Goal: Task Accomplishment & Management: Manage account settings

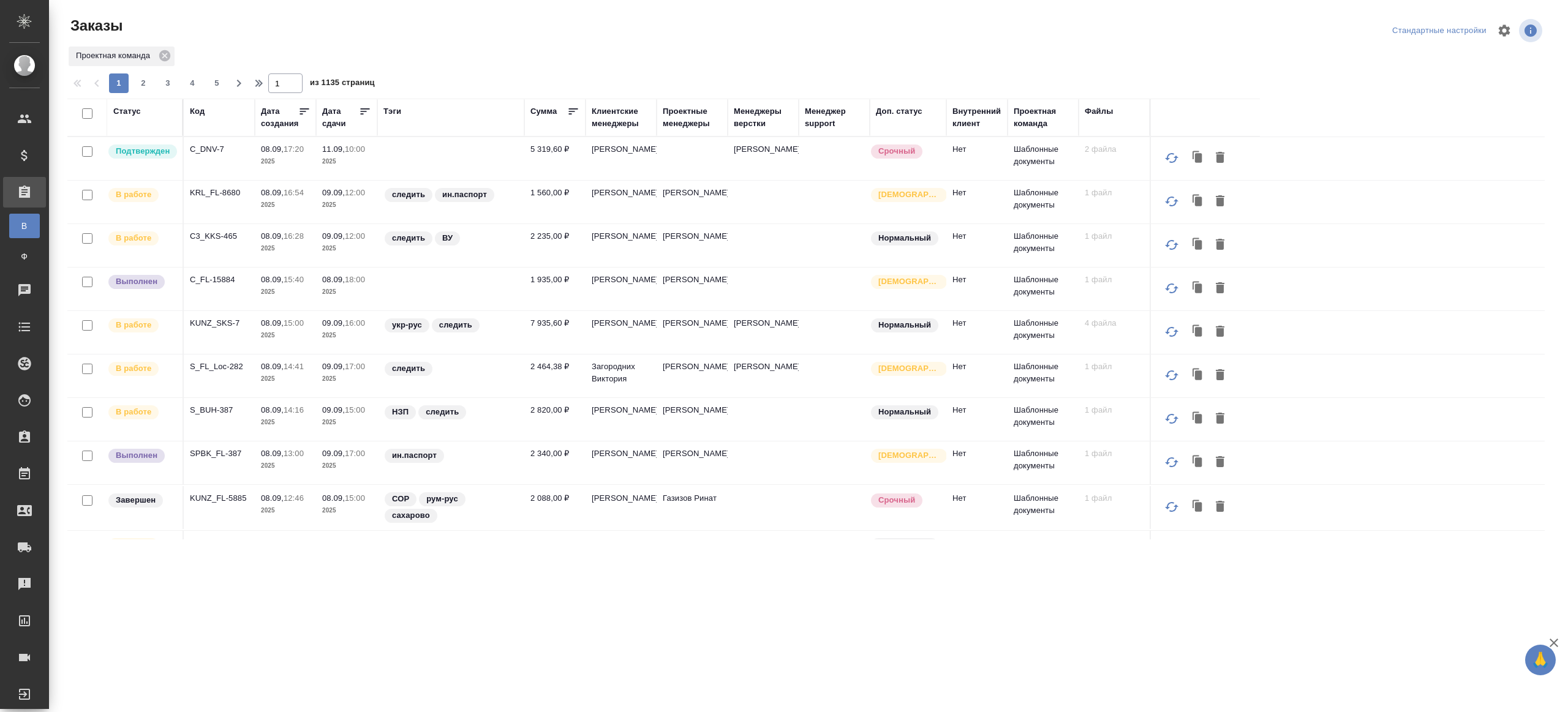
click at [394, 111] on div "Тэги" at bounding box center [392, 111] width 17 height 13
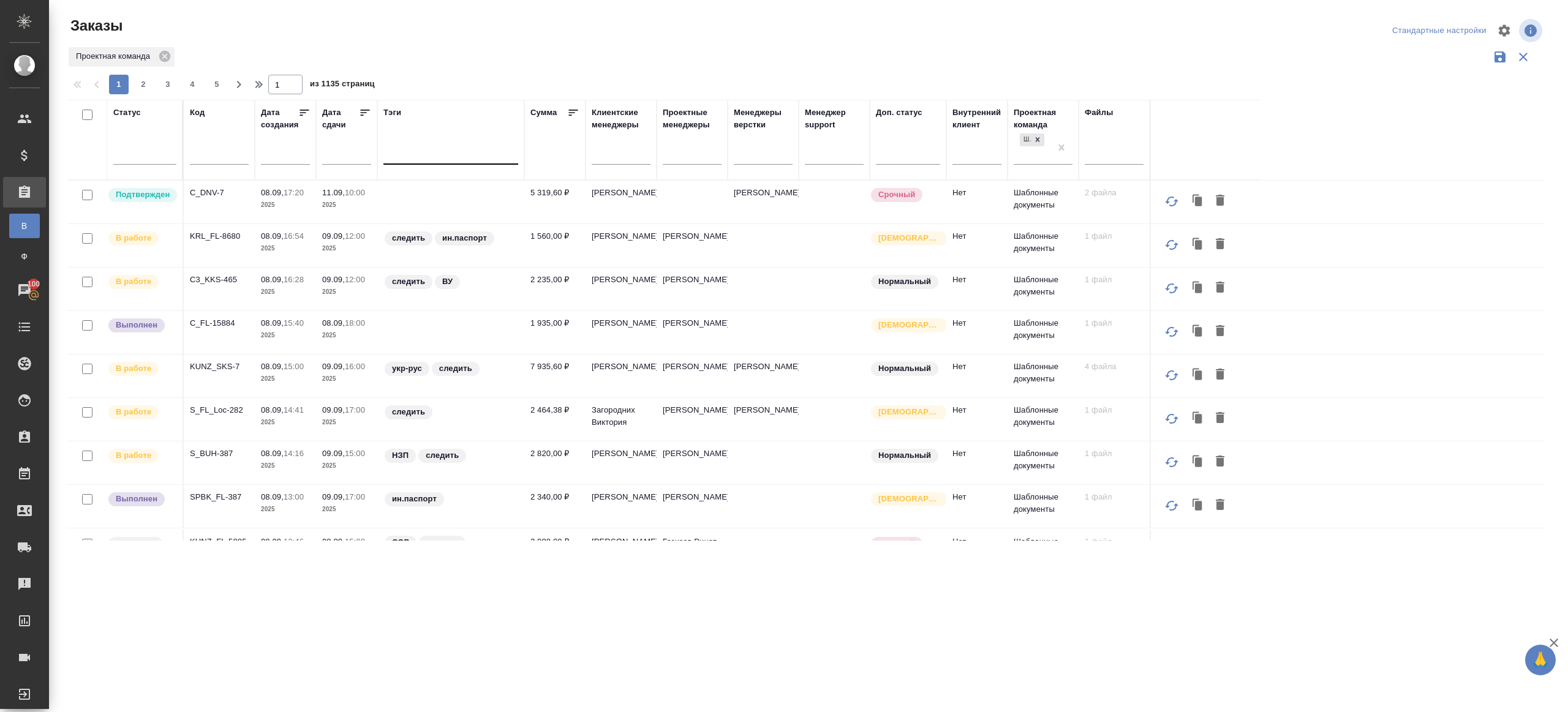
click at [433, 154] on div at bounding box center [450, 152] width 135 height 17
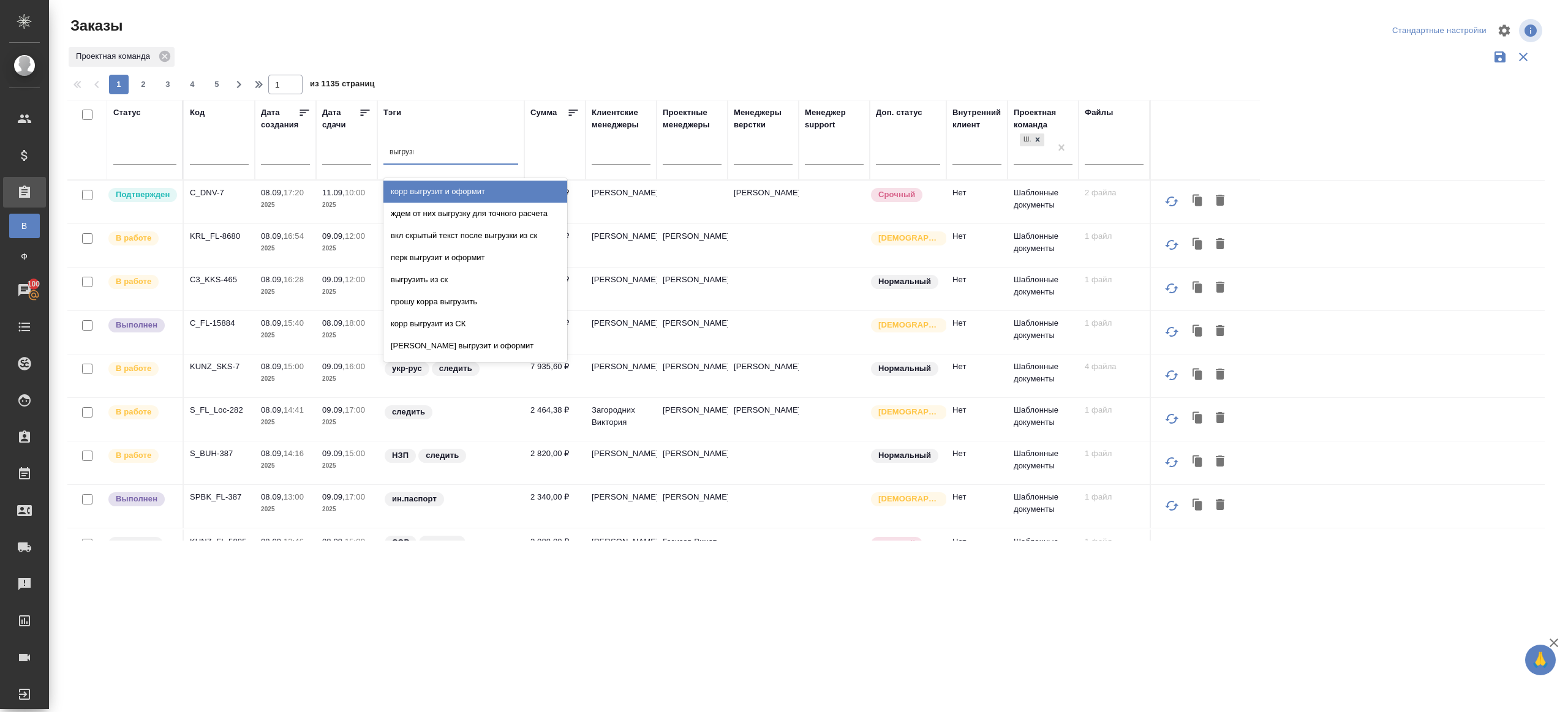
type input "выгрузить"
click at [453, 191] on div "выгрузить из ск" at bounding box center [475, 191] width 184 height 22
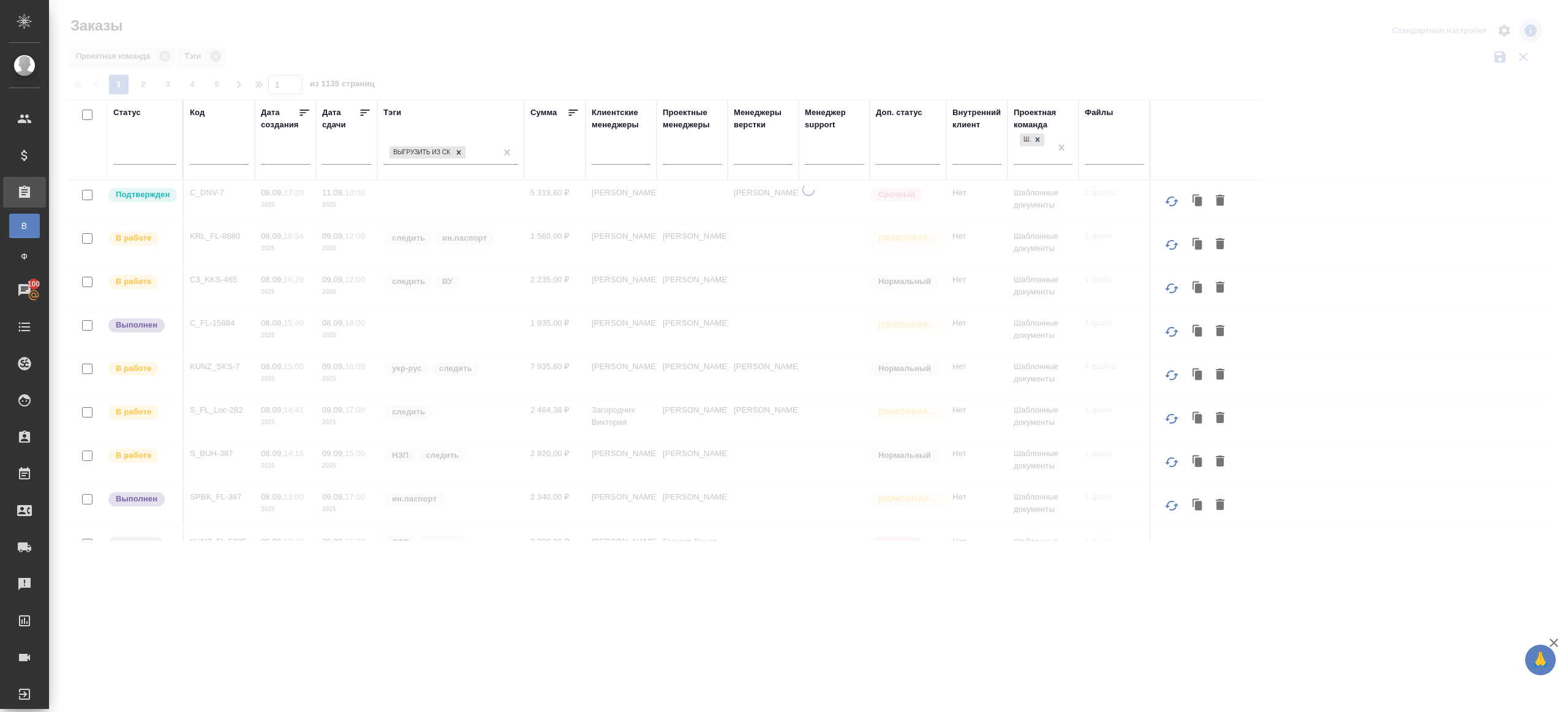
click at [359, 111] on icon at bounding box center [365, 113] width 13 height 13
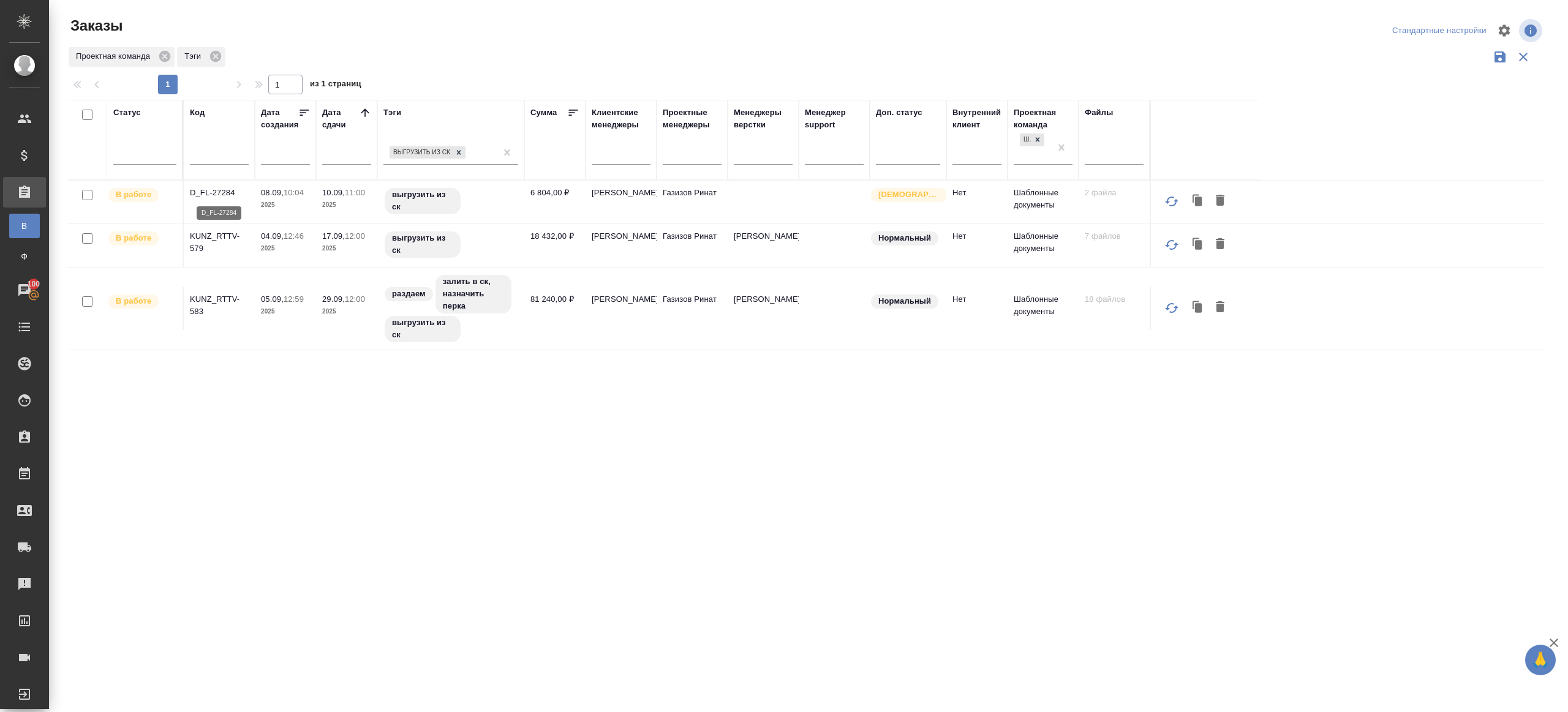
click at [215, 190] on p "D_FL-27284" at bounding box center [218, 192] width 59 height 13
click at [219, 240] on p "KUNZ_RTTV-579" at bounding box center [218, 242] width 59 height 24
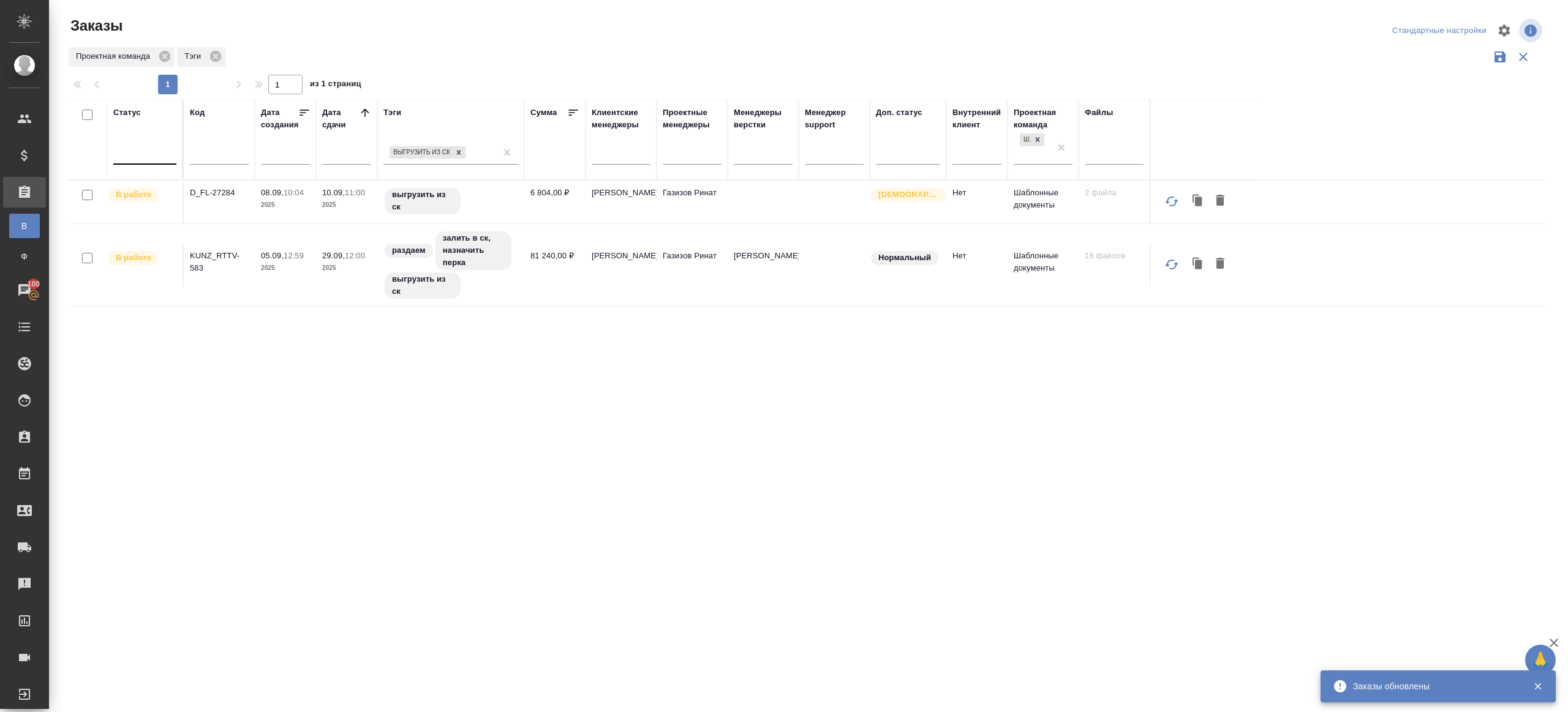
click at [150, 147] on div at bounding box center [145, 152] width 64 height 17
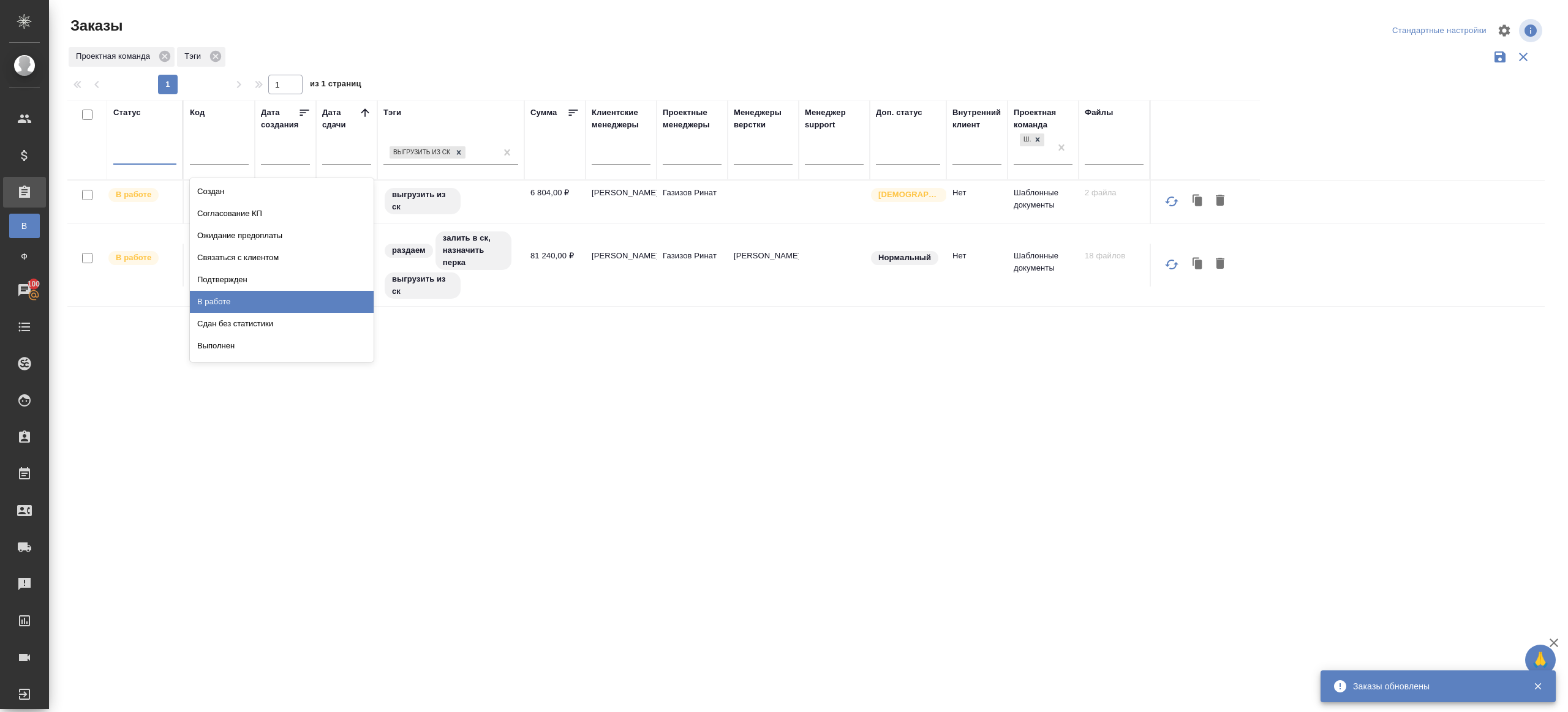
click at [284, 280] on div "Подтвержден" at bounding box center [281, 279] width 184 height 22
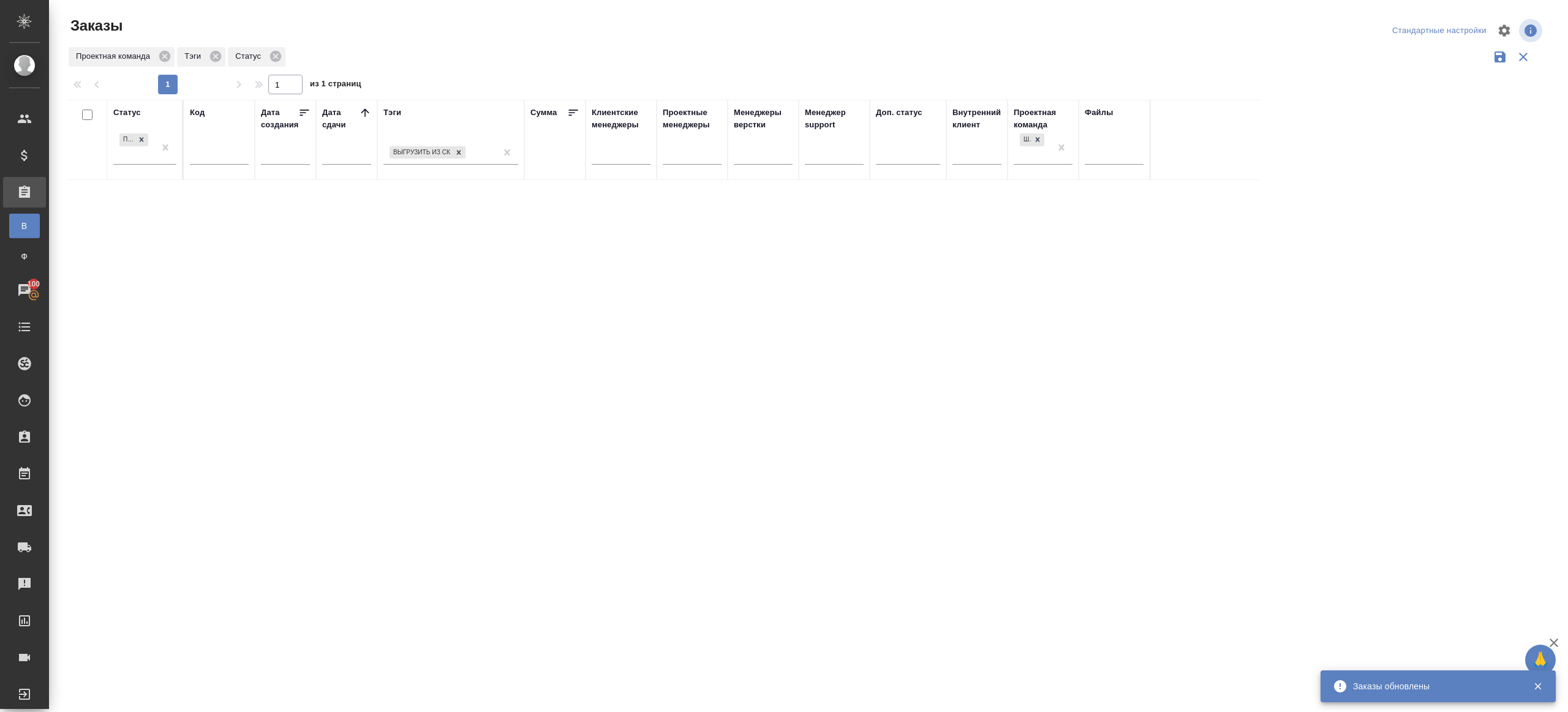
click at [369, 105] on th "Дата сдачи" at bounding box center [347, 140] width 62 height 80
click at [369, 109] on icon at bounding box center [365, 113] width 13 height 13
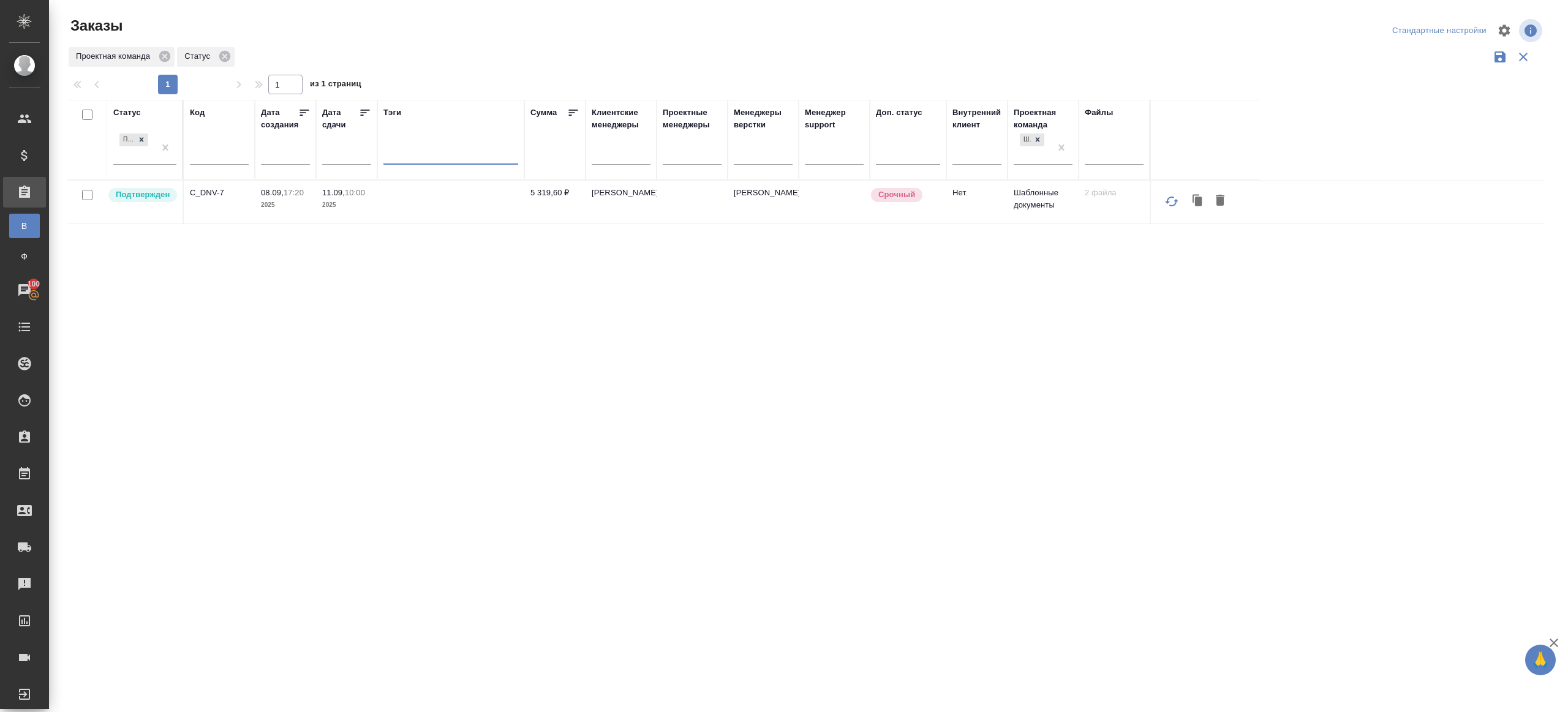
click at [517, 63] on div "Проектная команда Статус" at bounding box center [806, 57] width 1477 height 23
click at [770, 393] on div "Статус Подтвержден Код Дата создания Дата сдачи Тэги Сумма Клиентские менеджеры…" at bounding box center [806, 320] width 1477 height 441
click at [353, 440] on div "Статус Подтвержден Код Дата создания Дата сдачи Тэги Сумма Клиентские менеджеры…" at bounding box center [806, 320] width 1477 height 441
click at [830, 57] on div "Проектная команда Статус" at bounding box center [806, 57] width 1477 height 23
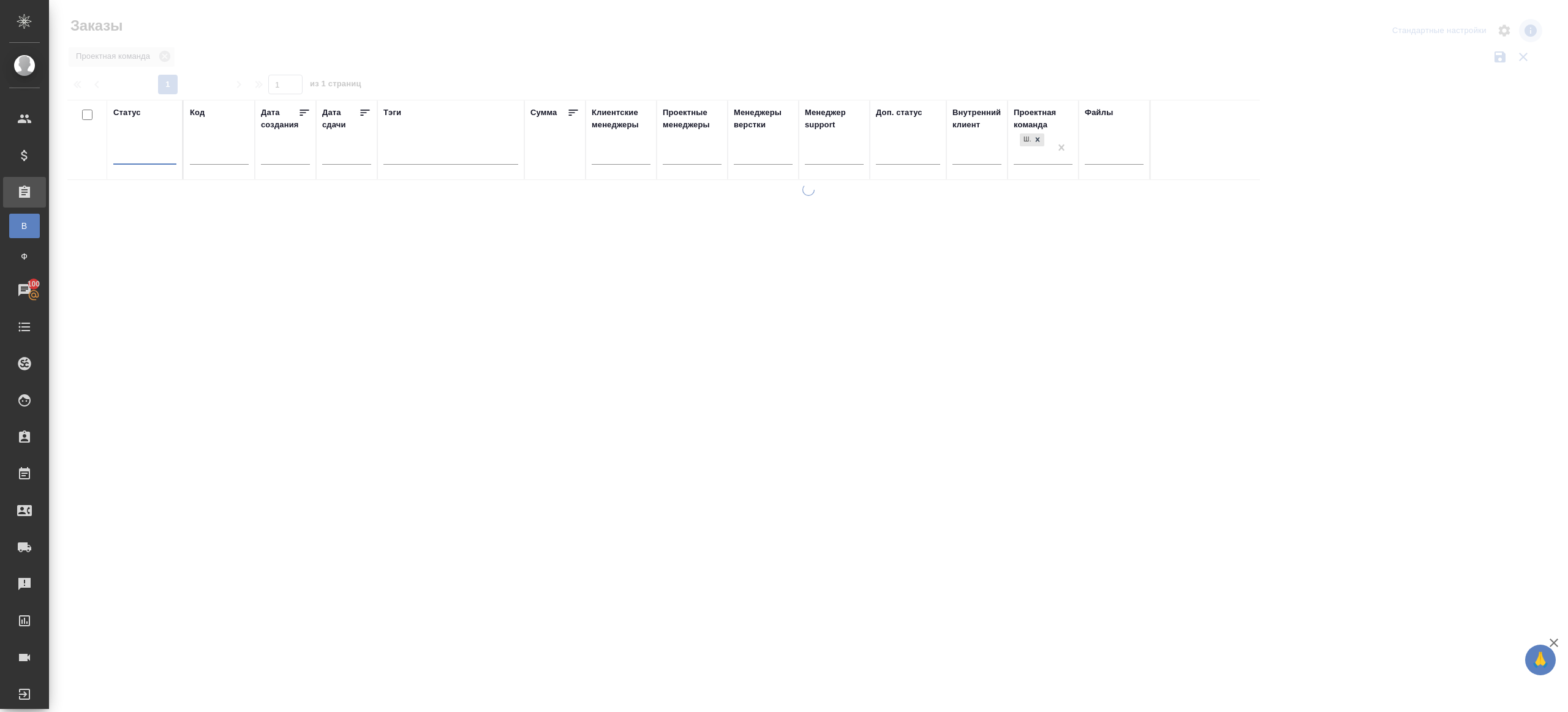
click at [121, 151] on input "text" at bounding box center [126, 151] width 13 height 9
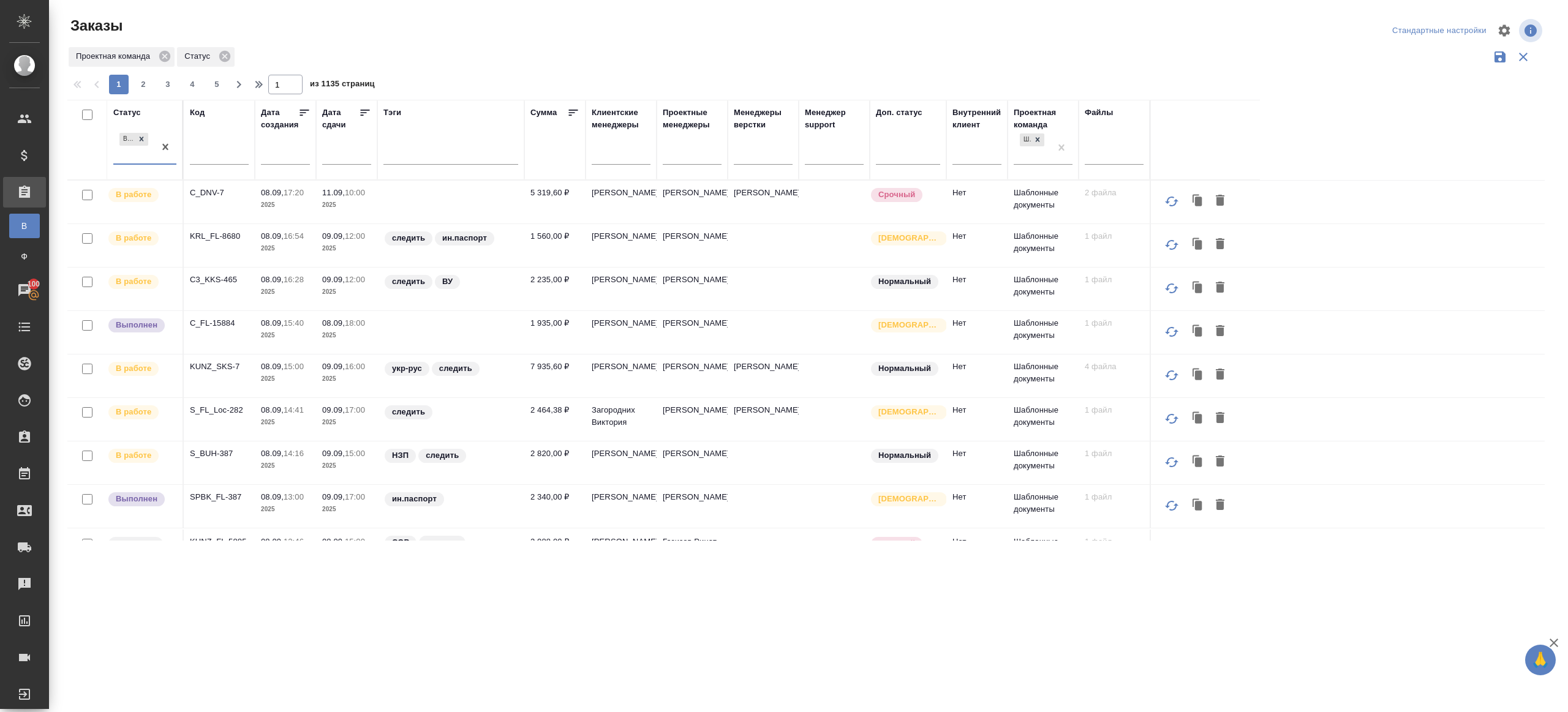
click at [364, 111] on icon at bounding box center [365, 113] width 13 height 13
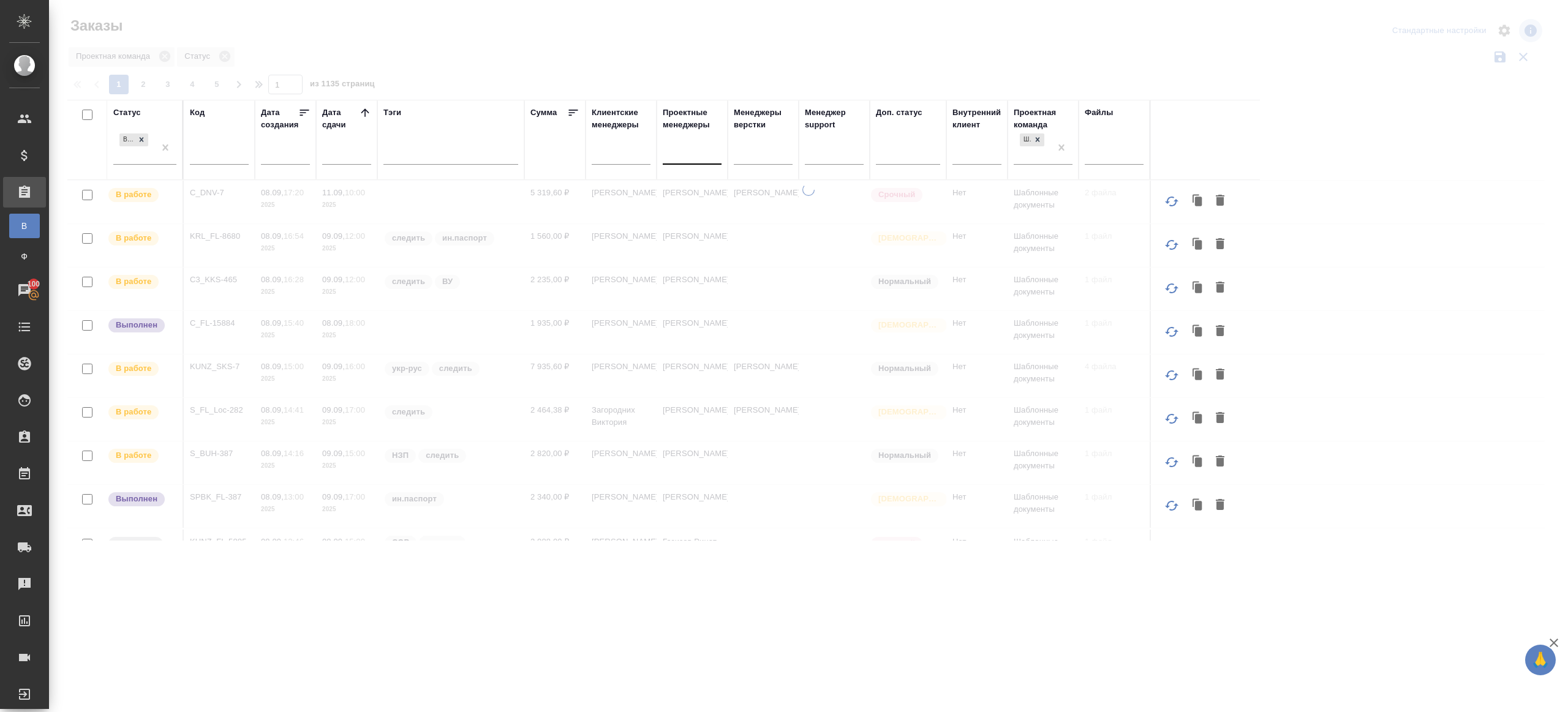
click at [658, 73] on div at bounding box center [809, 273] width 1519 height 547
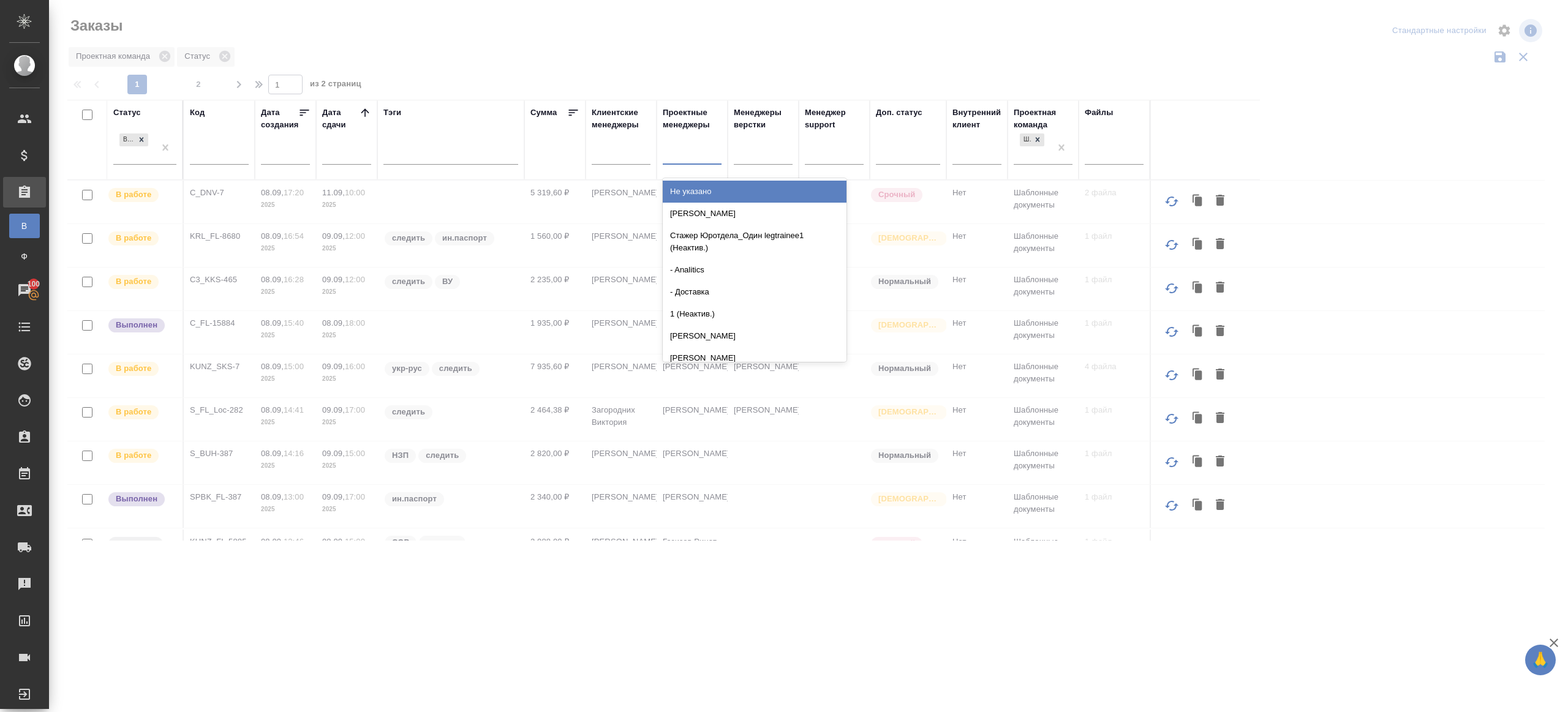
click at [685, 162] on div at bounding box center [691, 153] width 59 height 23
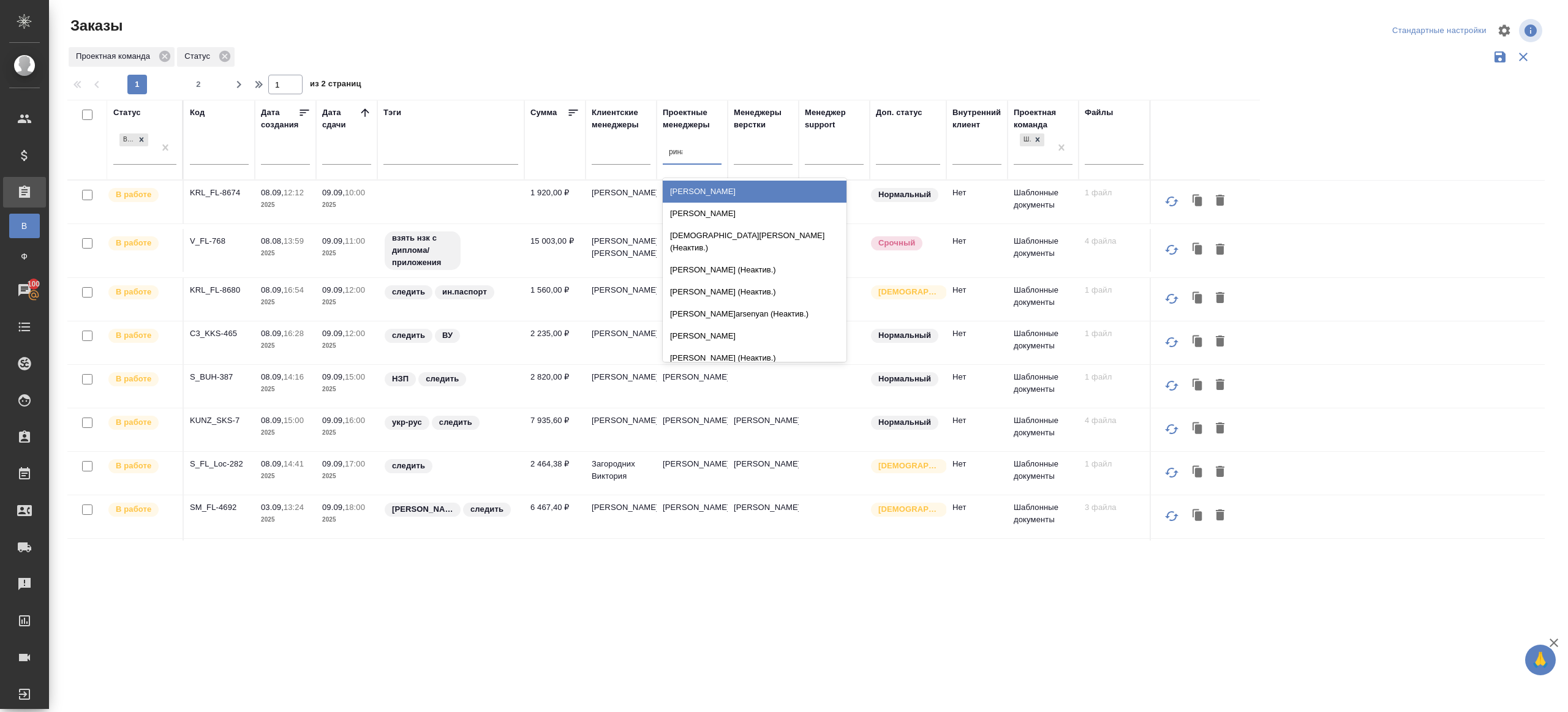
type input "ринат"
click at [724, 191] on div "Газизов Ринат" at bounding box center [754, 191] width 184 height 22
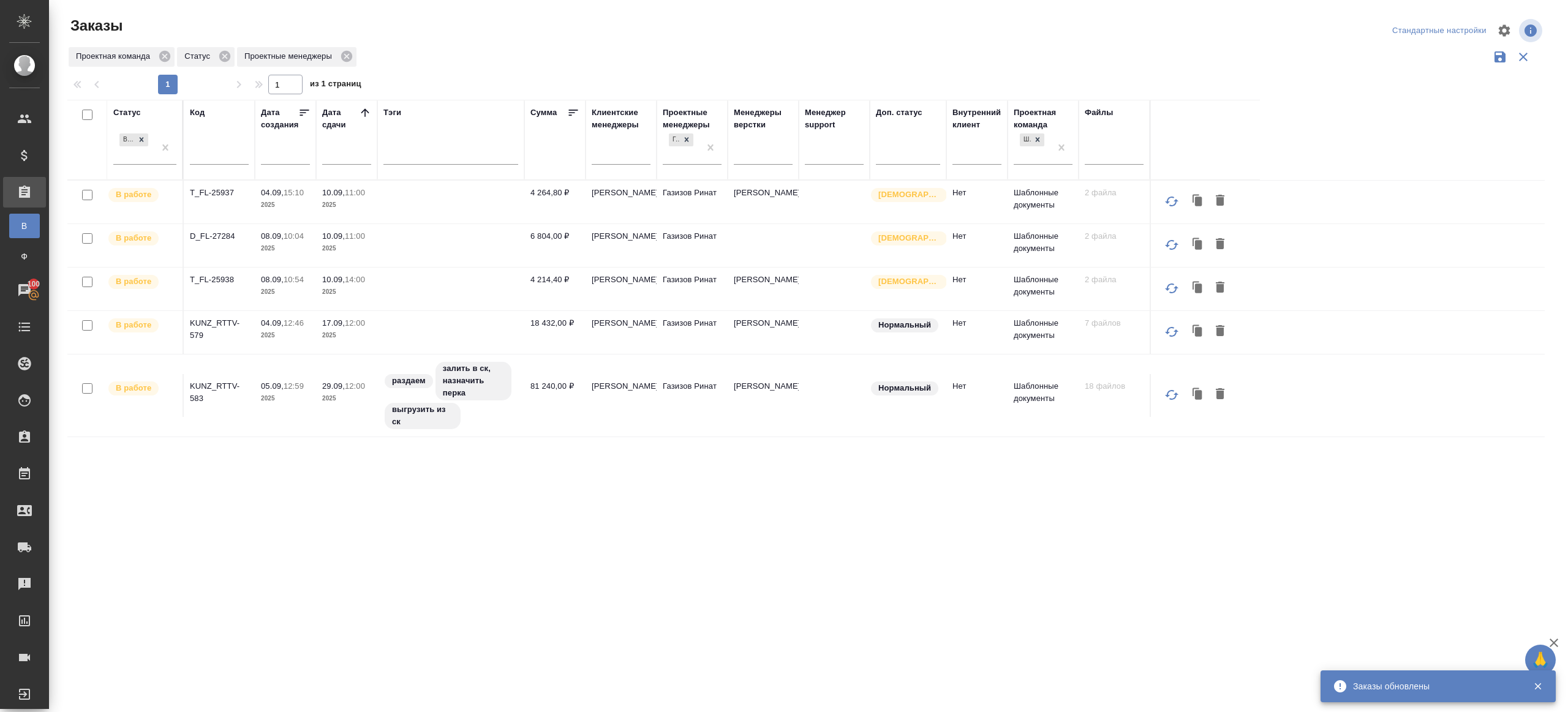
click at [495, 530] on div "Статус В работе Код Дата создания Дата сдачи Тэги Сумма Клиентские менеджеры Пр…" at bounding box center [806, 320] width 1477 height 441
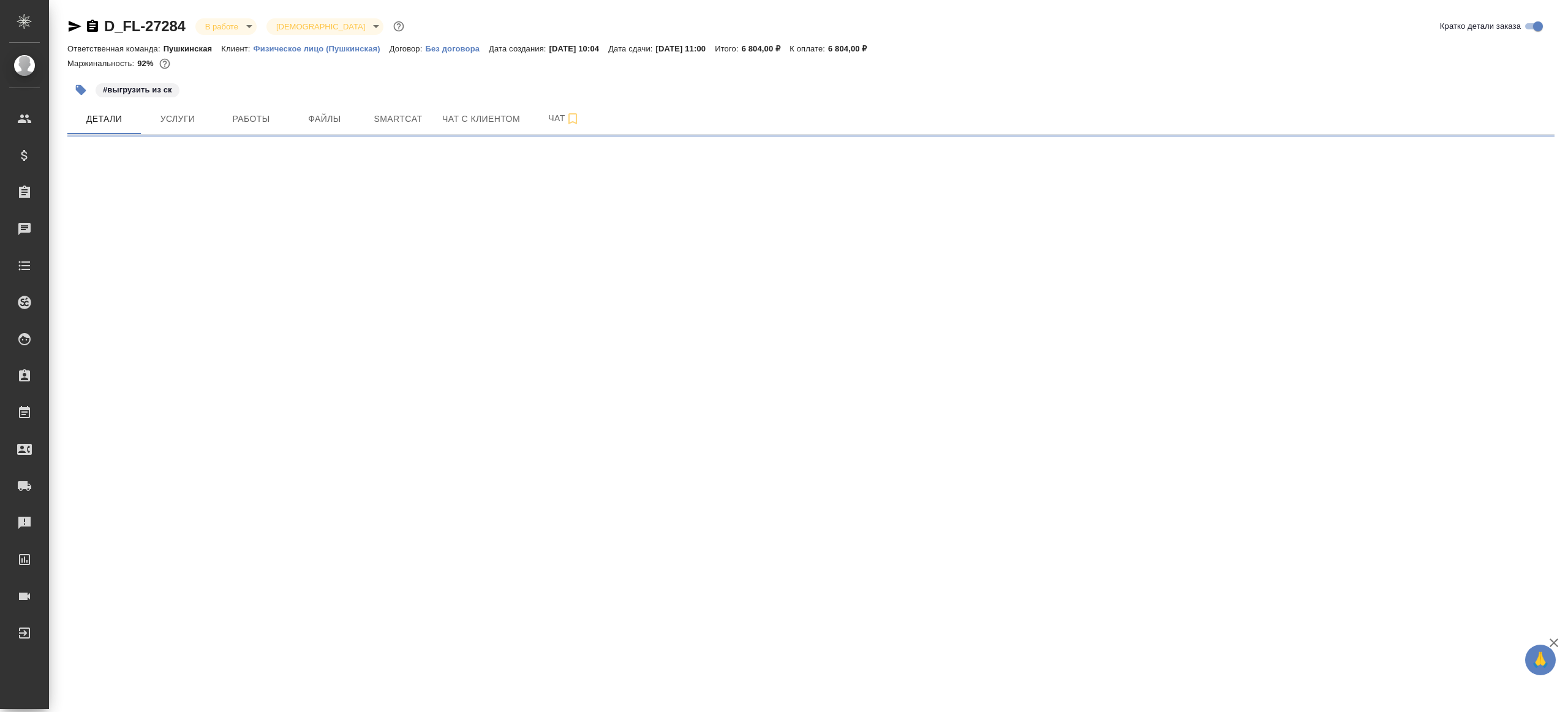
select select "RU"
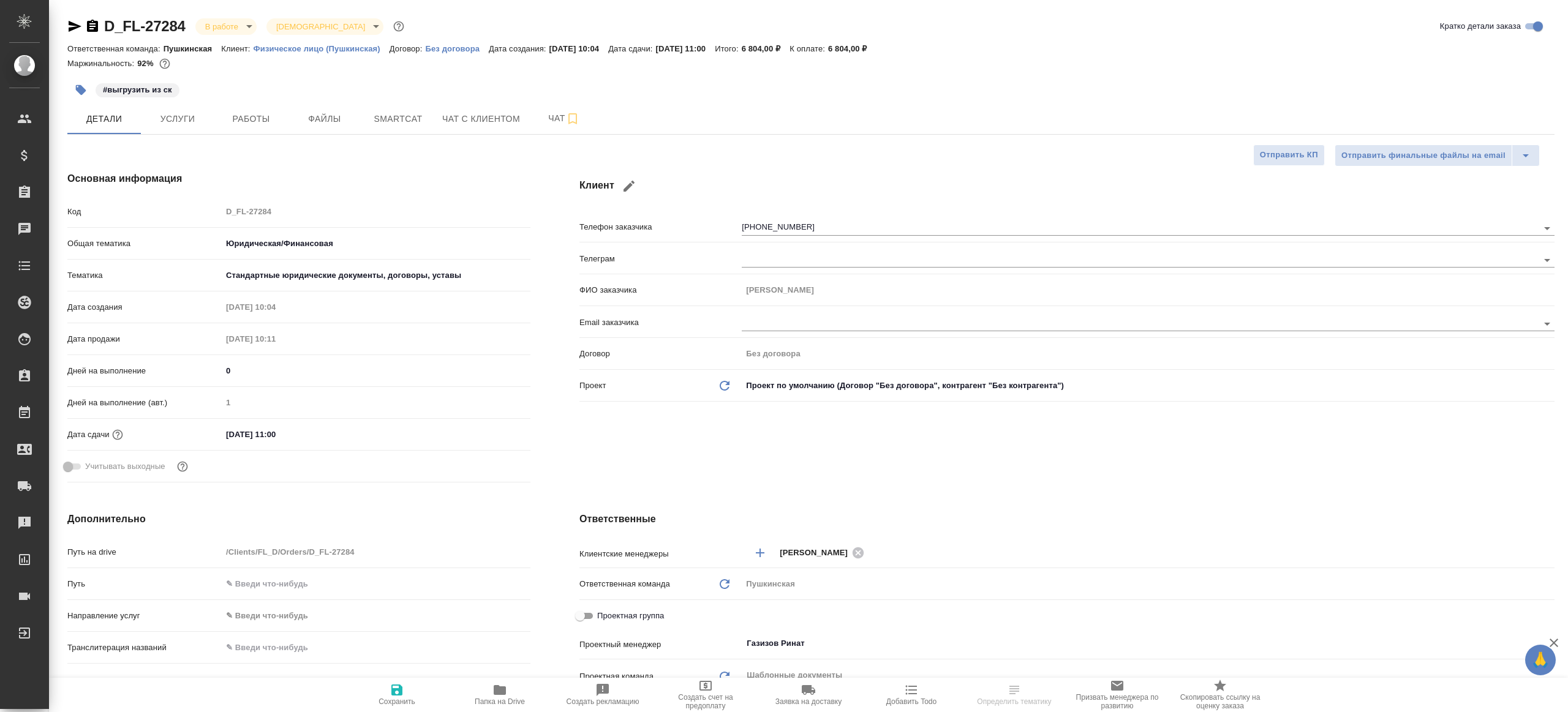
type textarea "x"
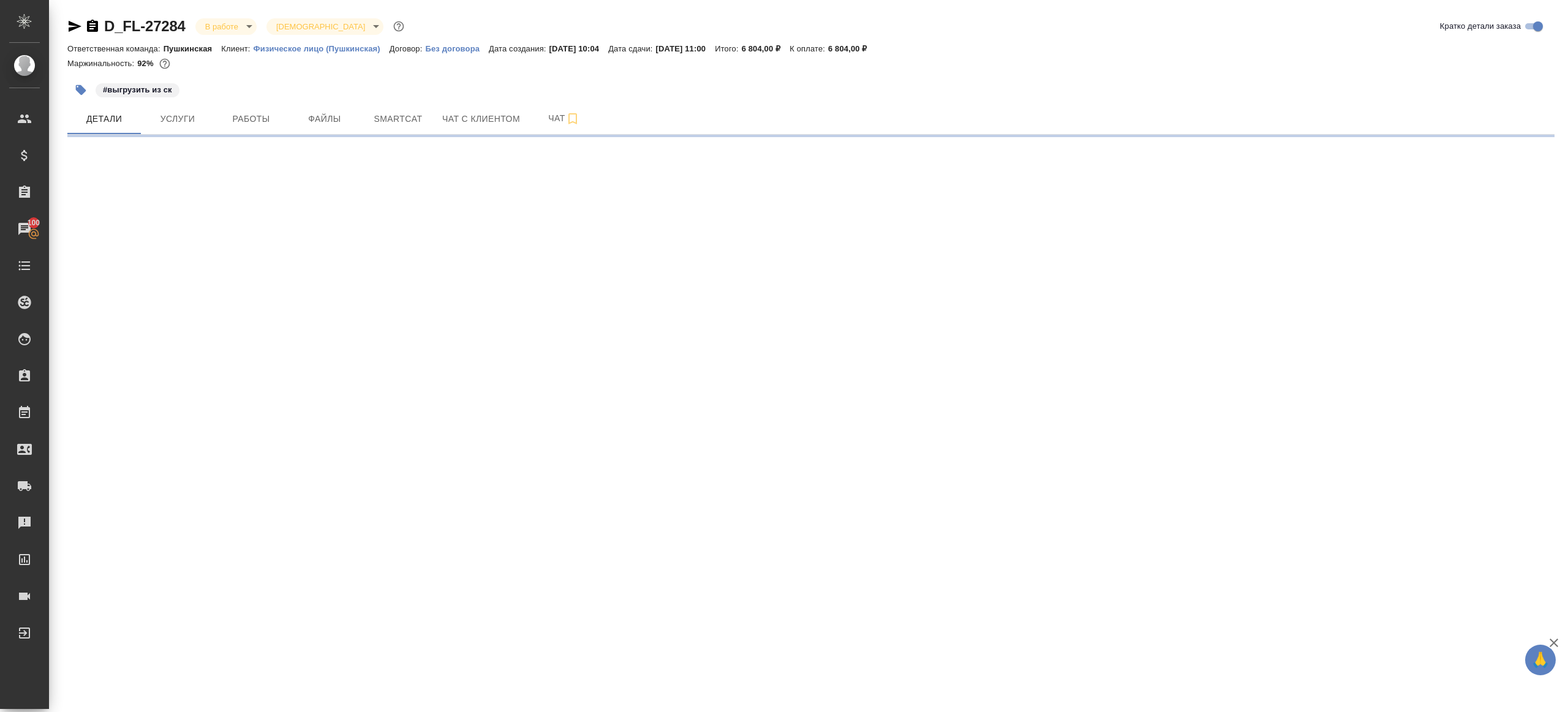
select select "RU"
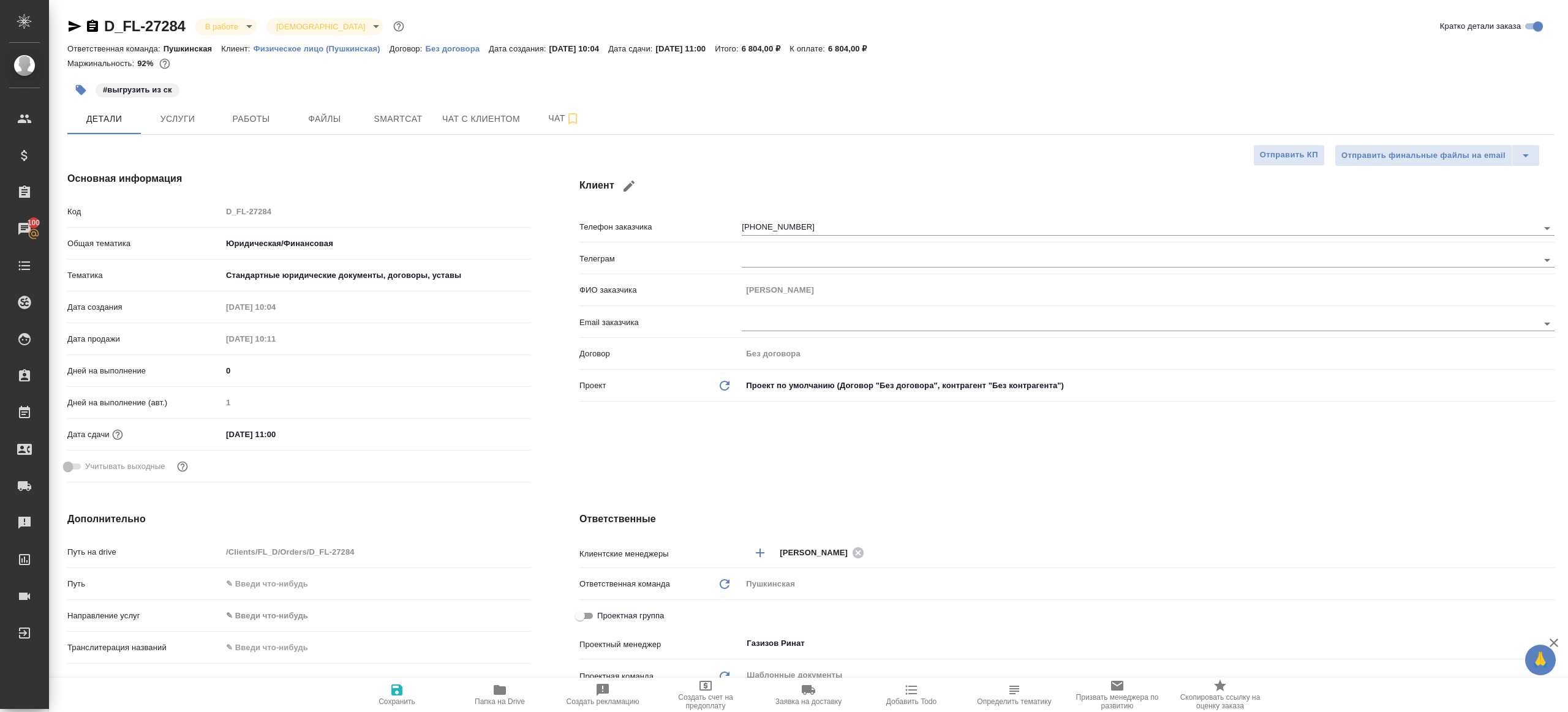
type textarea "x"
click at [393, 121] on span "Smartcat" at bounding box center [398, 119] width 59 height 15
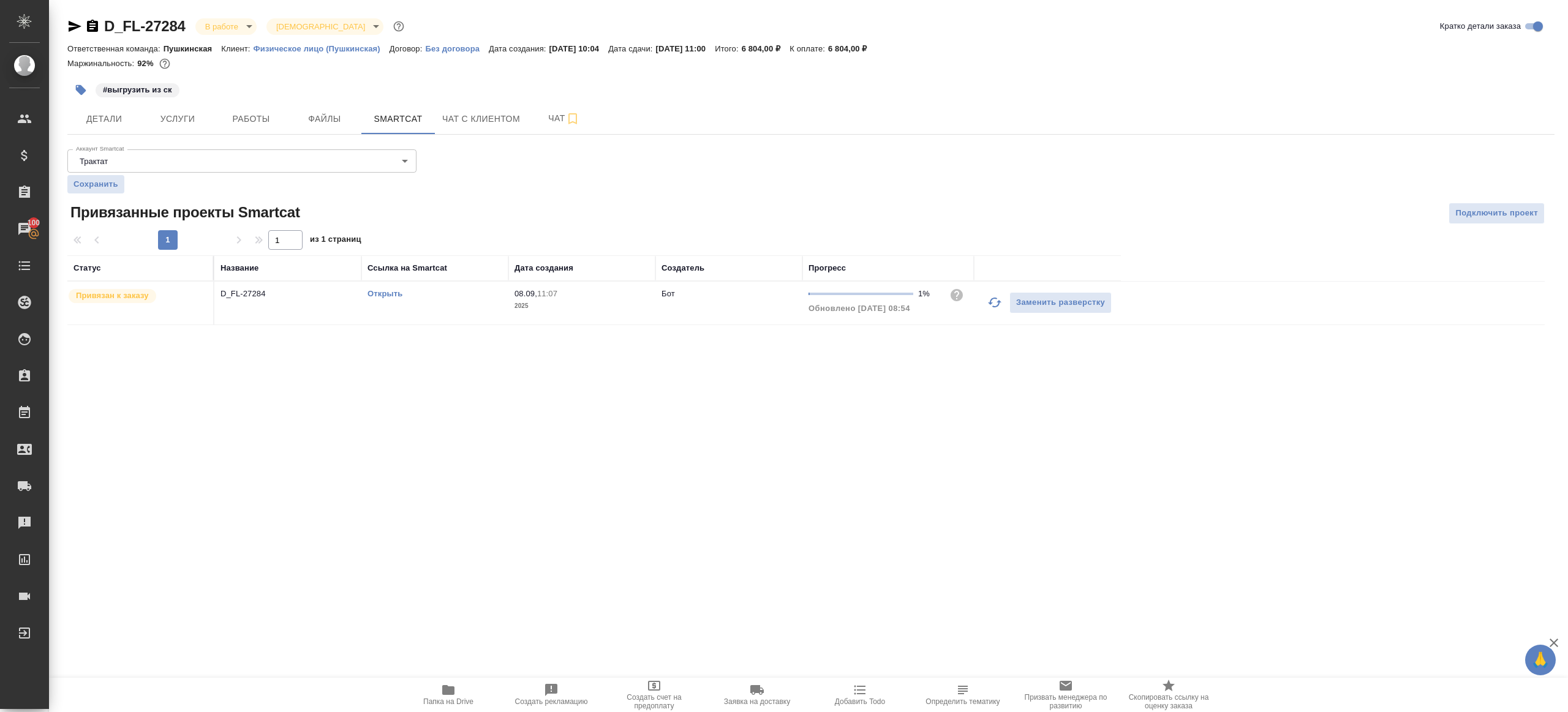
click at [995, 299] on icon "button" at bounding box center [994, 302] width 14 height 14
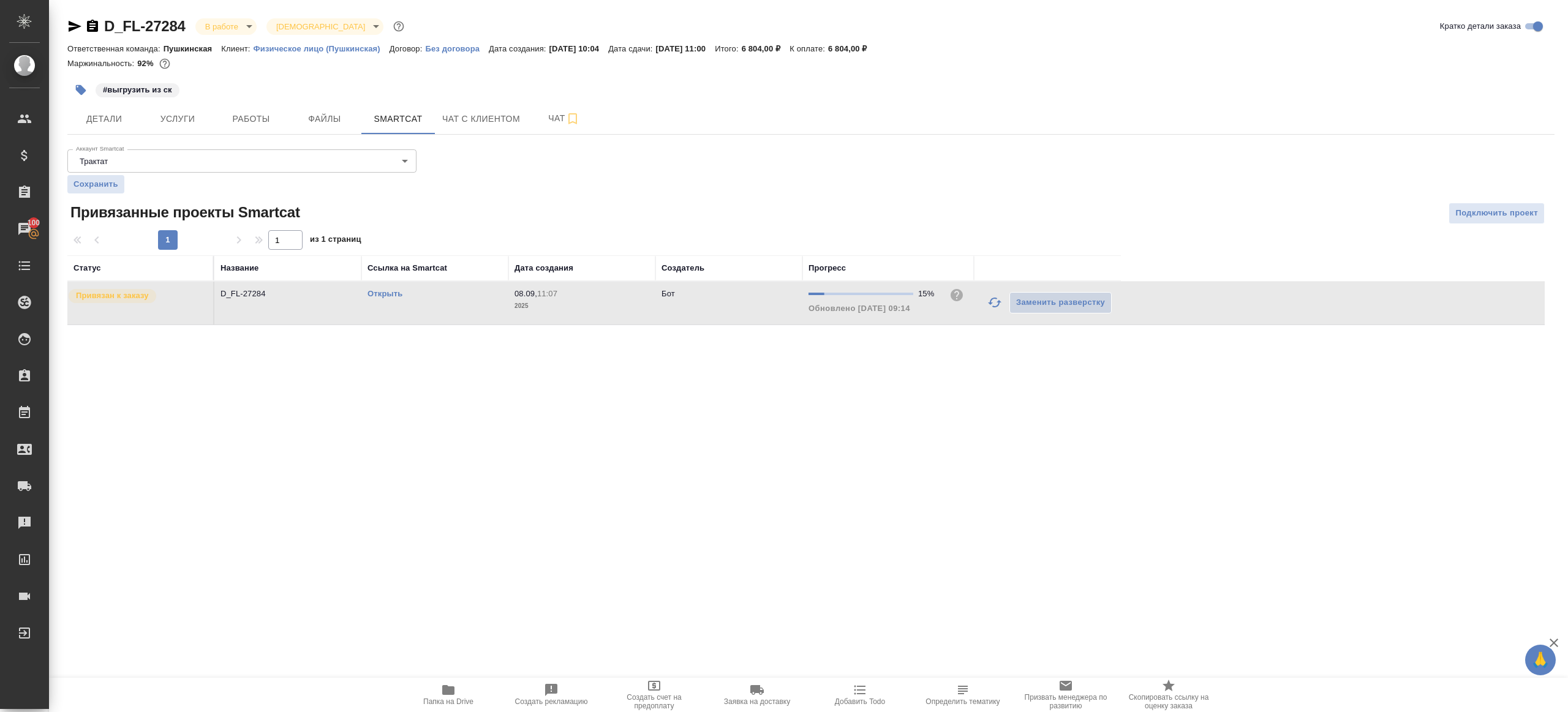
click at [880, 405] on div ".cls-1 fill:#fff; AWATERA Gazizov Rinat Клиенты Спецификации Заказы 100 Чаты To…" at bounding box center [784, 356] width 1568 height 712
click at [237, 112] on span "Работы" at bounding box center [250, 119] width 59 height 15
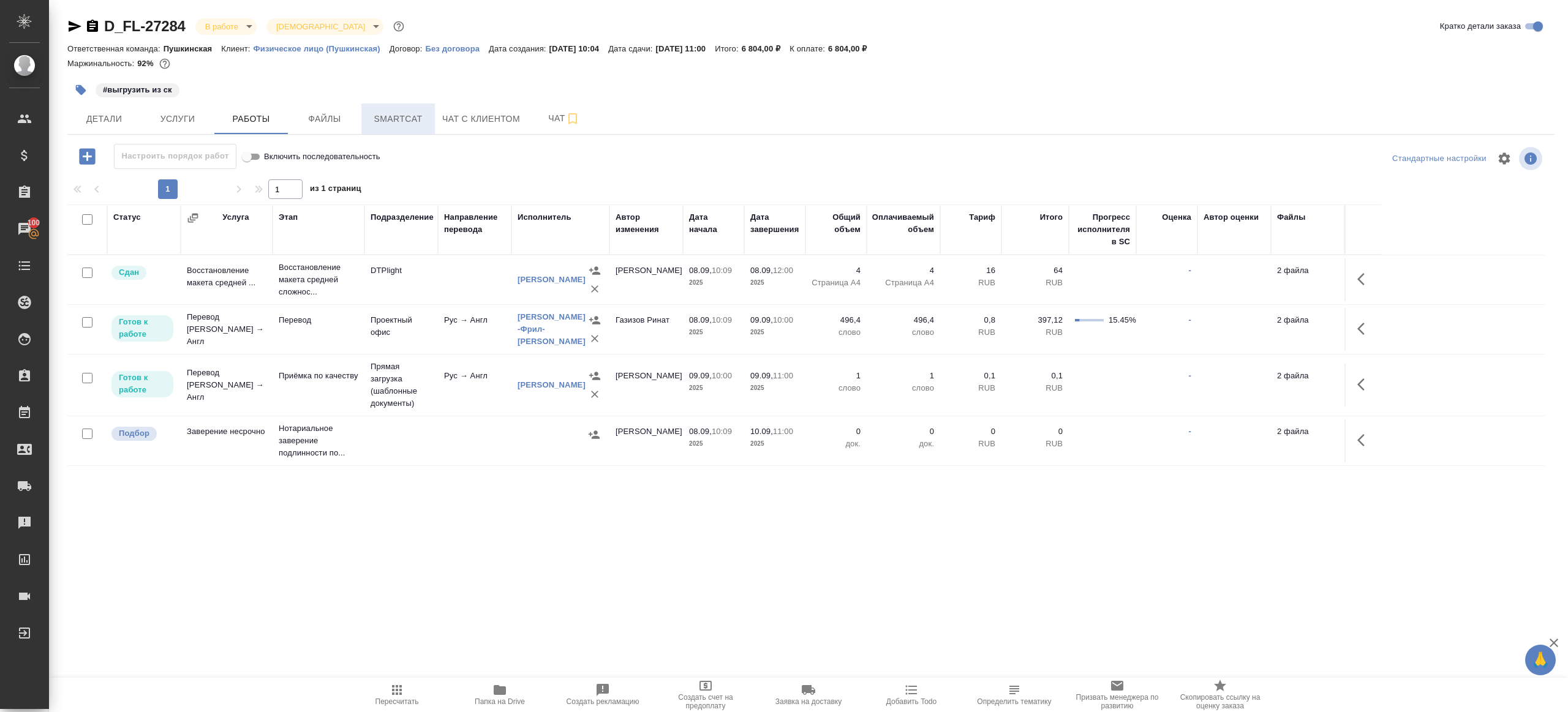
click at [398, 114] on span "Smartcat" at bounding box center [398, 119] width 59 height 15
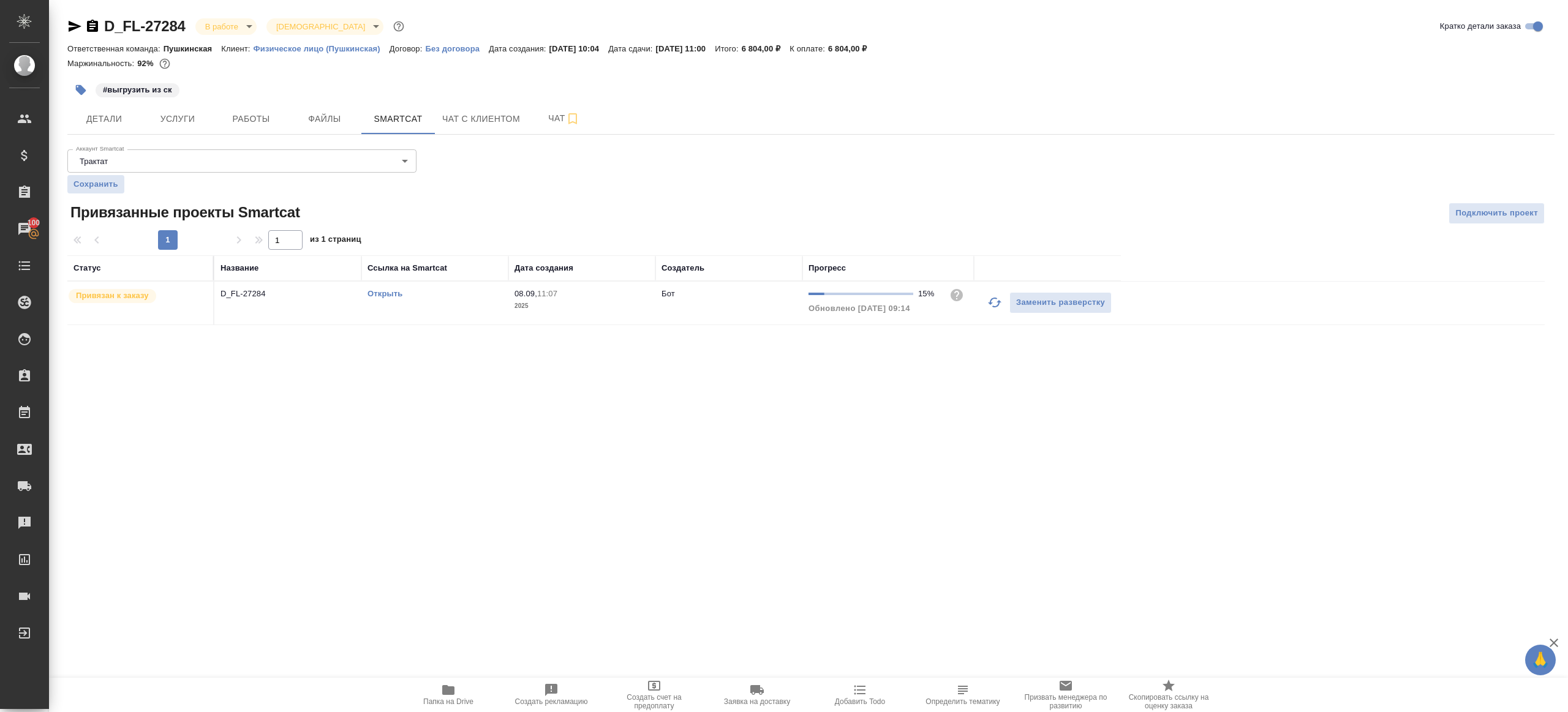
click at [988, 298] on icon "button" at bounding box center [994, 302] width 14 height 14
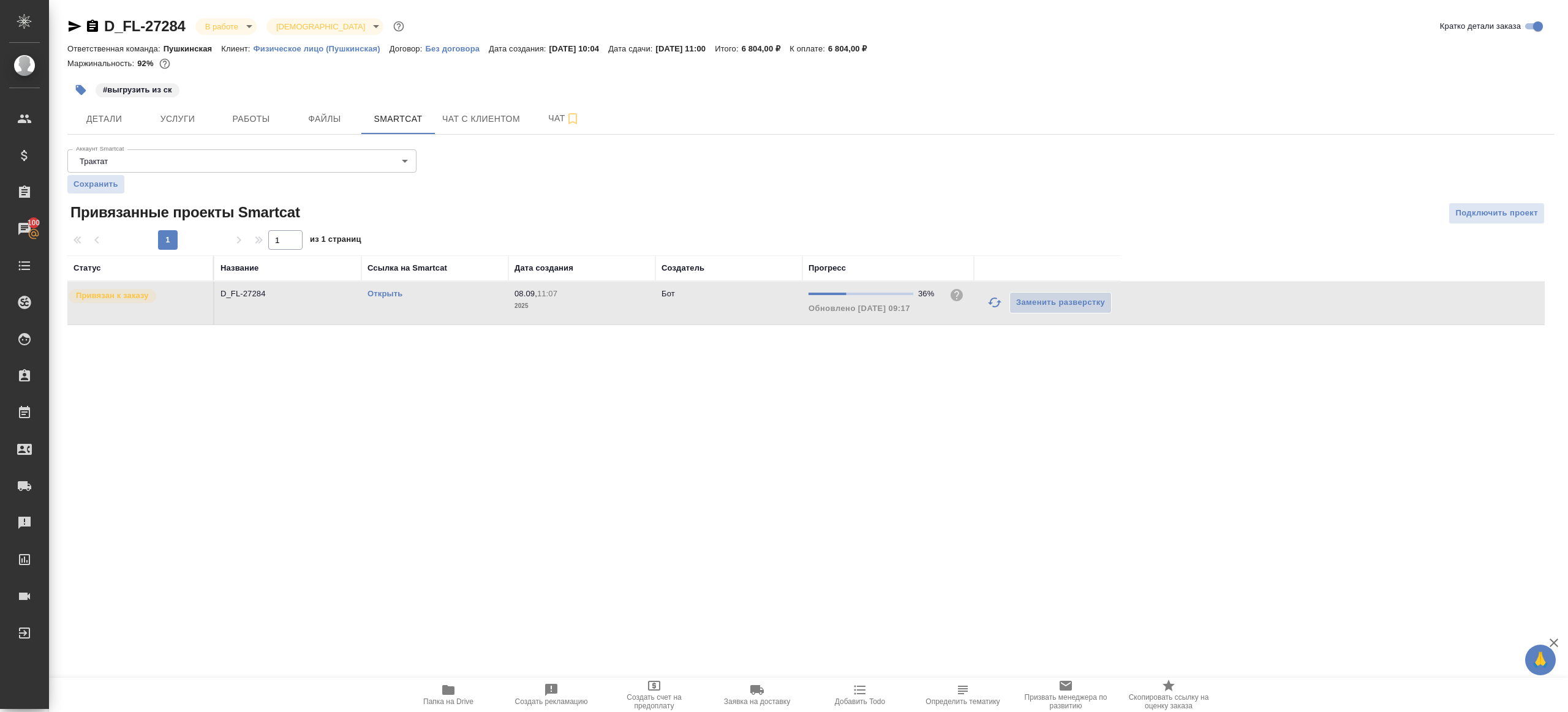
click at [383, 296] on link "Открыть" at bounding box center [385, 293] width 35 height 10
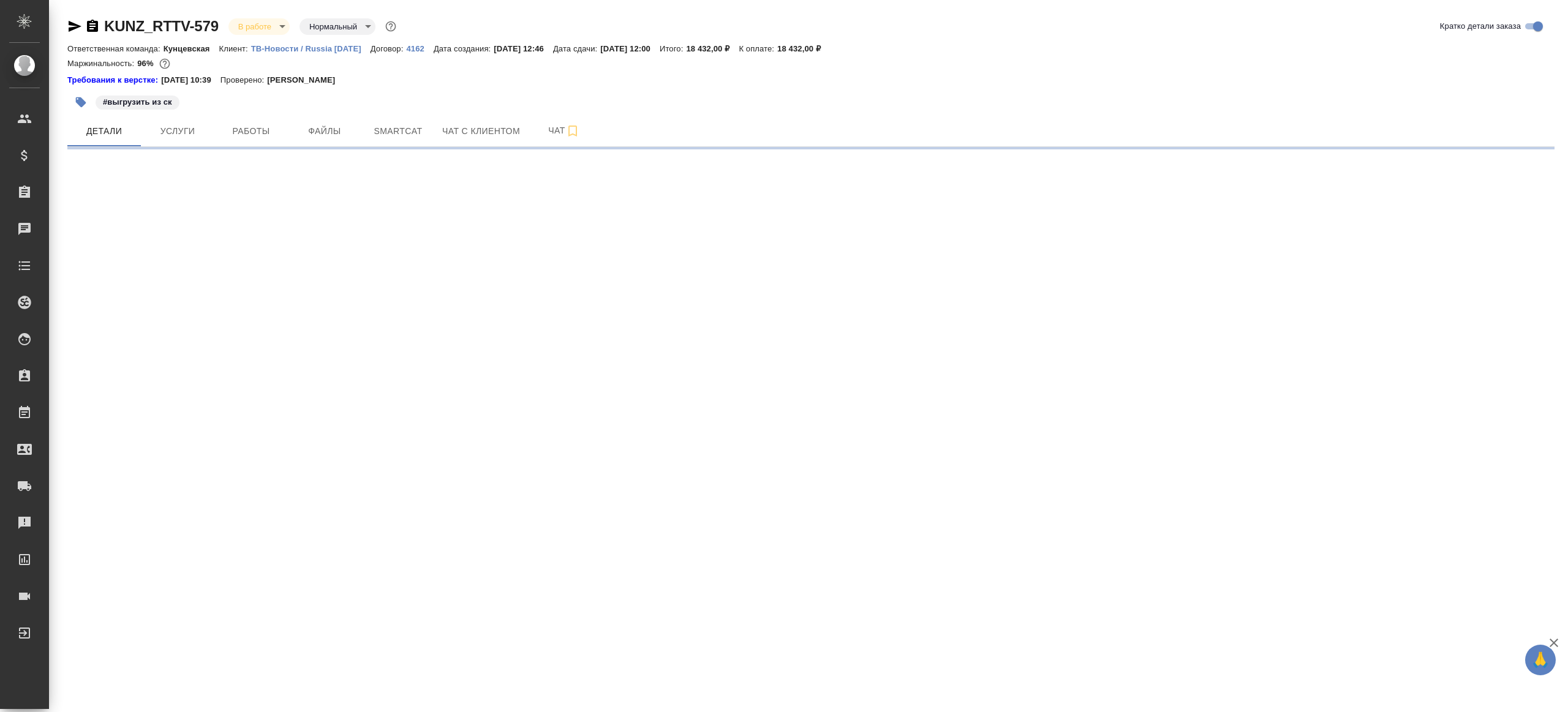
select select "RU"
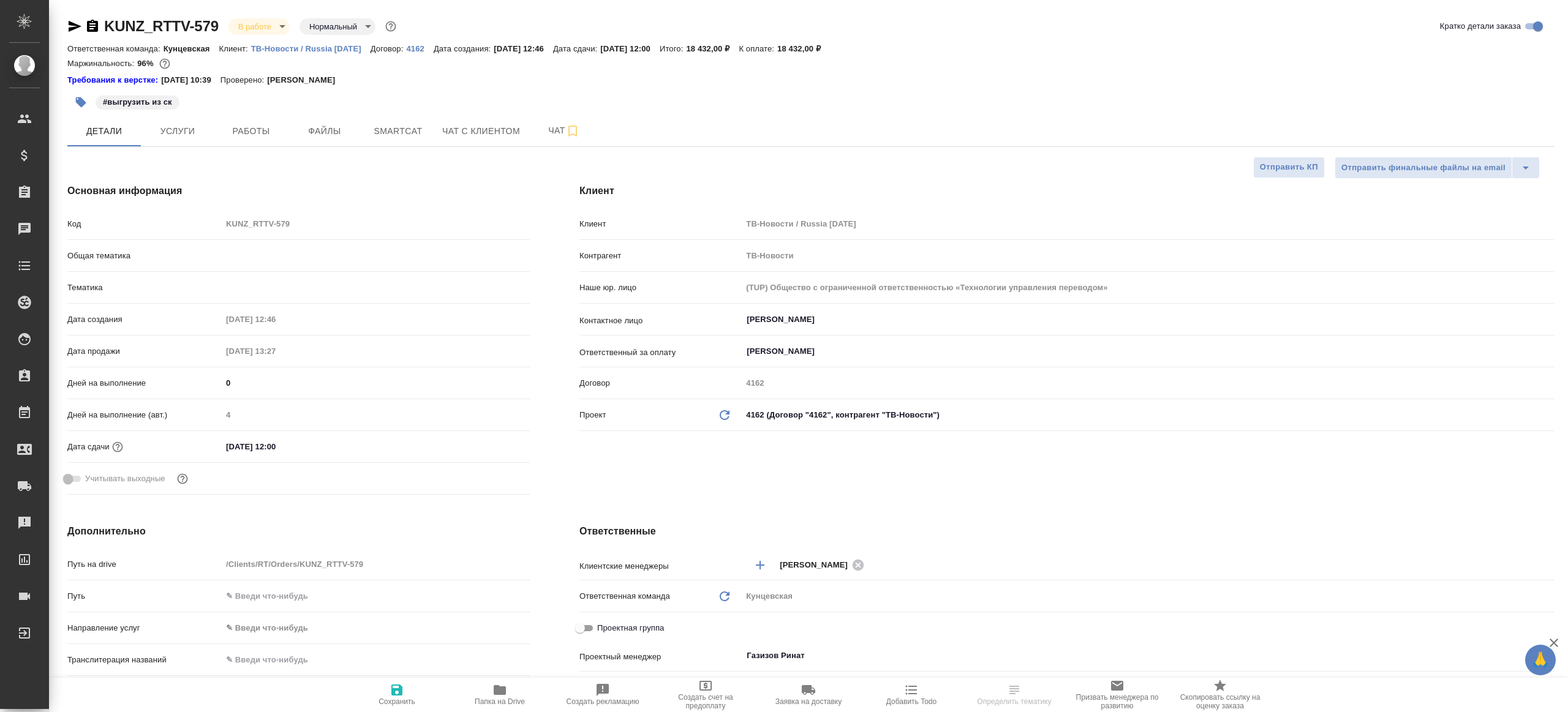
type textarea "x"
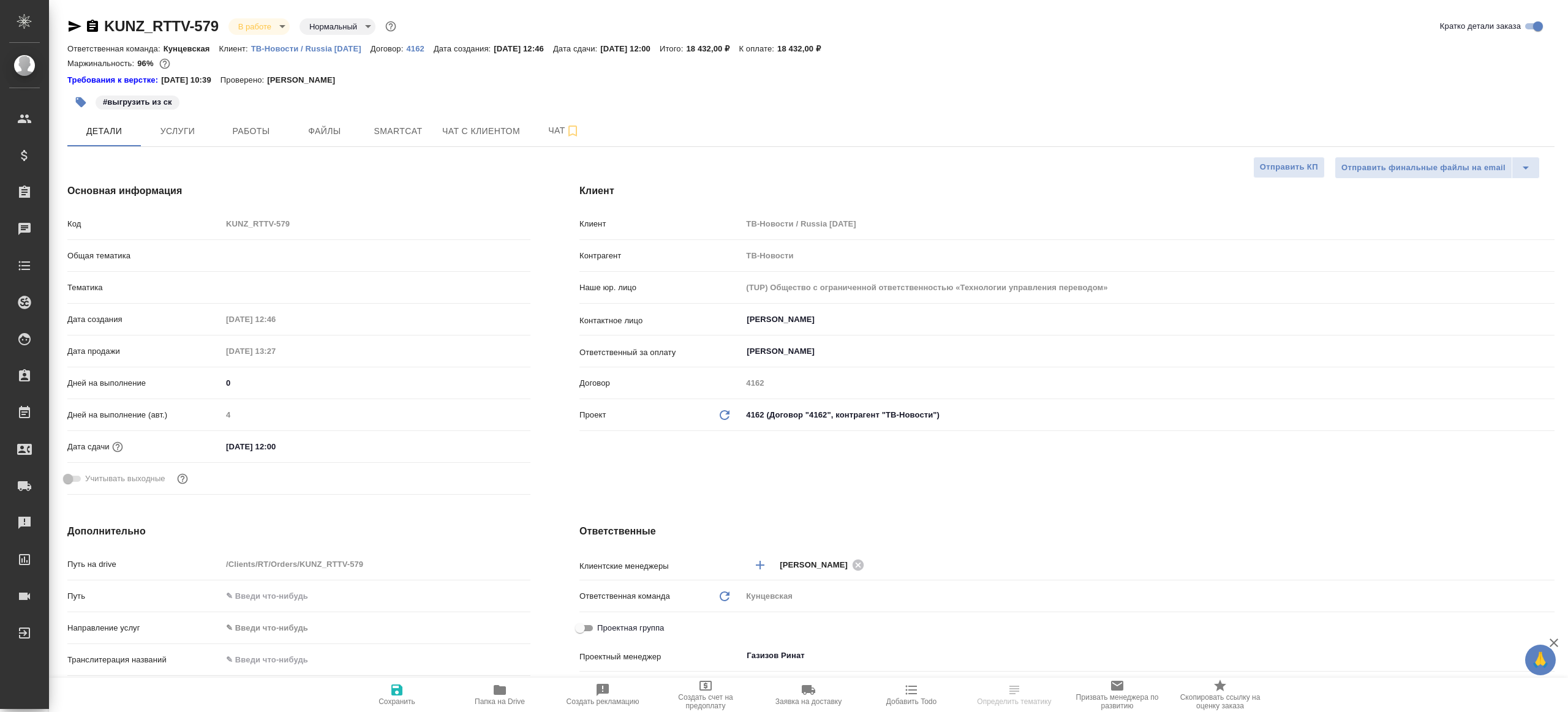
type textarea "x"
click at [241, 143] on button "Работы" at bounding box center [251, 131] width 73 height 31
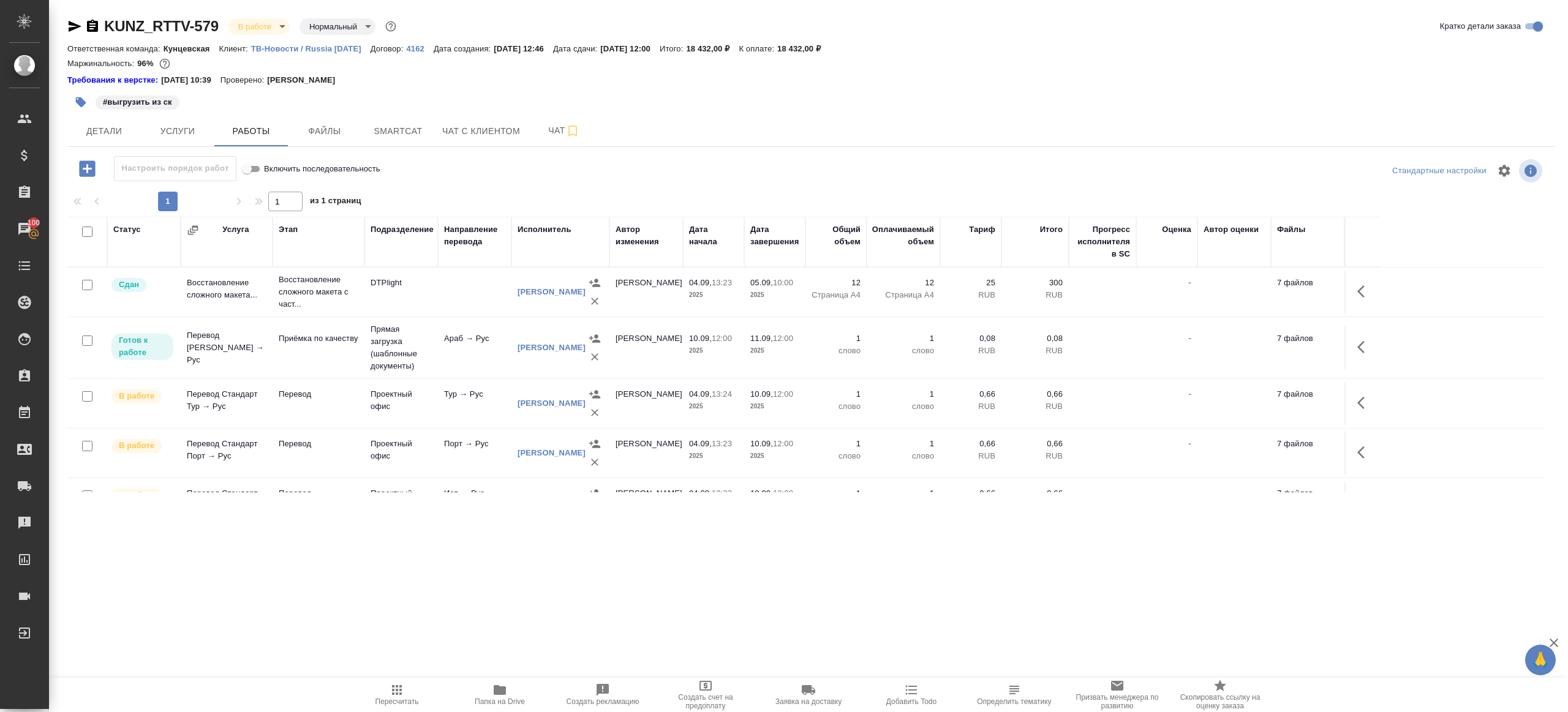
scroll to position [84, 0]
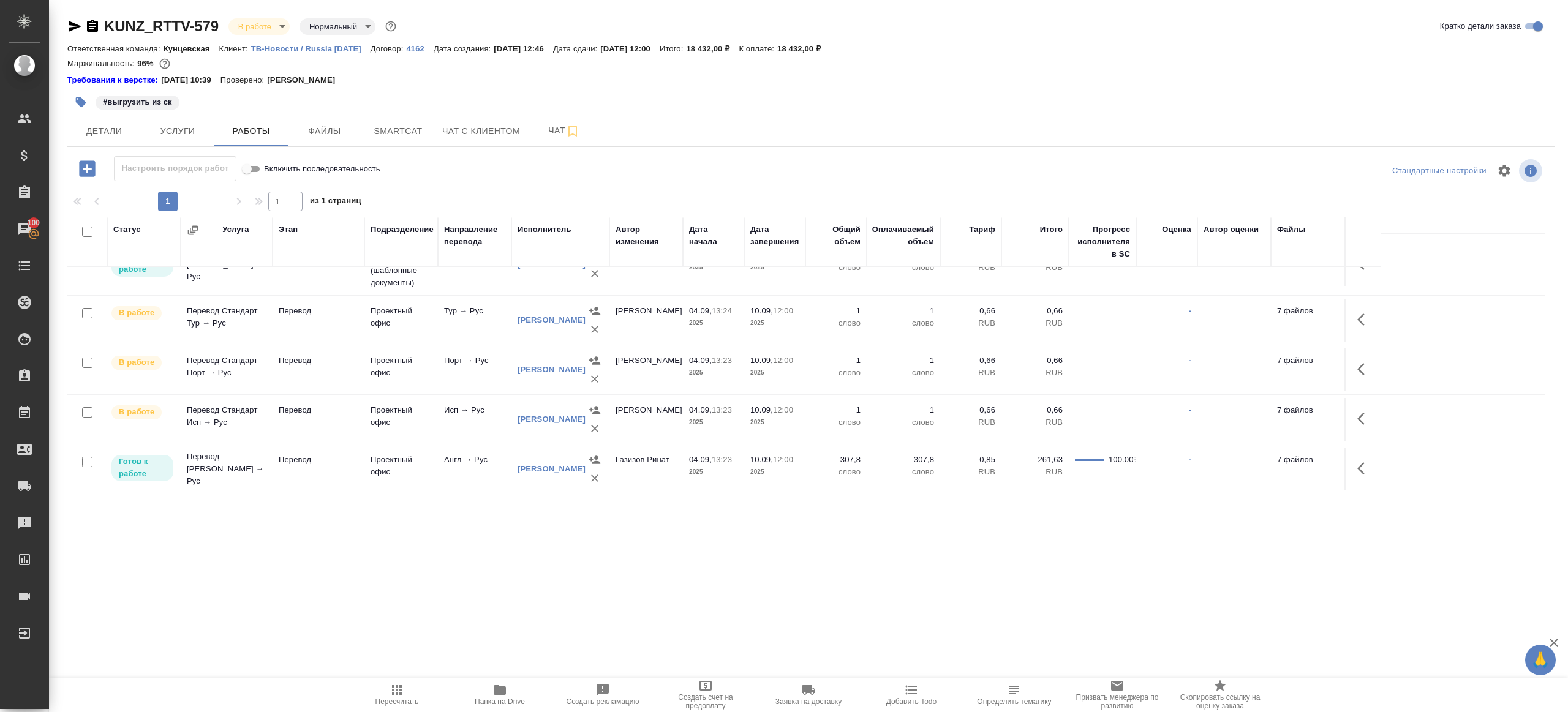
click at [417, 473] on td "Проектный офис" at bounding box center [401, 469] width 73 height 43
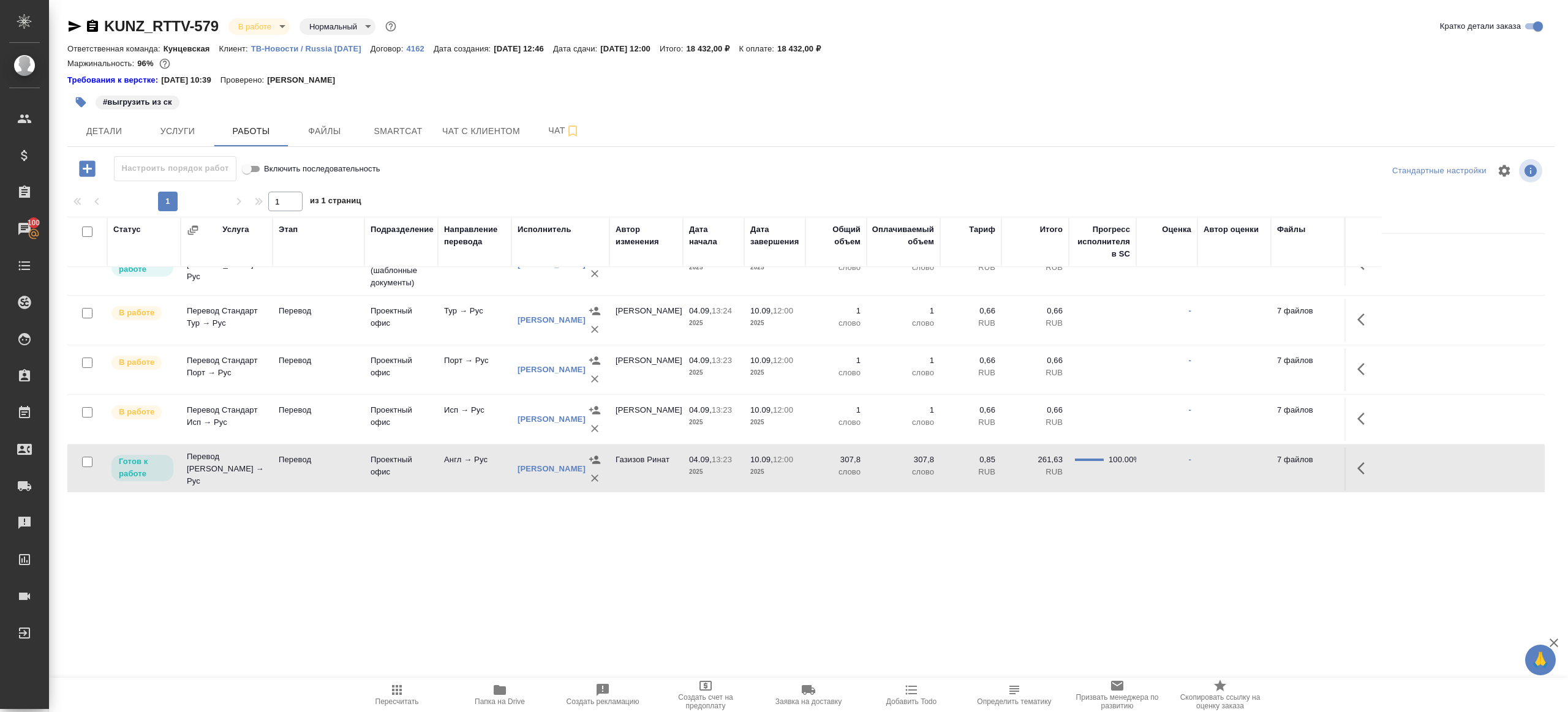
click at [417, 473] on td "Проектный офис" at bounding box center [401, 469] width 73 height 43
click at [398, 140] on button "Smartcat" at bounding box center [398, 131] width 73 height 31
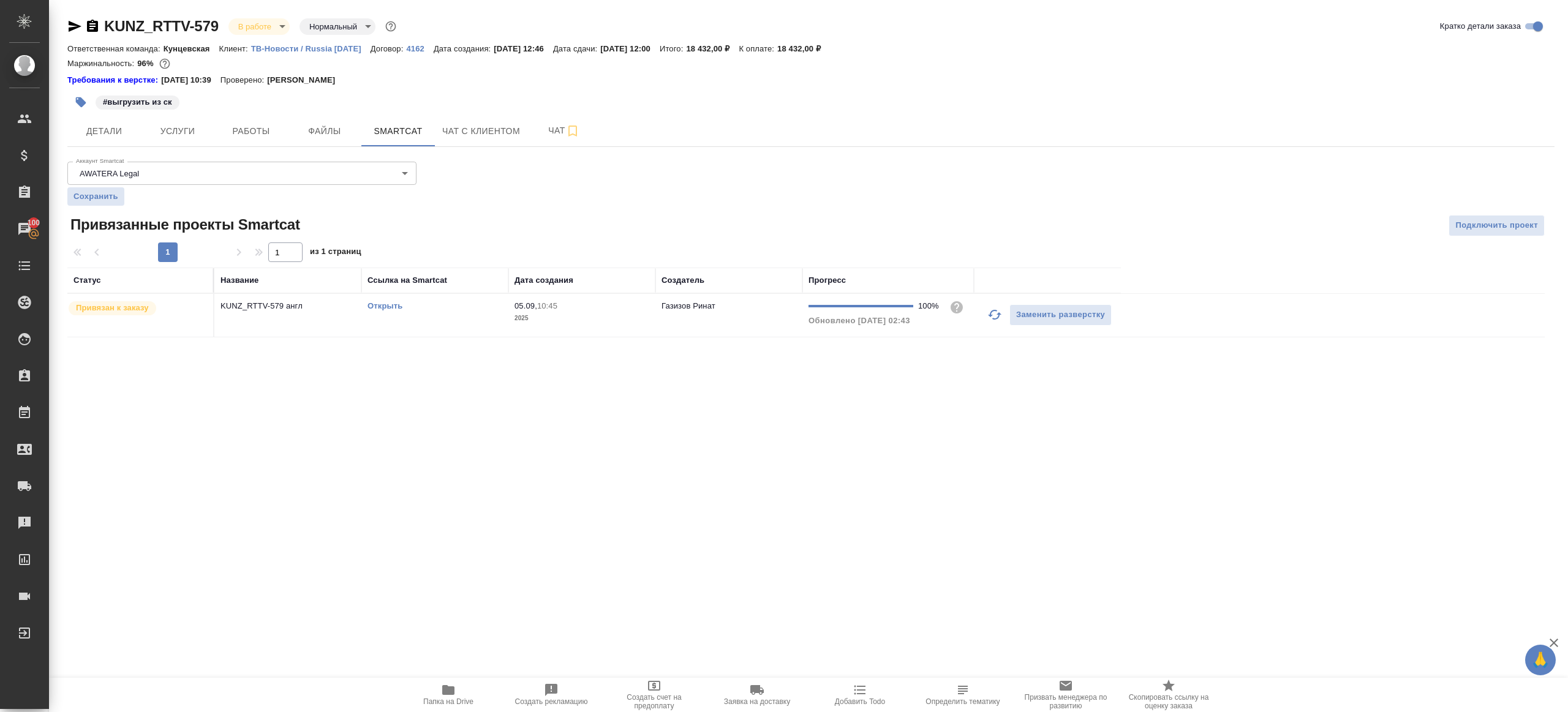
click at [408, 305] on div "Открыть" at bounding box center [435, 306] width 135 height 13
click at [392, 307] on link "Открыть" at bounding box center [385, 306] width 35 height 10
click at [257, 131] on span "Работы" at bounding box center [250, 132] width 59 height 15
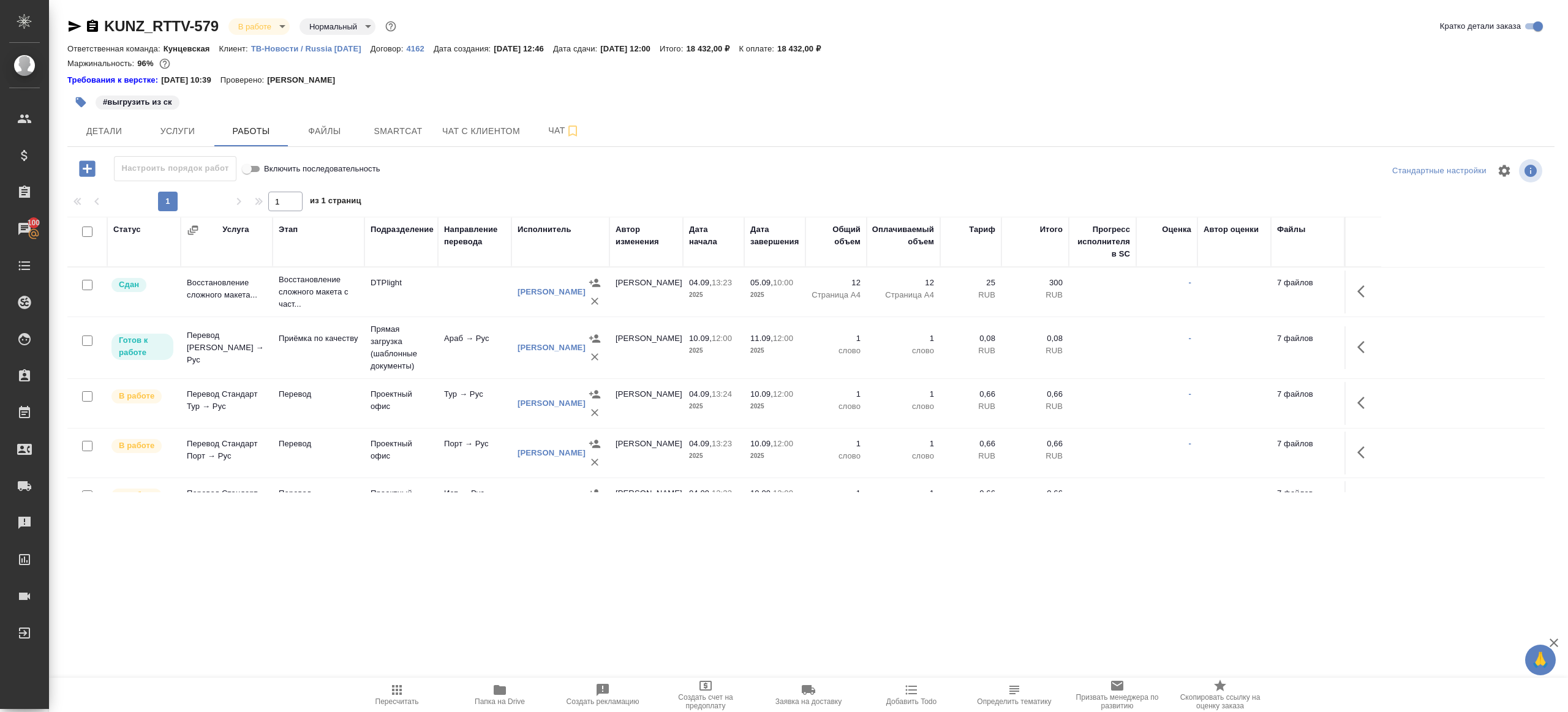
click at [394, 680] on button "Пересчитать" at bounding box center [397, 695] width 103 height 35
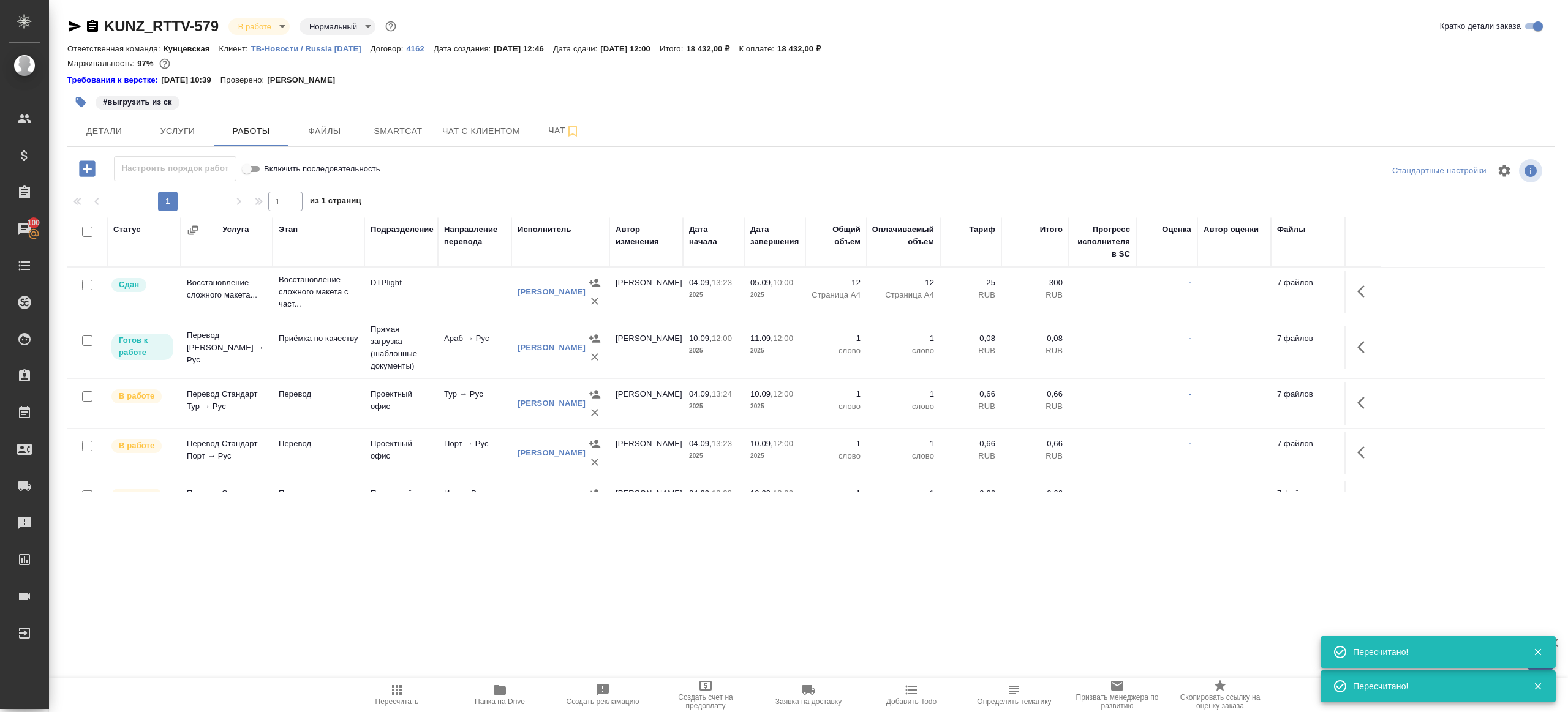
click at [86, 100] on icon "button" at bounding box center [81, 102] width 13 height 13
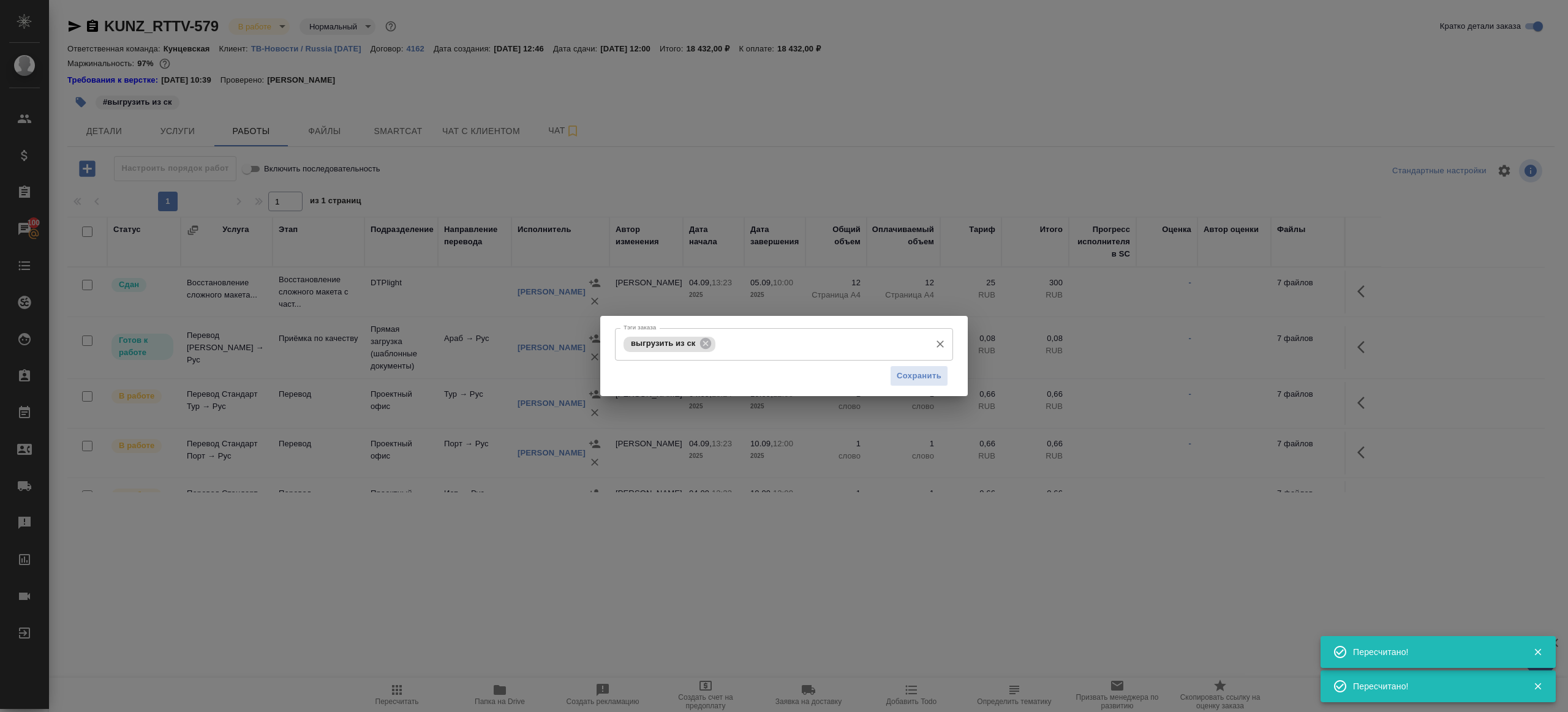
click at [709, 336] on div "выгрузить из ск Тэги заказа" at bounding box center [784, 344] width 338 height 33
click at [709, 340] on icon at bounding box center [705, 343] width 11 height 11
click at [941, 379] on button "Сохранить" at bounding box center [918, 375] width 58 height 21
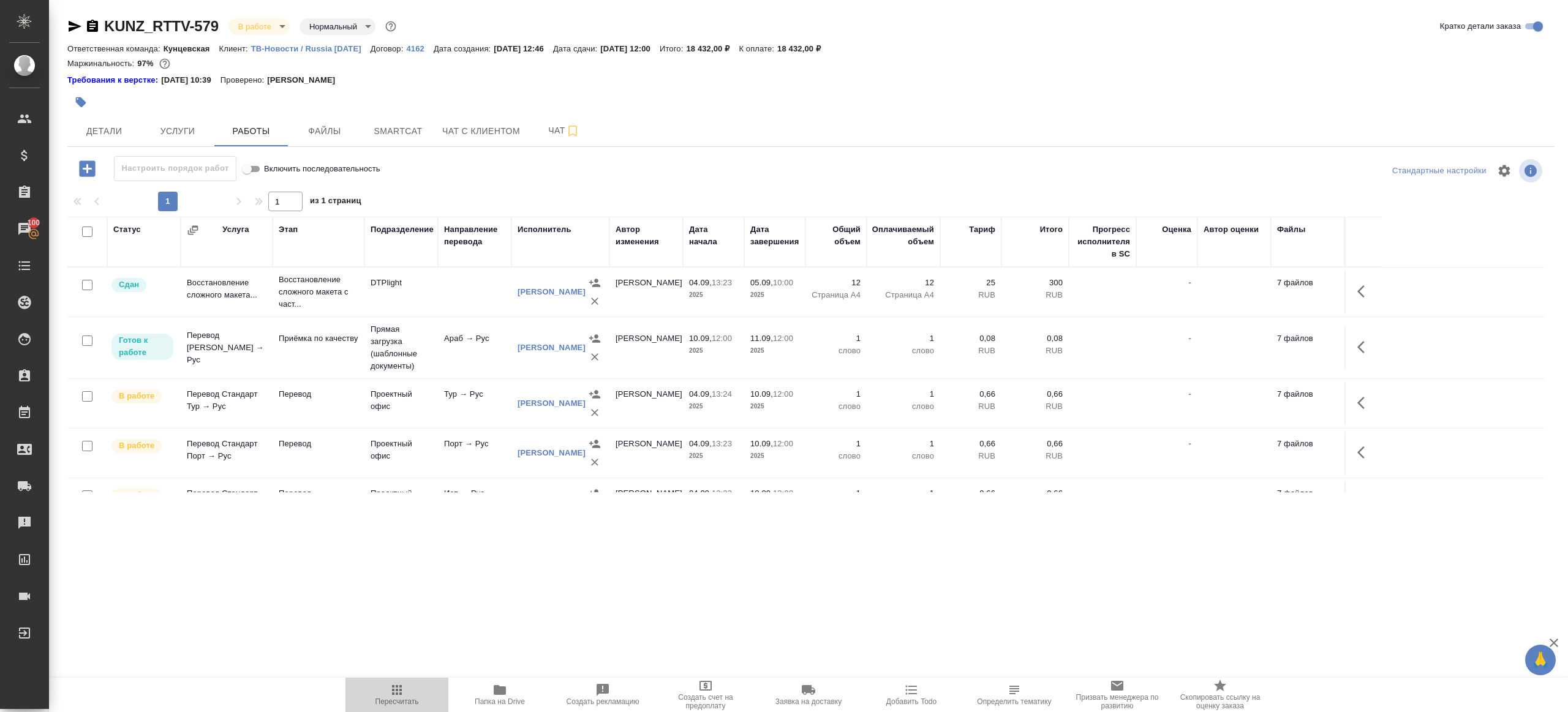
click at [383, 694] on span "Пересчитать" at bounding box center [397, 694] width 89 height 23
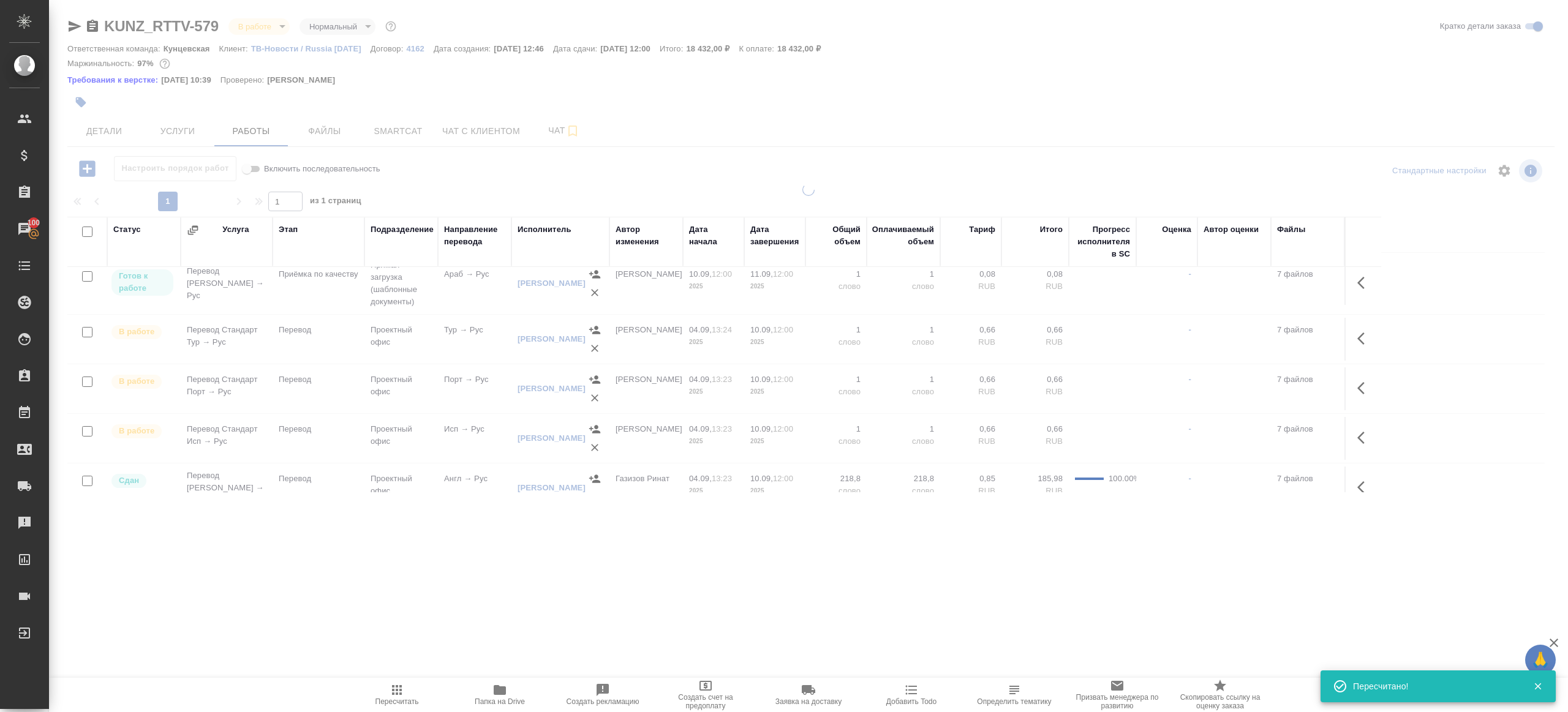
scroll to position [84, 0]
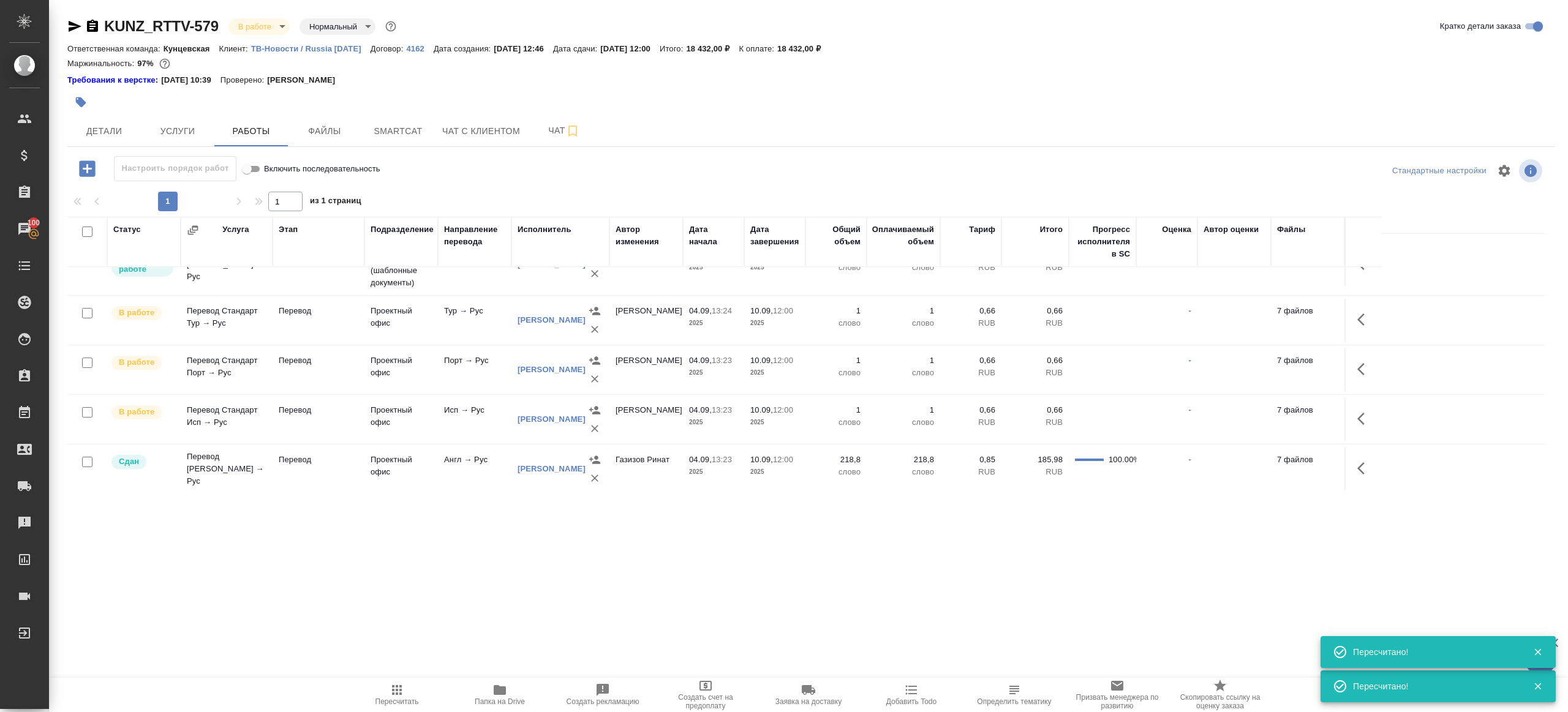
click at [401, 693] on icon "button" at bounding box center [397, 690] width 10 height 10
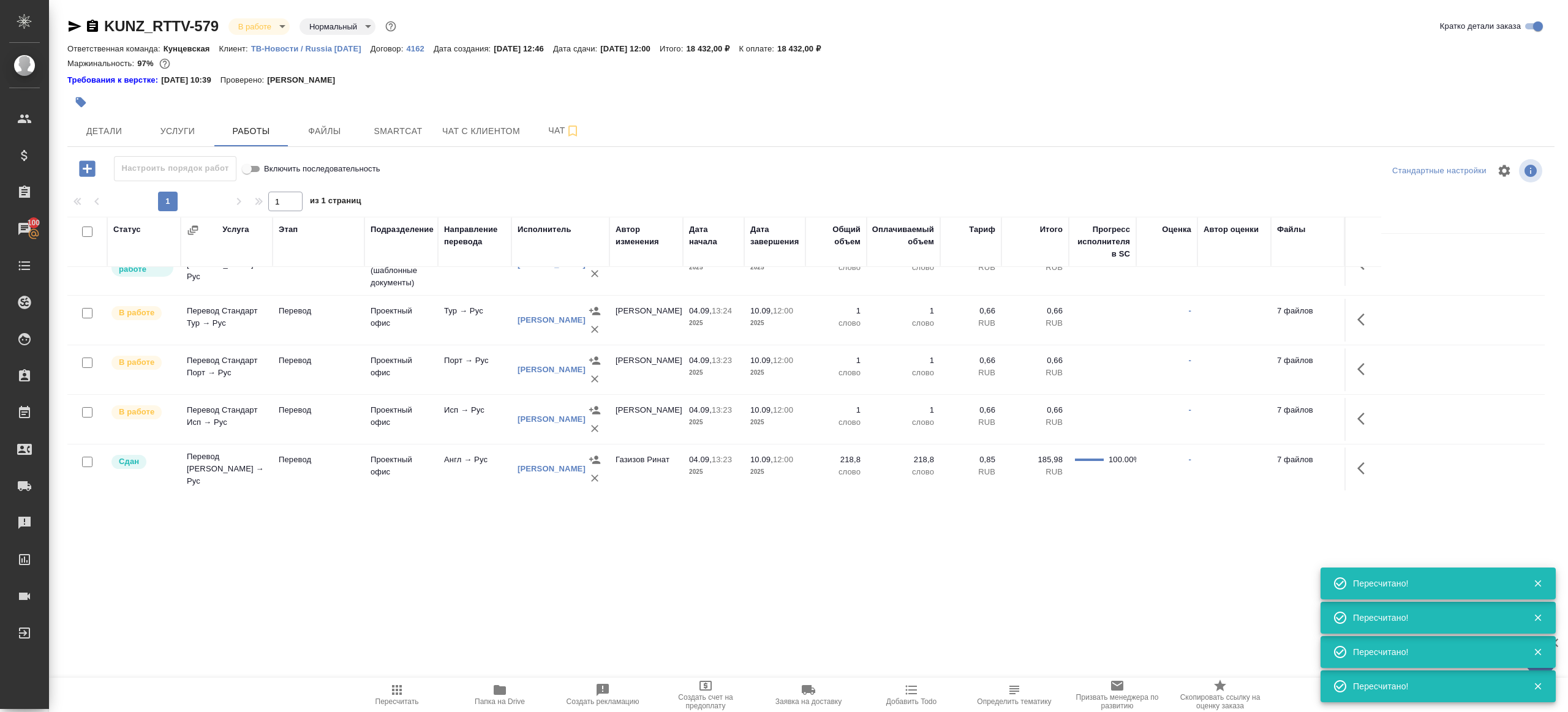
click at [383, 680] on button "Пересчитать" at bounding box center [397, 695] width 103 height 35
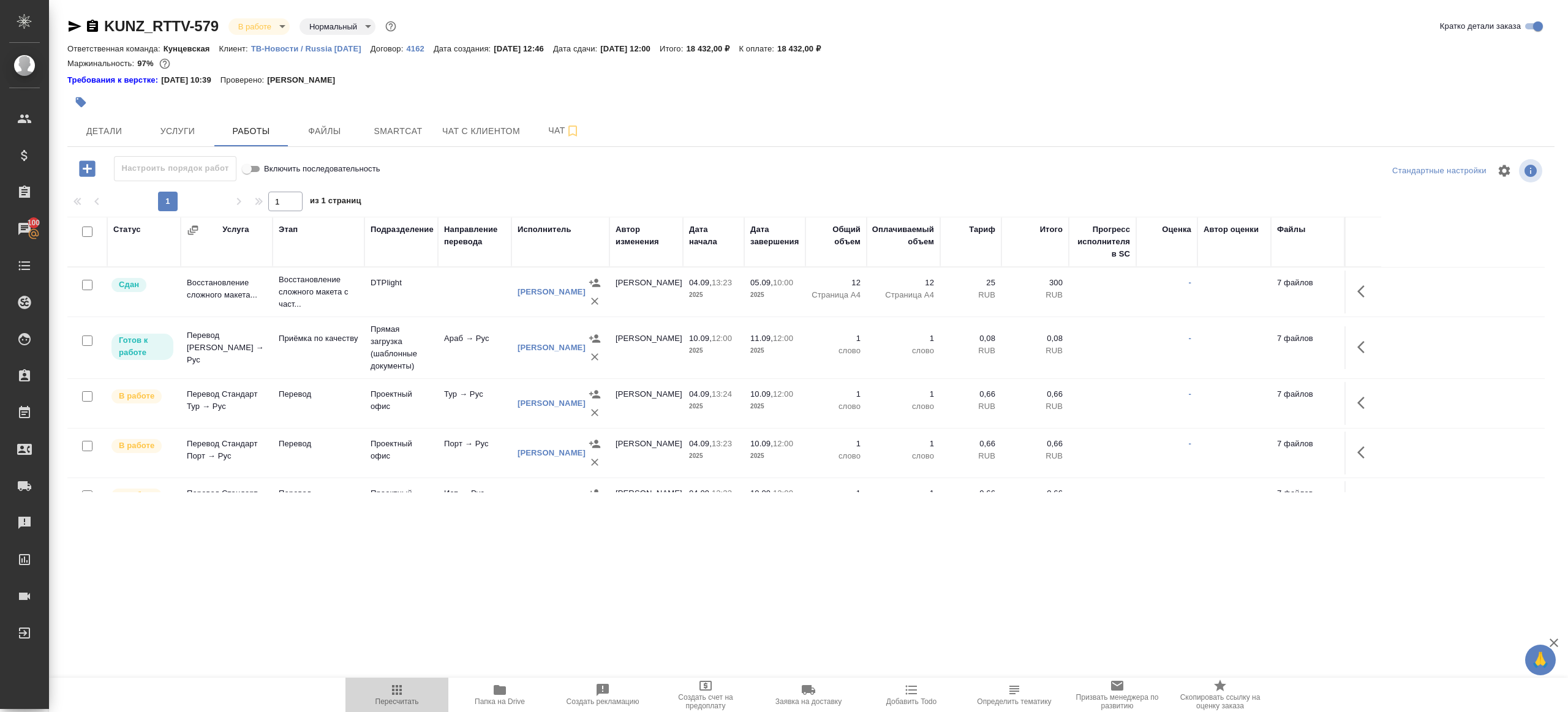
click at [373, 686] on span "Пересчитать" at bounding box center [397, 694] width 89 height 23
click at [393, 688] on icon "button" at bounding box center [397, 689] width 14 height 14
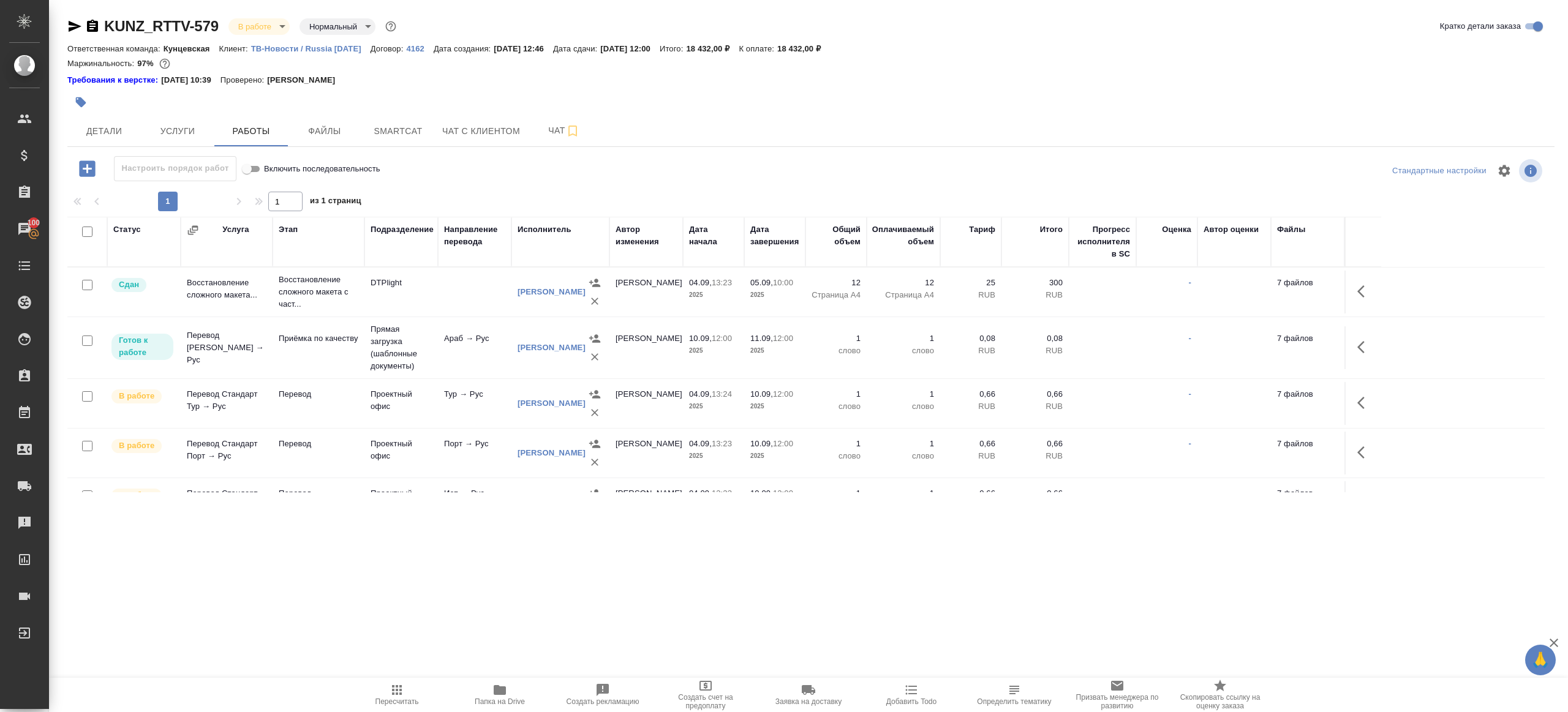
click at [393, 688] on icon "button" at bounding box center [397, 689] width 14 height 14
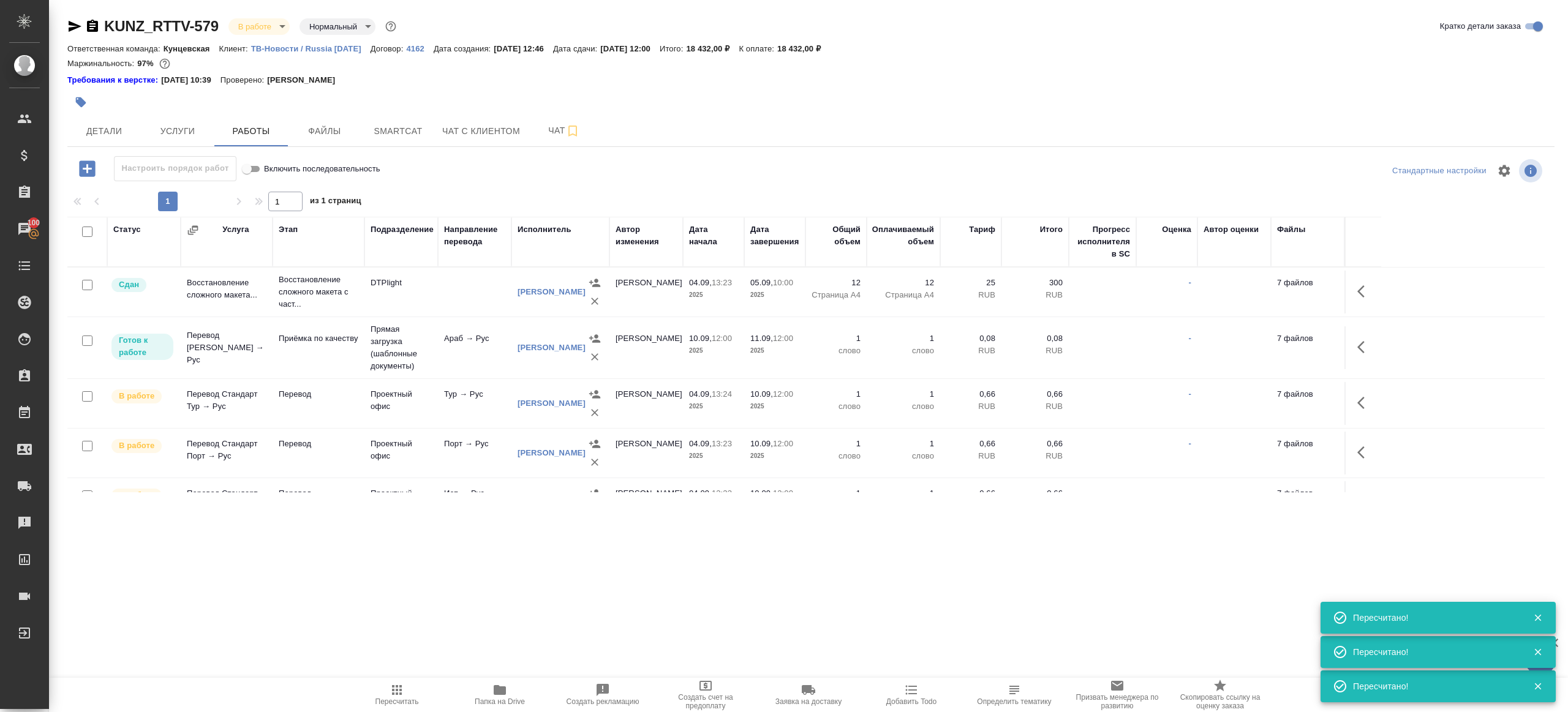
scroll to position [84, 0]
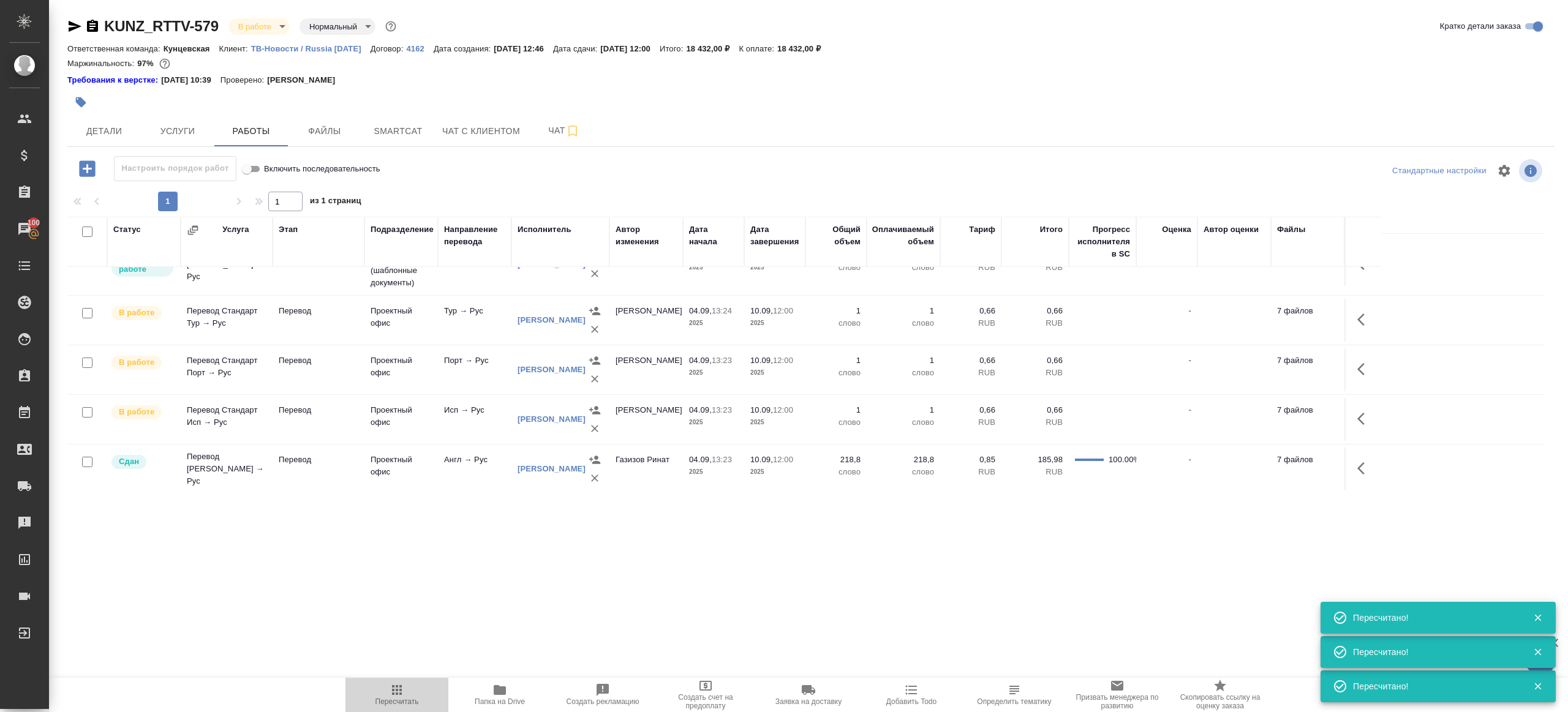
click at [393, 700] on span "Пересчитать" at bounding box center [397, 701] width 43 height 9
click at [390, 682] on icon "button" at bounding box center [397, 689] width 14 height 14
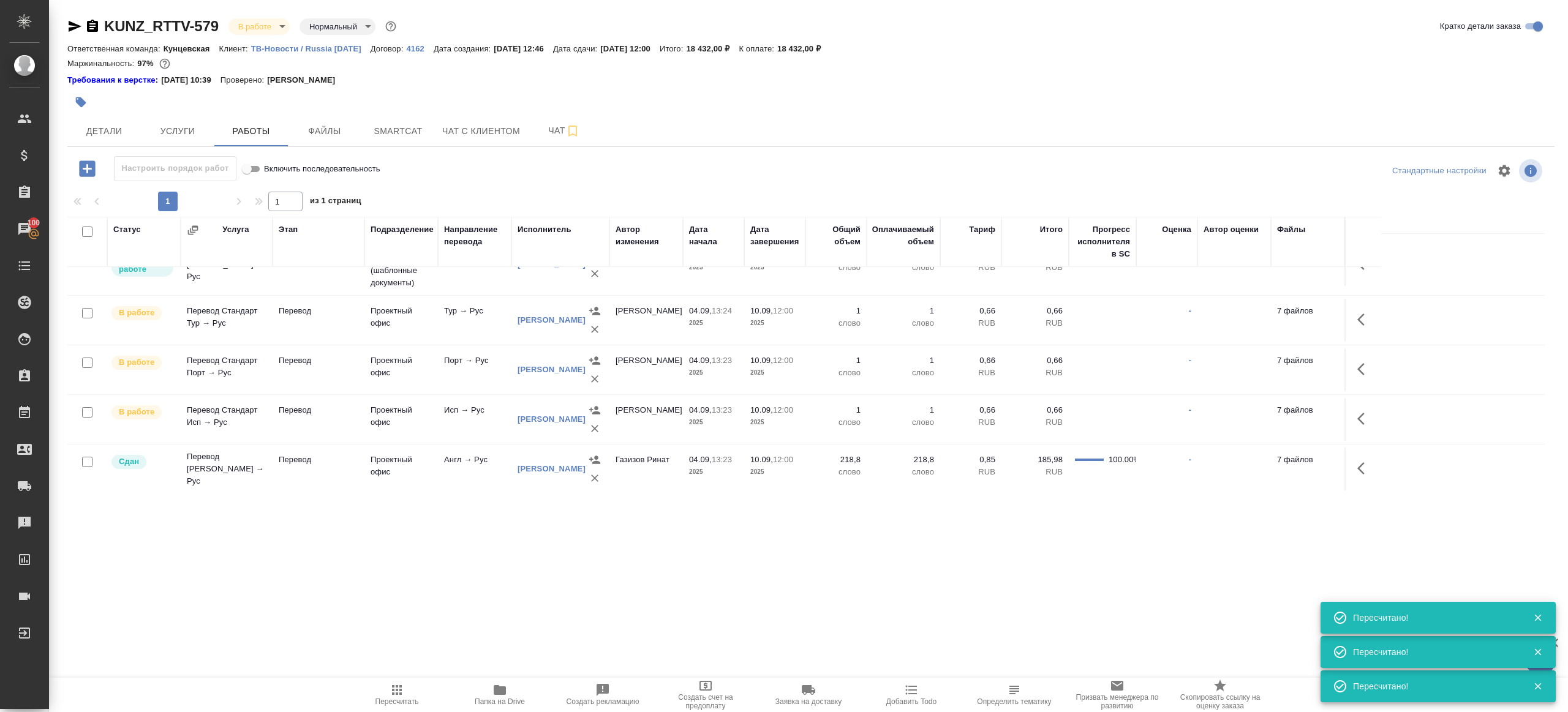
click at [390, 682] on icon "button" at bounding box center [397, 689] width 14 height 14
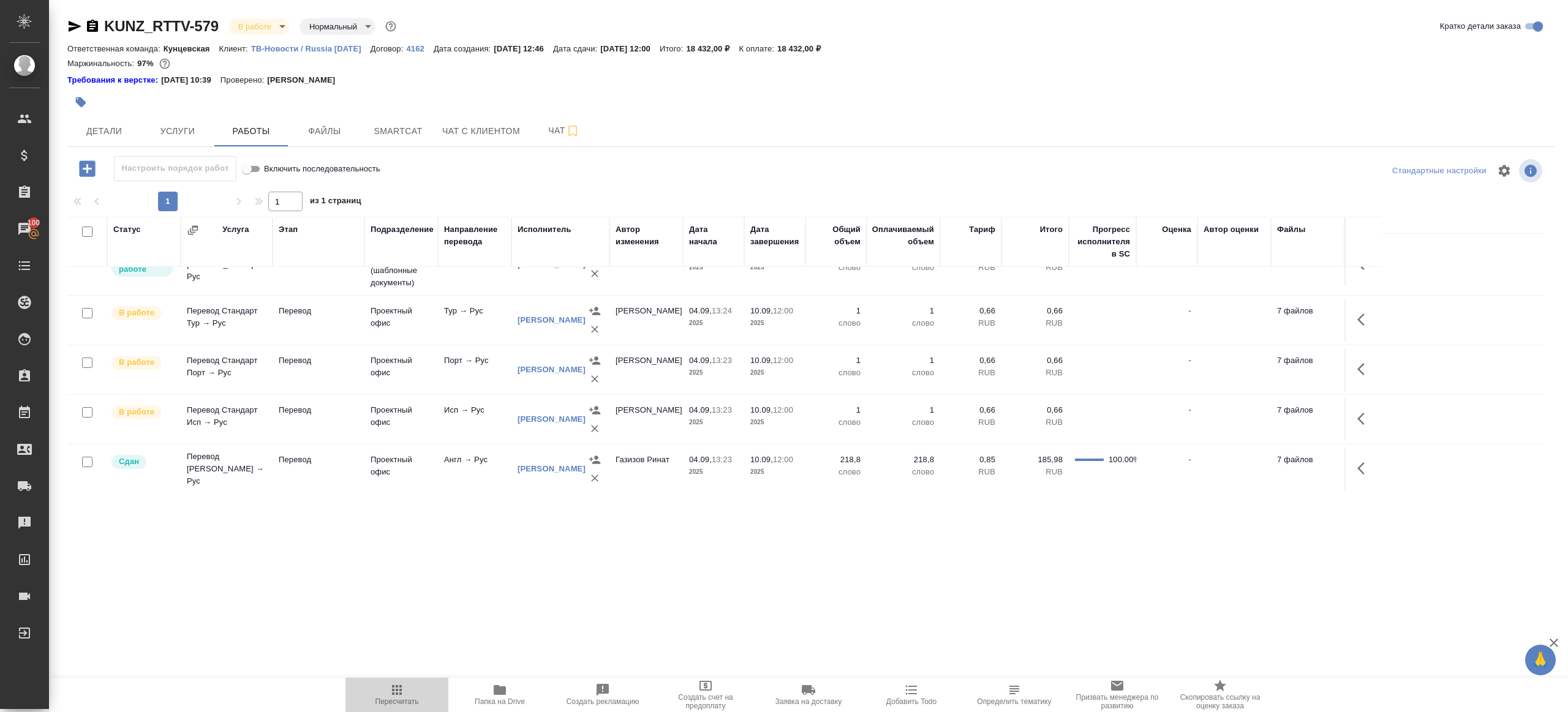
click at [388, 693] on span "Пересчитать" at bounding box center [397, 694] width 89 height 23
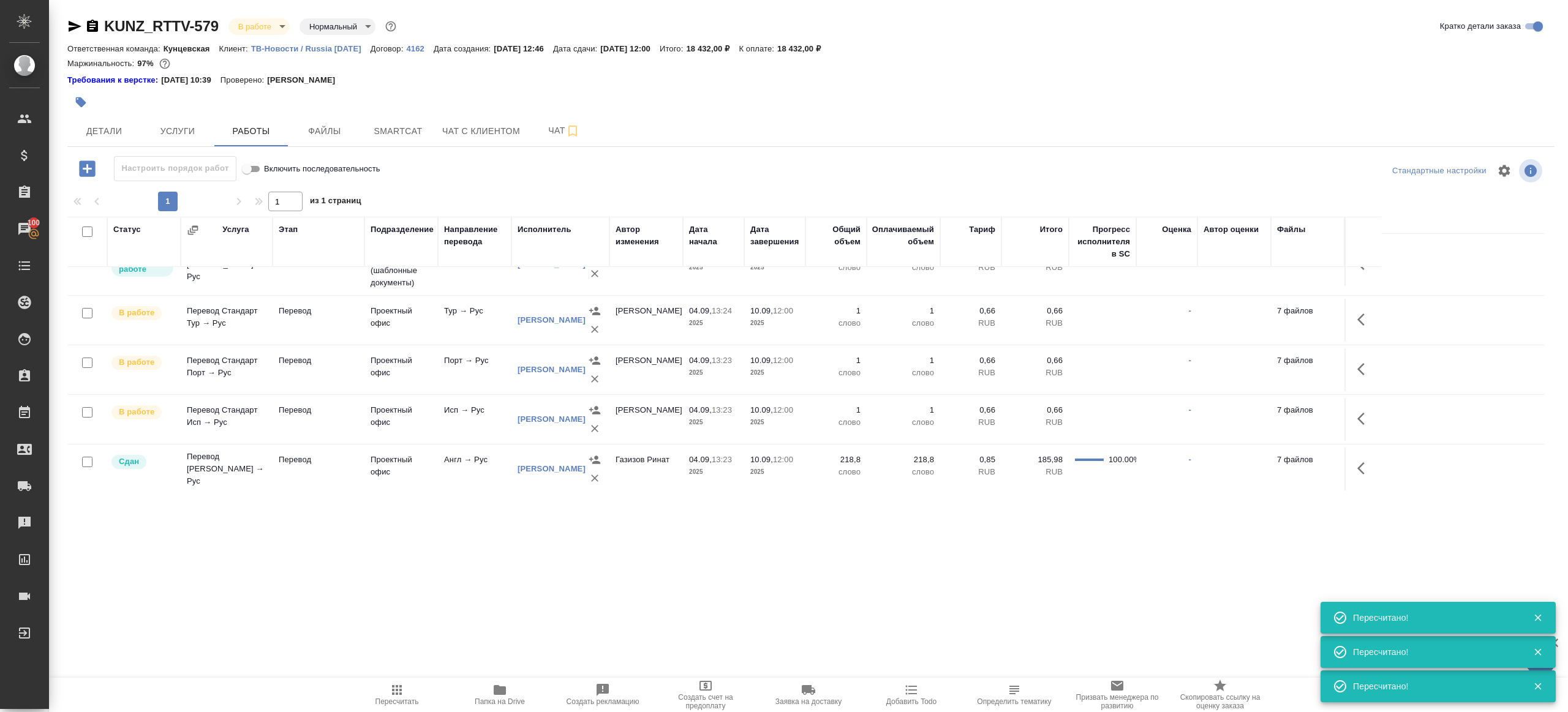
click at [403, 689] on icon "button" at bounding box center [397, 689] width 14 height 14
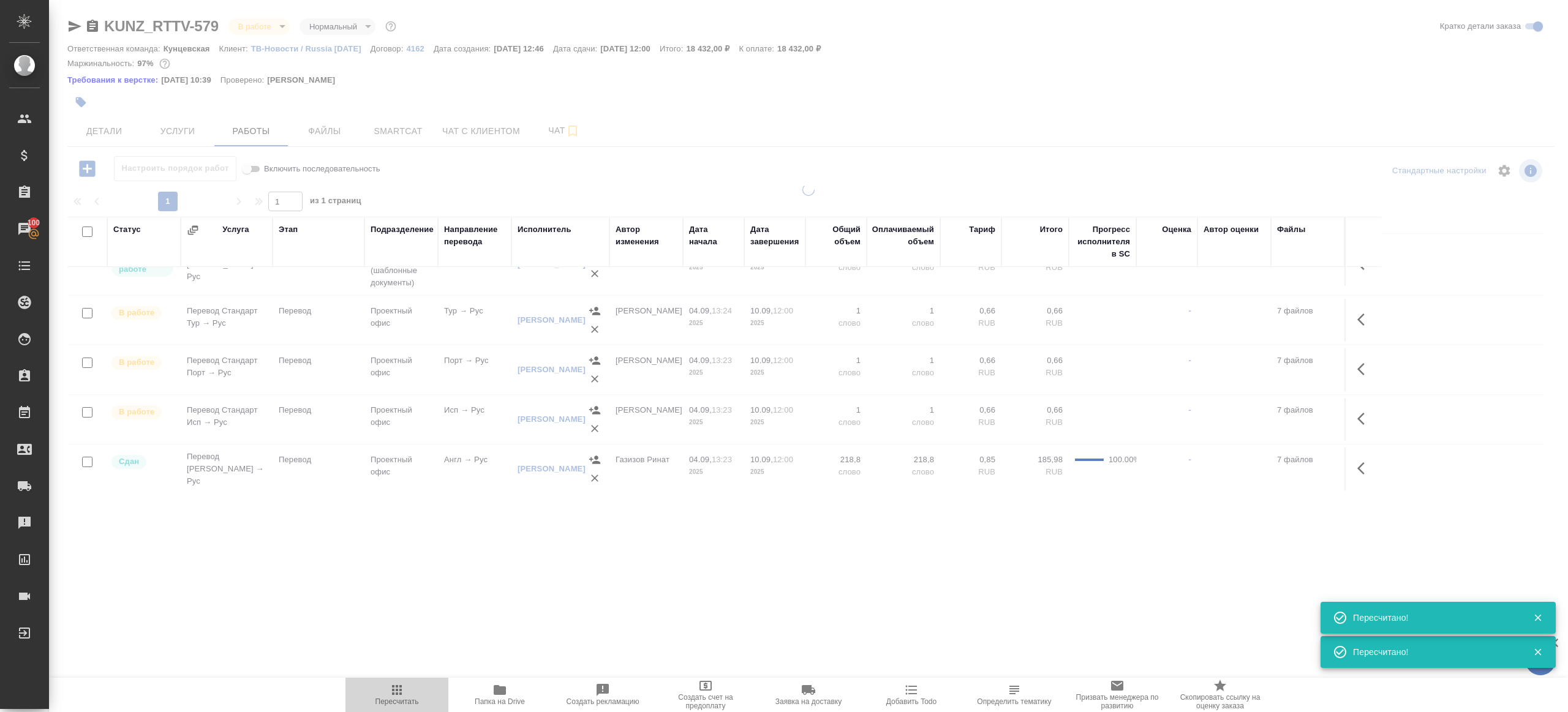
click at [403, 689] on icon "button" at bounding box center [397, 689] width 14 height 14
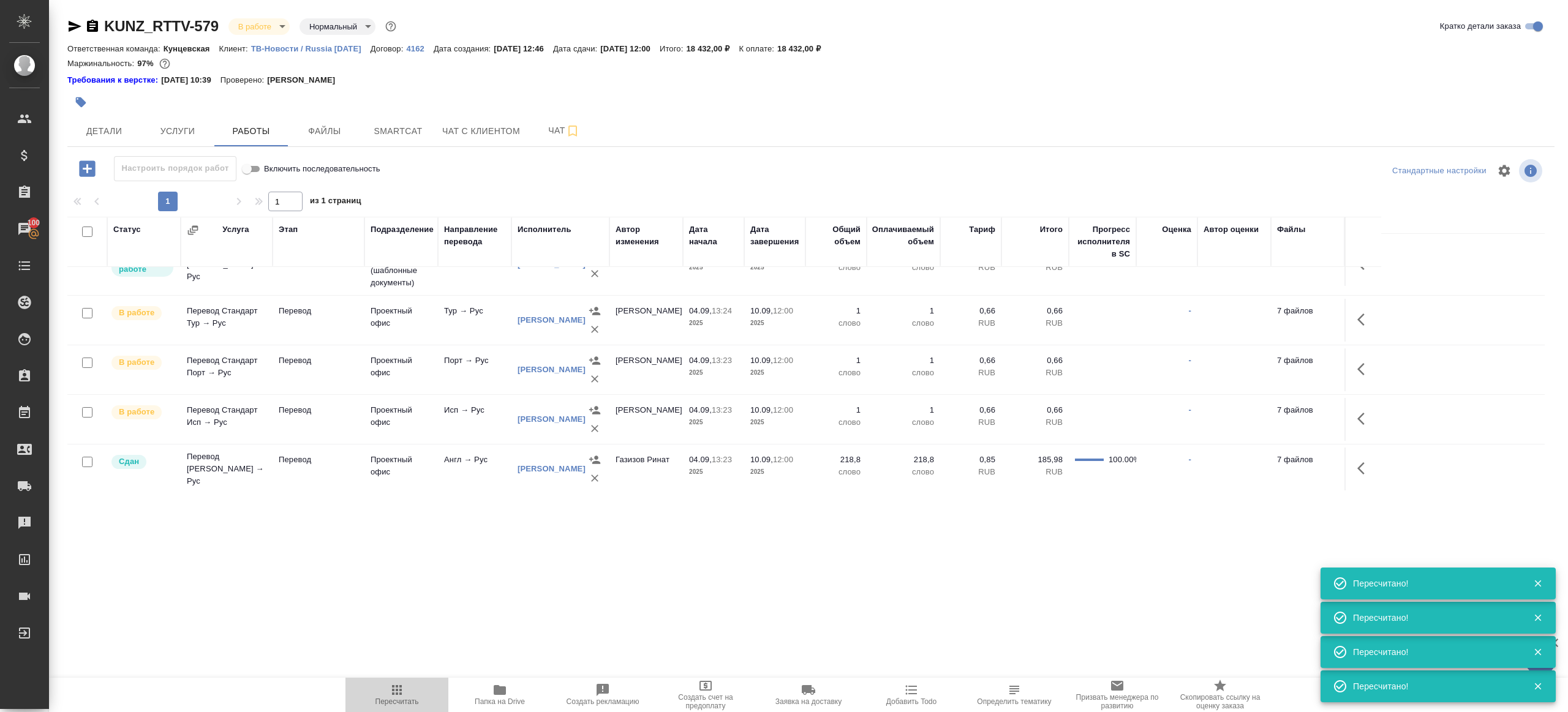
click at [397, 686] on icon "button" at bounding box center [397, 690] width 10 height 10
click at [465, 552] on div ".cls-1 fill:#fff; AWATERA Gazizov Rinat Клиенты Спецификации Заказы 100 Чаты To…" at bounding box center [784, 356] width 1568 height 712
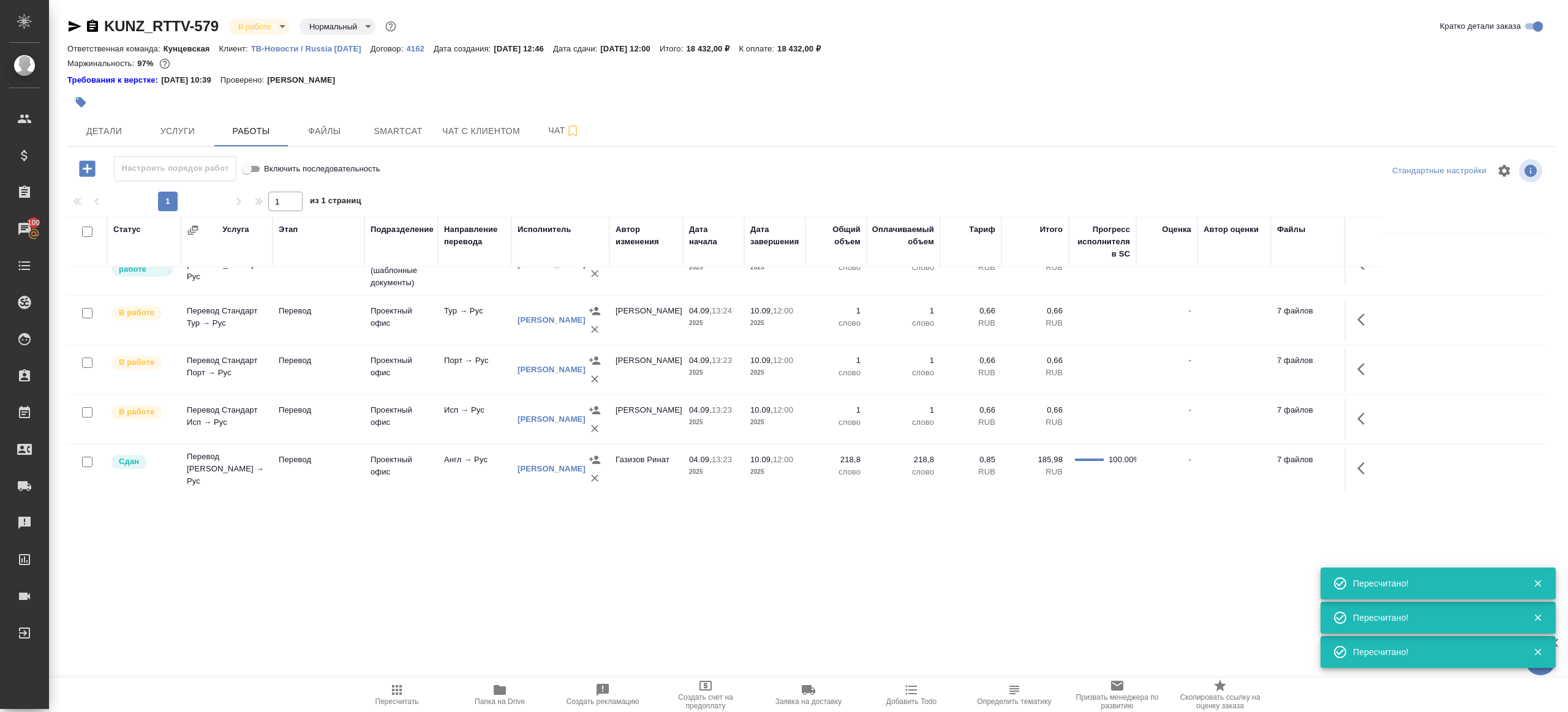
click at [410, 692] on span "Пересчитать" at bounding box center [397, 694] width 89 height 23
click at [465, 559] on div ".cls-1 fill:#fff; AWATERA Gazizov Rinat Клиенты Спецификации Заказы 100 Чаты To…" at bounding box center [784, 356] width 1568 height 712
click at [408, 675] on div ".cls-1 fill:#fff; AWATERA Gazizov Rinat Клиенты Спецификации Заказы 100 Чаты To…" at bounding box center [784, 356] width 1568 height 712
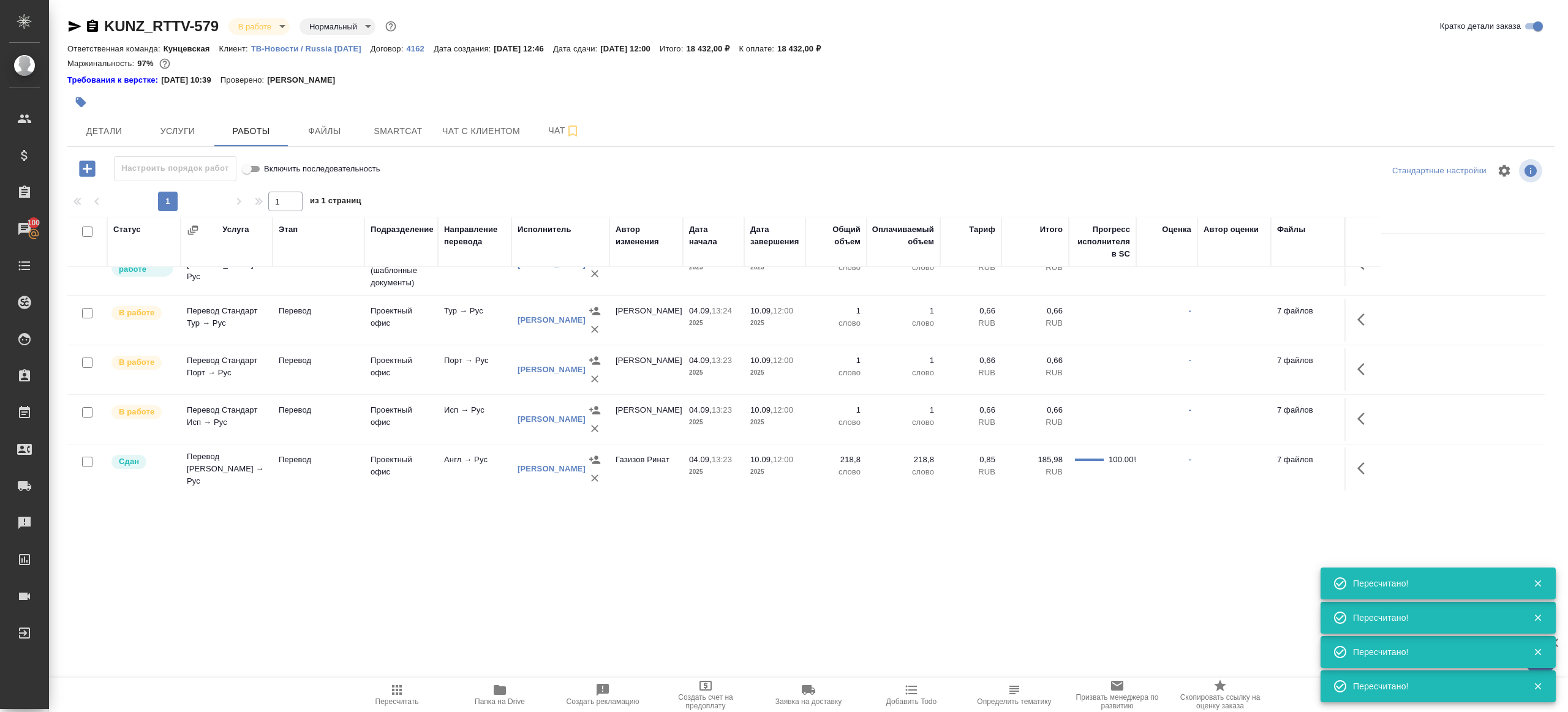
click at [408, 675] on div ".cls-1 fill:#fff; AWATERA Gazizov Rinat Клиенты Спецификации Заказы 100 Чаты To…" at bounding box center [784, 356] width 1568 height 712
click at [388, 693] on span "Пересчитать" at bounding box center [397, 694] width 89 height 23
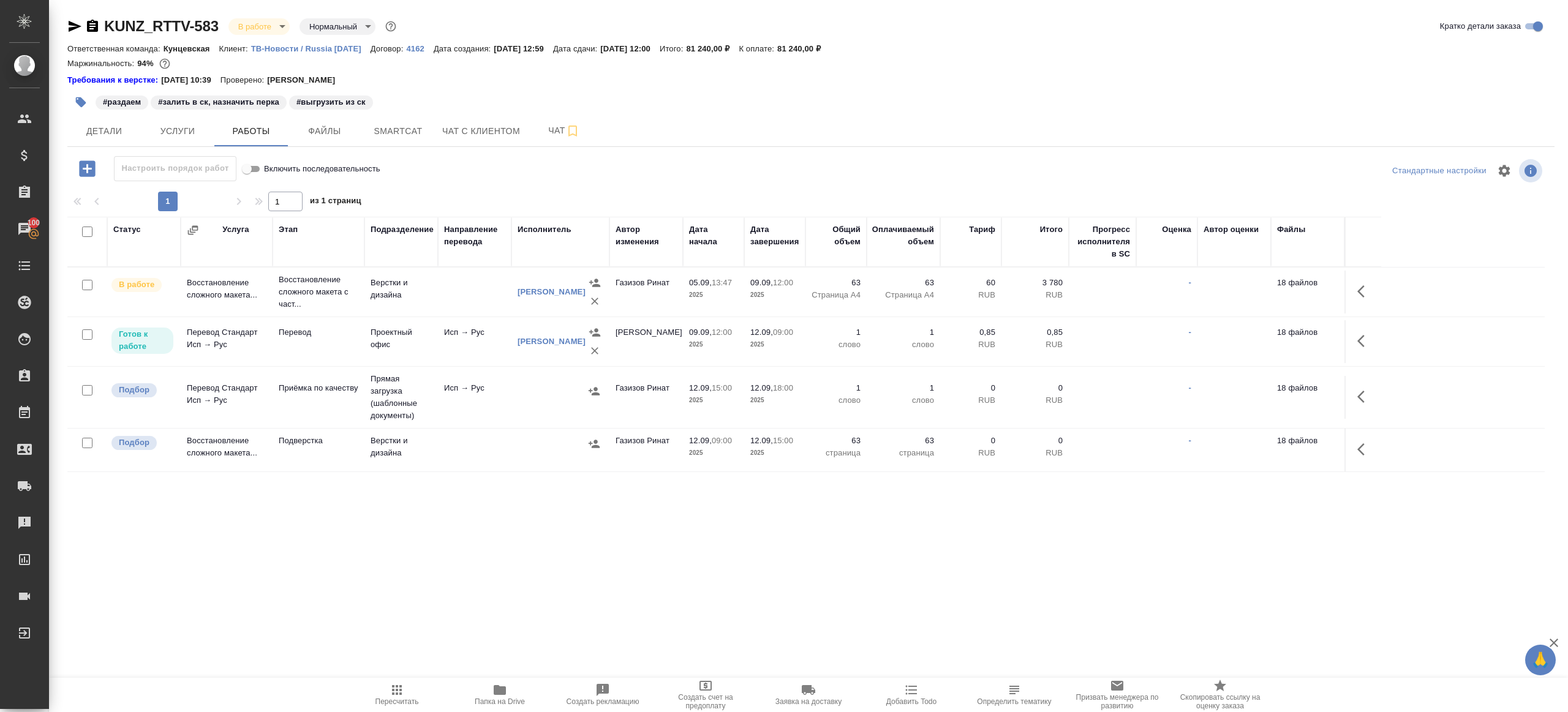
click at [393, 683] on icon "button" at bounding box center [397, 689] width 14 height 14
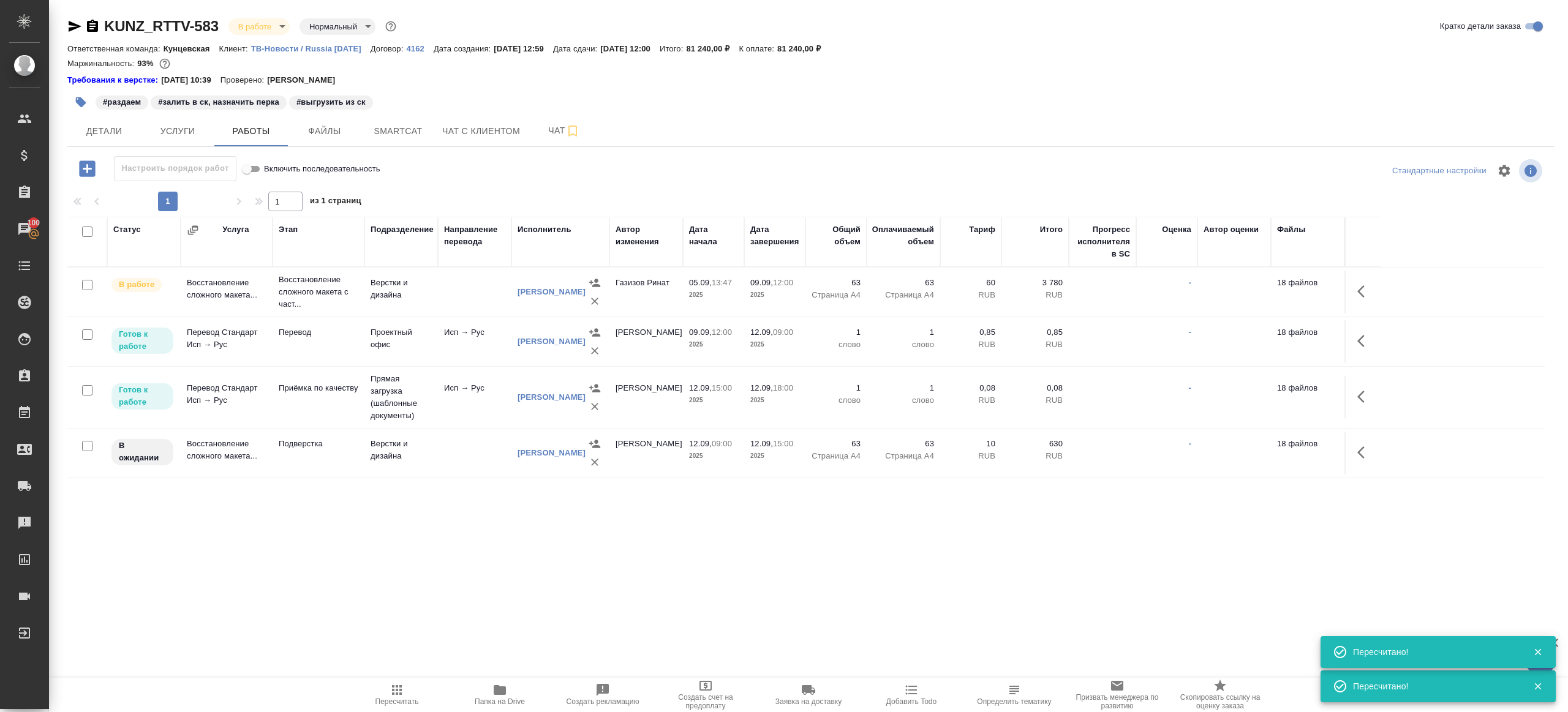
click at [590, 554] on div ".cls-1 fill:#fff; AWATERA Gazizov Rinat Клиенты Спецификации Заказы 100 Чаты To…" at bounding box center [784, 356] width 1568 height 712
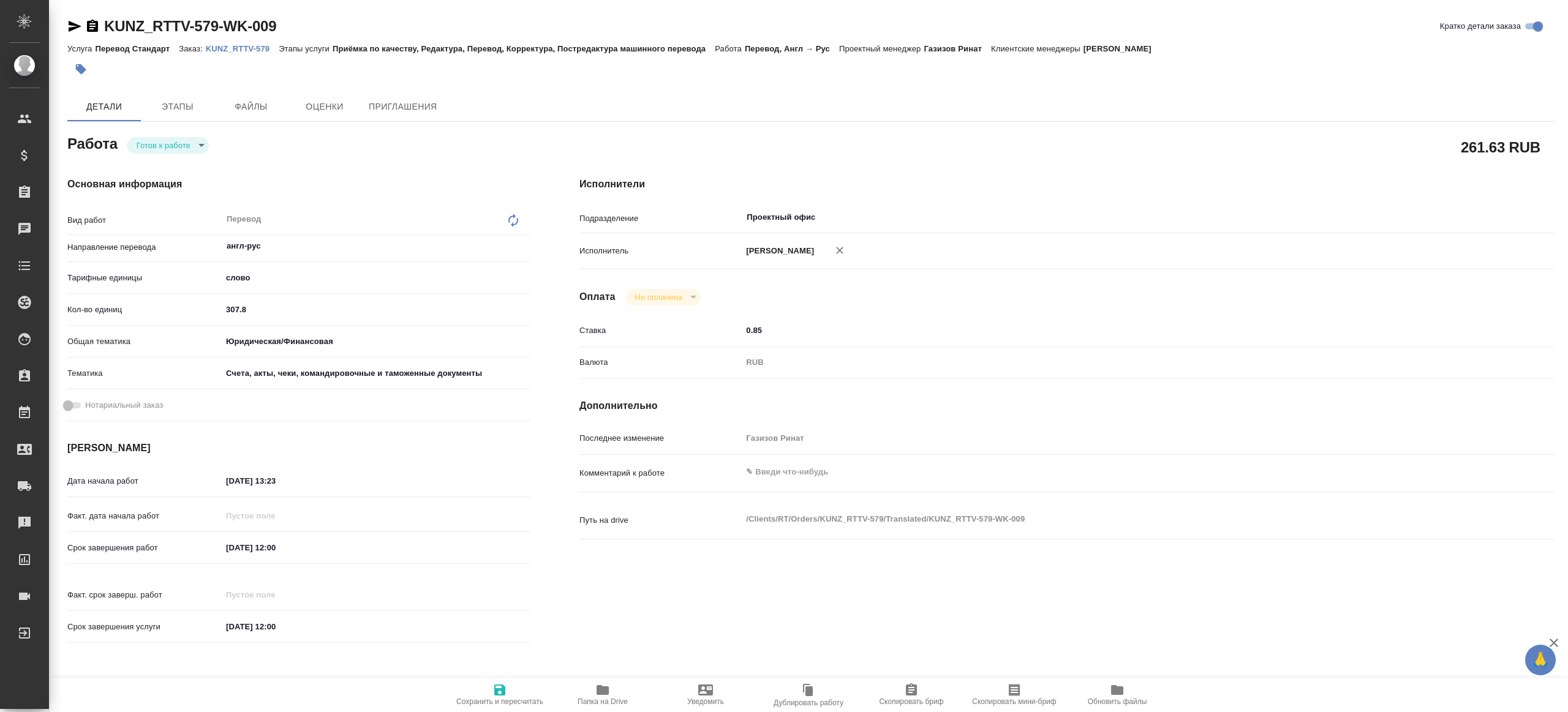
type textarea "x"
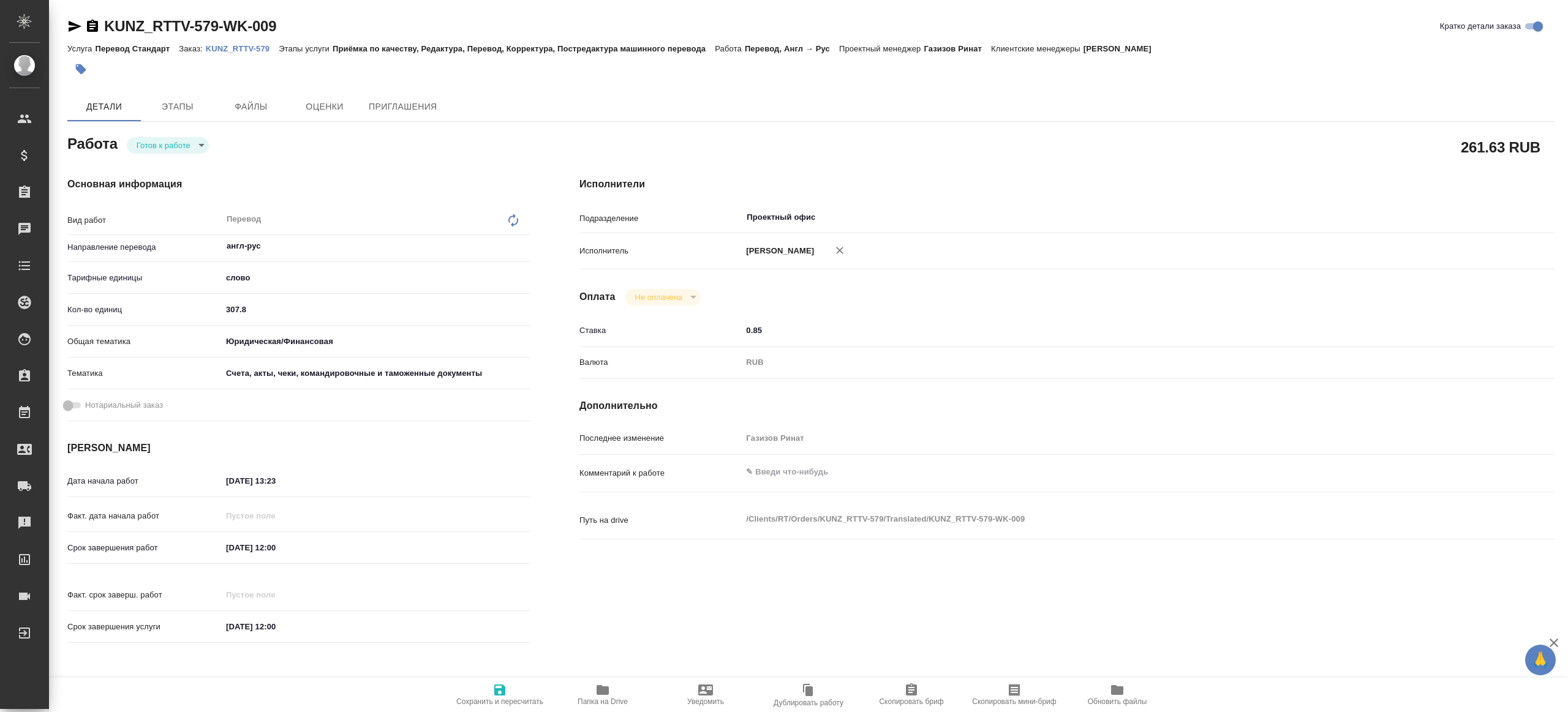
type textarea "x"
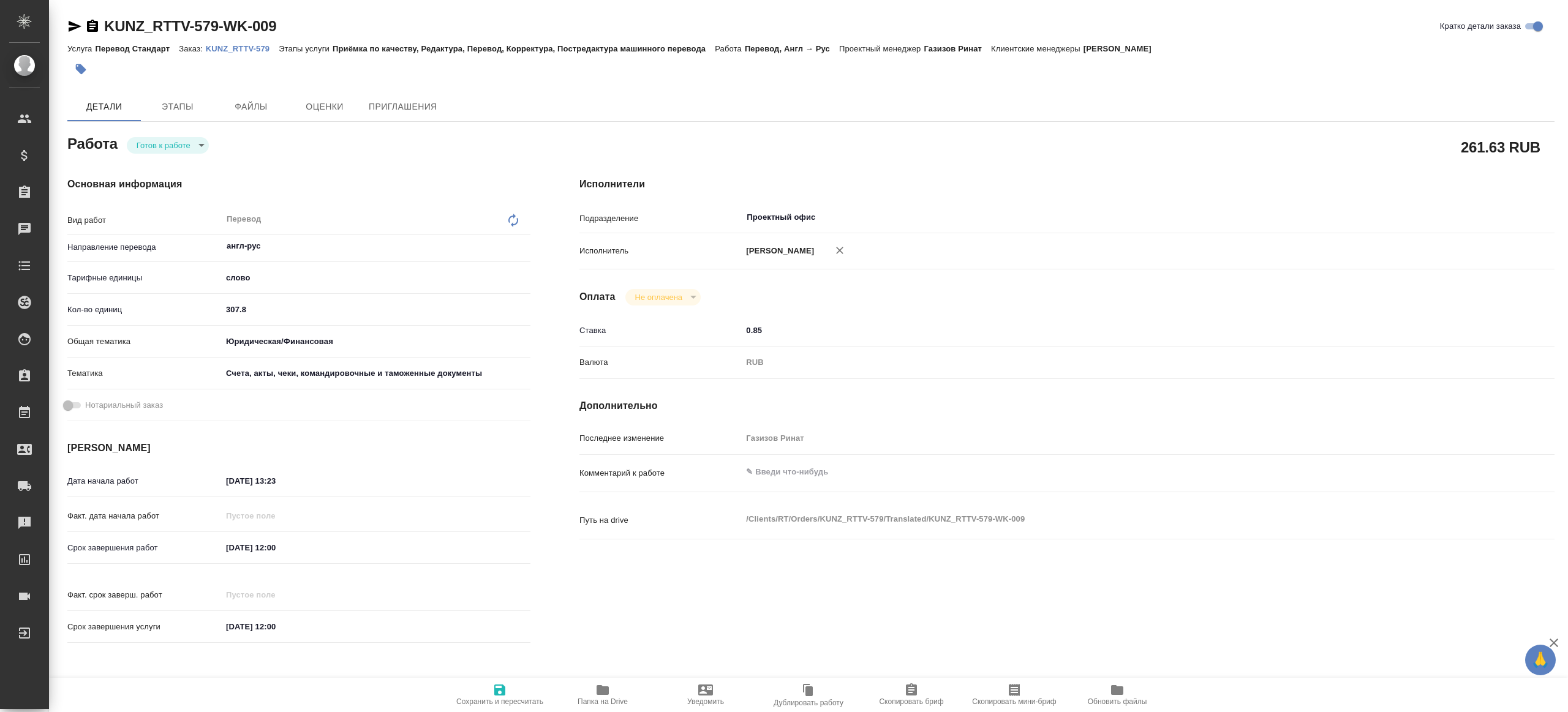
type textarea "x"
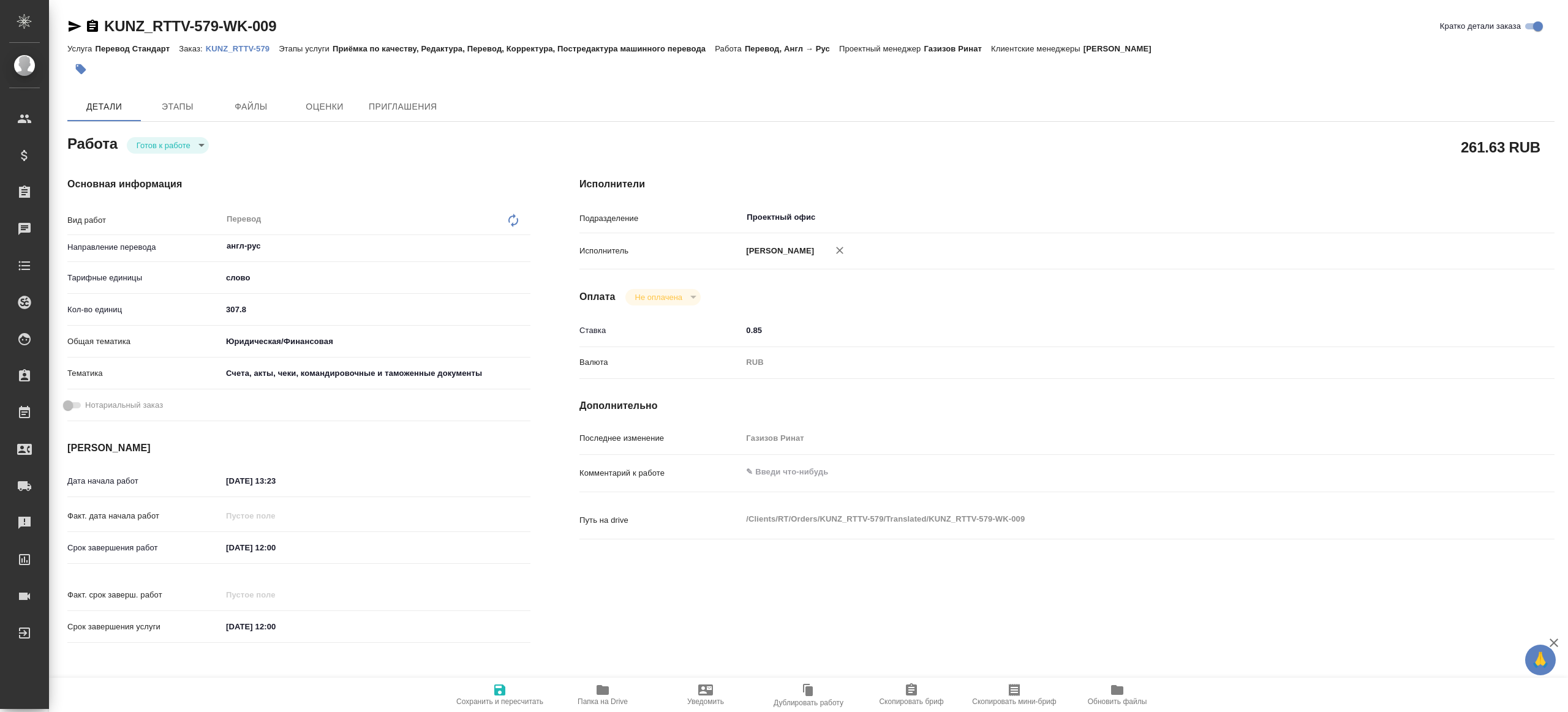
type textarea "x"
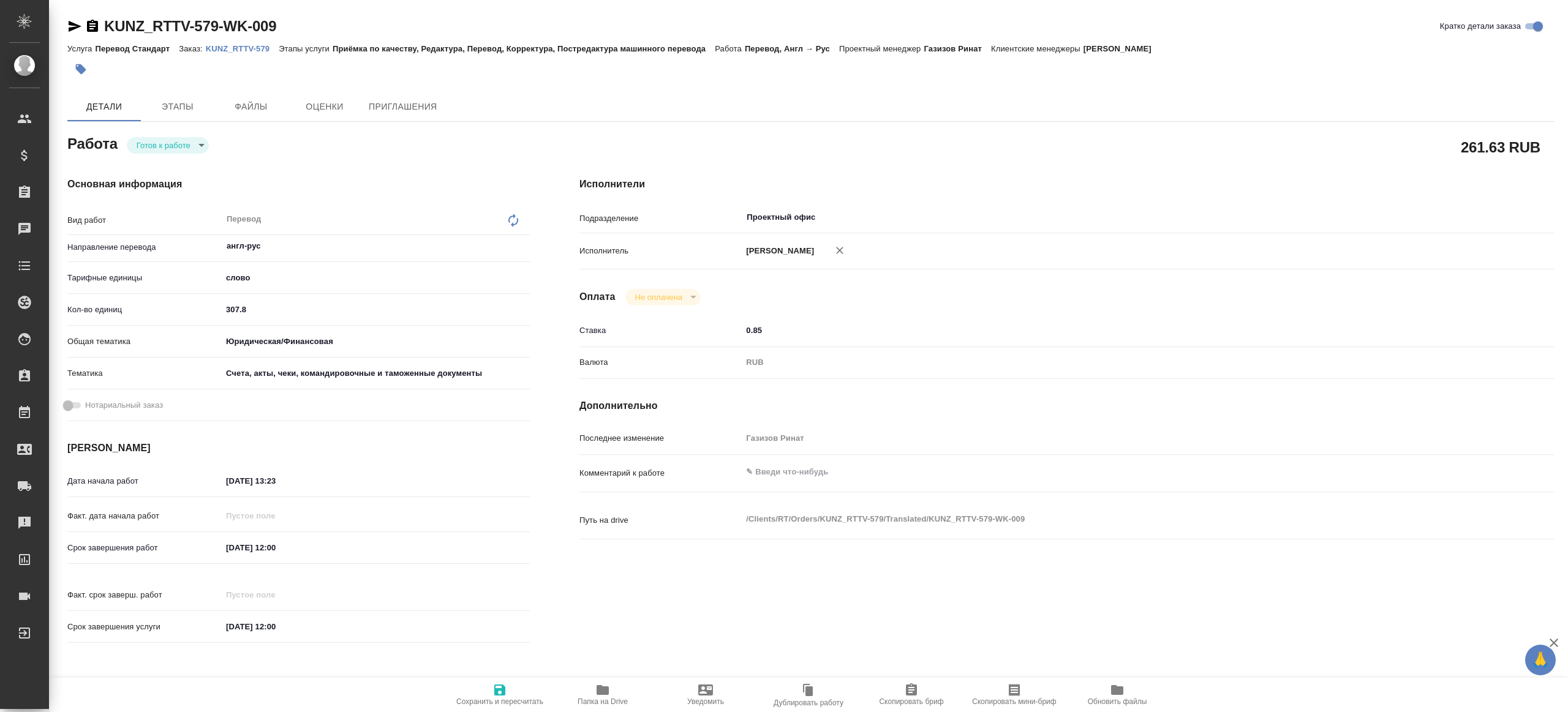
click at [586, 674] on div "Работа Готов к работе readyForWork 261.63 RUB Основная информация Вид работ Пер…" at bounding box center [810, 572] width 1487 height 879
click at [586, 684] on span "Папка на Drive" at bounding box center [603, 694] width 89 height 23
type textarea "x"
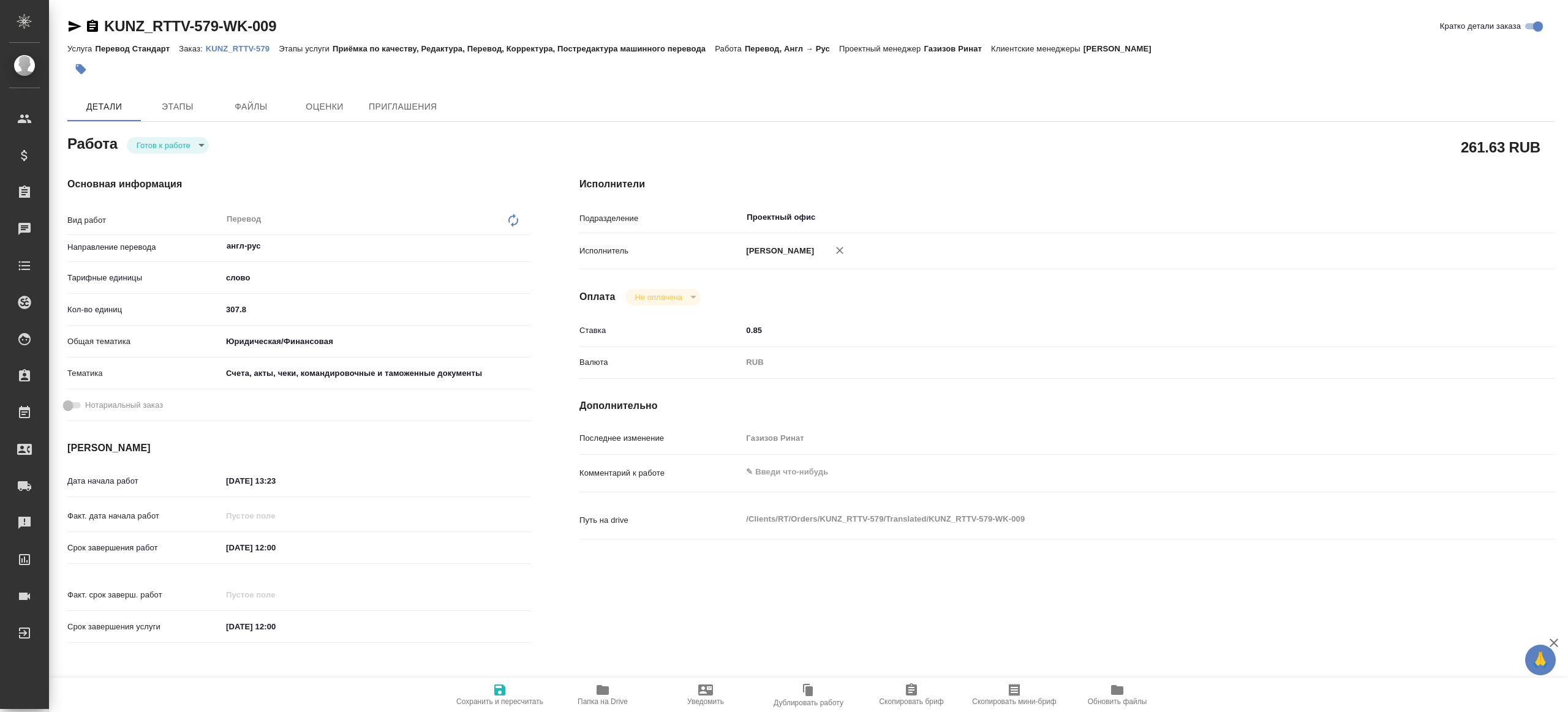
type textarea "x"
click at [259, 319] on div "Кол-во единиц 307.8" at bounding box center [298, 309] width 463 height 21
click at [260, 309] on input "307.8" at bounding box center [375, 309] width 309 height 17
paste input "218"
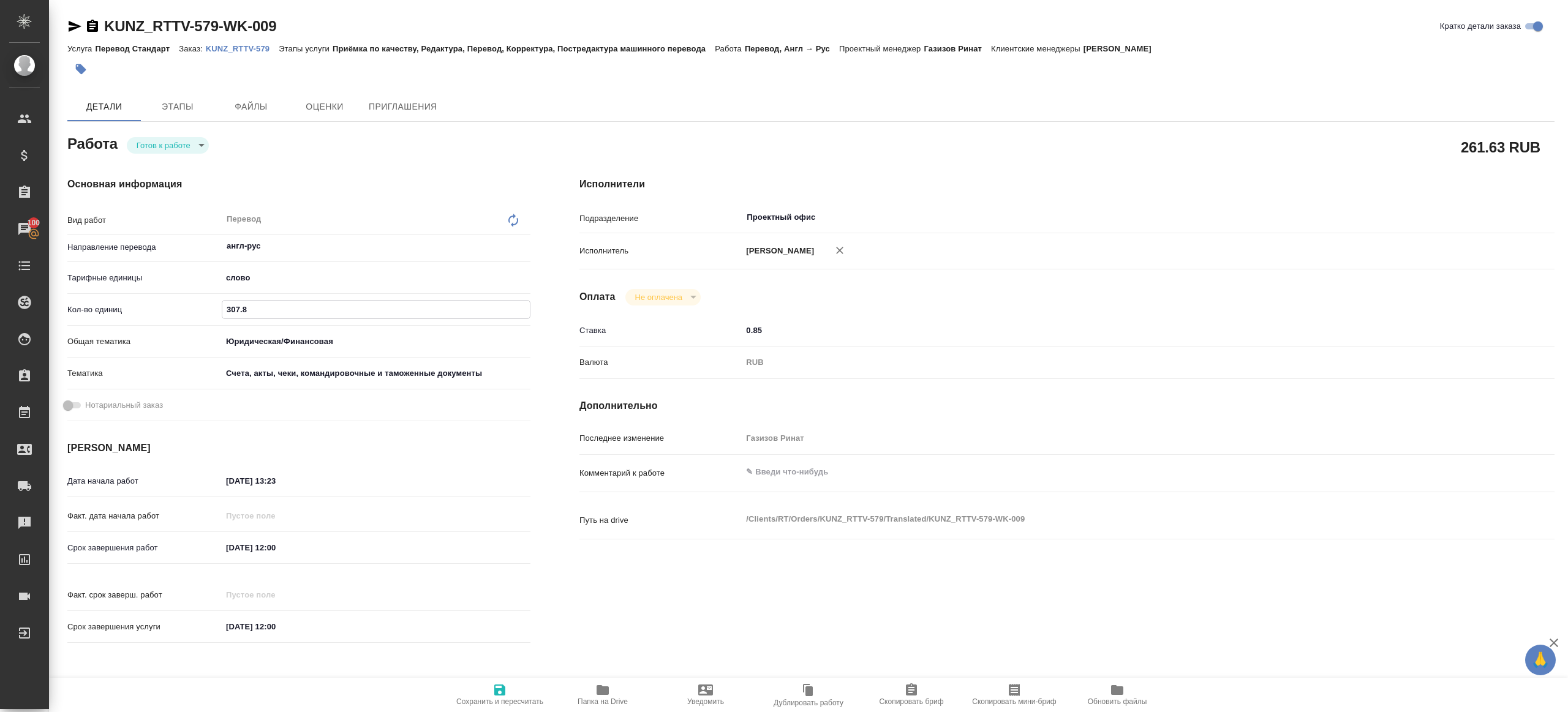
type textarea "x"
type input "218.8"
type textarea "x"
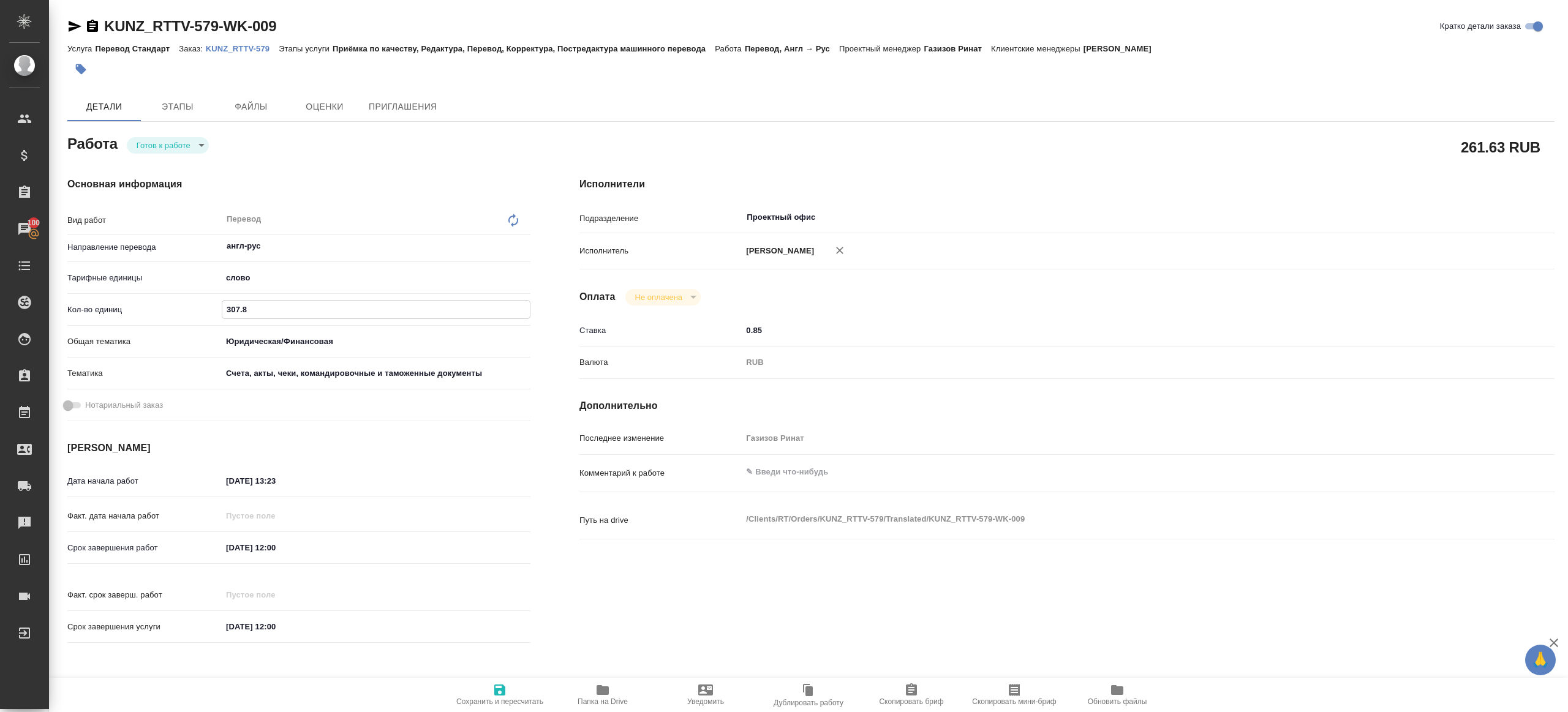
type textarea "x"
type input "218.8"
click at [489, 698] on span "Сохранить и пересчитать" at bounding box center [500, 701] width 87 height 9
type textarea "x"
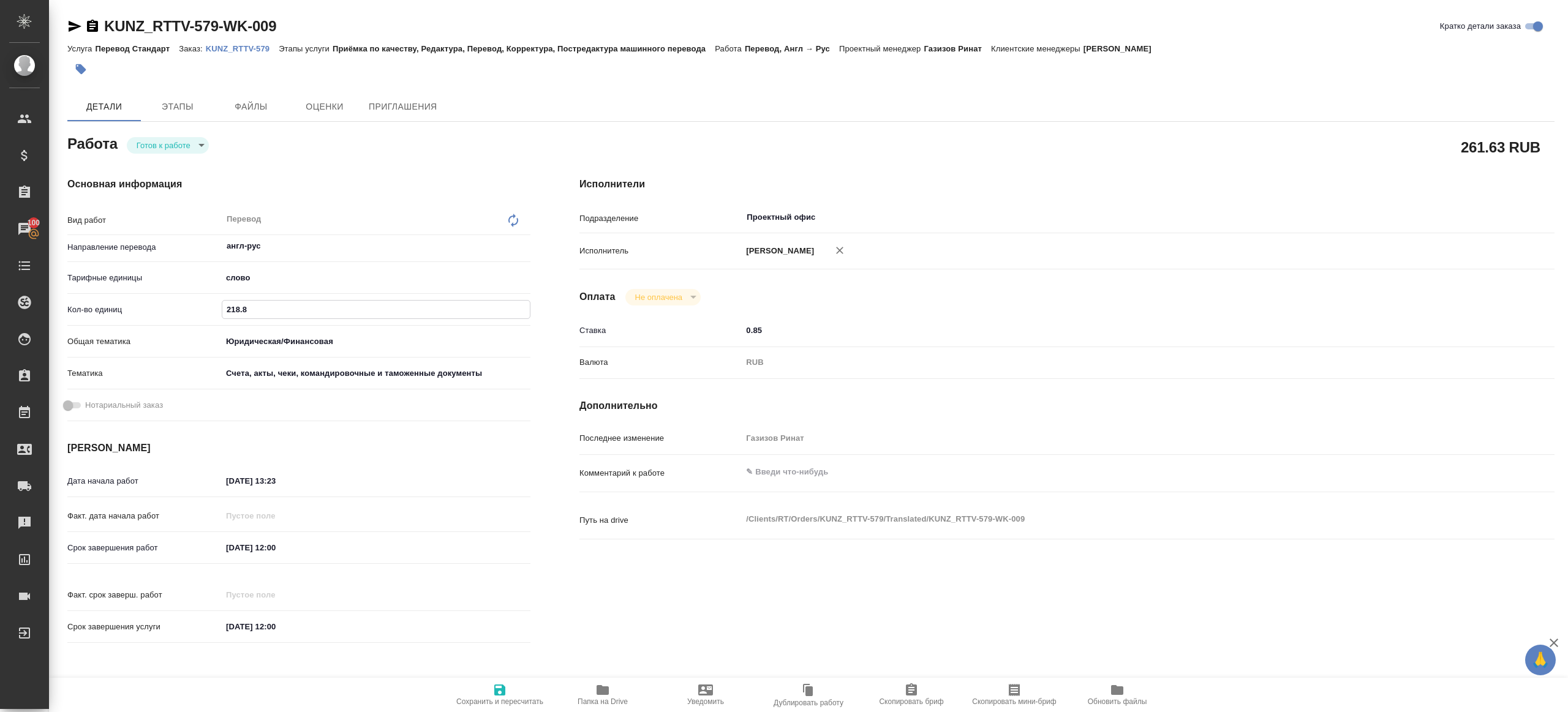
type textarea "x"
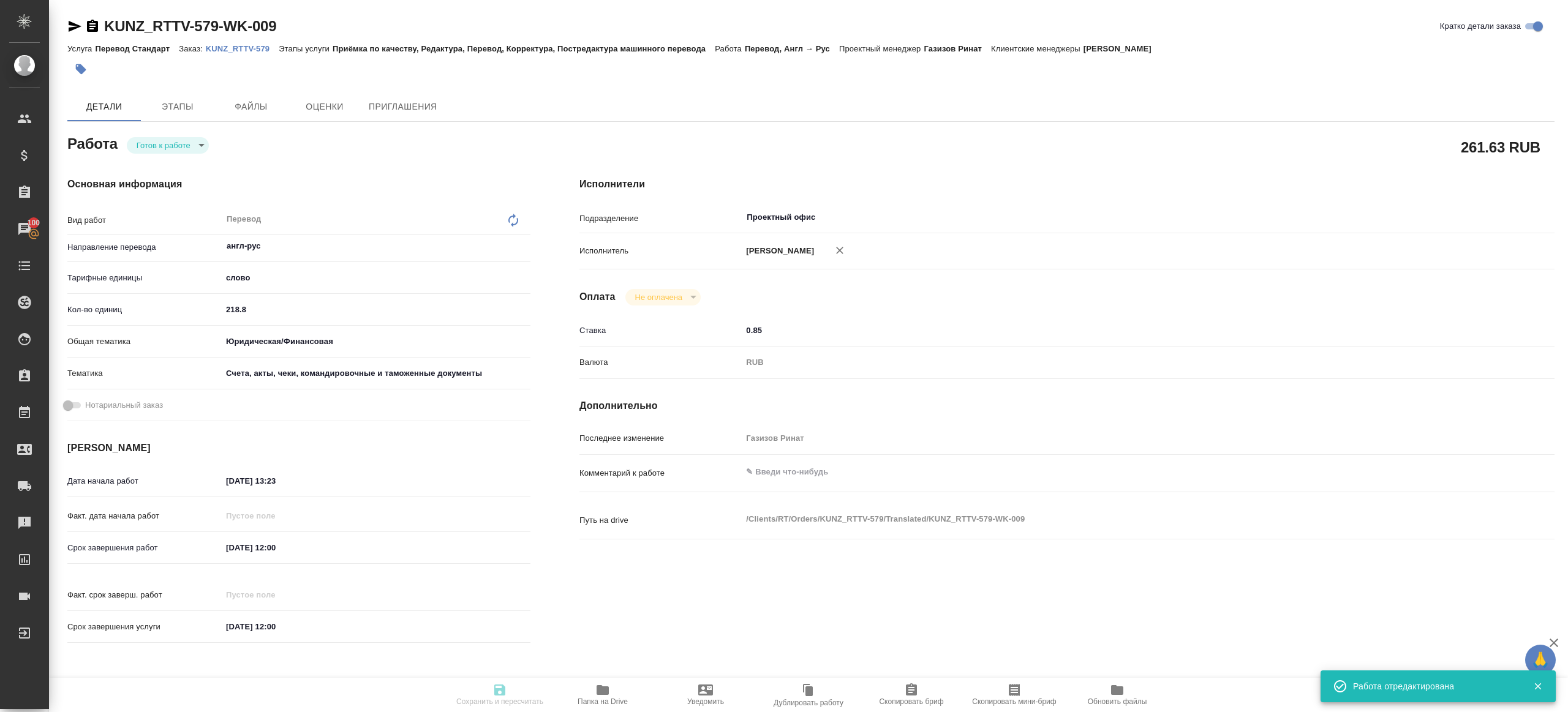
type textarea "x"
type input "readyForWork"
type textarea "Перевод"
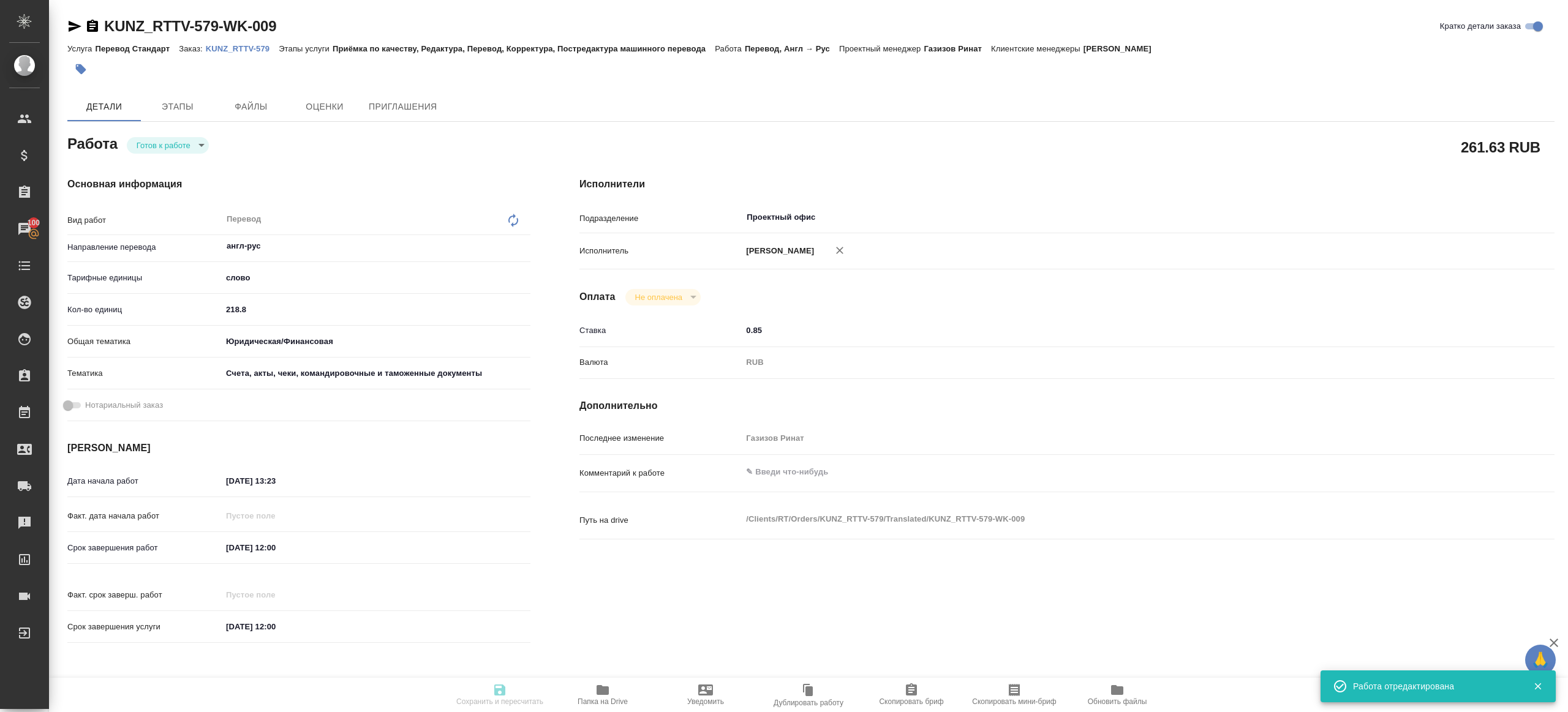
type textarea "x"
type input "англ-рус"
type input "5a8b1489cc6b4906c91bfd90"
type input "218.8"
type input "yr-fn"
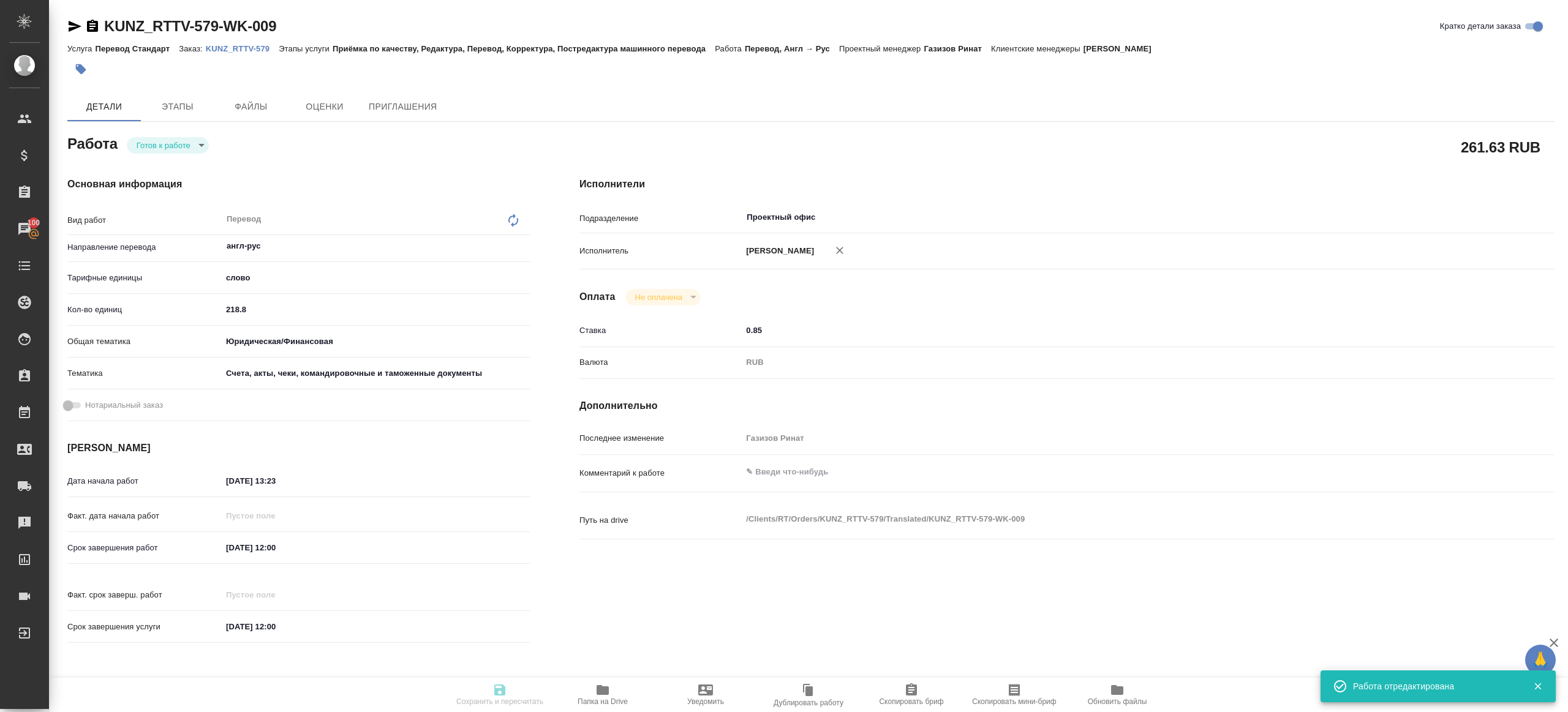
type input "5f647205b73bc97568ca66c0"
type input "04.09.2025 13:23"
type input "10.09.2025 12:00"
type input "17.09.2025 12:00"
type input "Проектный офис"
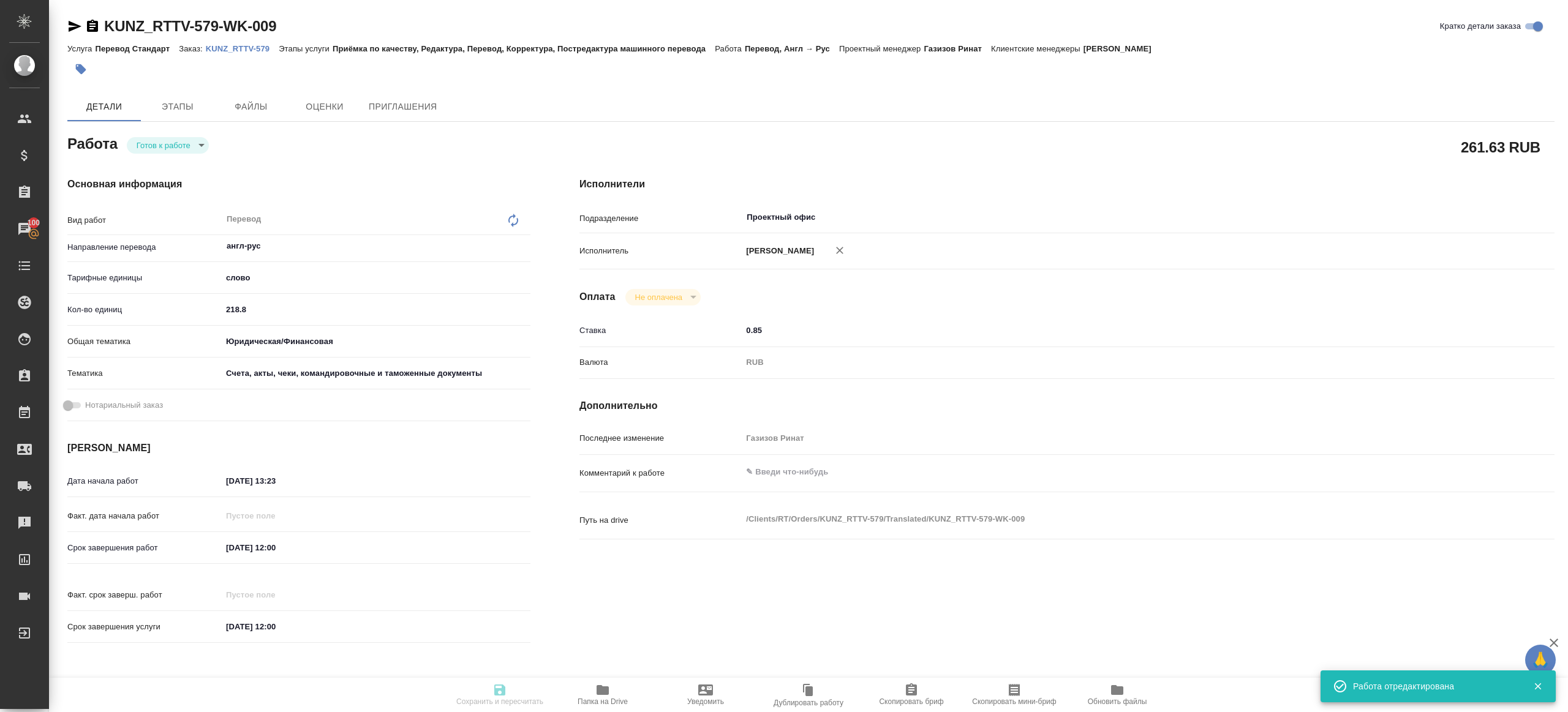
type input "notPayed"
type input "0.85"
type input "RUB"
type input "Газизов Ринат"
type textarea "x"
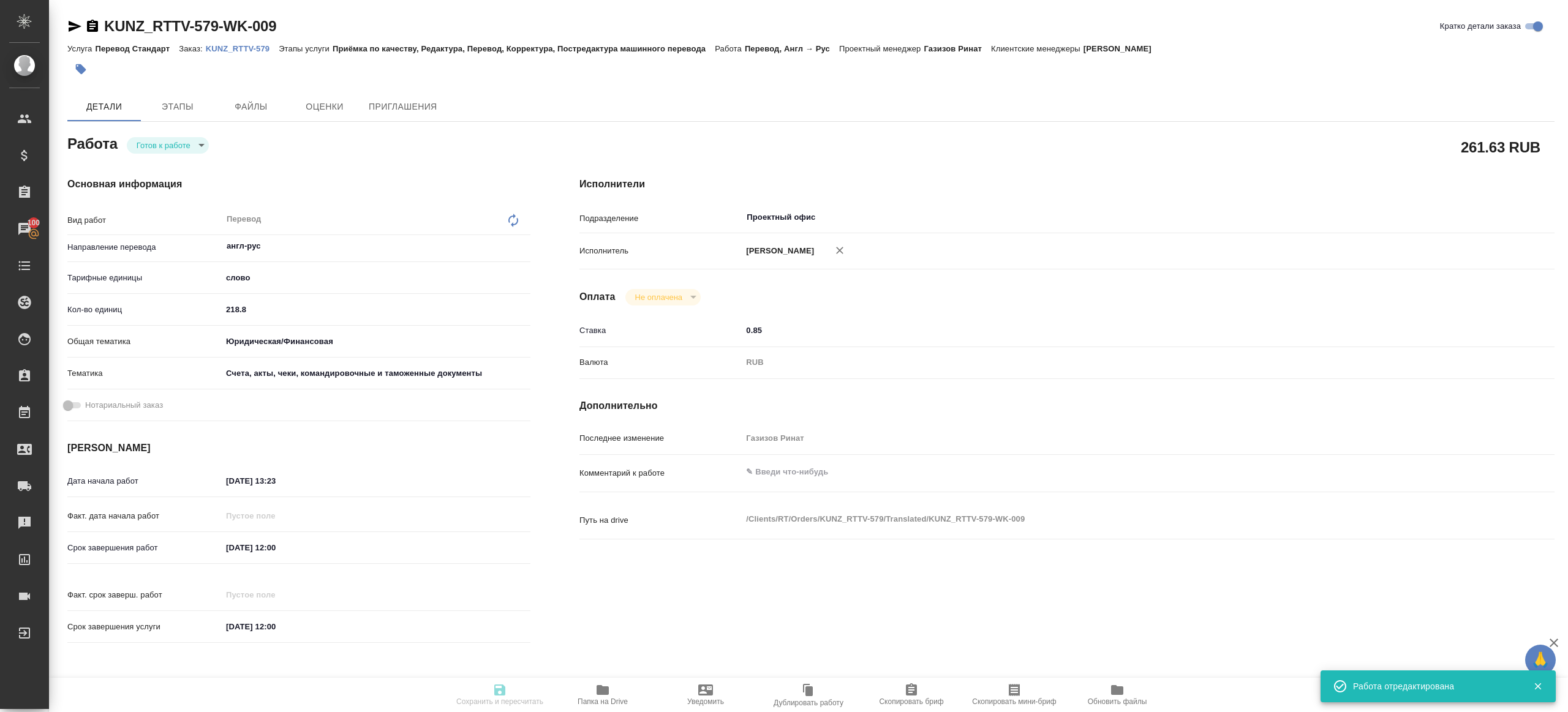
type textarea "/Clients/RT/Orders/KUNZ_RTTV-579/Translated/KUNZ_RTTV-579-WK-009"
type textarea "x"
type input "KUNZ_RTTV-579"
type input "Перевод Стандарт"
type input "Приёмка по качеству, Редактура, Перевод, Корректура, Постредактура машинного пе…"
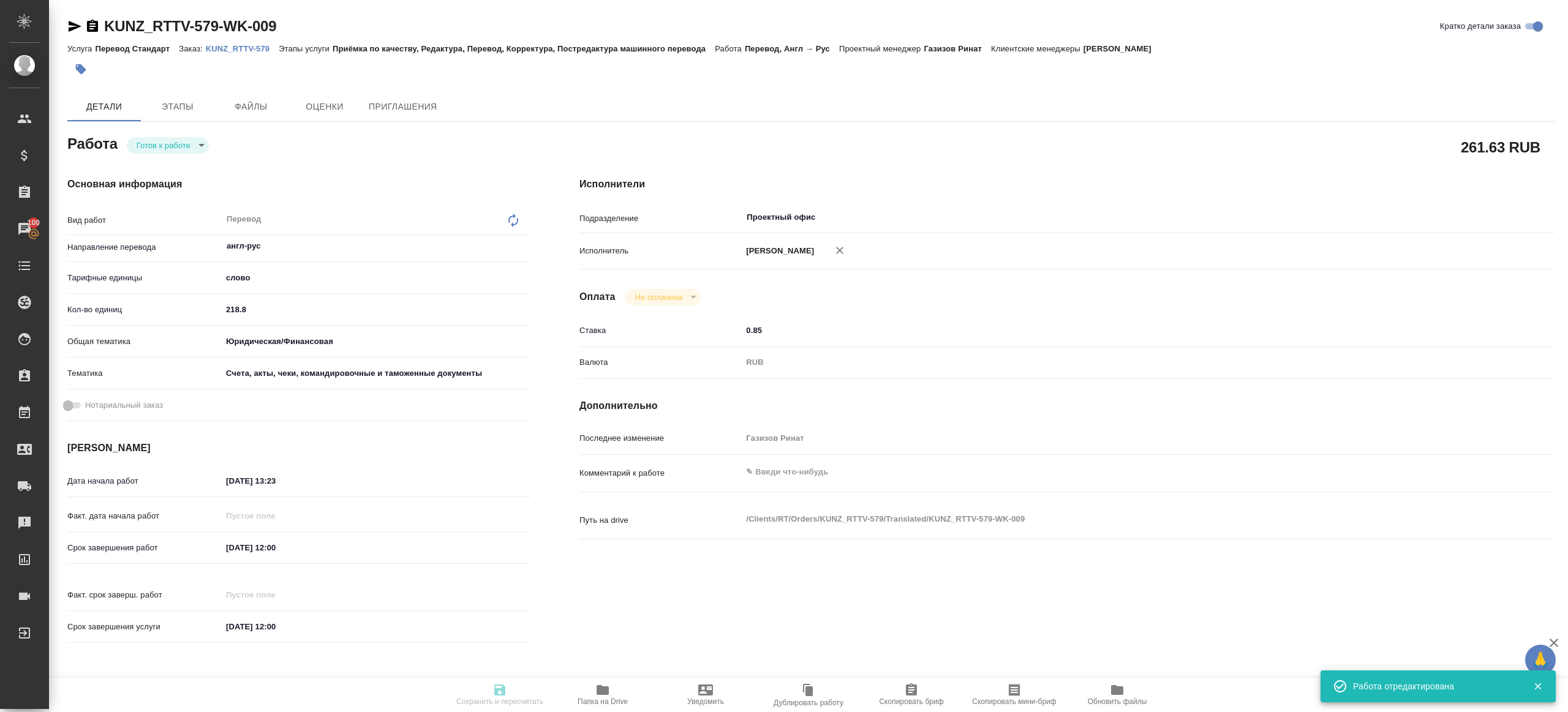
type input "Веселова Юлия"
type input "Арсеньева Вера"
type input "/Clients/RT/Orders/KUNZ_RTTV-579"
type textarea "x"
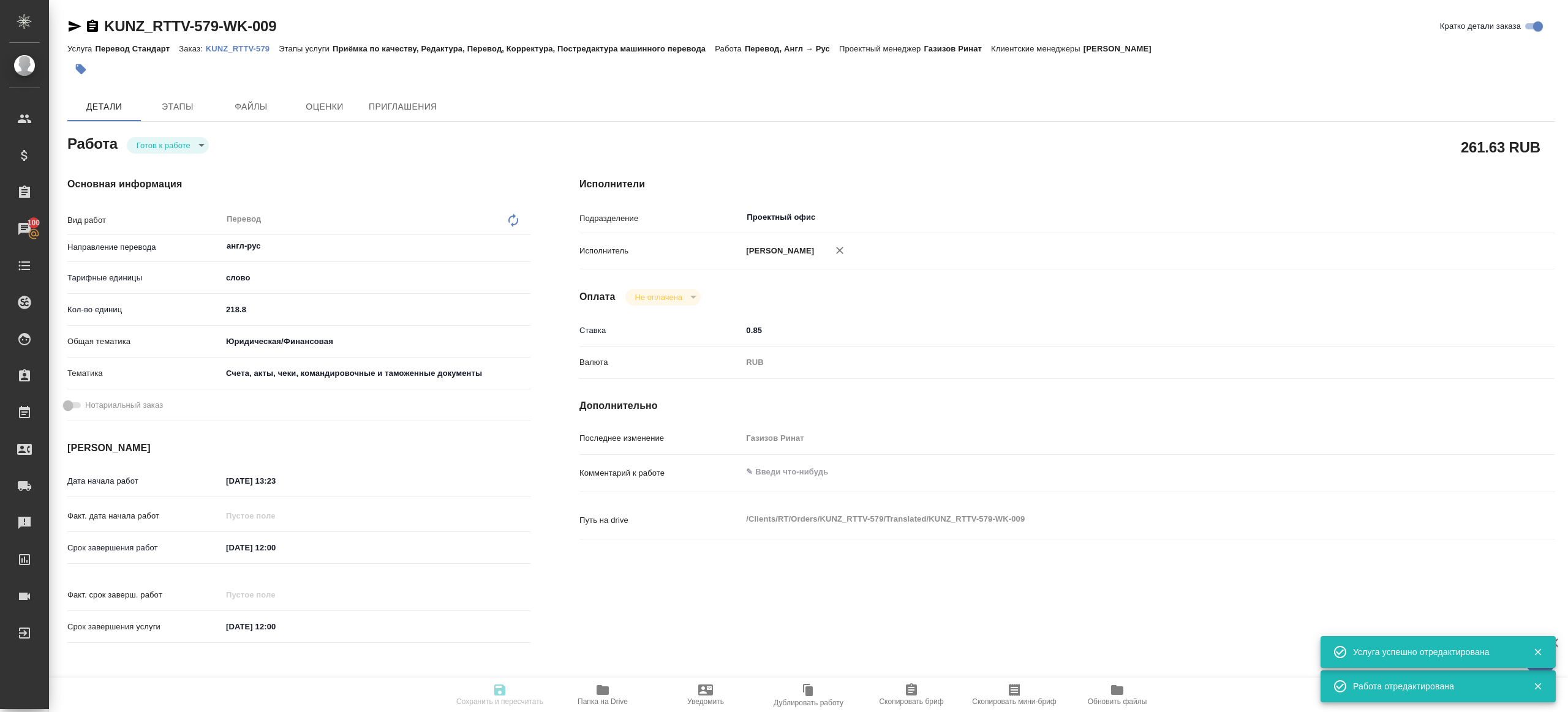
type textarea "x"
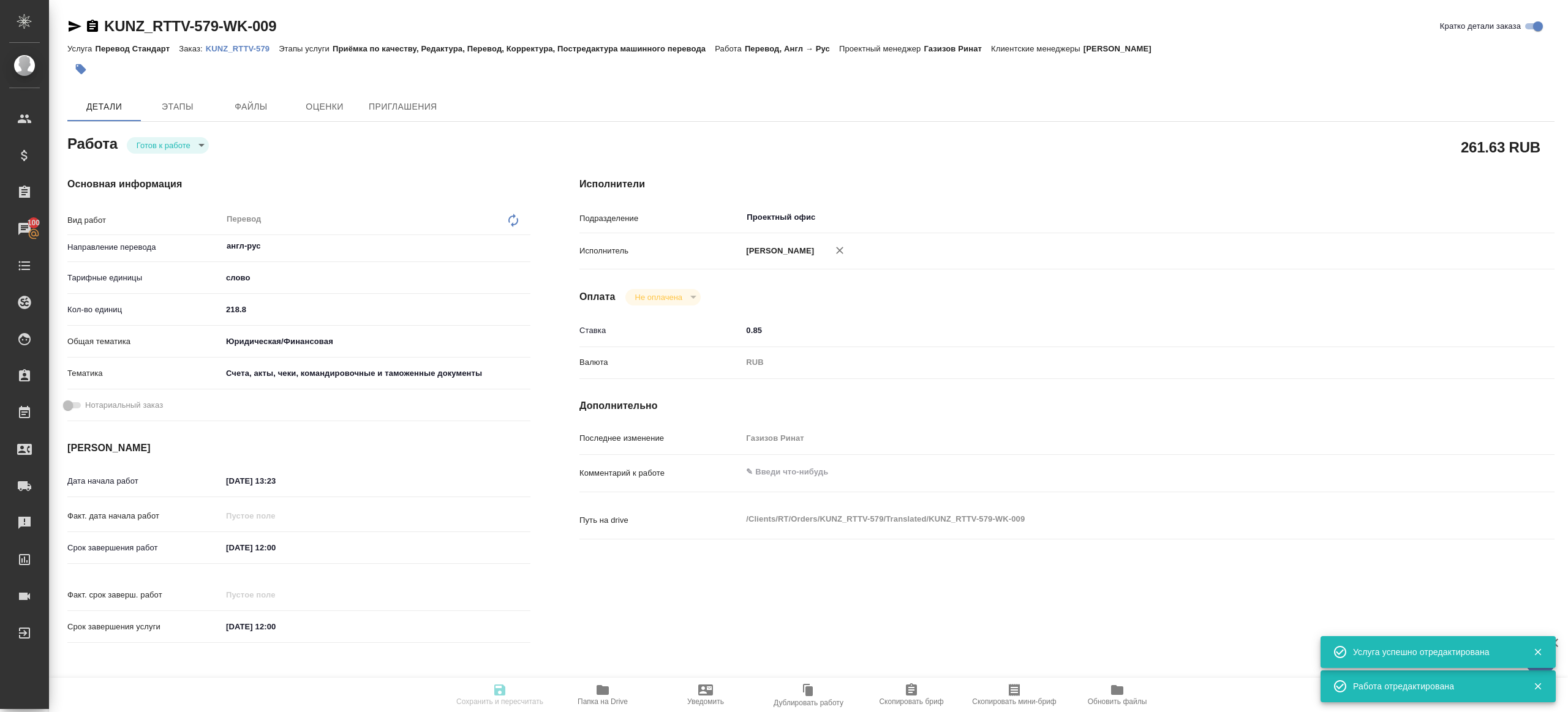
type textarea "x"
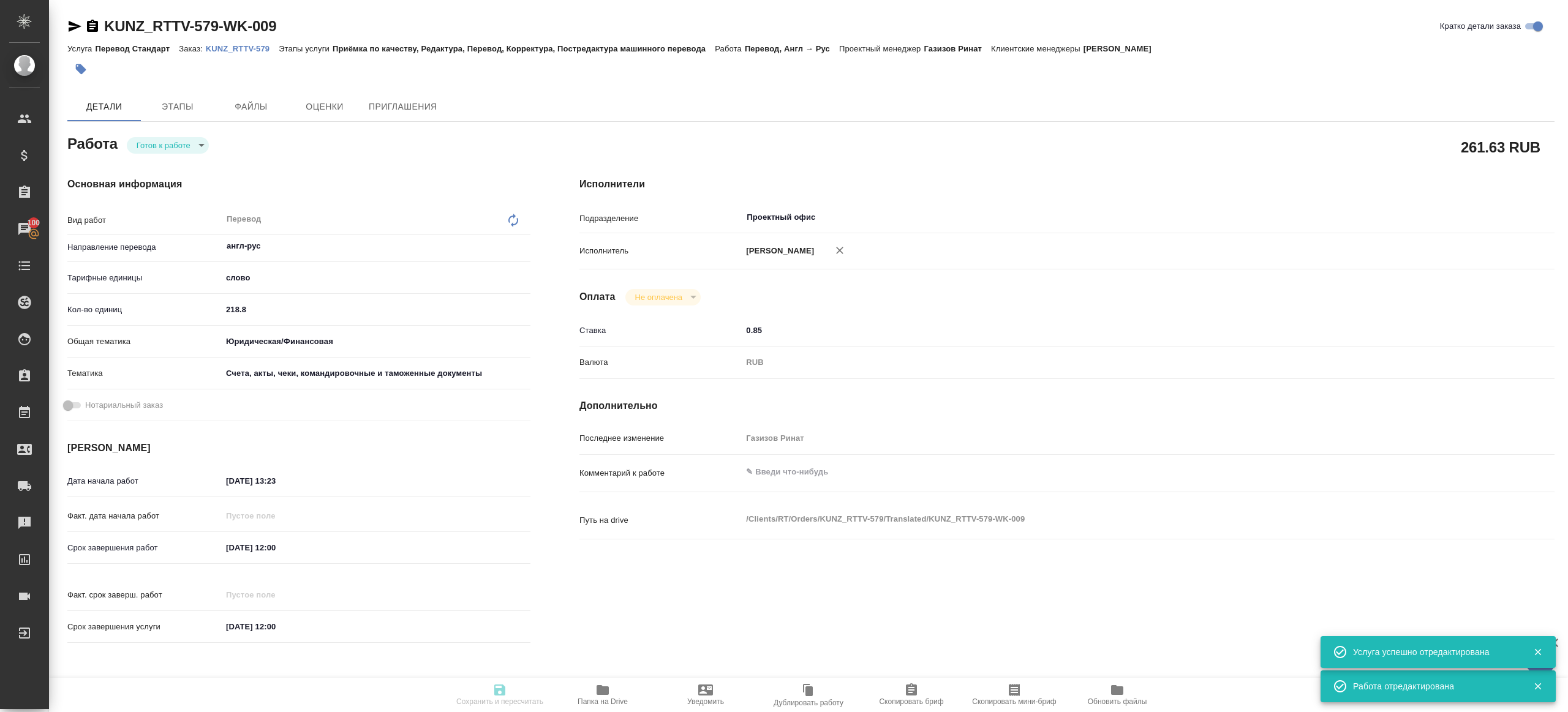
type textarea "x"
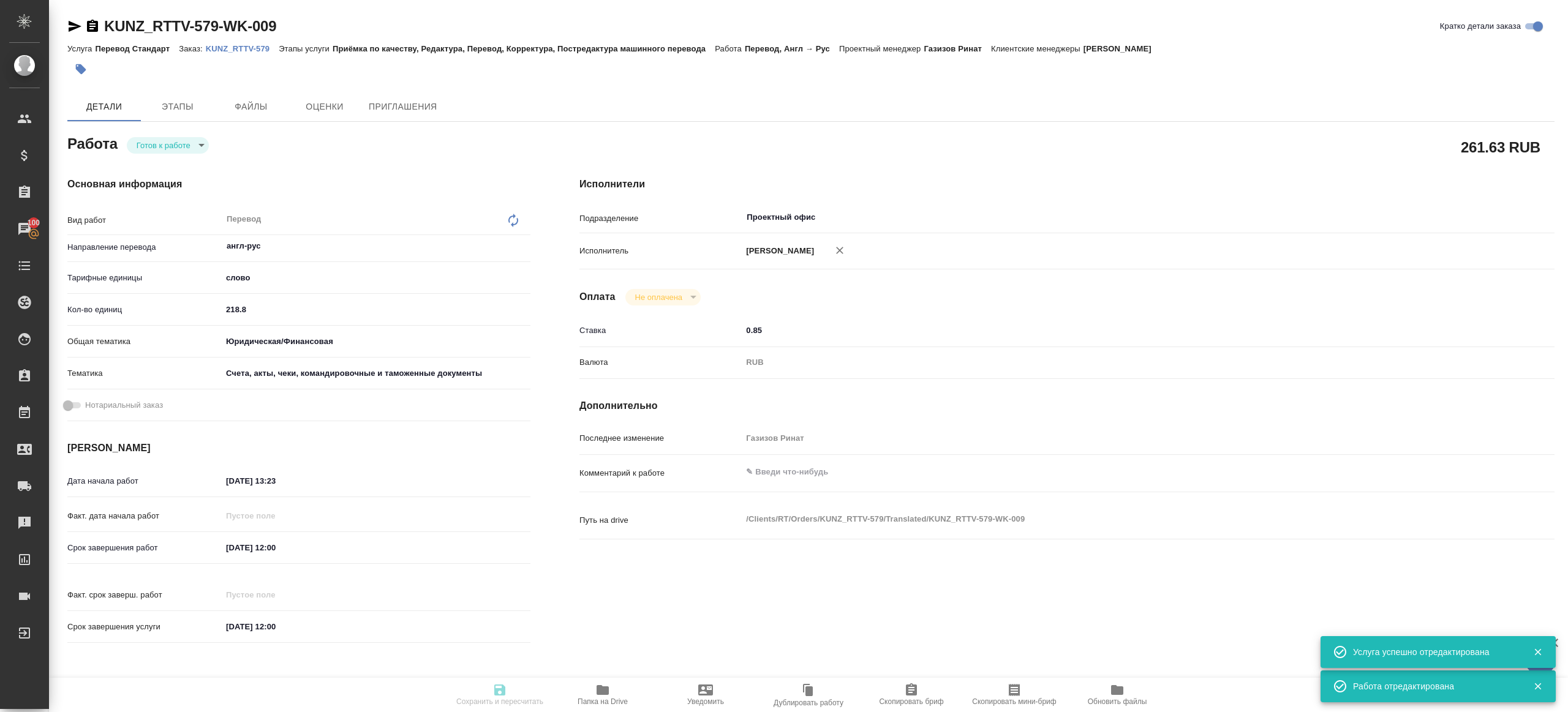
type textarea "x"
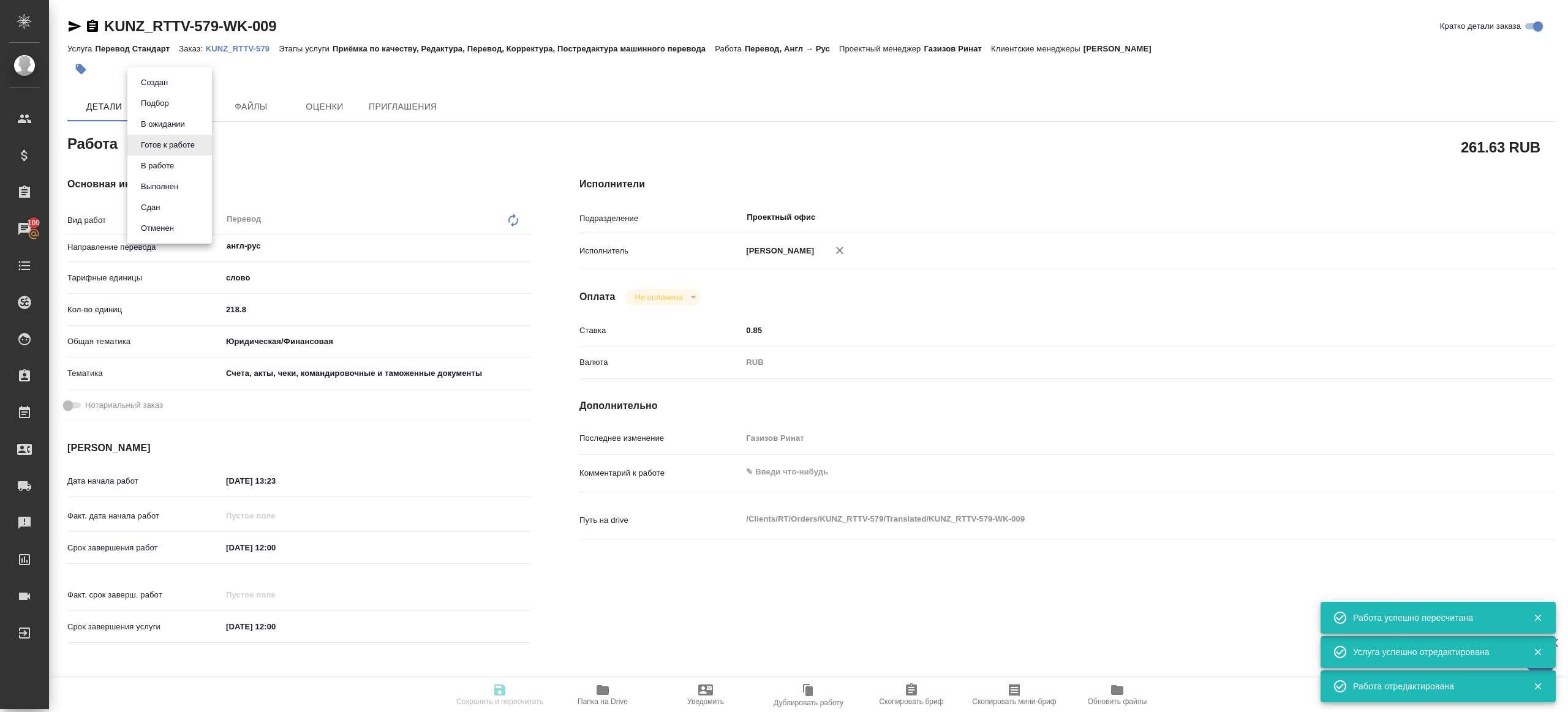
click at [186, 147] on body "🙏 .cls-1 fill:#fff; AWATERA Gazizov Rinat Клиенты Спецификации Заказы 100 Чаты …" at bounding box center [784, 356] width 1568 height 712
type input "readyForWork"
type textarea "Перевод"
type textarea "x"
type input "англ-рус"
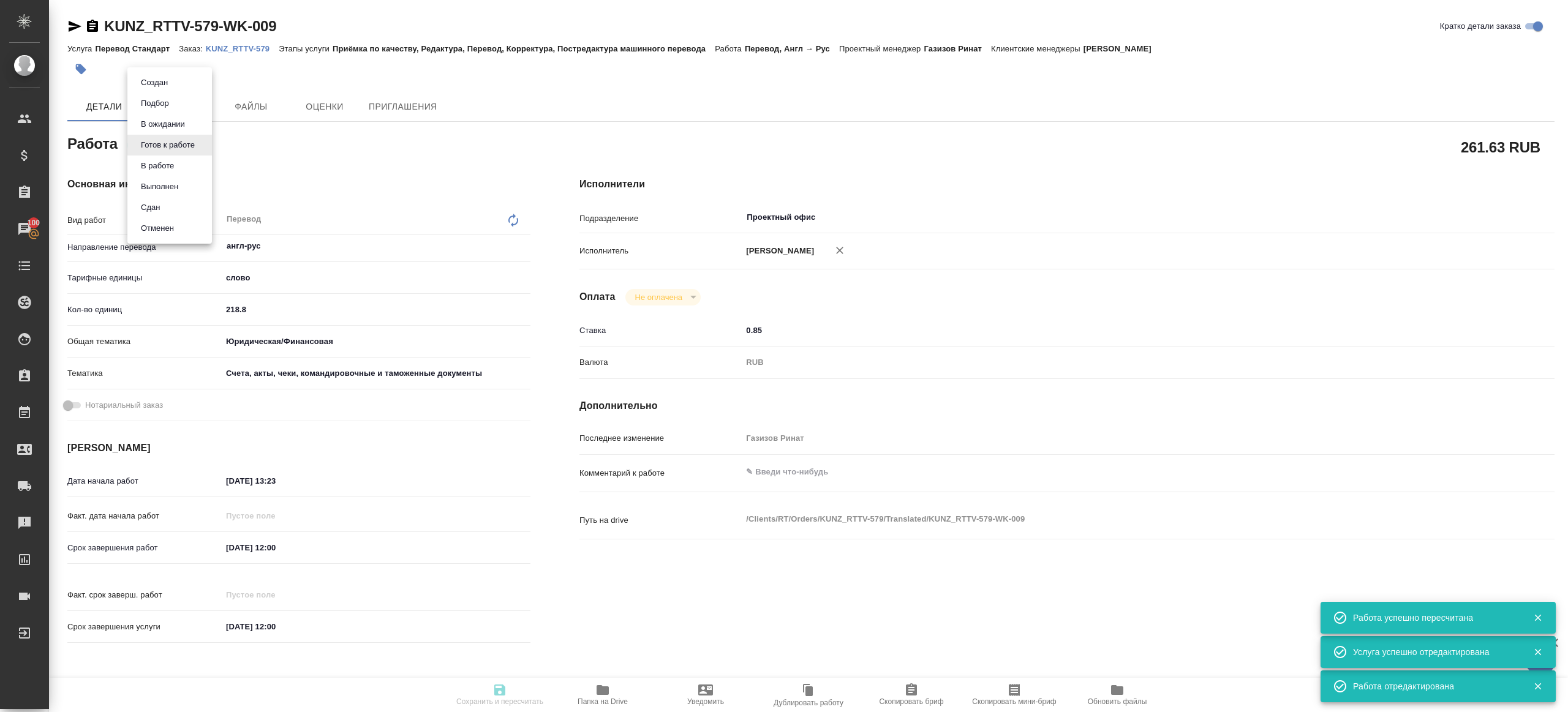
type input "5a8b1489cc6b4906c91bfd90"
type input "218.8"
type input "yr-fn"
type input "5f647205b73bc97568ca66c0"
type input "04.09.2025 13:23"
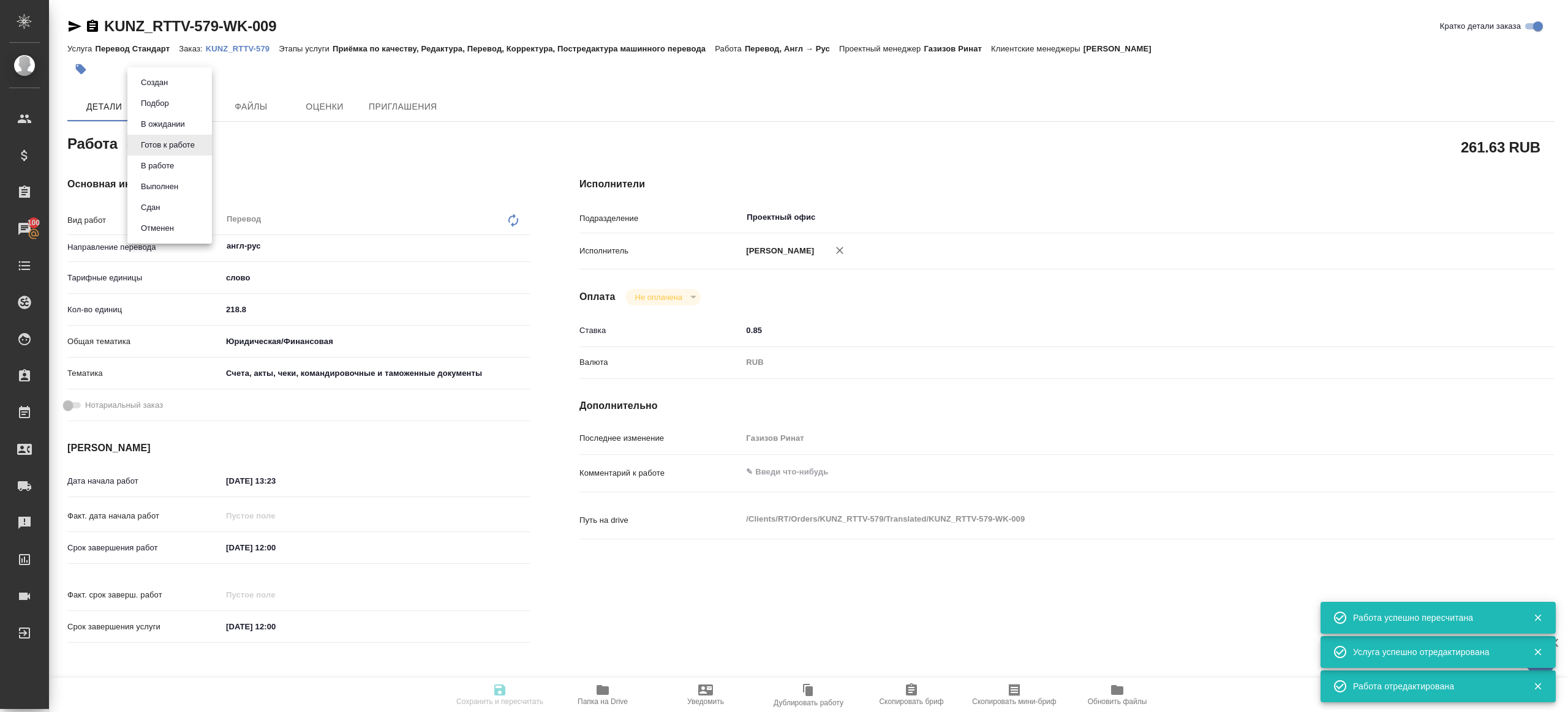
type input "10.09.2025 12:00"
type input "17.09.2025 12:00"
type input "Проектный офис"
type input "notPayed"
type input "0.85"
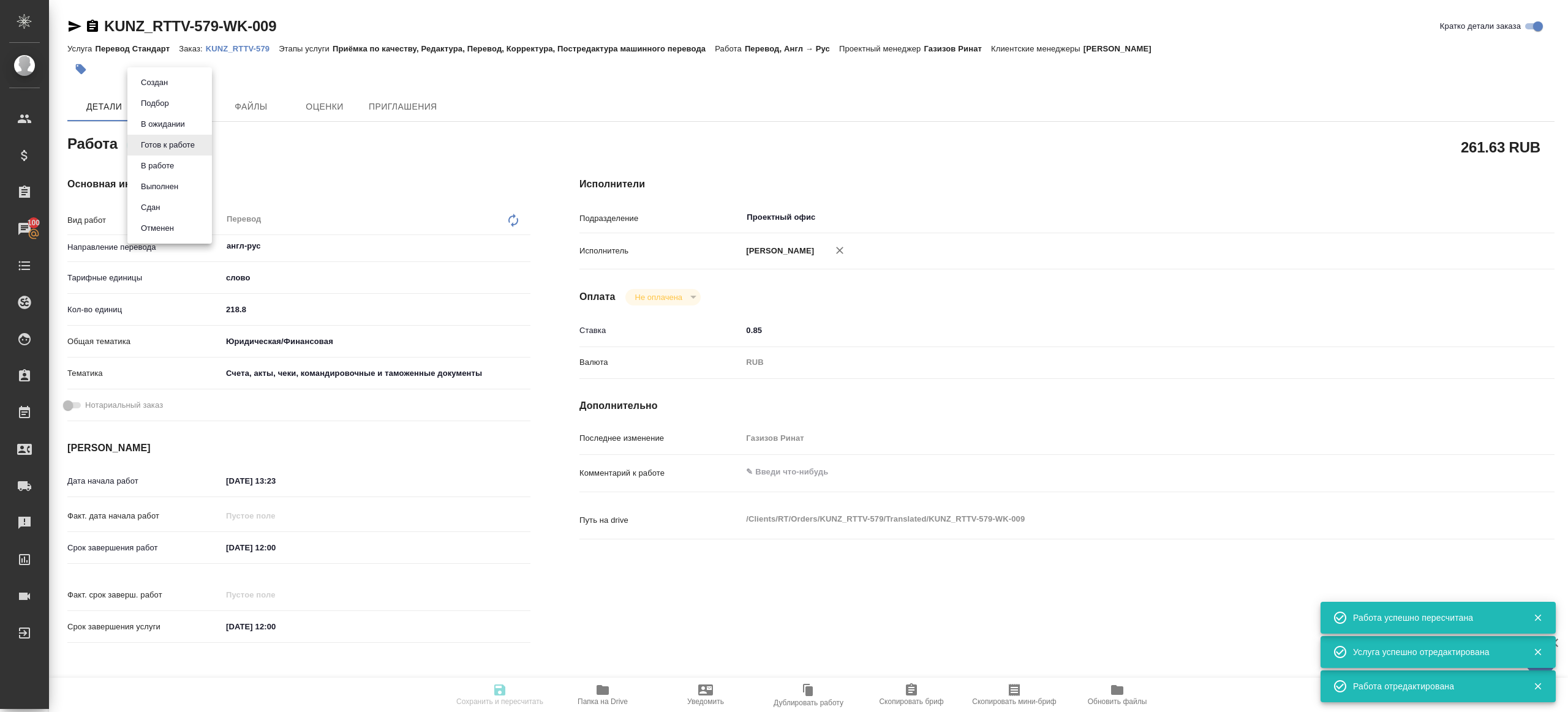
type input "RUB"
type input "Газизов Ринат"
type textarea "x"
type textarea "/Clients/RT/Orders/KUNZ_RTTV-579/Translated/KUNZ_RTTV-579-WK-009"
type textarea "x"
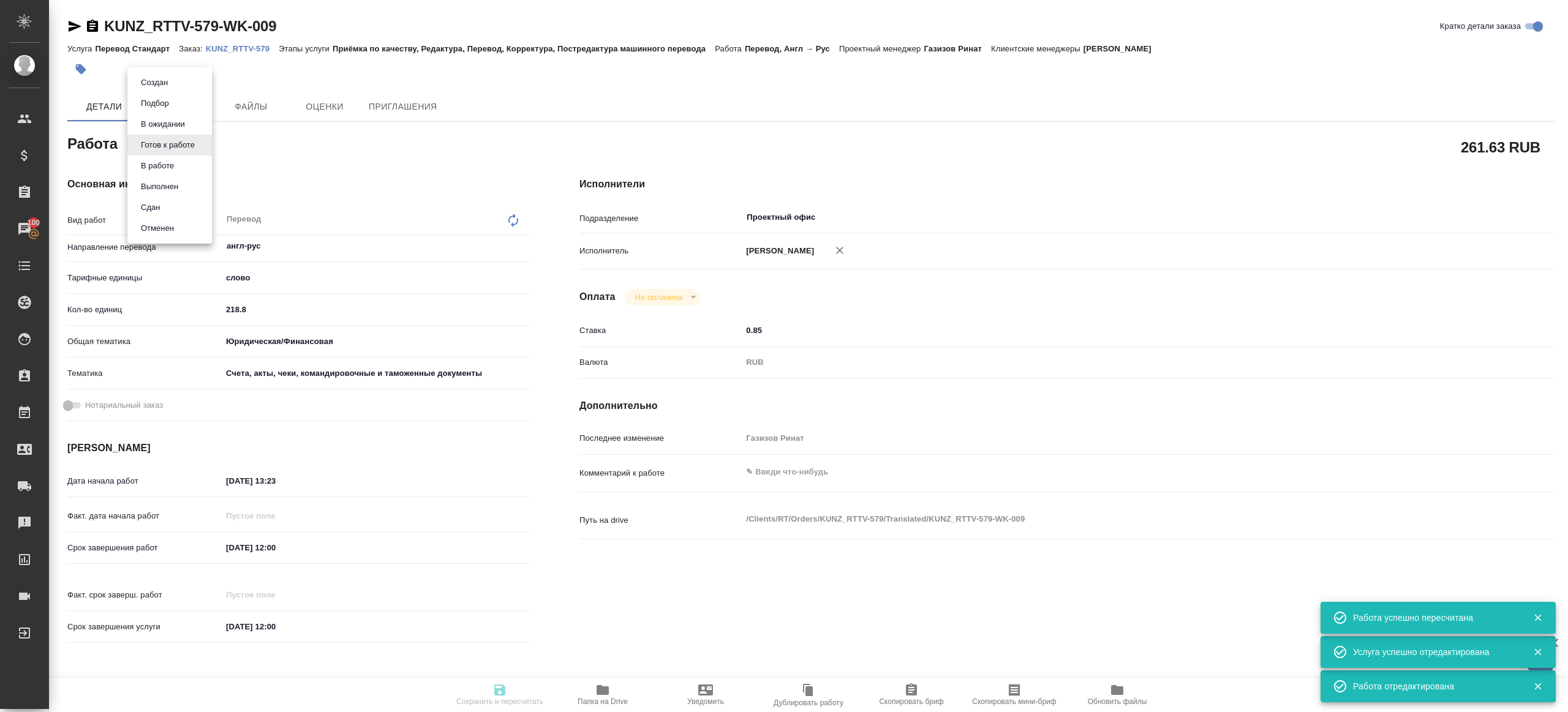
type input "KUNZ_RTTV-579"
type input "Перевод Стандарт"
type input "Приёмка по качеству, Редактура, Перевод, Корректура, Постредактура машинного пе…"
type input "Веселова Юлия"
type input "Арсеньева Вера"
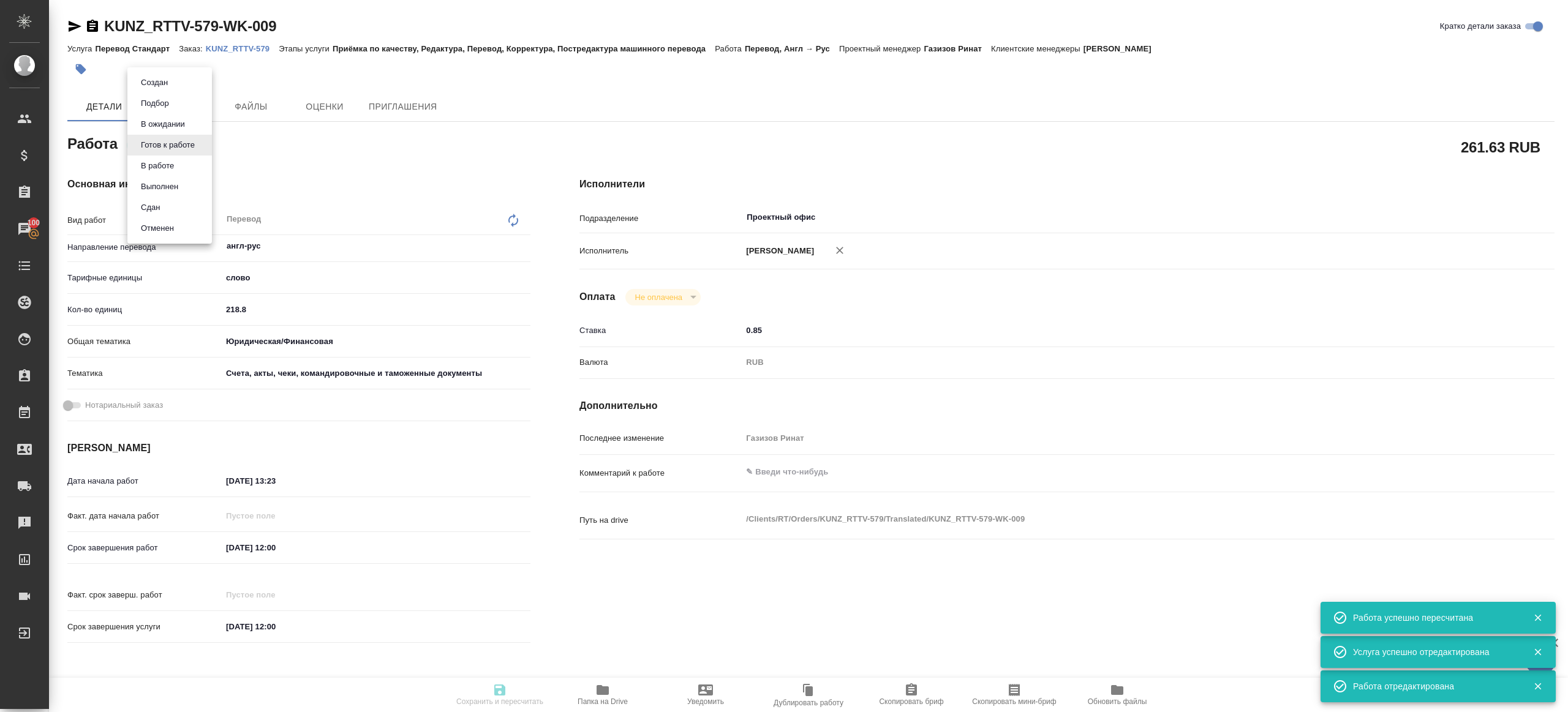
type input "/Clients/RT/Orders/KUNZ_RTTV-579"
type textarea "x"
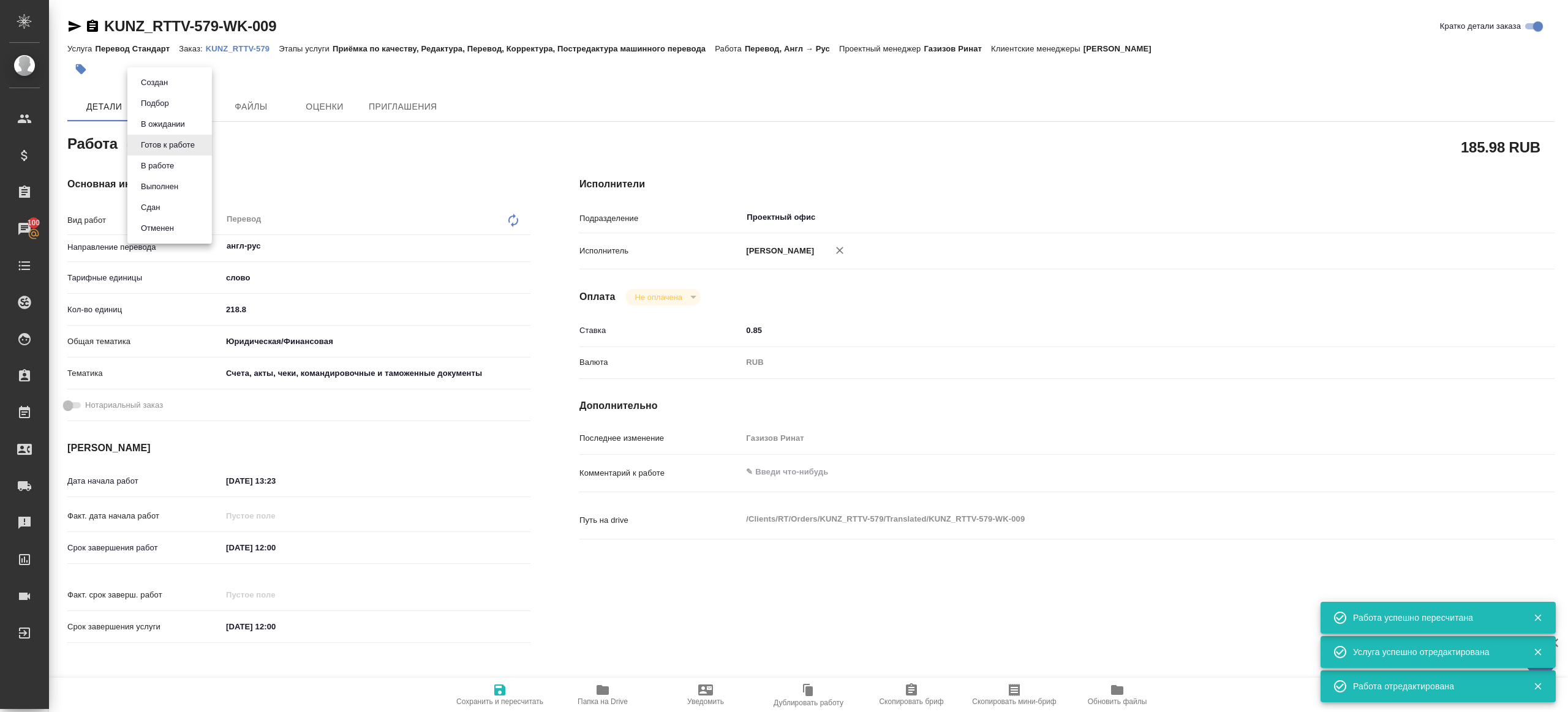
type textarea "x"
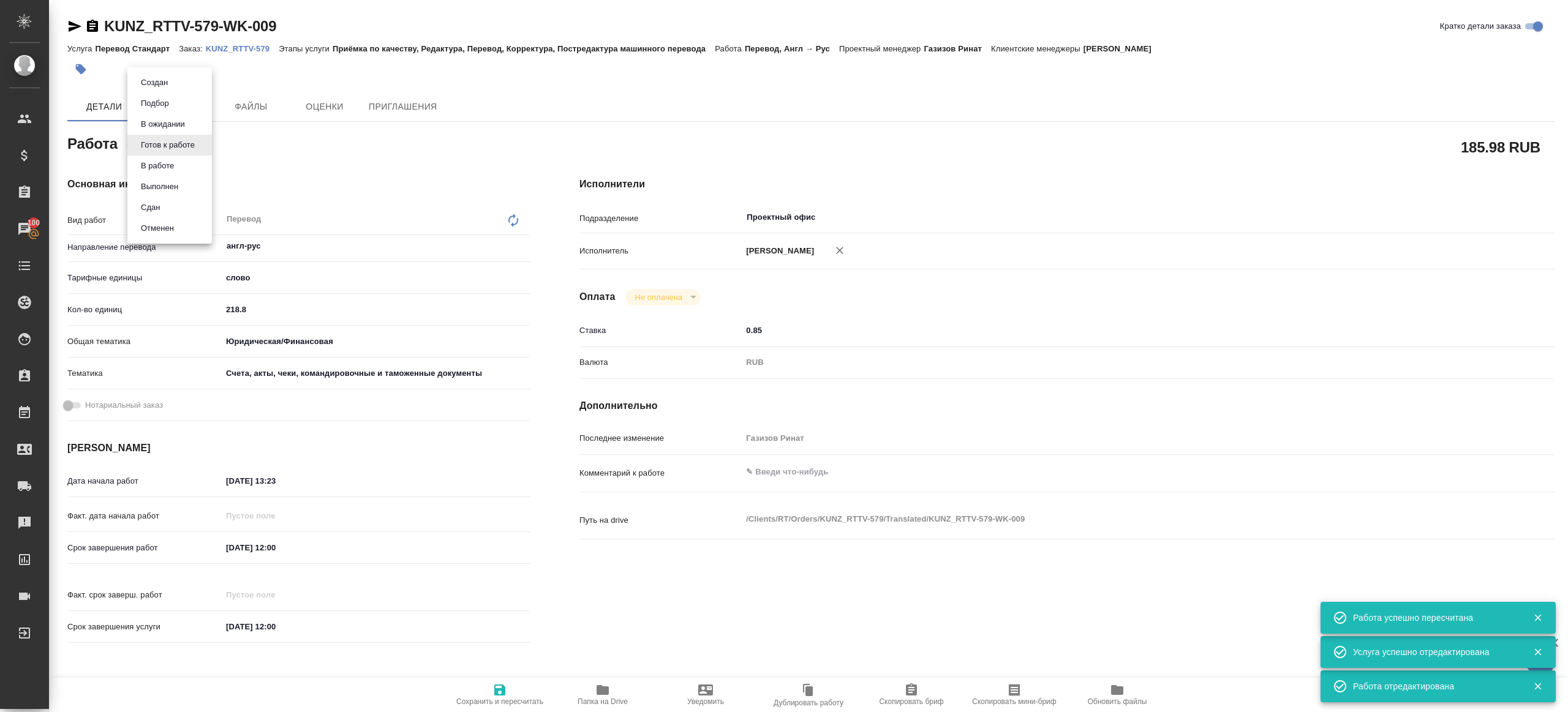
type textarea "x"
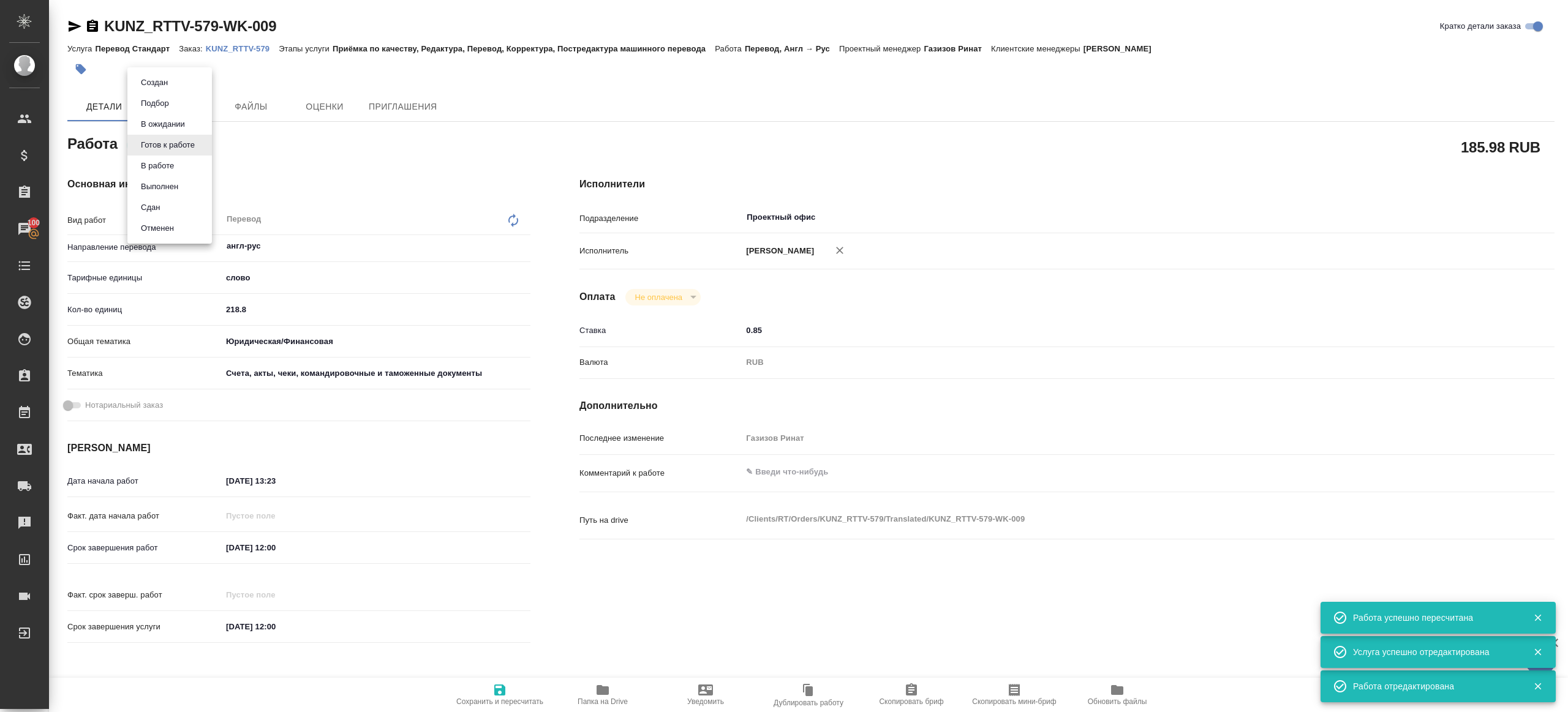
type textarea "x"
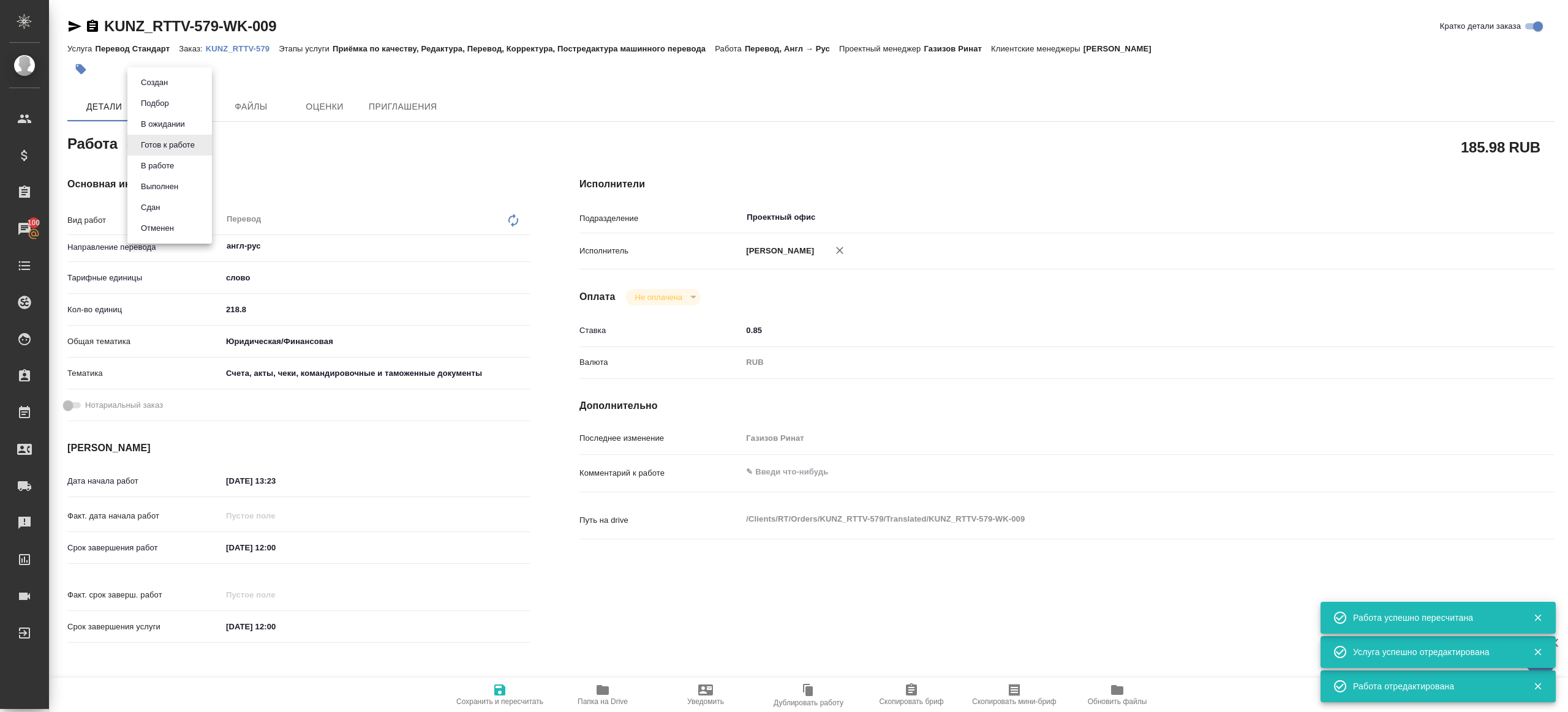
type textarea "x"
click at [183, 208] on li "Сдан" at bounding box center [169, 208] width 85 height 21
type textarea "x"
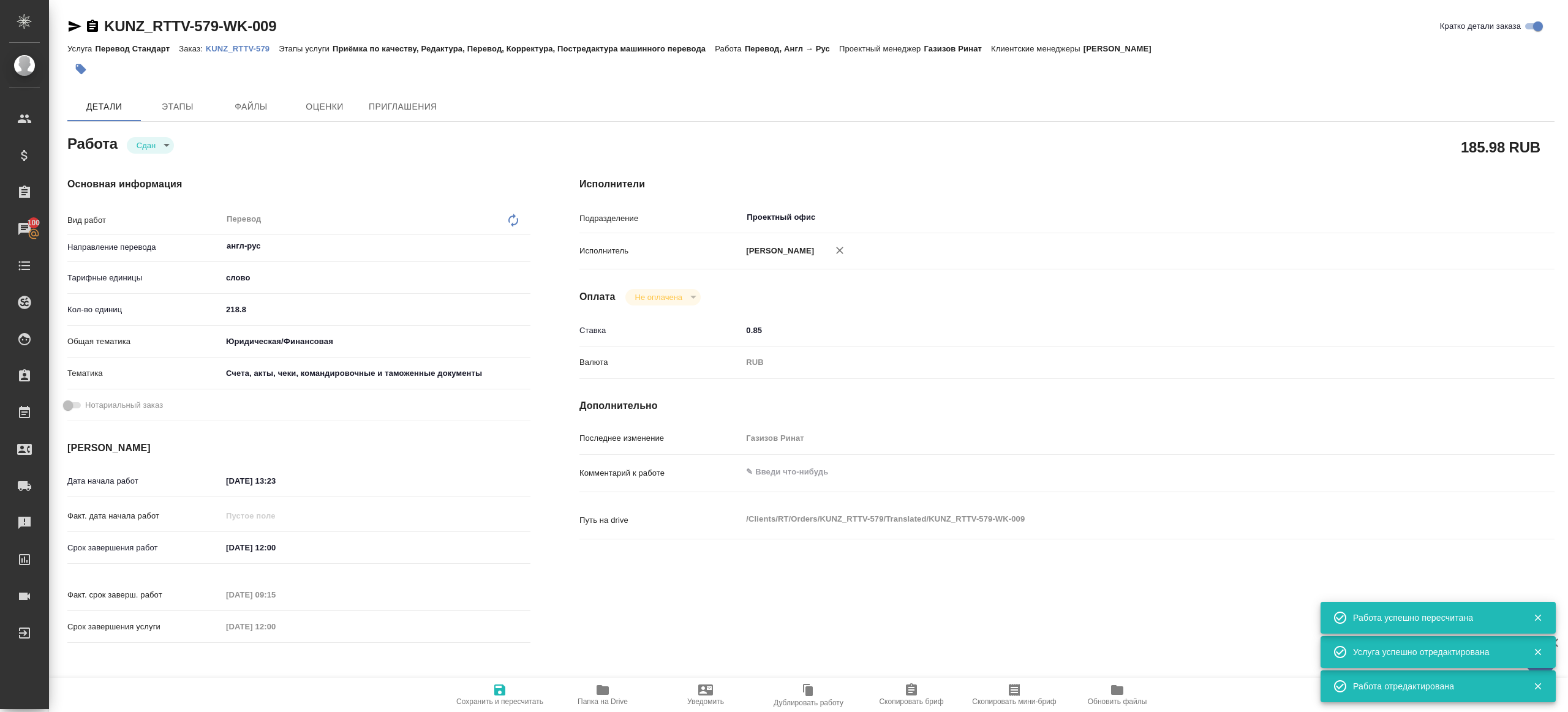
type textarea "x"
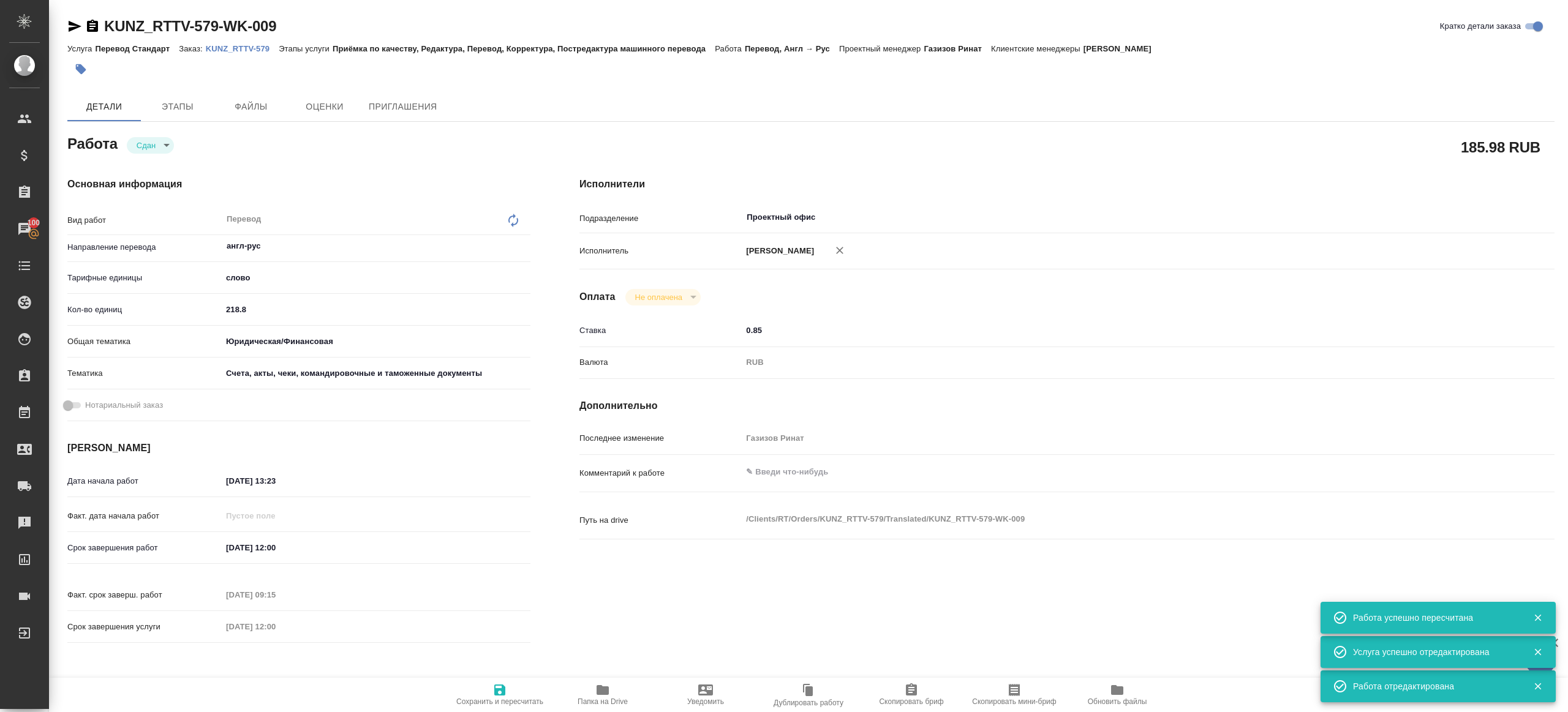
type textarea "x"
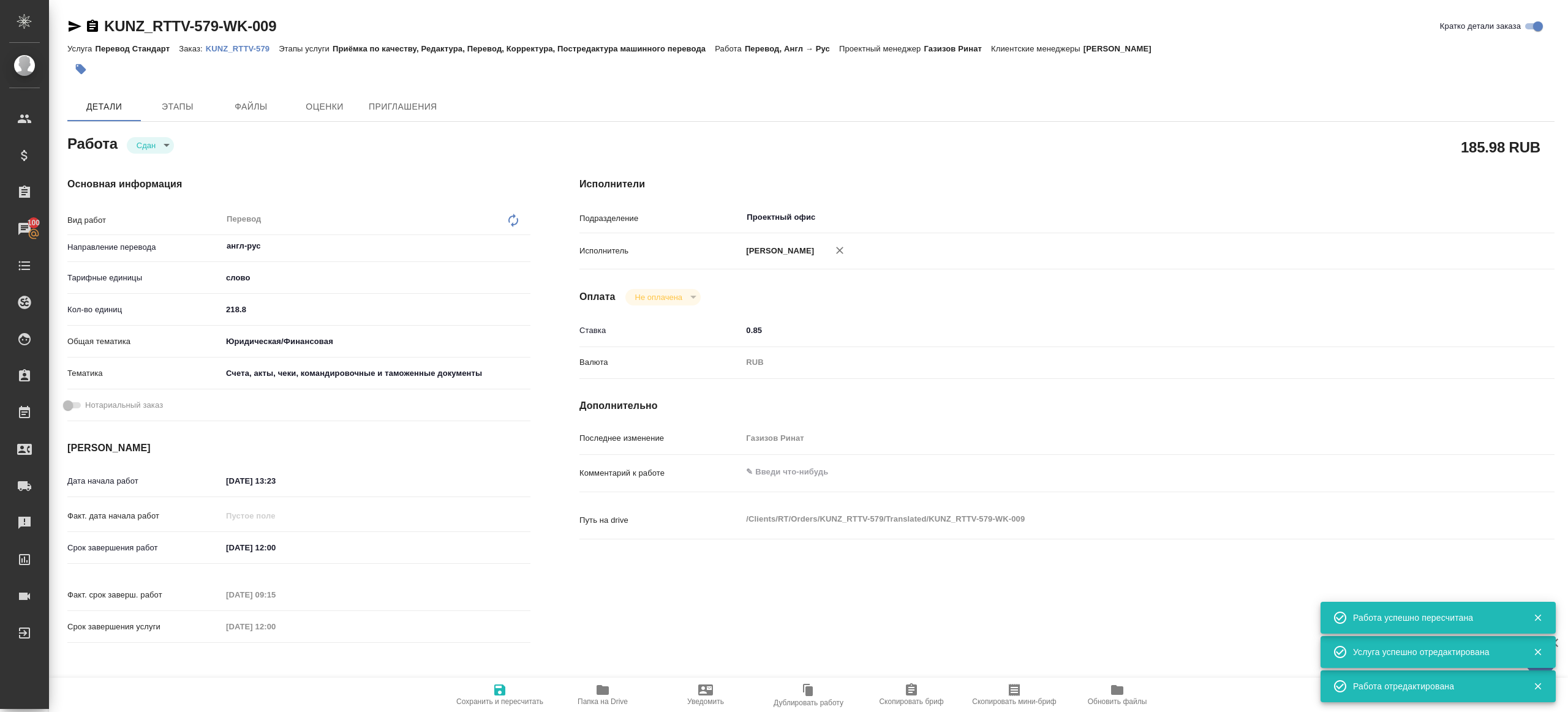
type textarea "x"
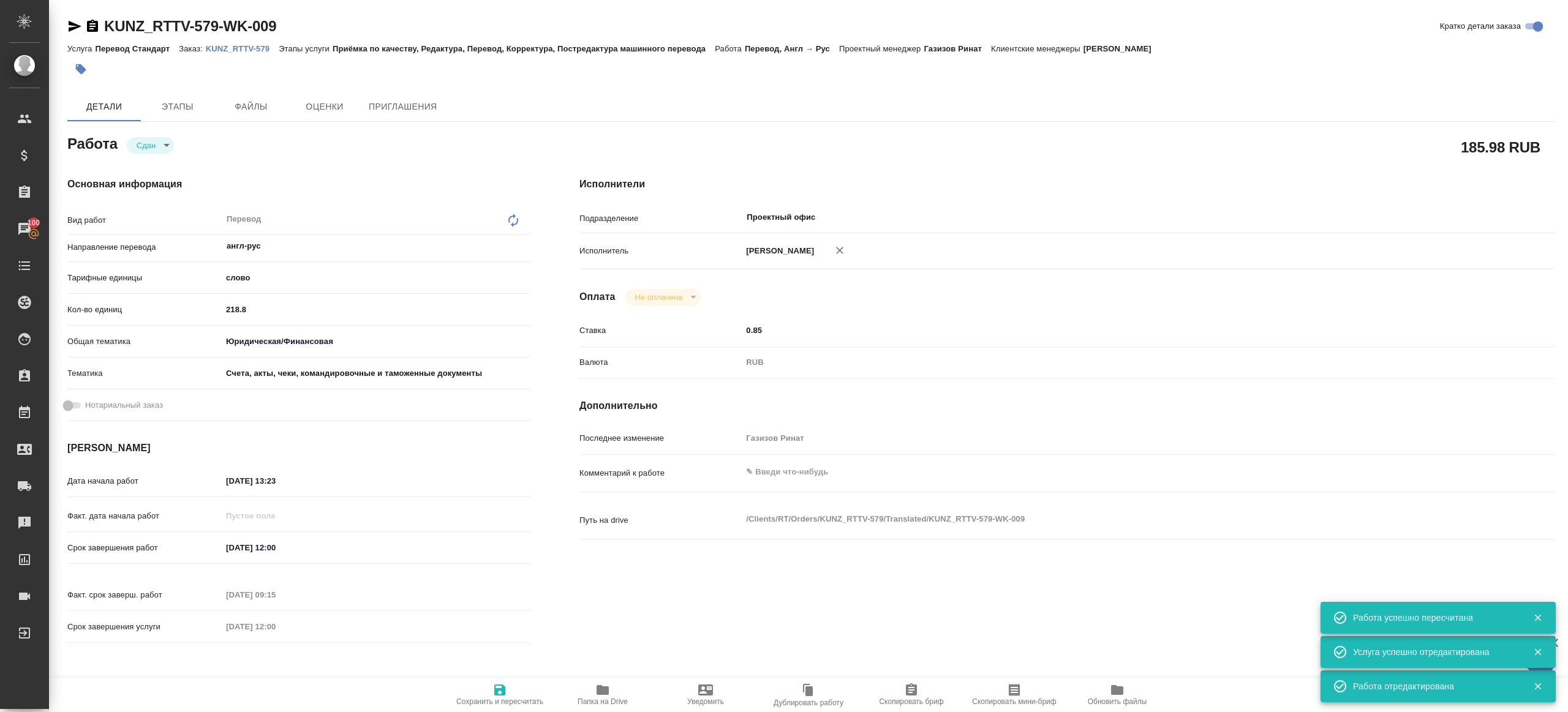
type textarea "x"
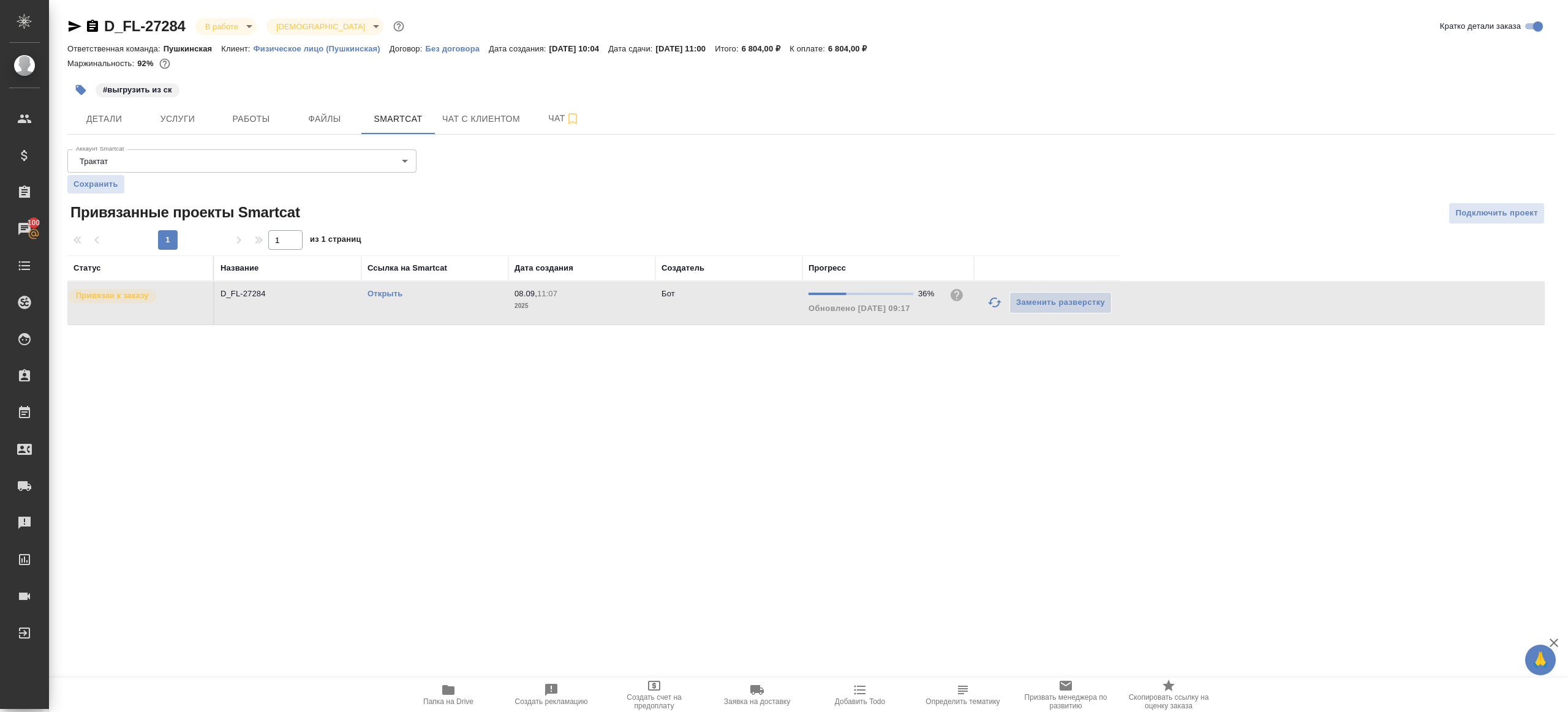
click at [253, 134] on hr at bounding box center [810, 134] width 1487 height 1
click at [258, 117] on span "Работы" at bounding box center [250, 119] width 59 height 15
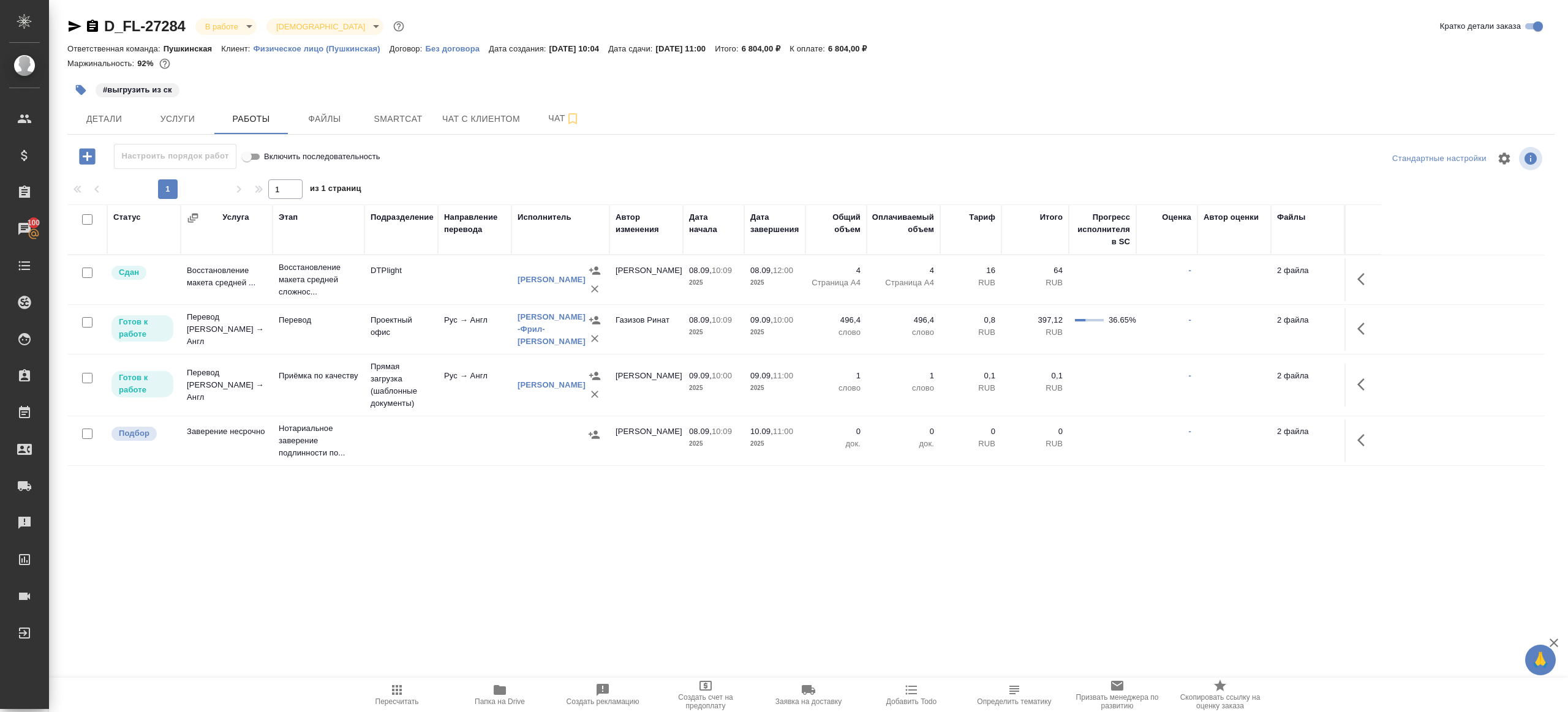
click at [1371, 337] on button "button" at bounding box center [1364, 328] width 30 height 30
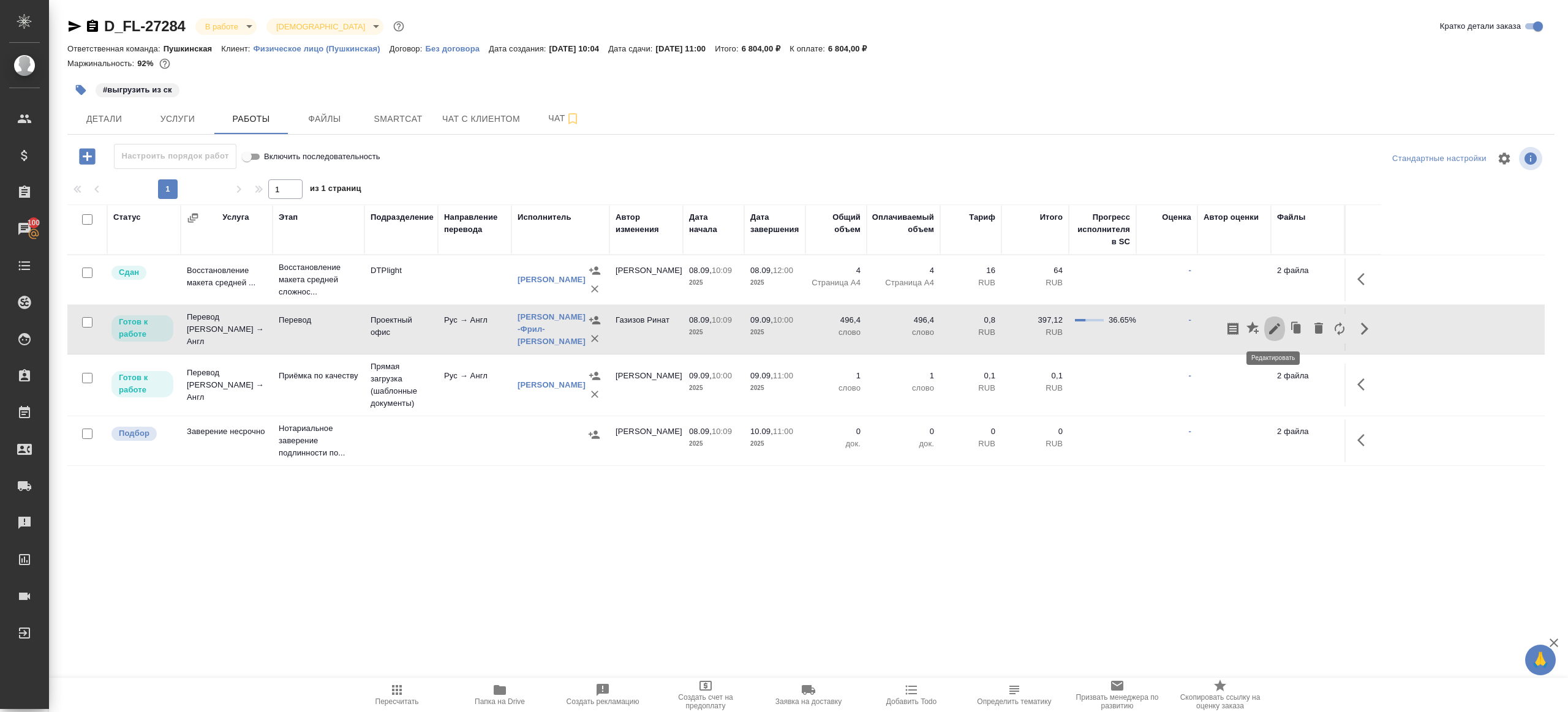
click at [1273, 325] on icon "button" at bounding box center [1273, 328] width 11 height 11
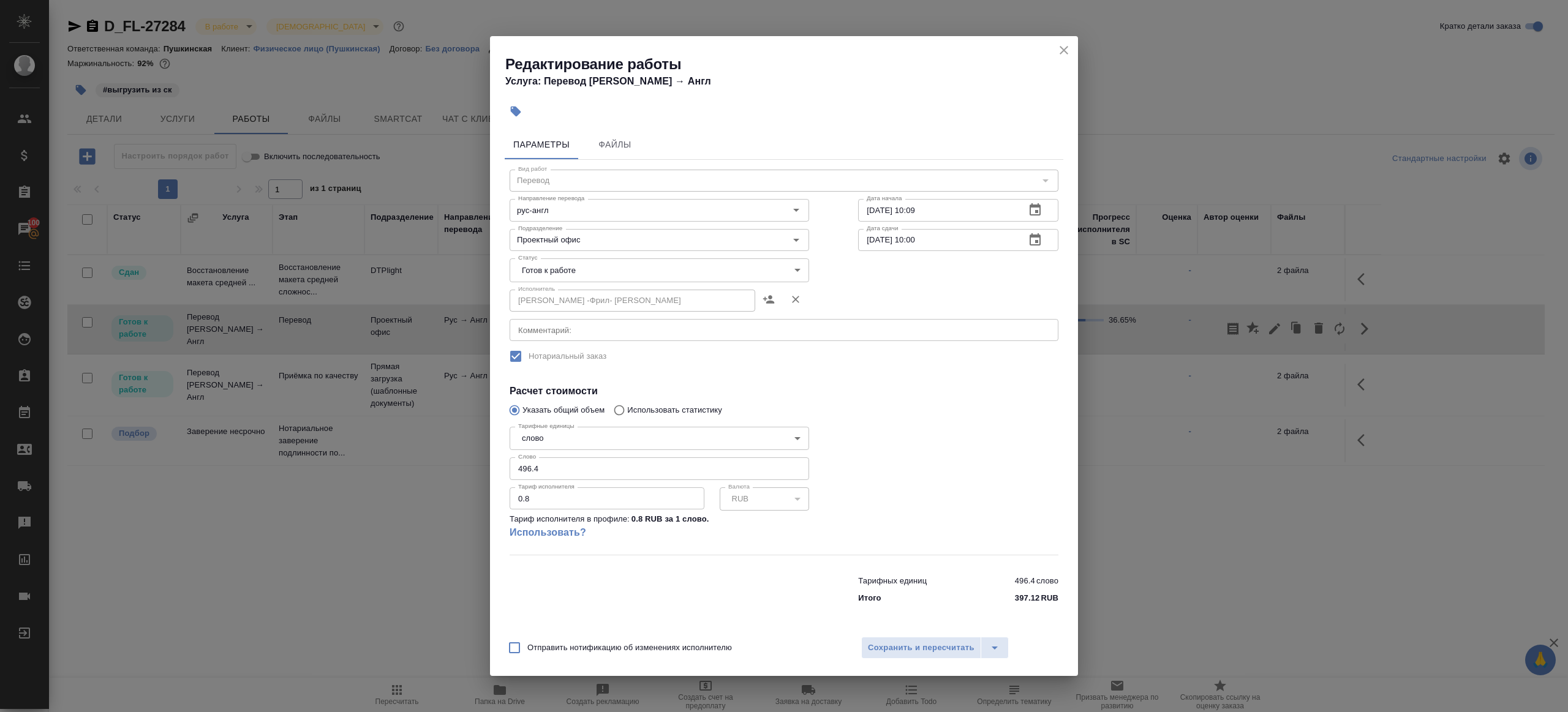
click at [554, 269] on body "🙏 .cls-1 fill:#fff; AWATERA [PERSON_NAME] Клиенты Спецификации Заказы 100 Чаты …" at bounding box center [784, 356] width 1568 height 712
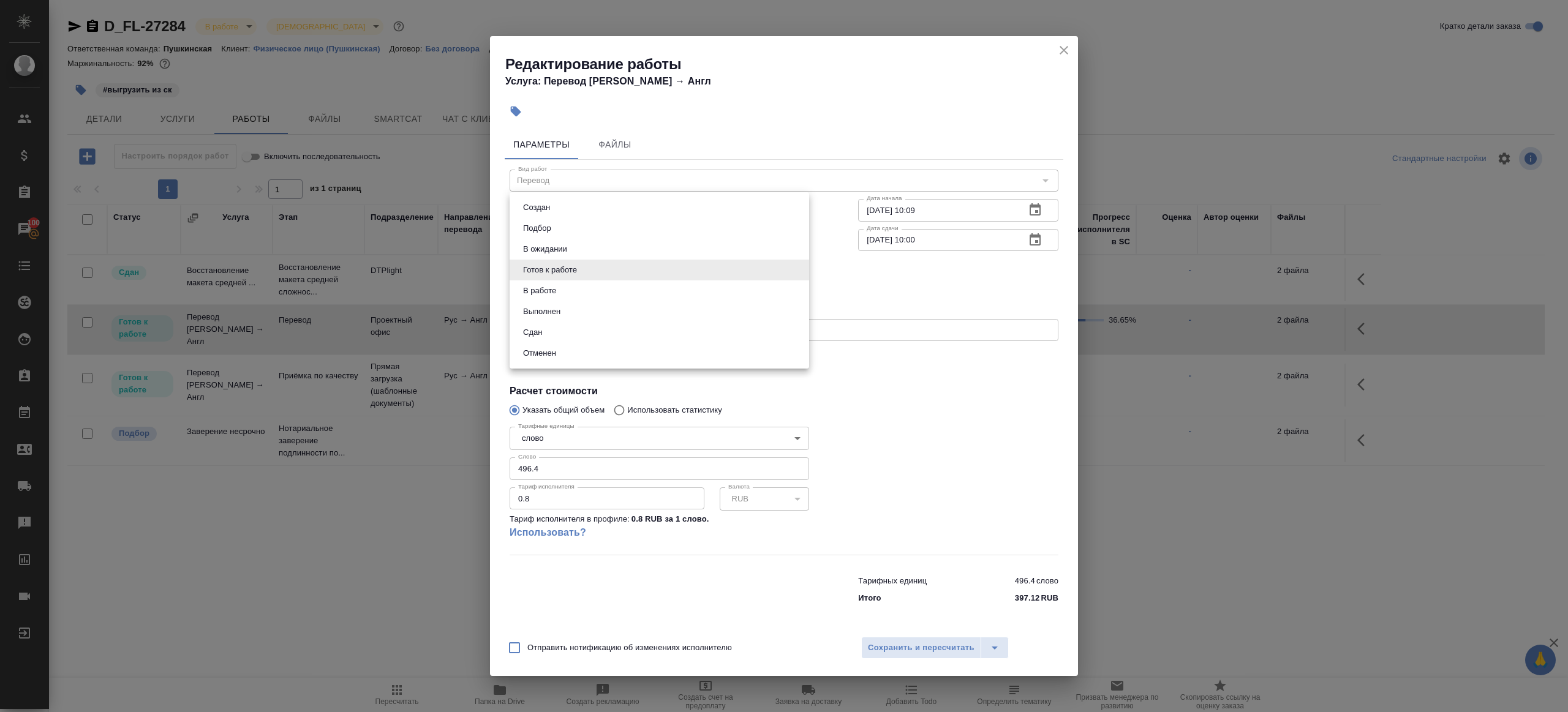
click at [573, 338] on li "Сдан" at bounding box center [658, 333] width 299 height 21
type input "closed"
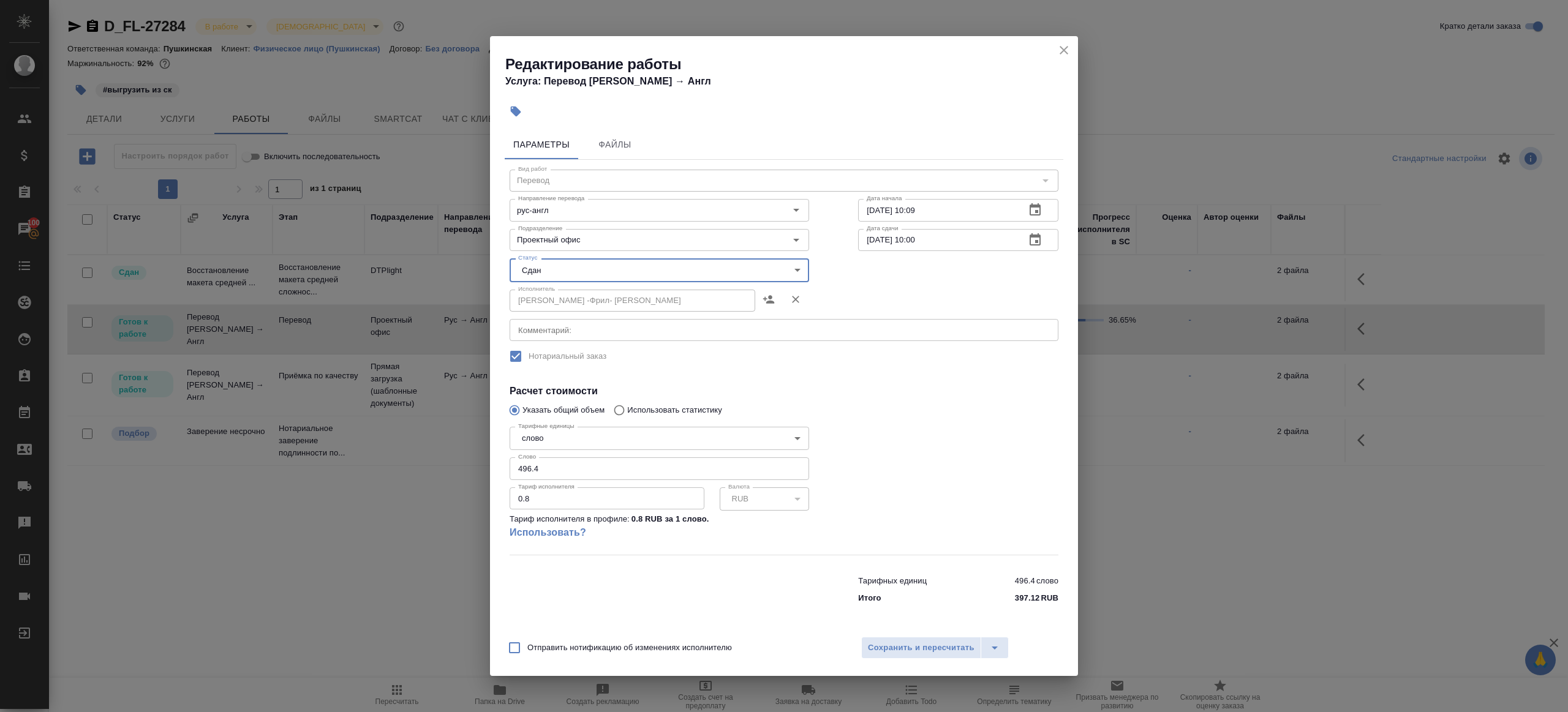
click at [582, 464] on input "496.4" at bounding box center [658, 468] width 299 height 22
paste input "352.05"
type input "352.05"
click at [925, 462] on div at bounding box center [958, 488] width 249 height 182
click at [891, 649] on span "Сохранить и пересчитать" at bounding box center [920, 648] width 107 height 14
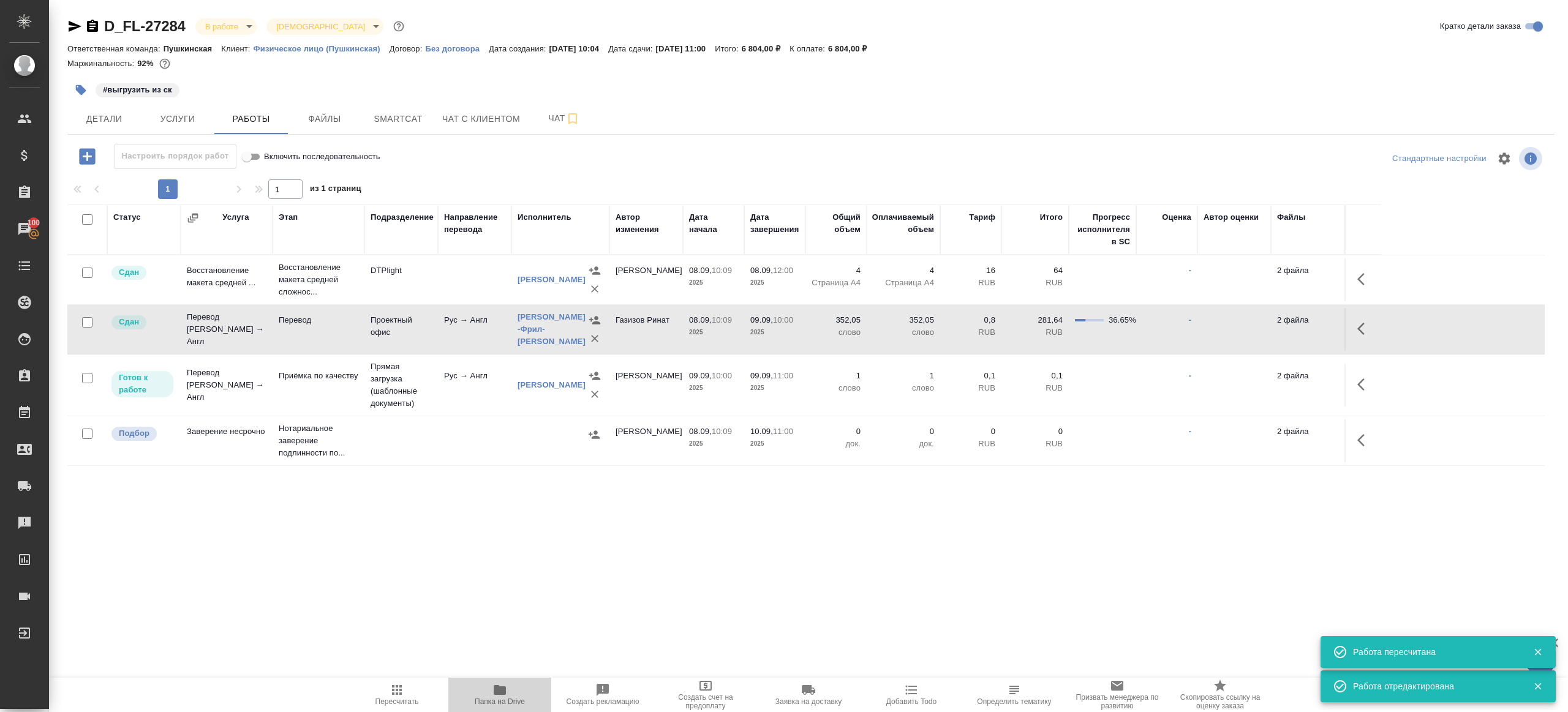
click at [491, 689] on span "Папка на Drive" at bounding box center [500, 694] width 89 height 23
click at [84, 90] on icon "button" at bounding box center [81, 89] width 11 height 11
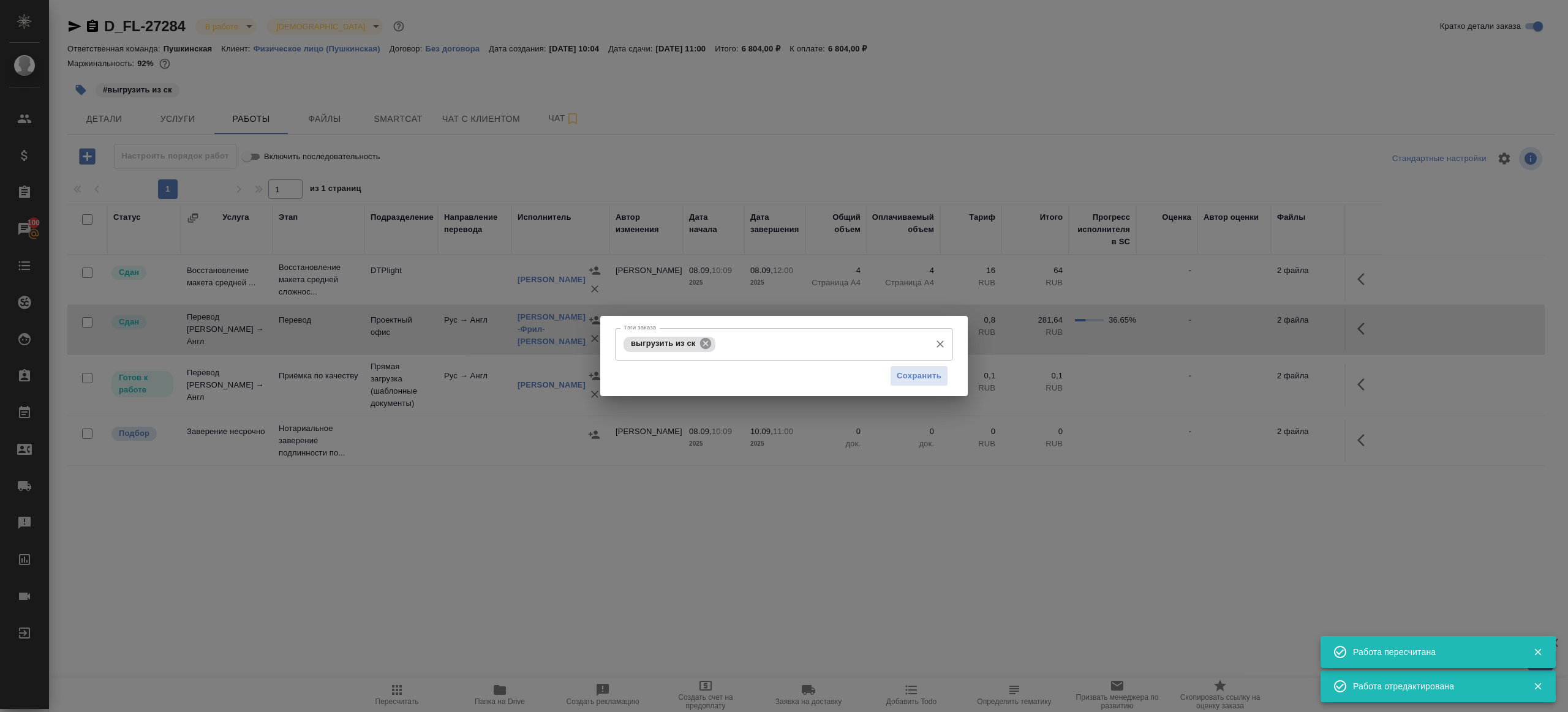
click at [709, 343] on icon at bounding box center [705, 343] width 11 height 11
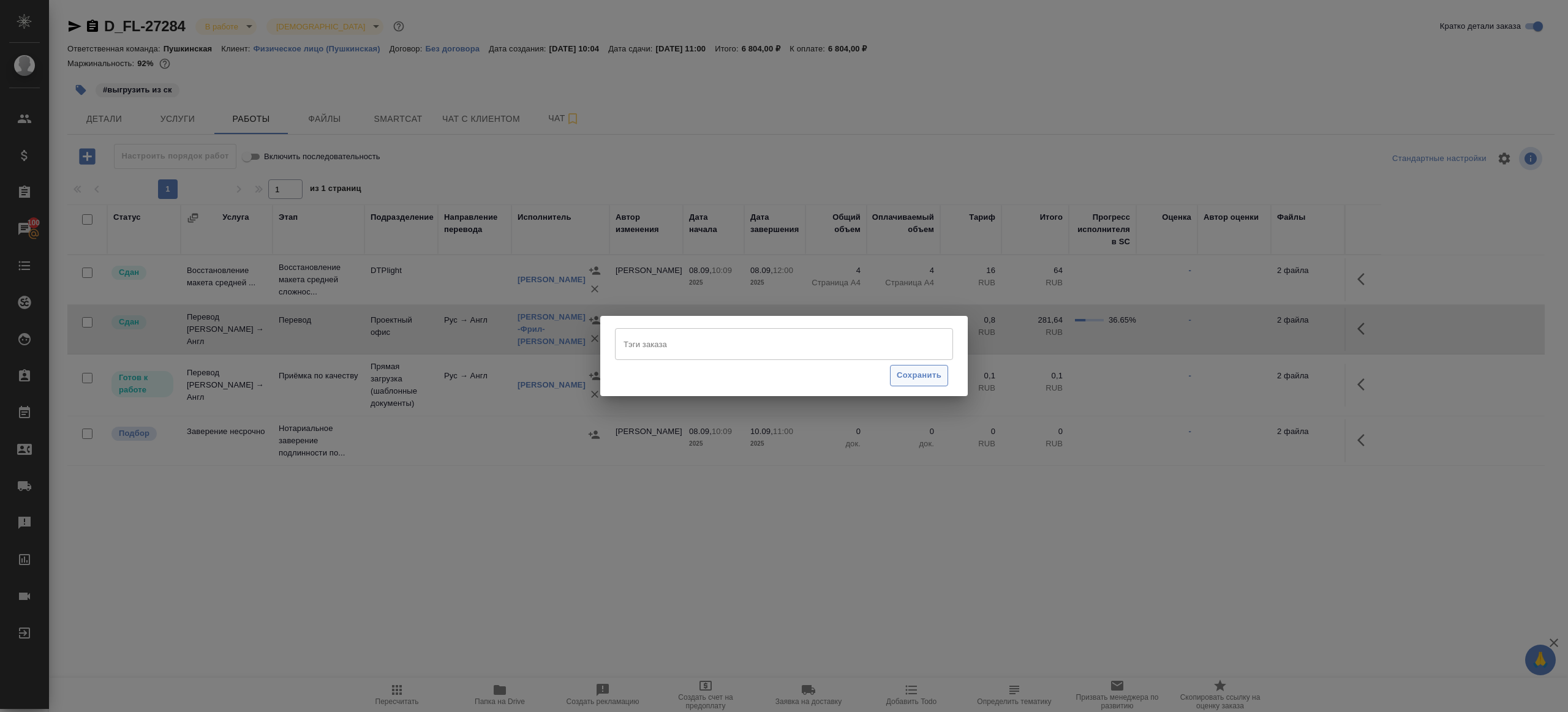
click at [916, 378] on span "Сохранить" at bounding box center [918, 375] width 44 height 14
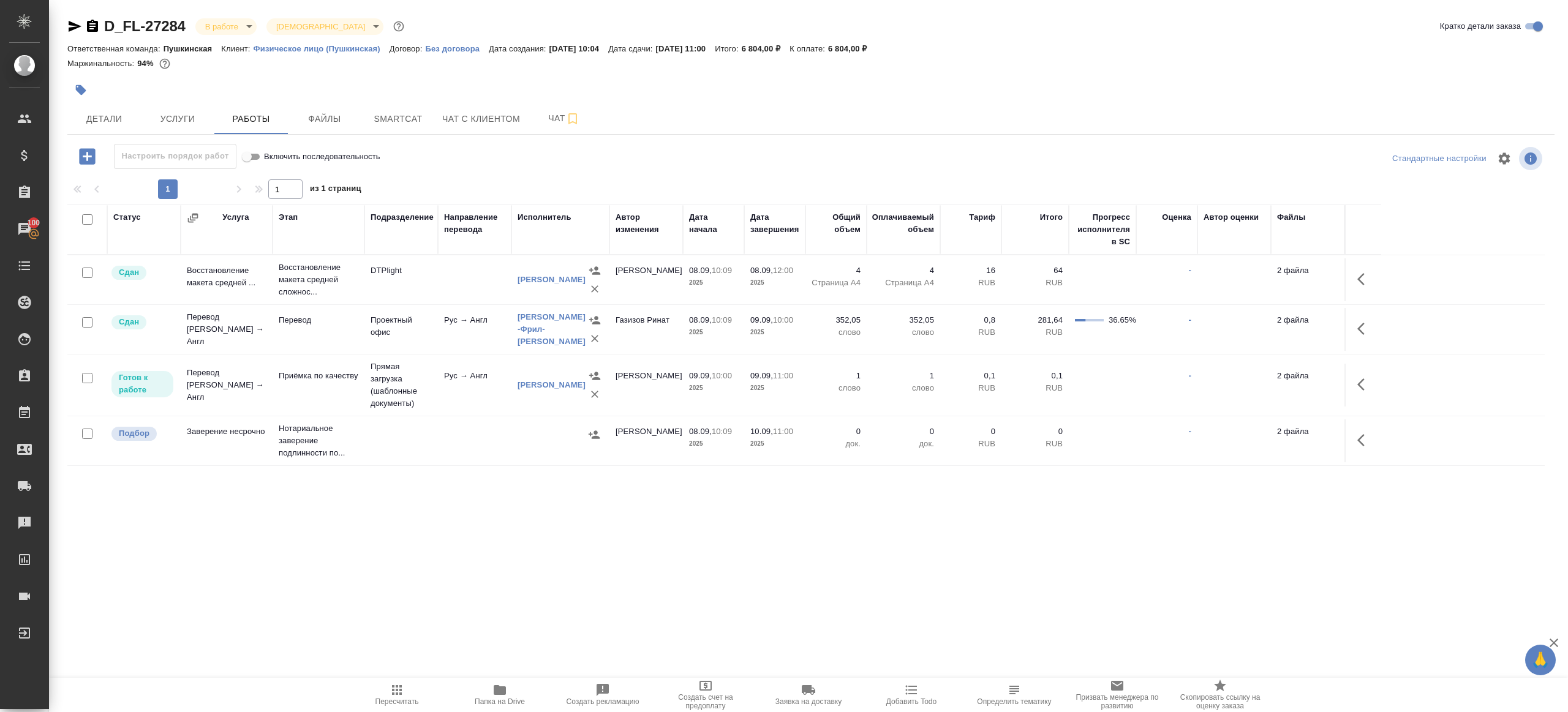
click at [402, 685] on icon "button" at bounding box center [397, 689] width 14 height 14
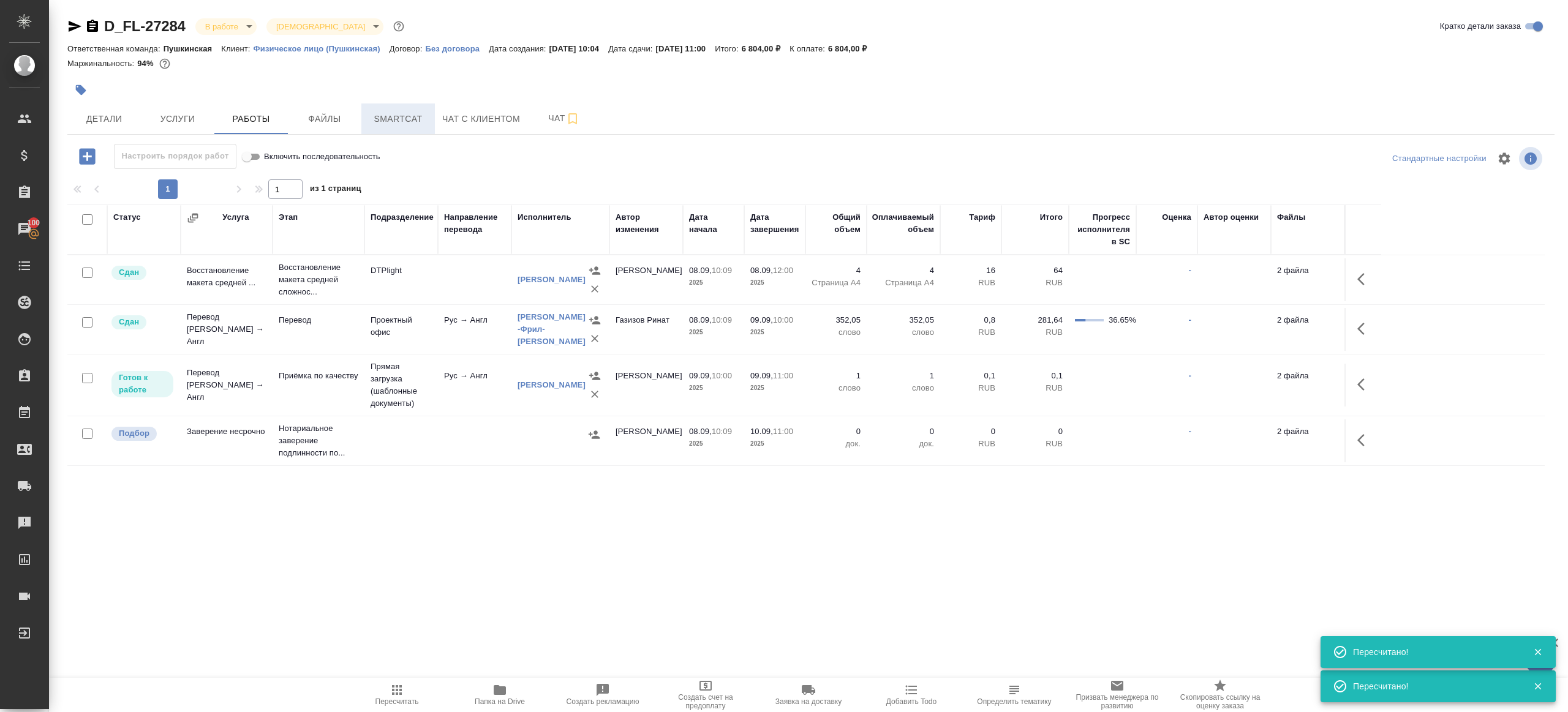
click at [373, 124] on span "Smartcat" at bounding box center [398, 119] width 59 height 15
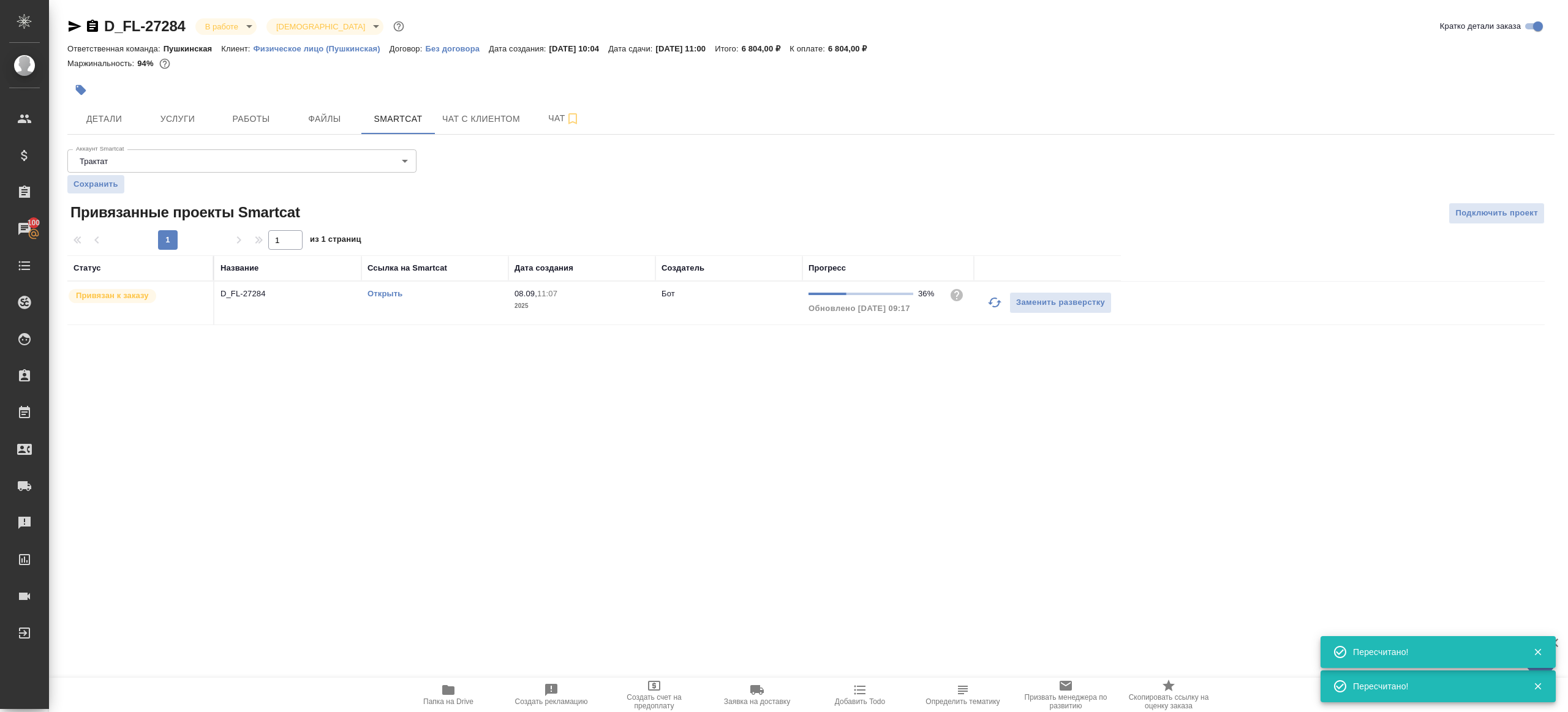
click at [995, 297] on icon "button" at bounding box center [994, 302] width 13 height 10
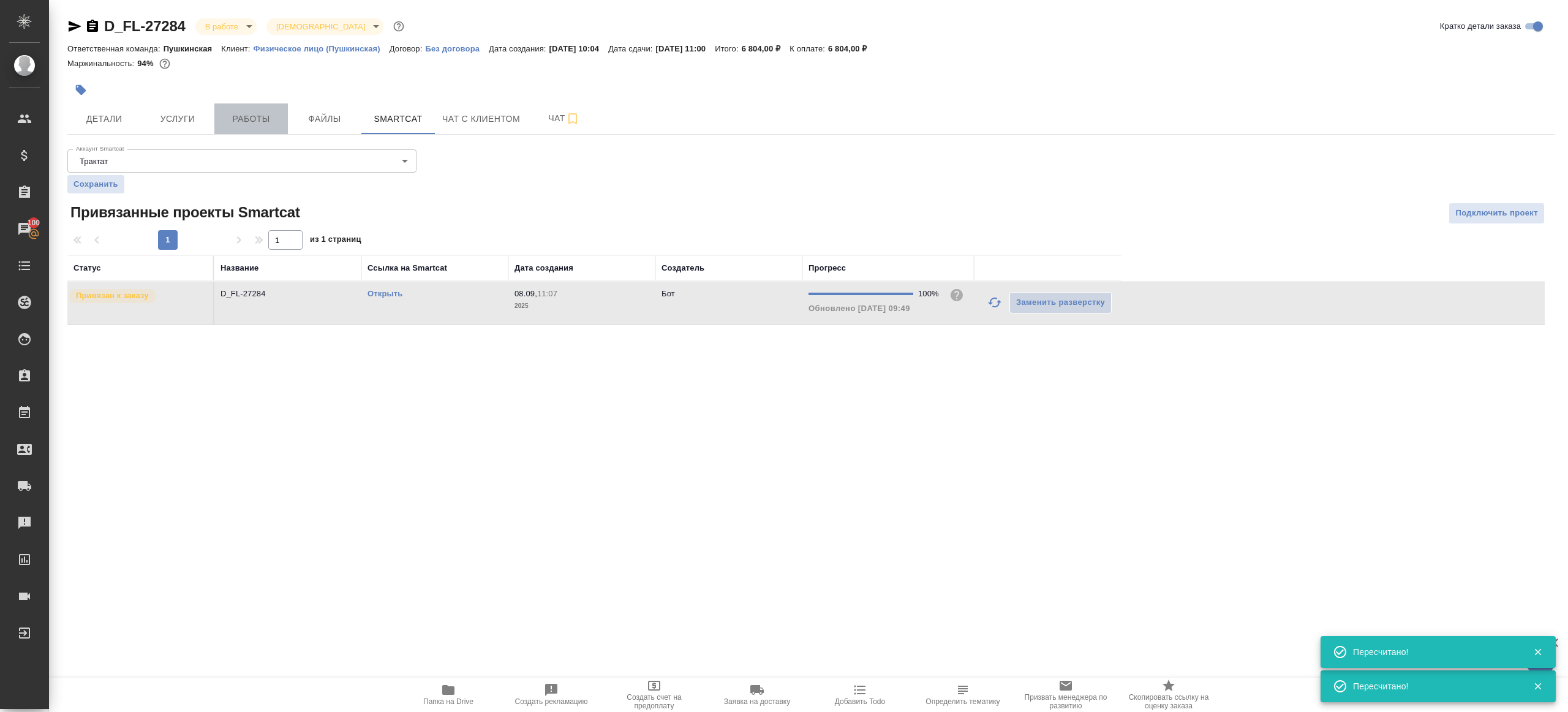
click at [246, 120] on span "Работы" at bounding box center [250, 119] width 59 height 15
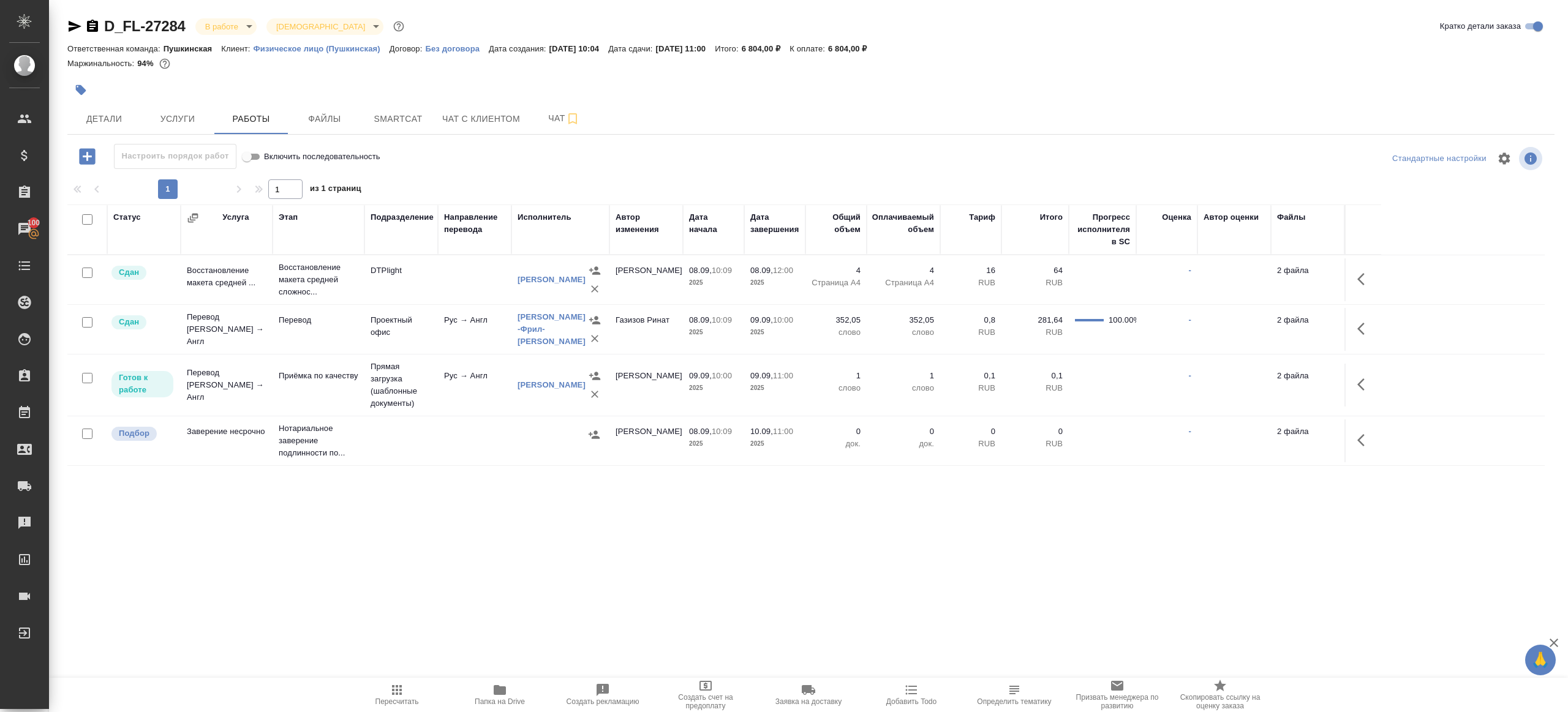
click at [388, 689] on span "Пересчитать" at bounding box center [397, 694] width 89 height 23
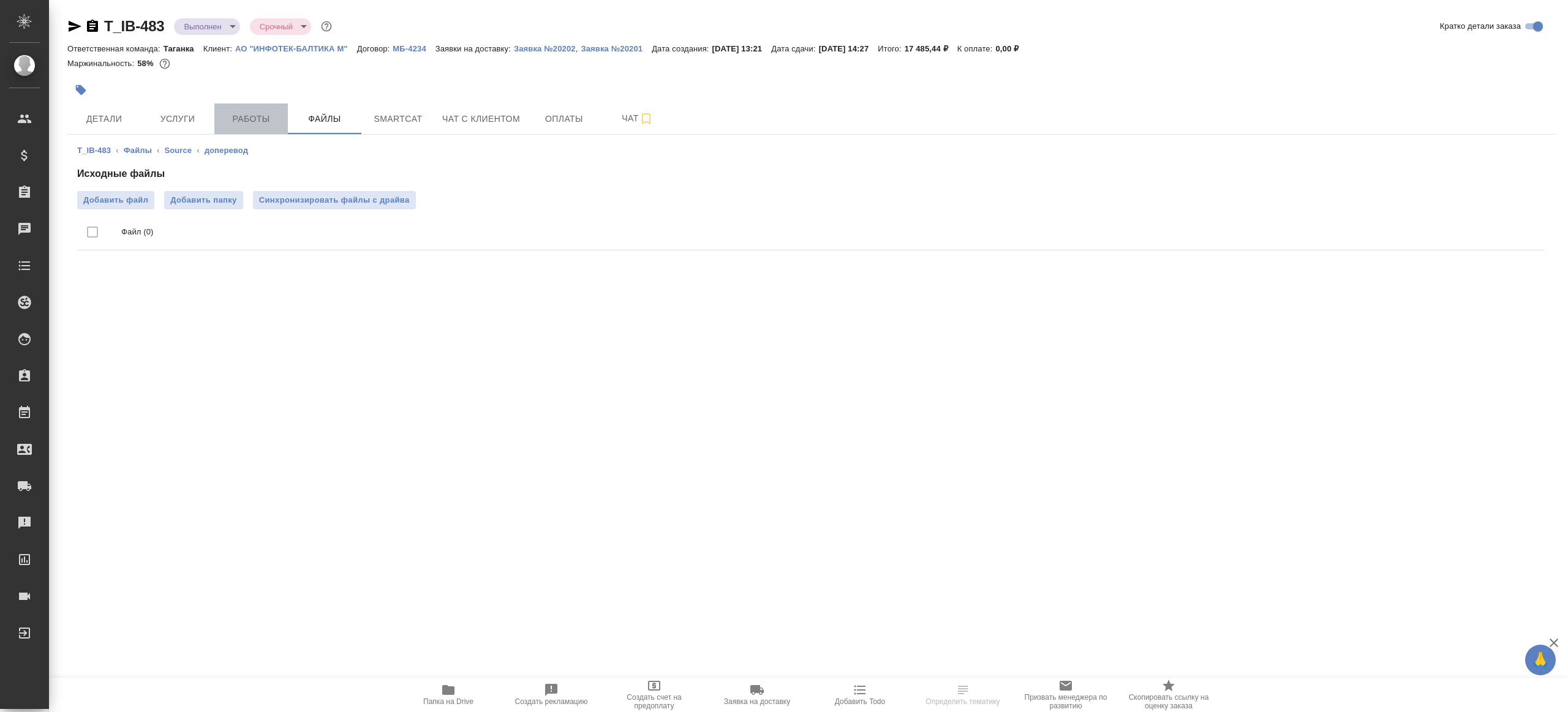
click at [265, 120] on span "Работы" at bounding box center [250, 119] width 59 height 15
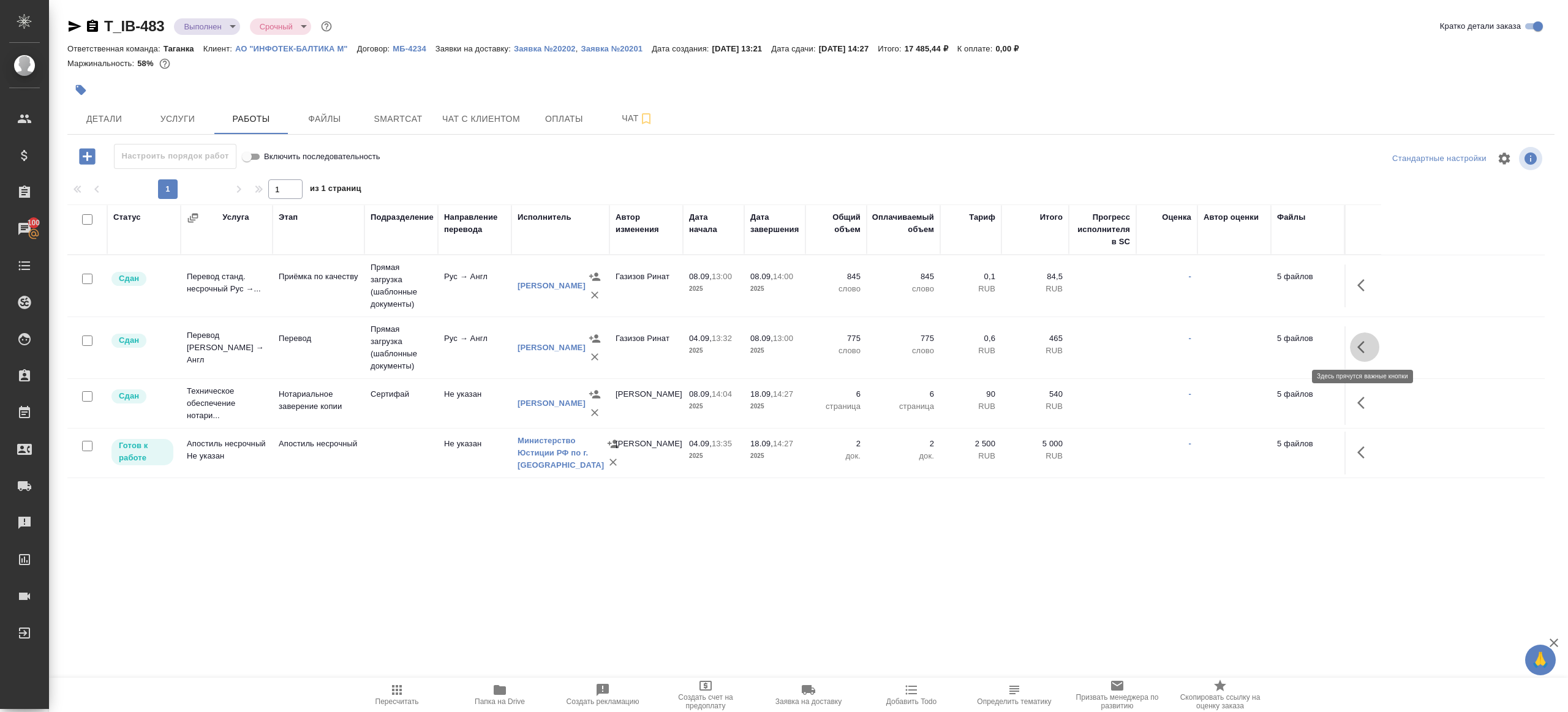
click at [1357, 336] on button "button" at bounding box center [1364, 346] width 30 height 30
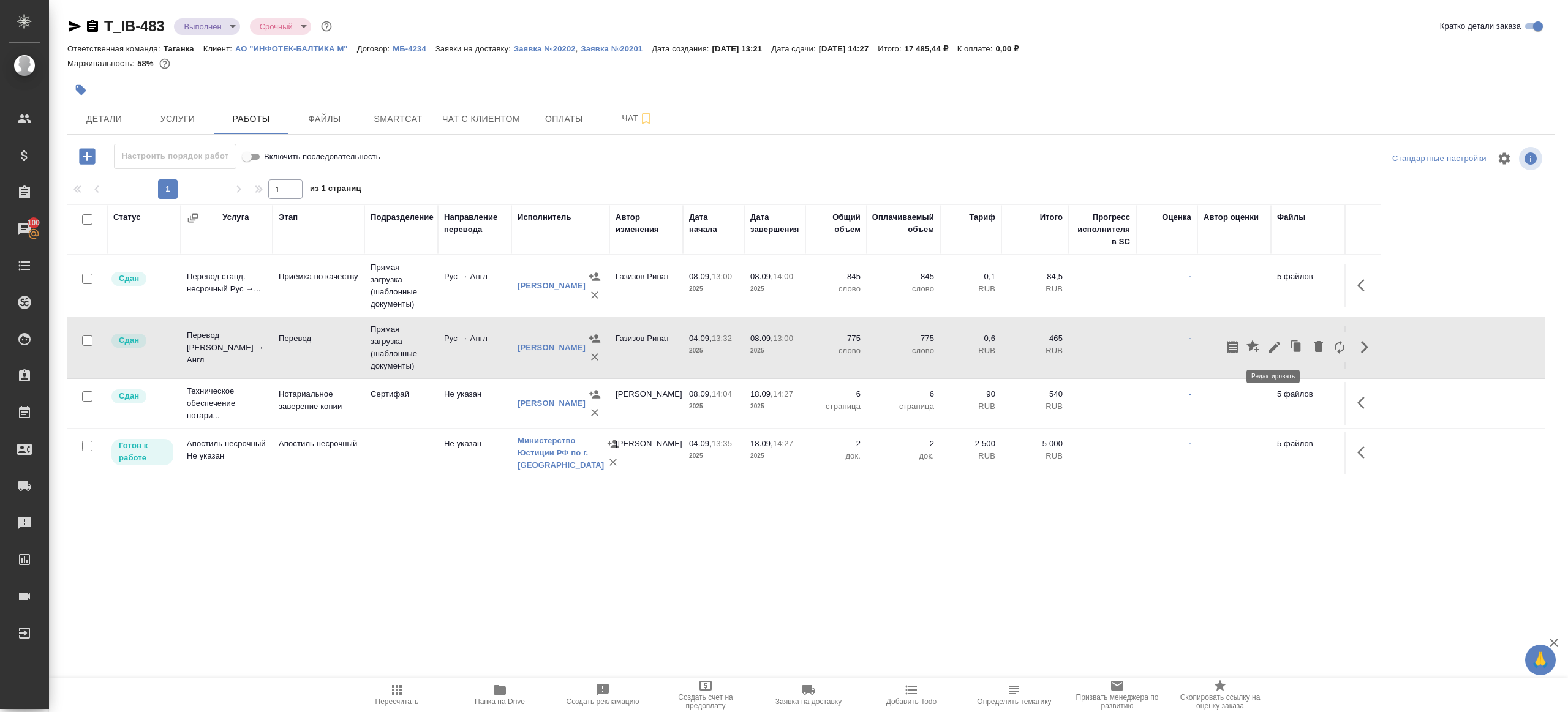
click at [1275, 345] on icon "button" at bounding box center [1273, 346] width 11 height 11
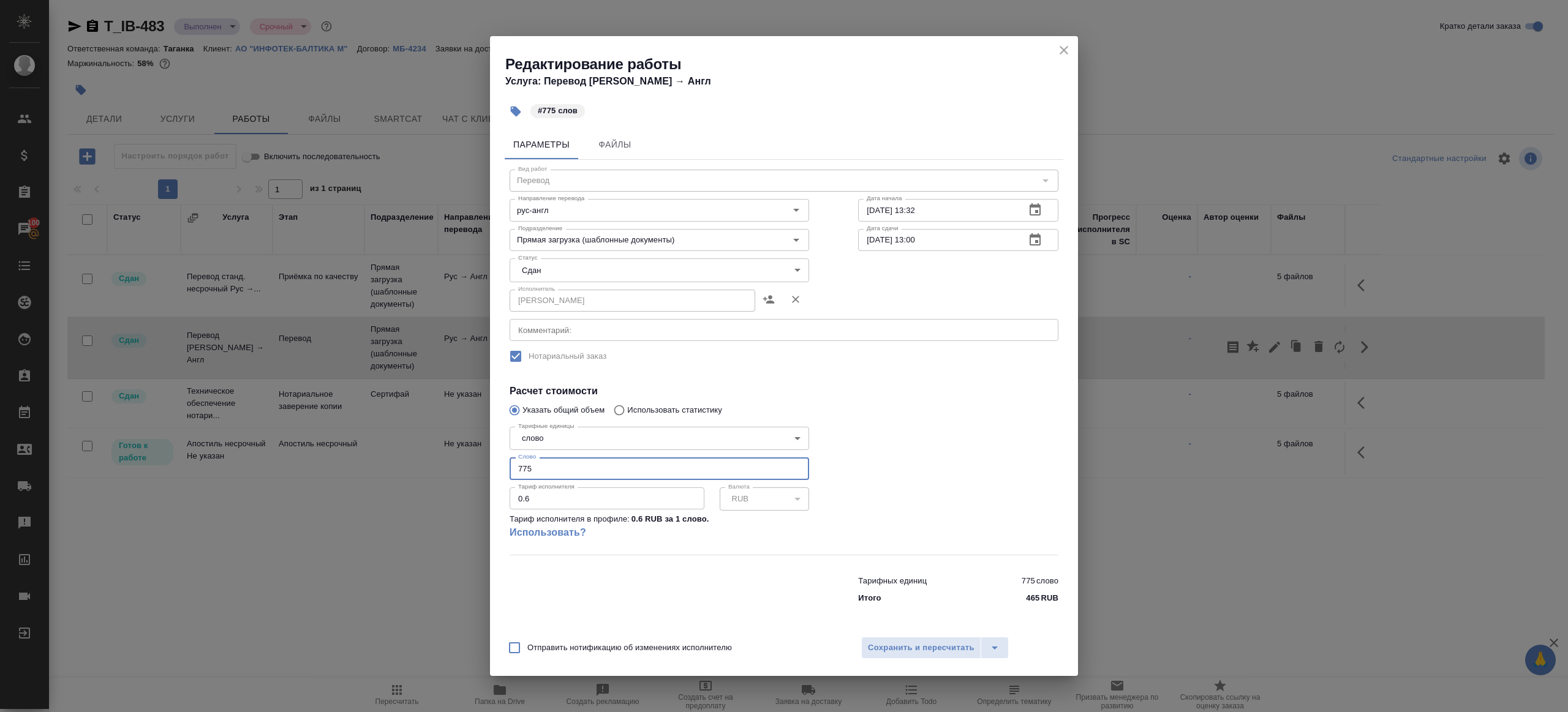
drag, startPoint x: 521, startPoint y: 470, endPoint x: 481, endPoint y: 465, distance: 40.3
click at [481, 465] on div "Редактирование работы Услуга: Перевод Стандарт Рус → Англ #775 слов Параметры Ф…" at bounding box center [784, 356] width 1568 height 712
type input "975"
click at [915, 450] on div at bounding box center [958, 488] width 249 height 182
click at [915, 654] on button "Сохранить и пересчитать" at bounding box center [920, 648] width 120 height 22
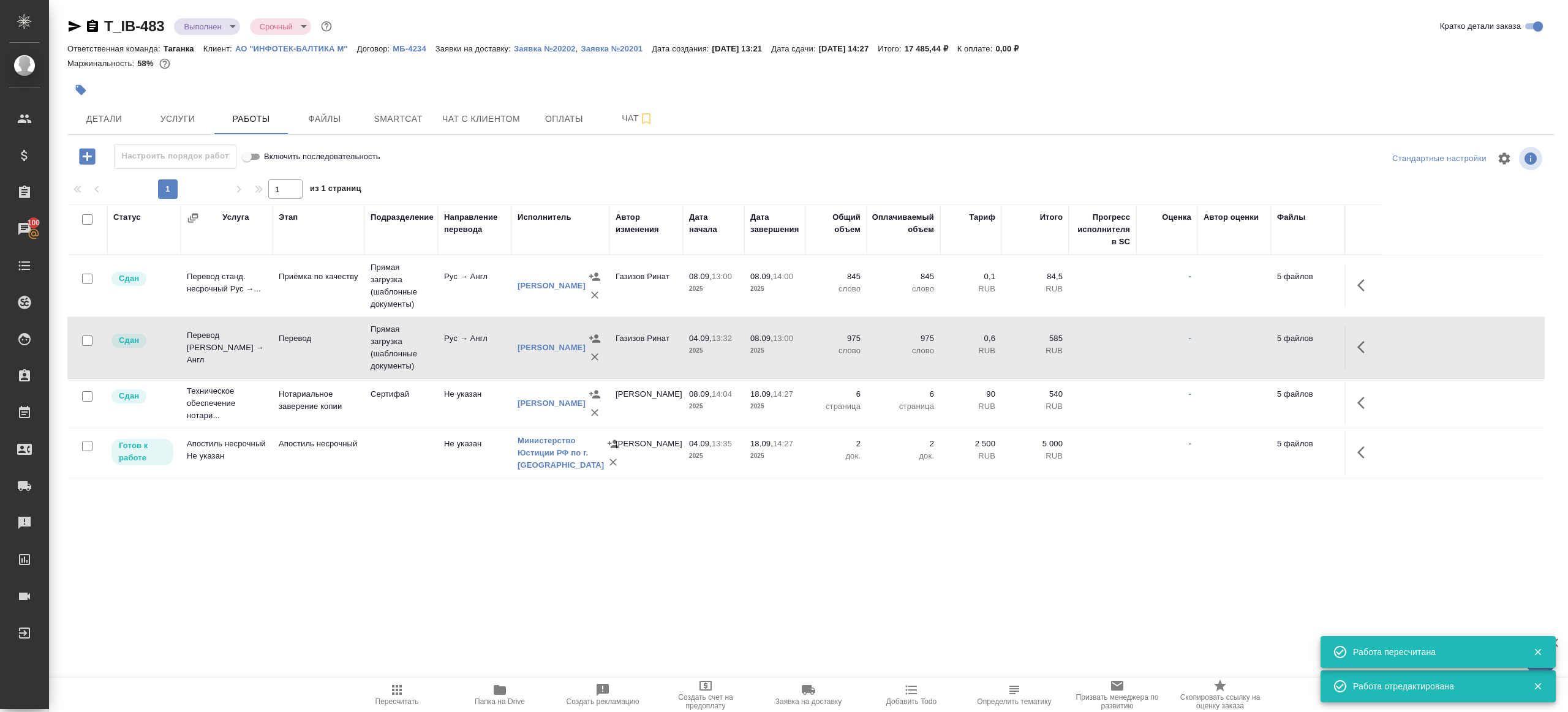
click at [385, 692] on span "Пересчитать" at bounding box center [397, 694] width 89 height 23
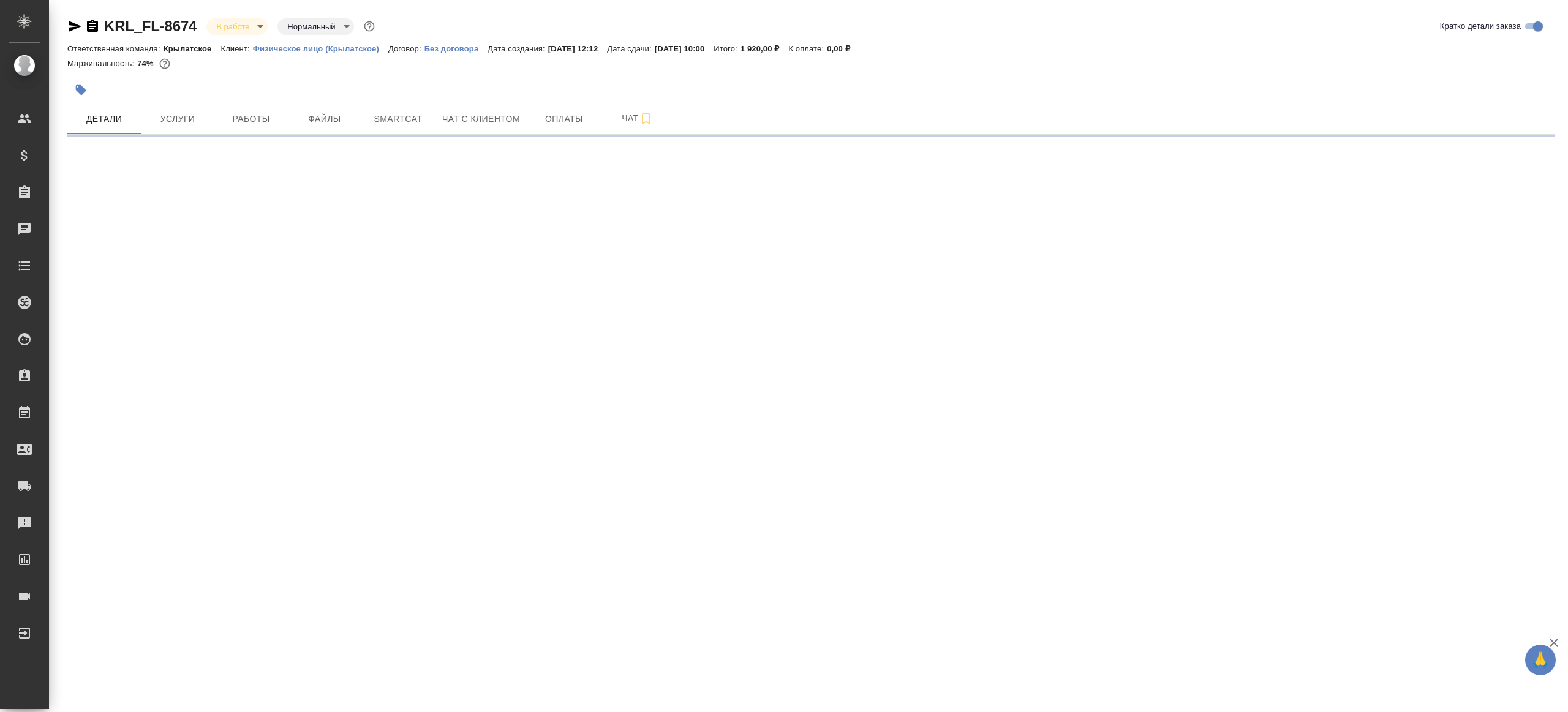
select select "RU"
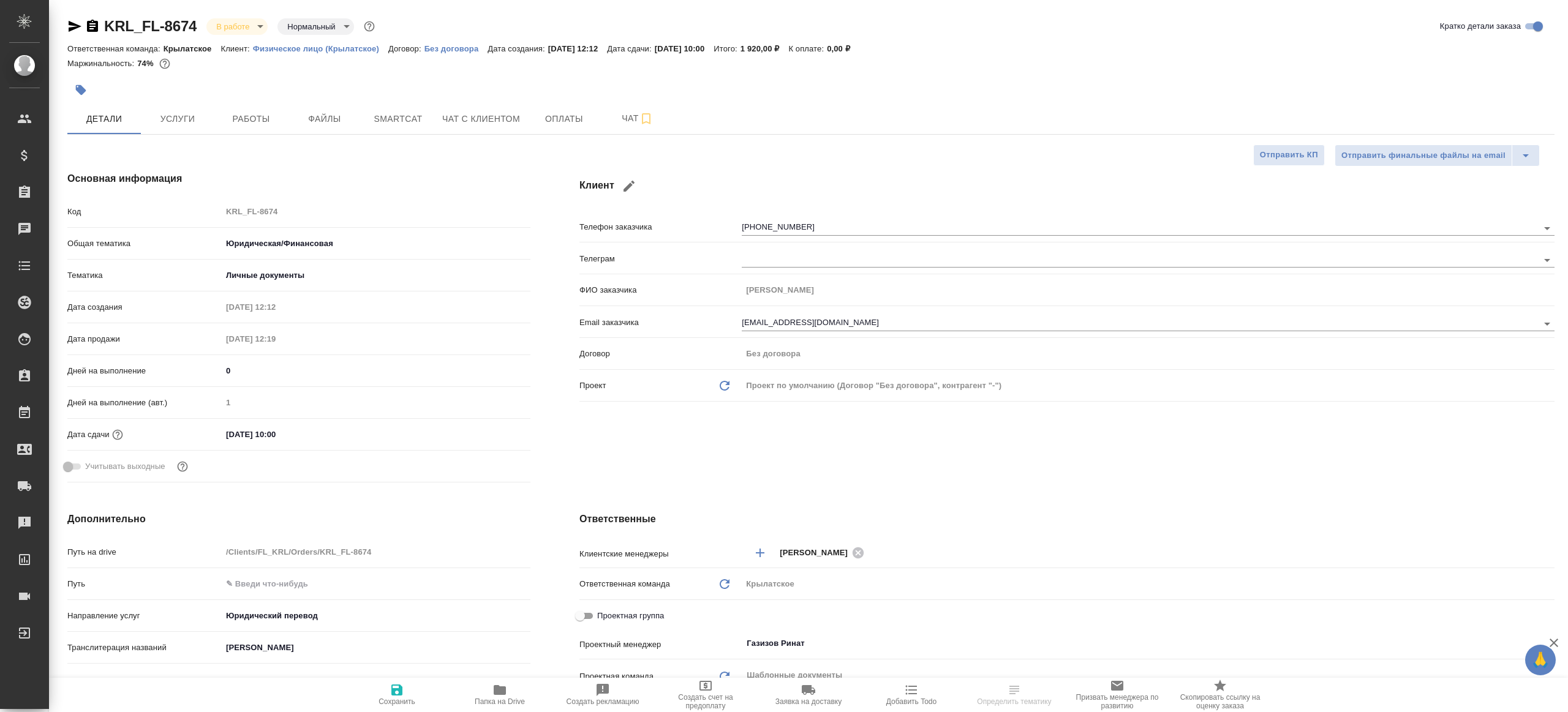
type textarea "x"
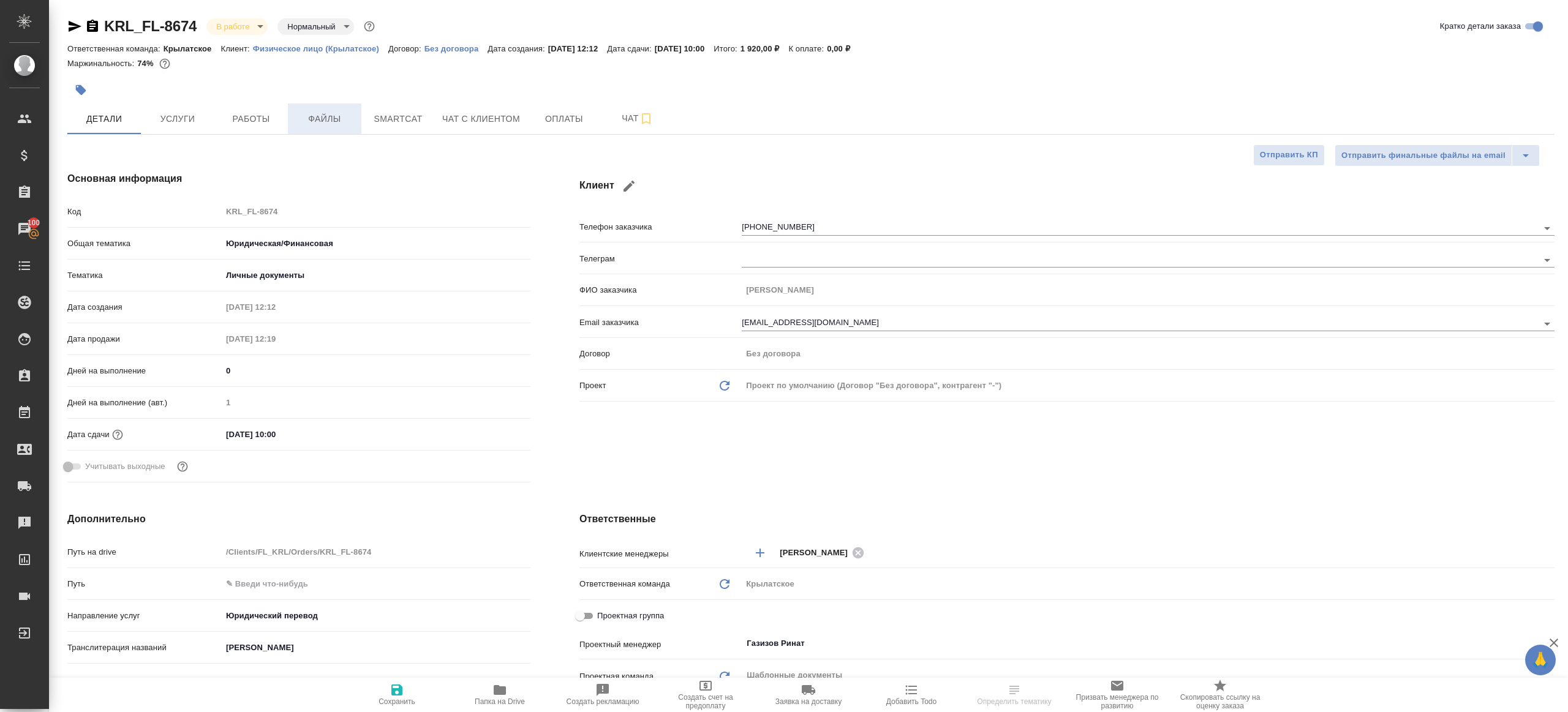
type textarea "x"
click at [265, 115] on span "Работы" at bounding box center [250, 119] width 59 height 15
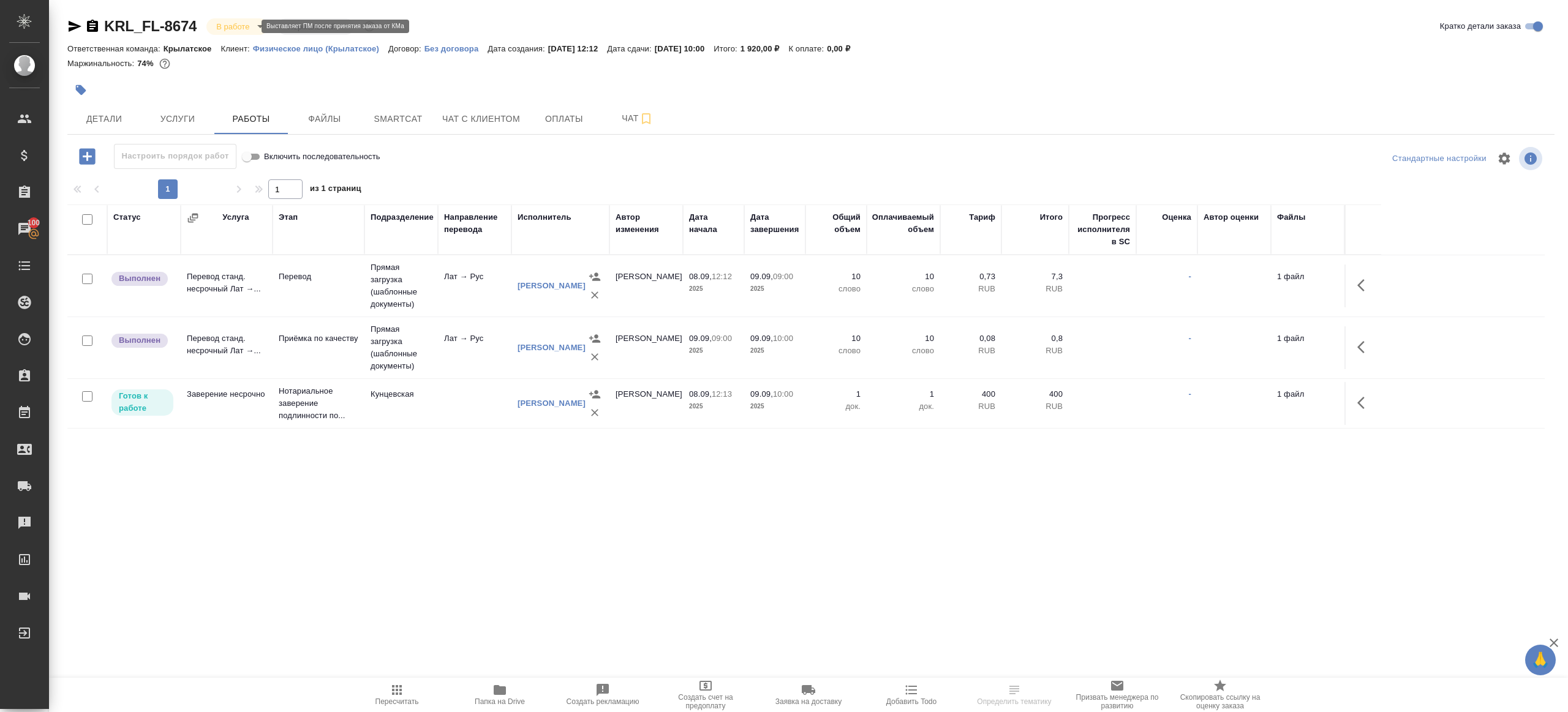
click at [238, 24] on body "🙏 .cls-1 fill:#fff; AWATERA Gazizov Rinat Клиенты Спецификации Заказы 100 Чаты …" at bounding box center [784, 356] width 1568 height 712
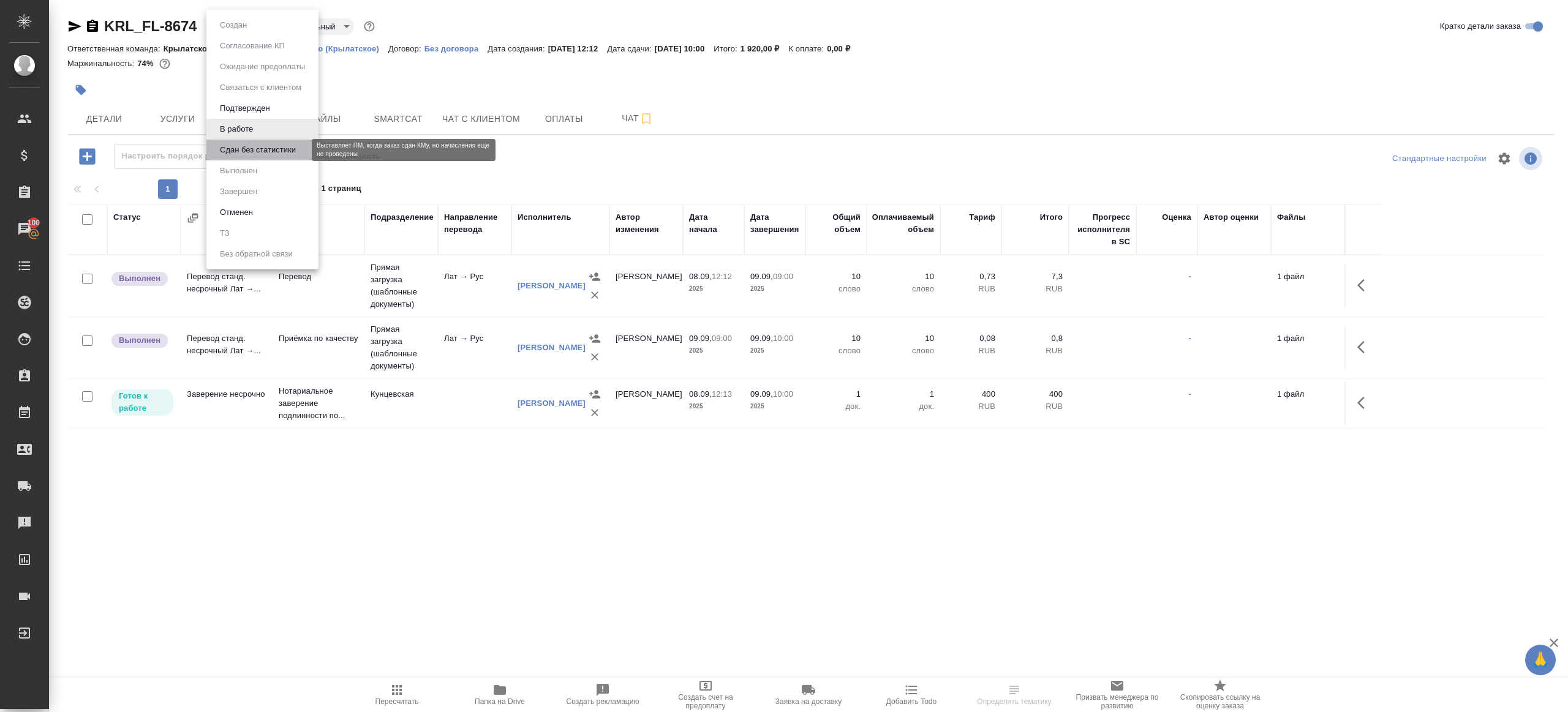
click at [276, 156] on button "Сдан без статистики" at bounding box center [258, 150] width 84 height 13
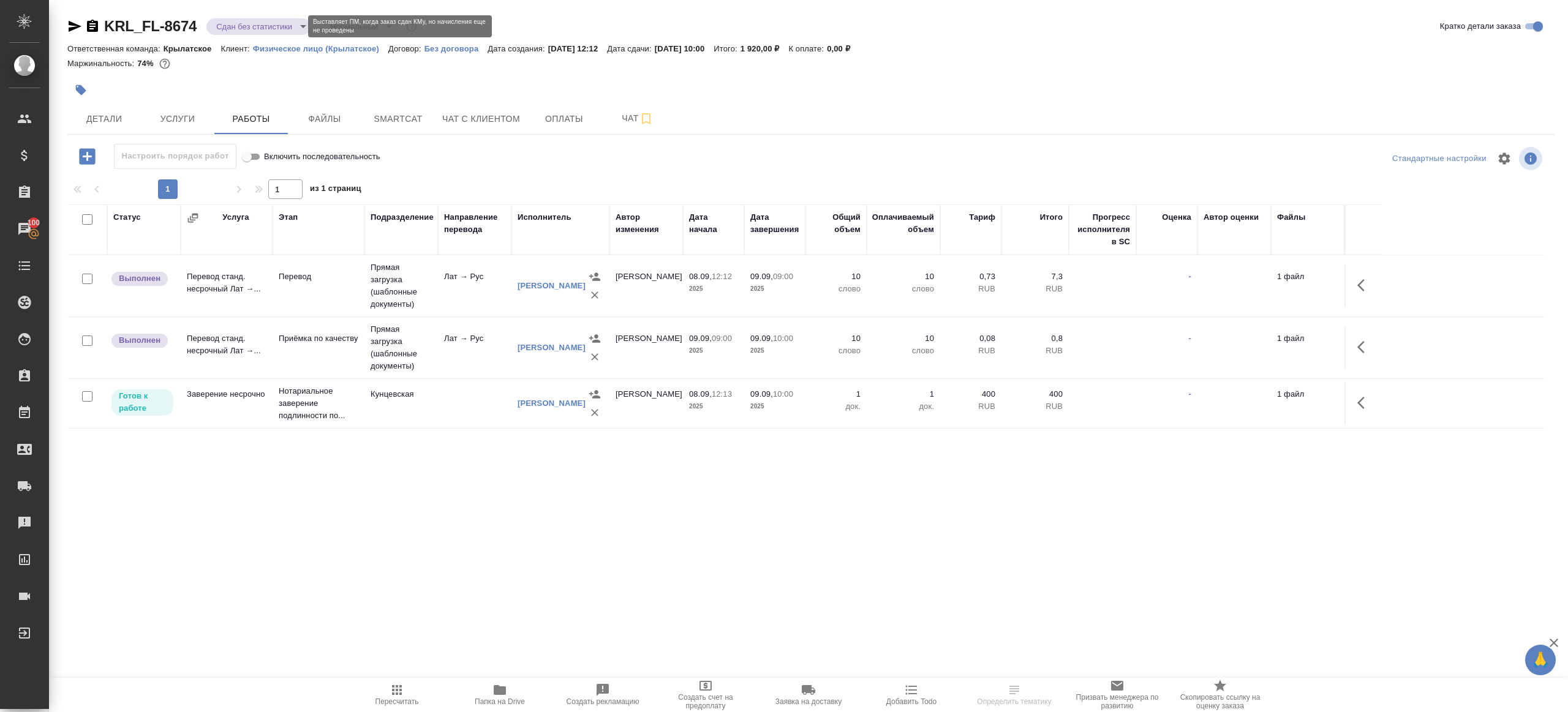
click at [239, 26] on body "🙏 .cls-1 fill:#fff; AWATERA Gazizov Rinat Клиенты Спецификации Заказы 100 Чаты …" at bounding box center [784, 356] width 1568 height 712
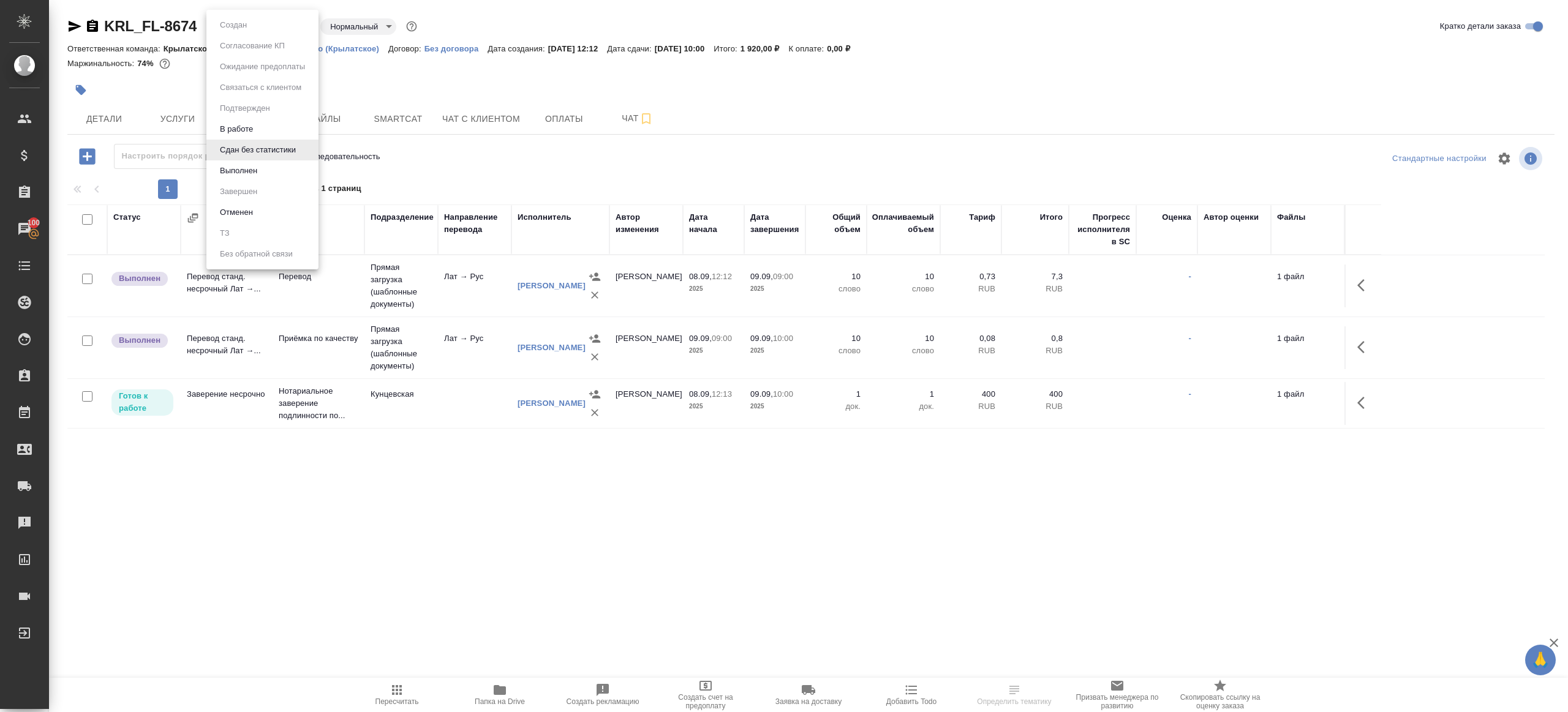
click at [253, 182] on ul "Создан Согласование КП Ожидание предоплаты Связаться с клиентом Подтвержден В р…" at bounding box center [262, 140] width 112 height 260
click at [255, 179] on li "Выполнен" at bounding box center [262, 171] width 112 height 21
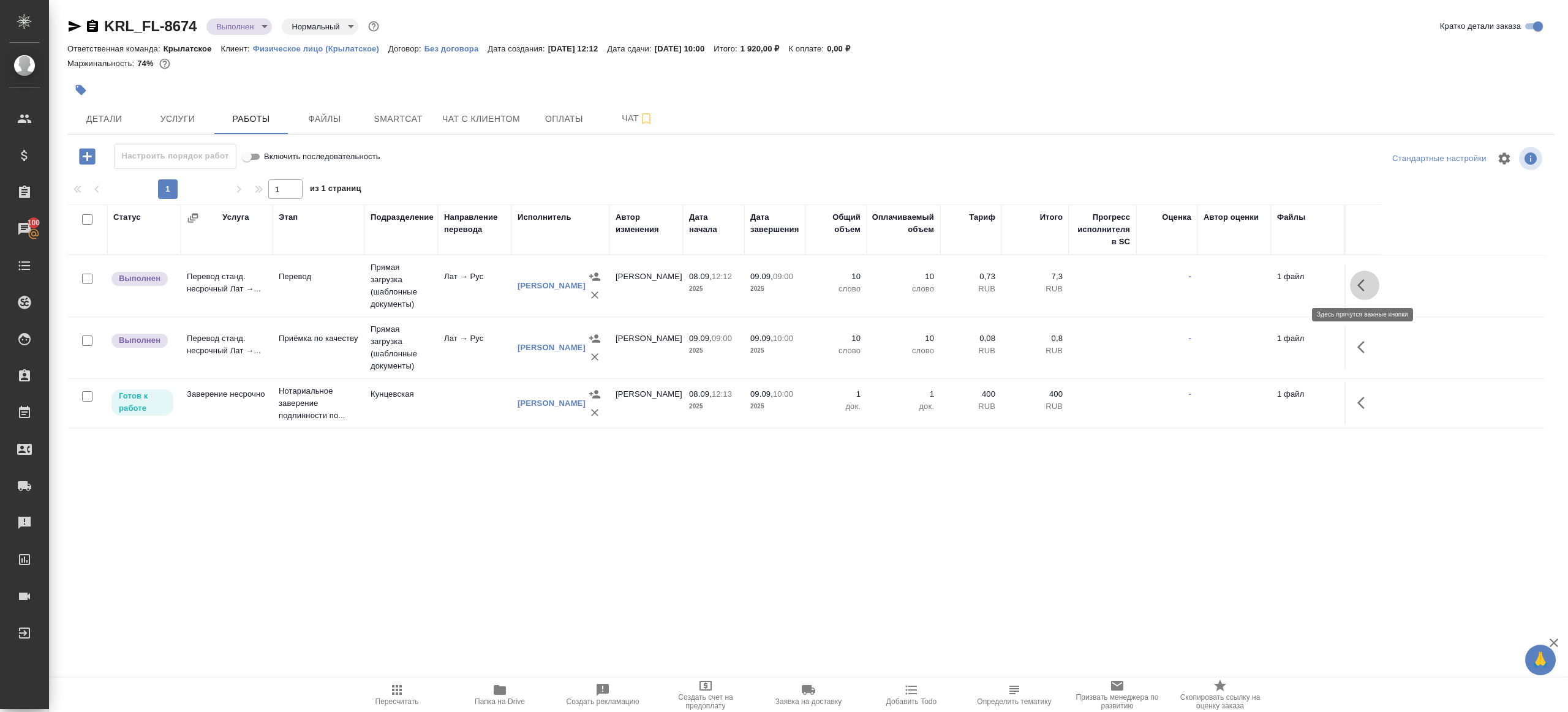
click at [1370, 292] on button "button" at bounding box center [1364, 285] width 30 height 30
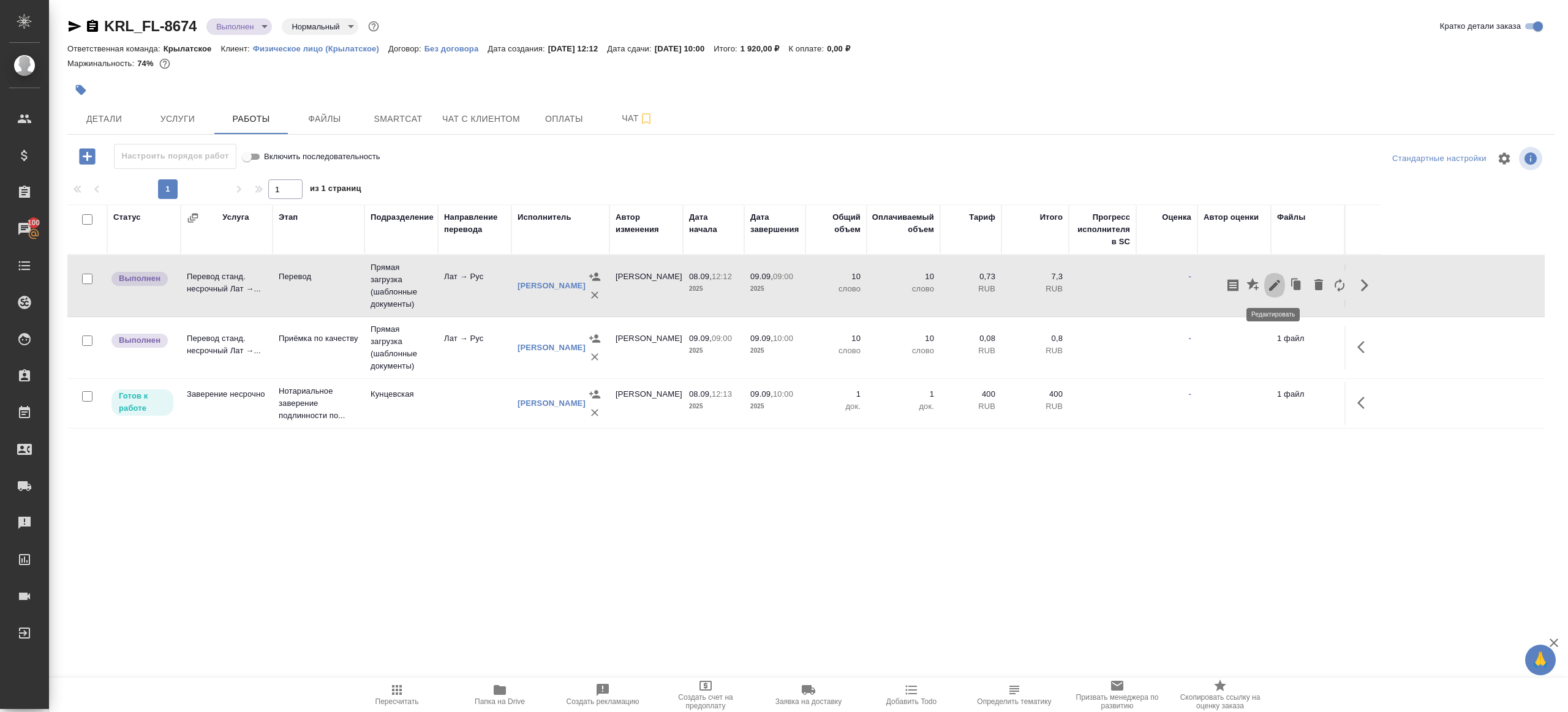
click at [1269, 282] on icon "button" at bounding box center [1273, 285] width 14 height 14
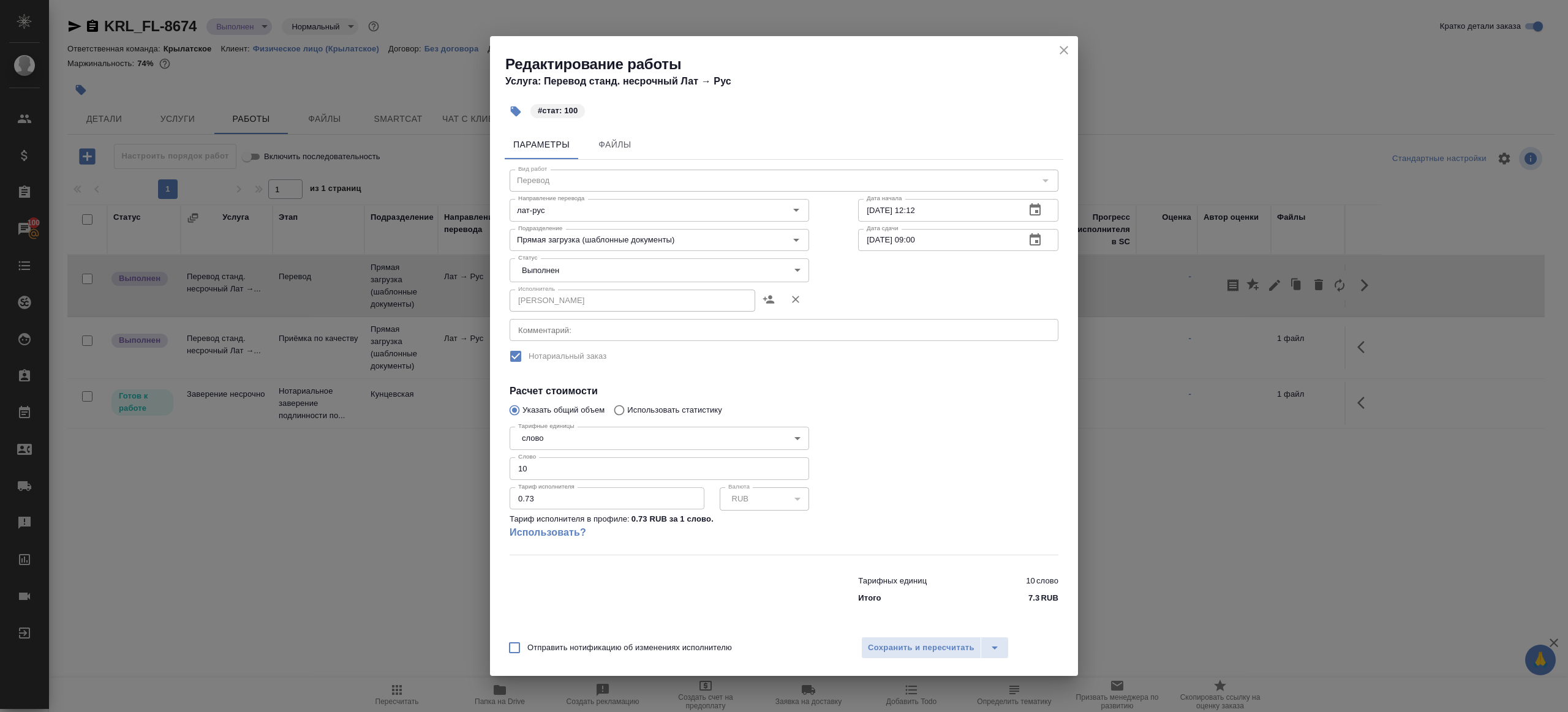
click at [577, 277] on body "🙏 .cls-1 fill:#fff; AWATERA Gazizov Rinat Клиенты Спецификации Заказы 100 Чаты …" at bounding box center [784, 356] width 1568 height 712
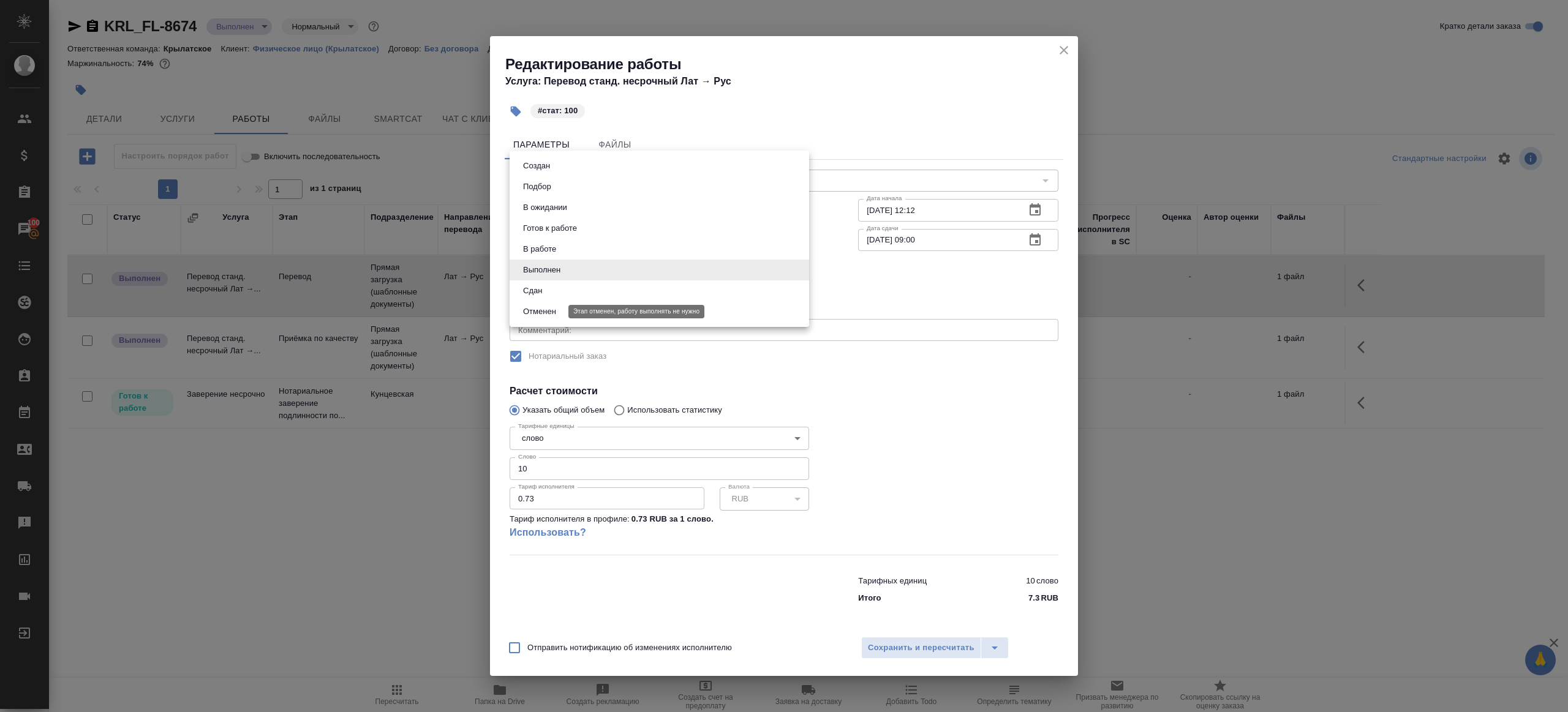
click at [546, 306] on button "Отменен" at bounding box center [539, 312] width 40 height 13
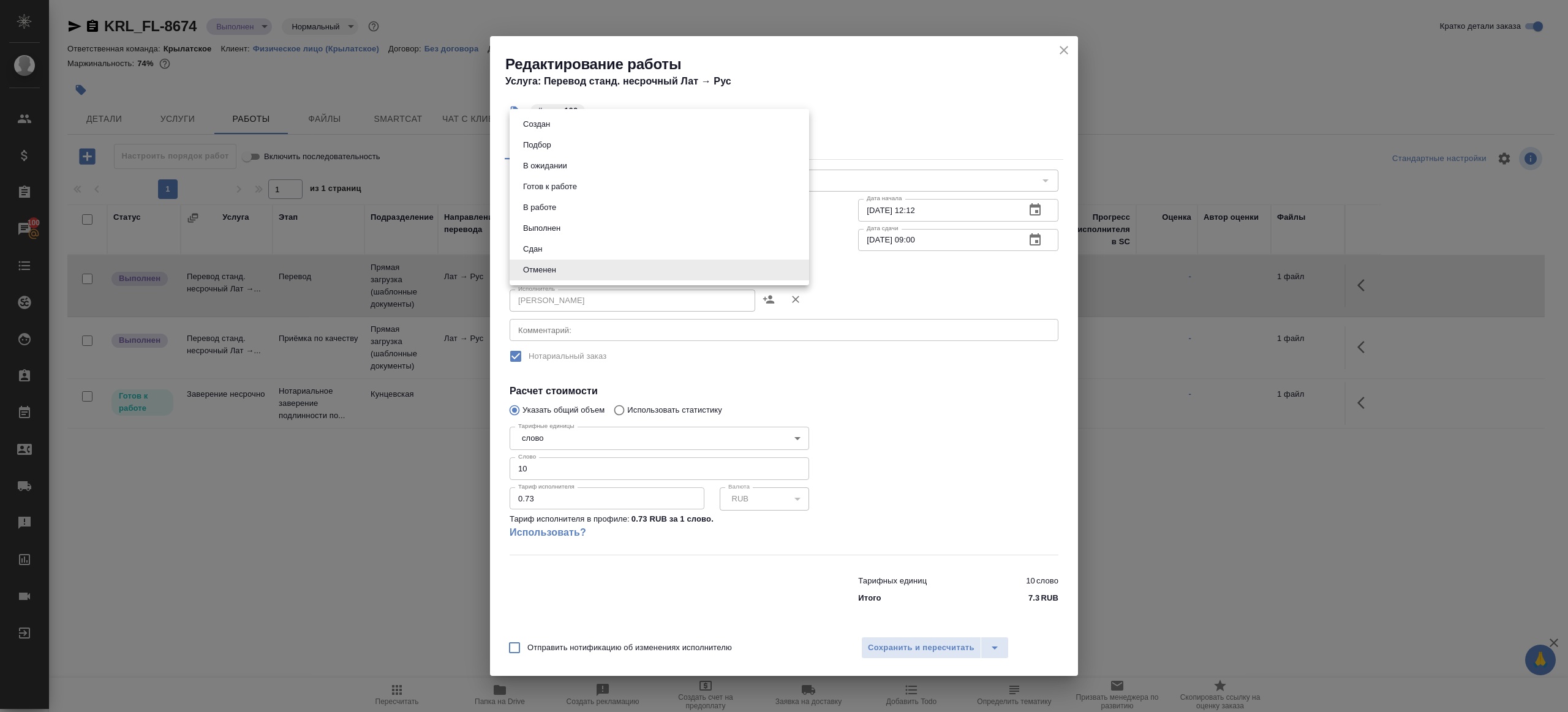
click at [553, 261] on body "🙏 .cls-1 fill:#fff; AWATERA Gazizov Rinat Клиенты Спецификации Заказы 100 Чаты …" at bounding box center [784, 356] width 1568 height 712
click at [550, 242] on li "Сдан" at bounding box center [658, 249] width 299 height 21
type input "closed"
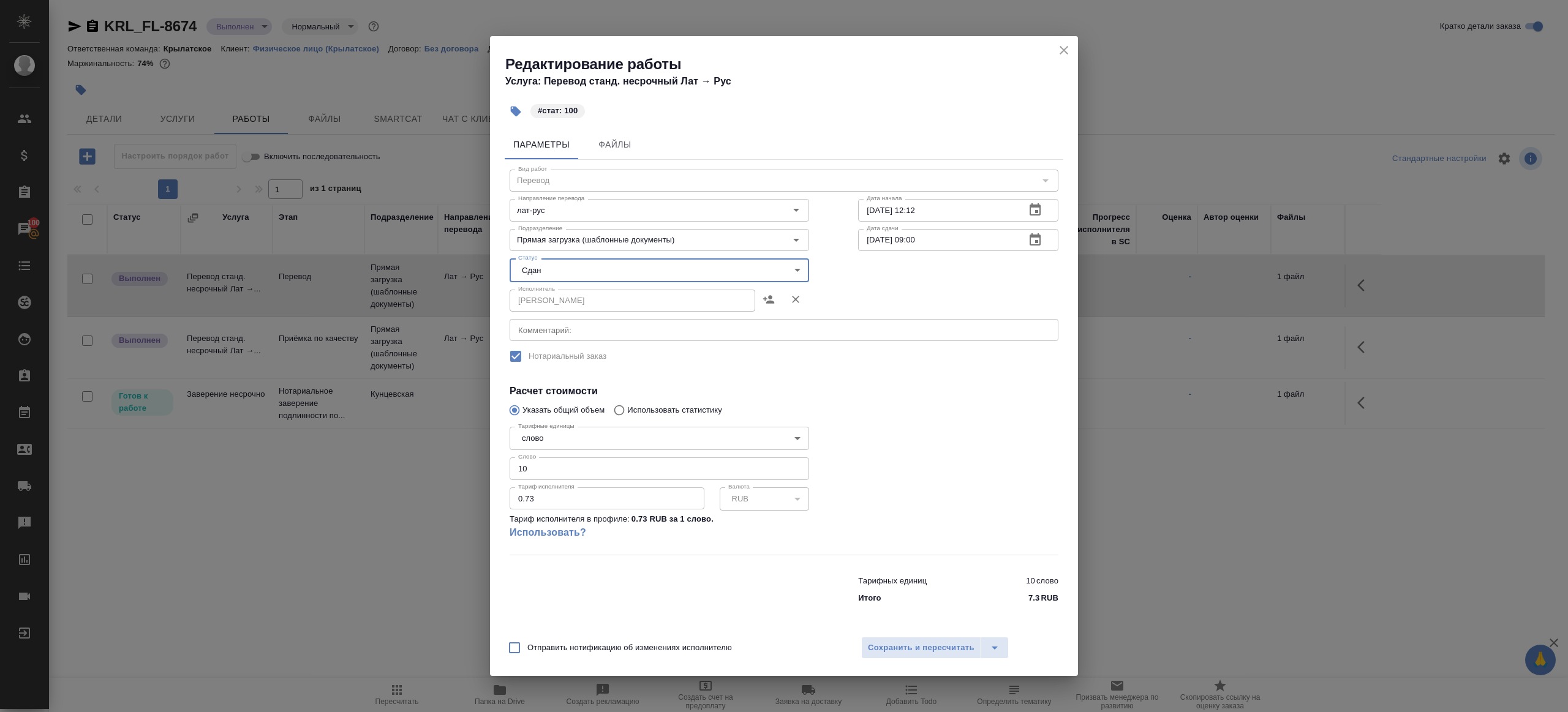
click at [538, 467] on input "10" at bounding box center [658, 468] width 299 height 22
type input "100"
click at [970, 428] on div at bounding box center [958, 488] width 249 height 182
click at [946, 649] on span "Сохранить и пересчитать" at bounding box center [920, 648] width 107 height 14
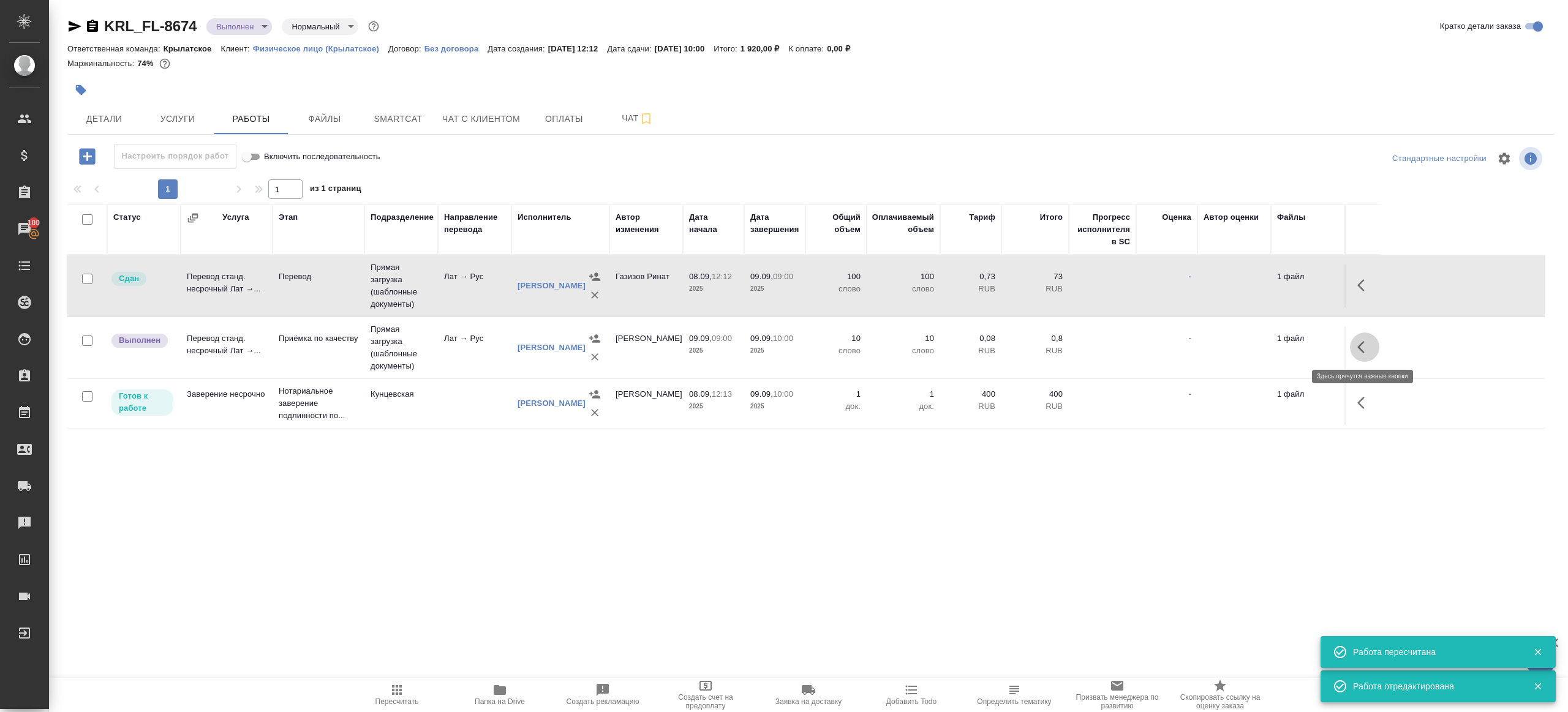
click at [1363, 350] on icon "button" at bounding box center [1364, 346] width 14 height 14
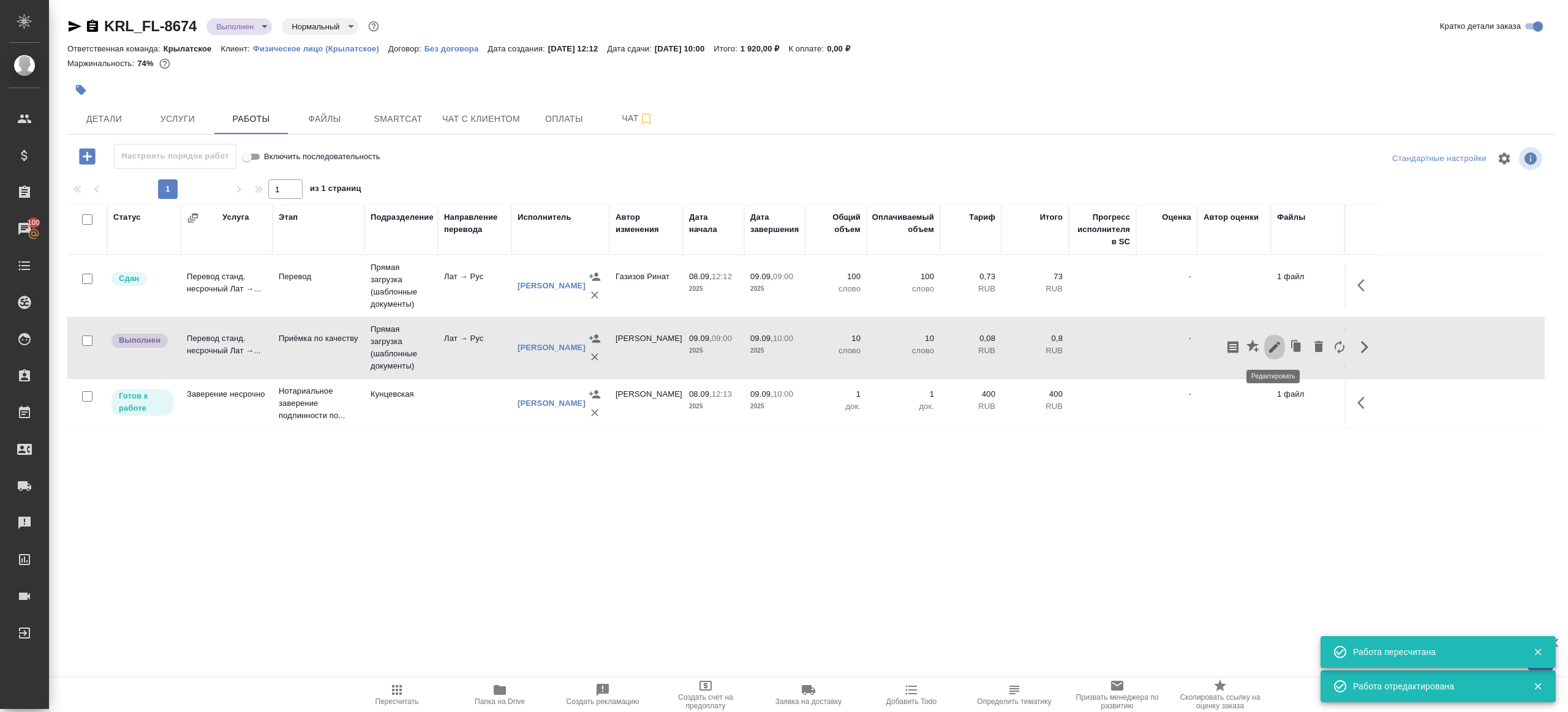
click at [1270, 349] on icon "button" at bounding box center [1273, 346] width 11 height 11
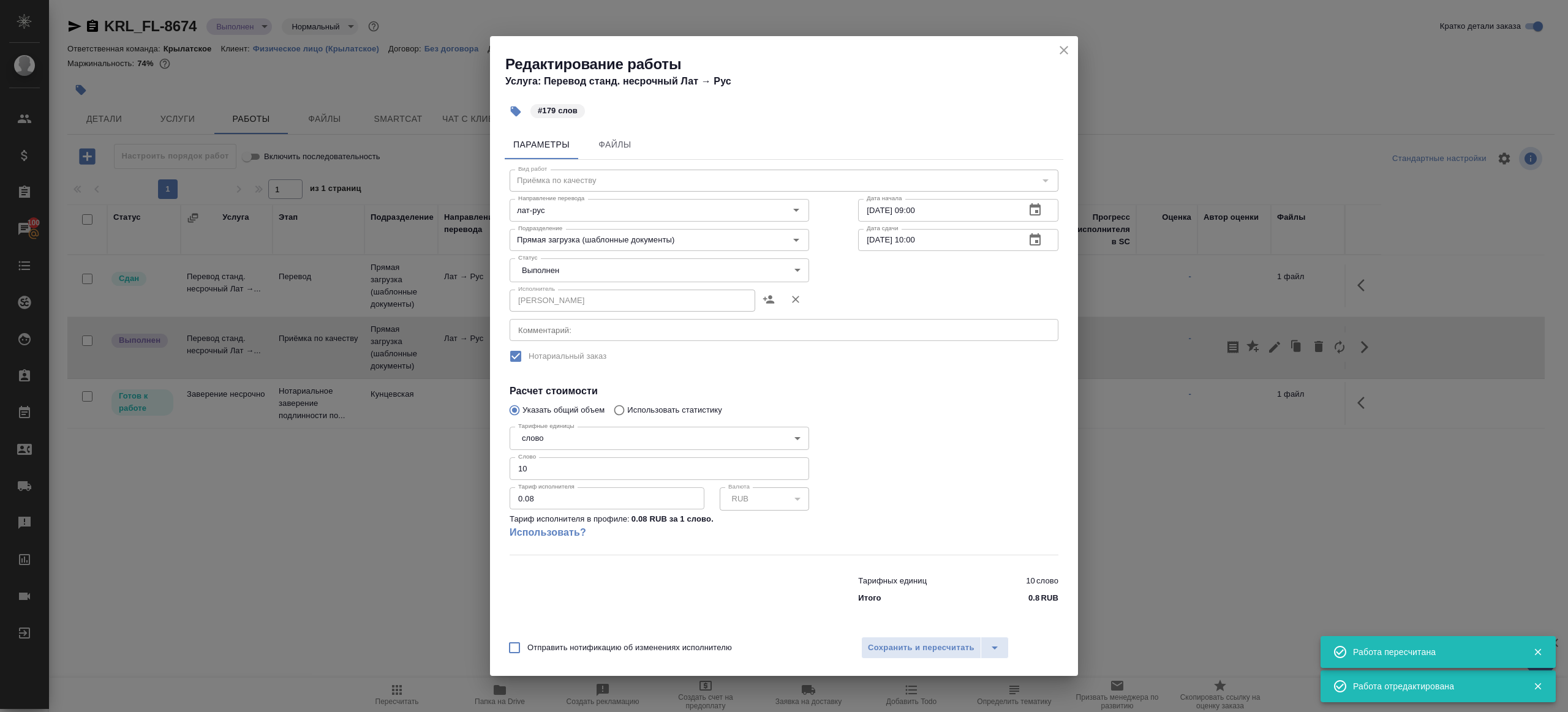
click at [574, 271] on body "🙏 .cls-1 fill:#fff; AWATERA Gazizov Rinat Клиенты Спецификации Заказы 100 Чаты …" at bounding box center [784, 356] width 1568 height 712
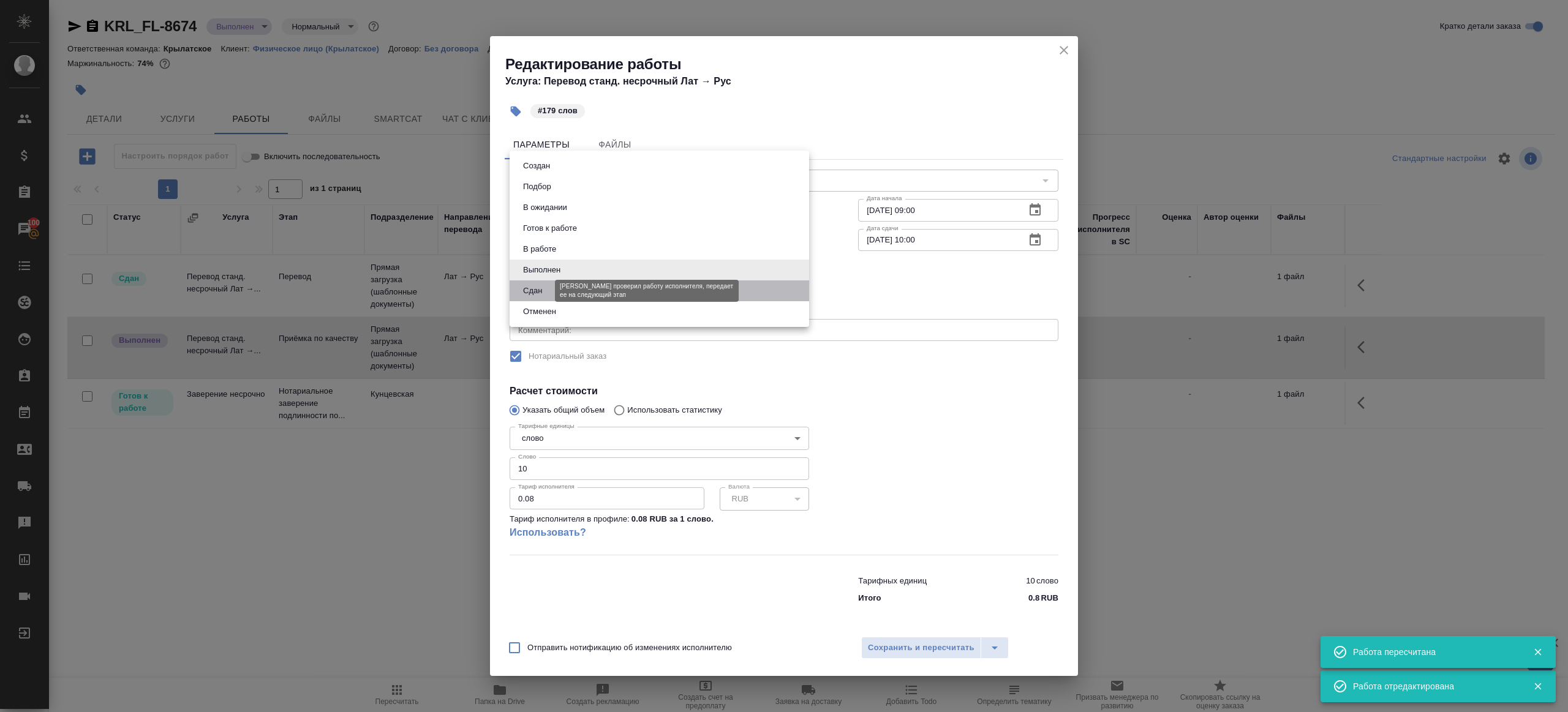
click at [533, 292] on button "Сдан" at bounding box center [531, 291] width 26 height 13
type input "closed"
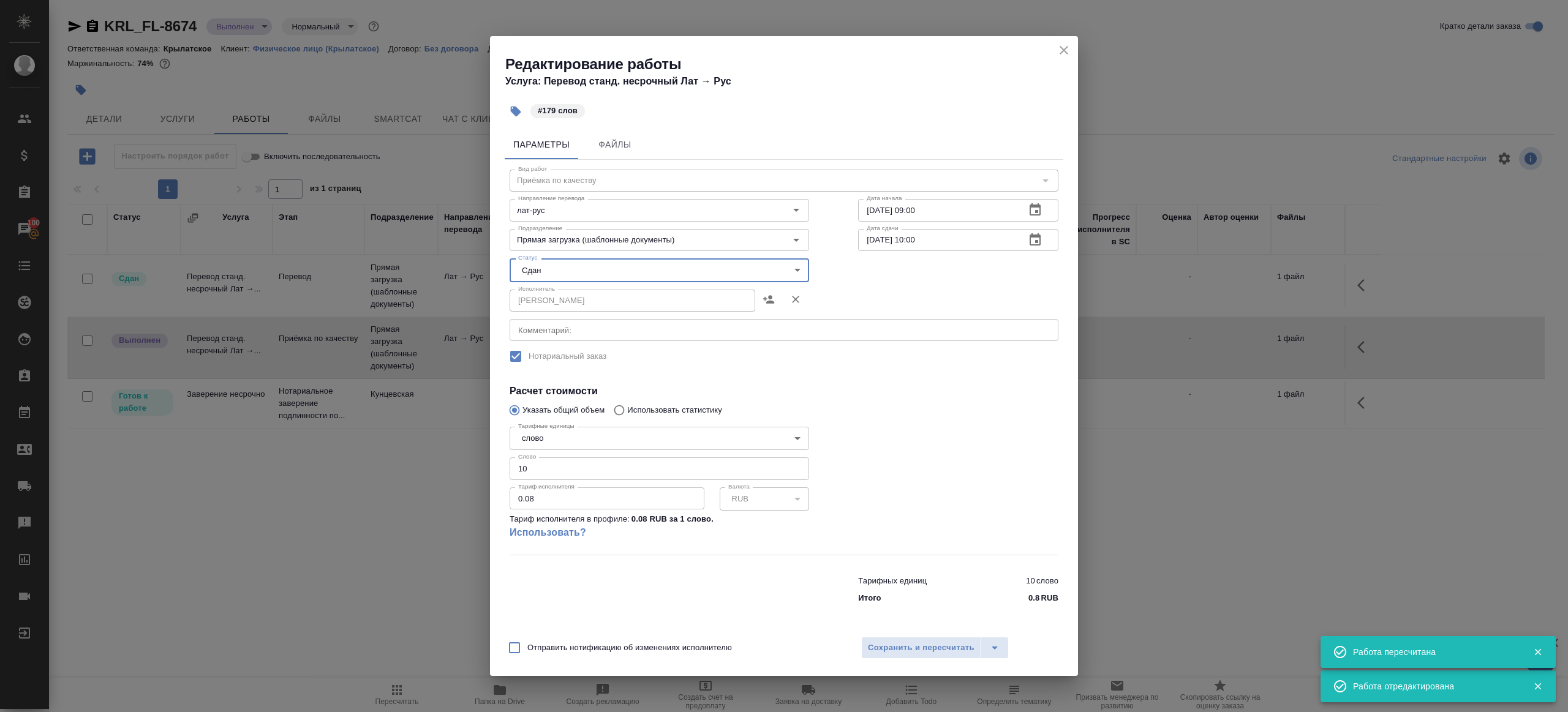
click at [551, 471] on input "10" at bounding box center [658, 468] width 299 height 22
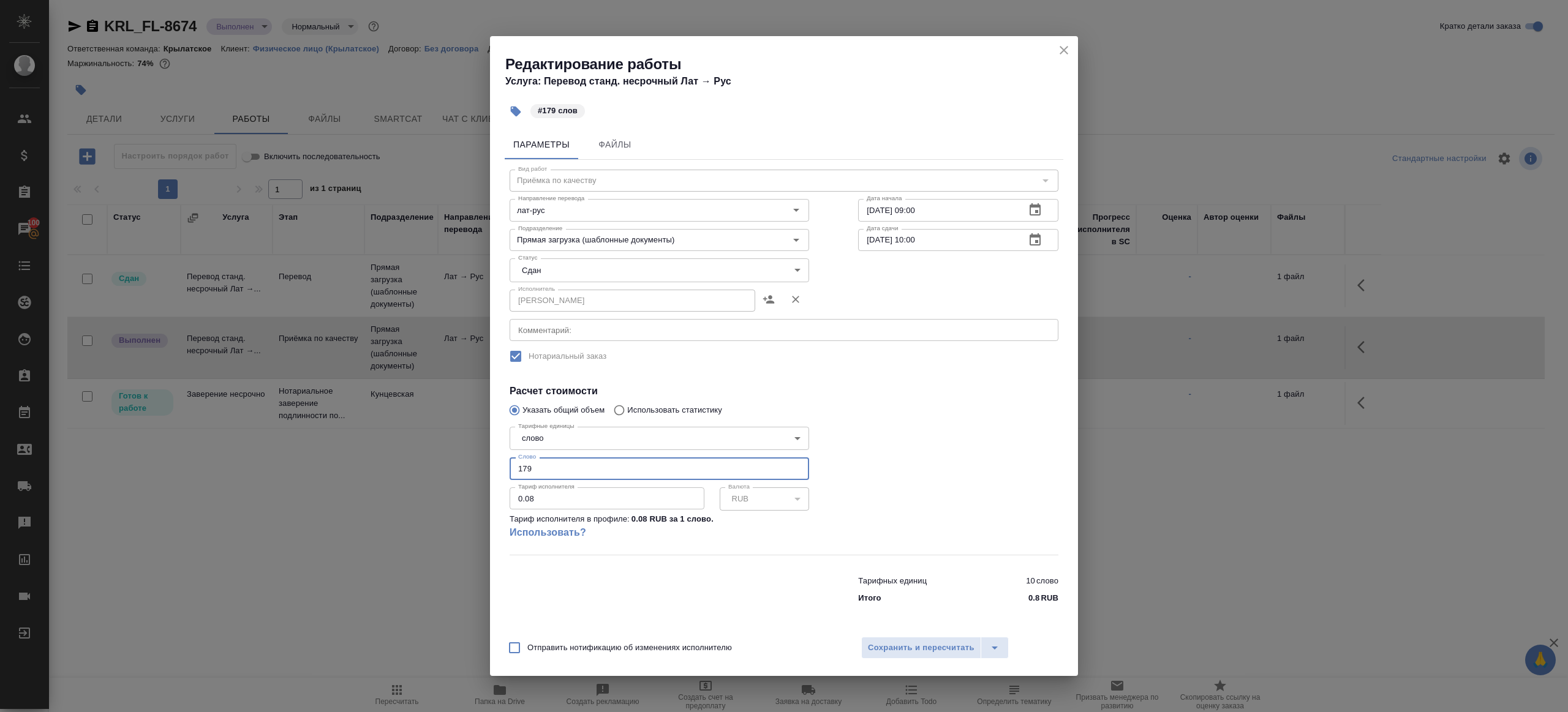
type input "179"
click at [981, 474] on div at bounding box center [958, 488] width 249 height 182
click at [938, 637] on div "Сохранить и пересчитать" at bounding box center [960, 648] width 198 height 22
click at [937, 639] on button "Сохранить и пересчитать" at bounding box center [920, 648] width 120 height 22
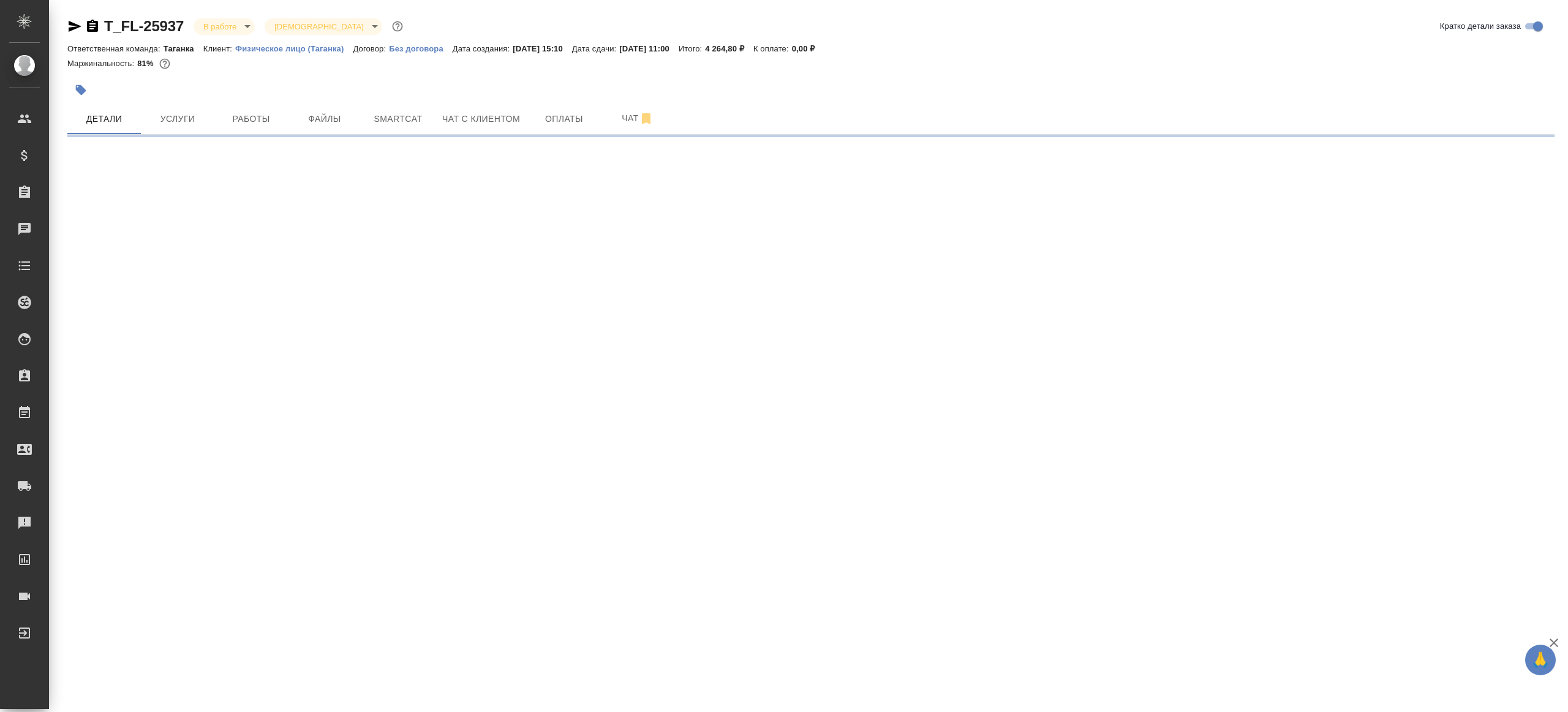
select select "RU"
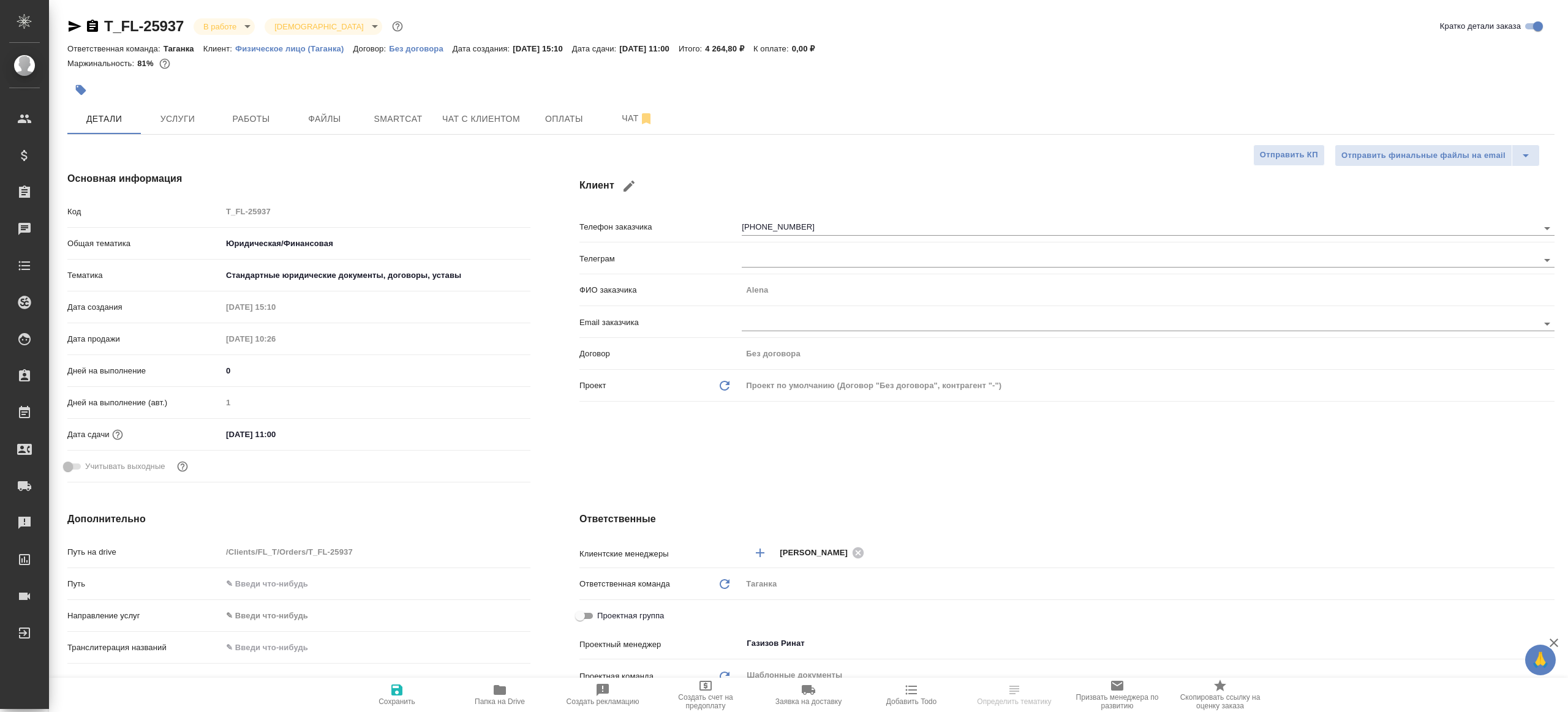
type textarea "x"
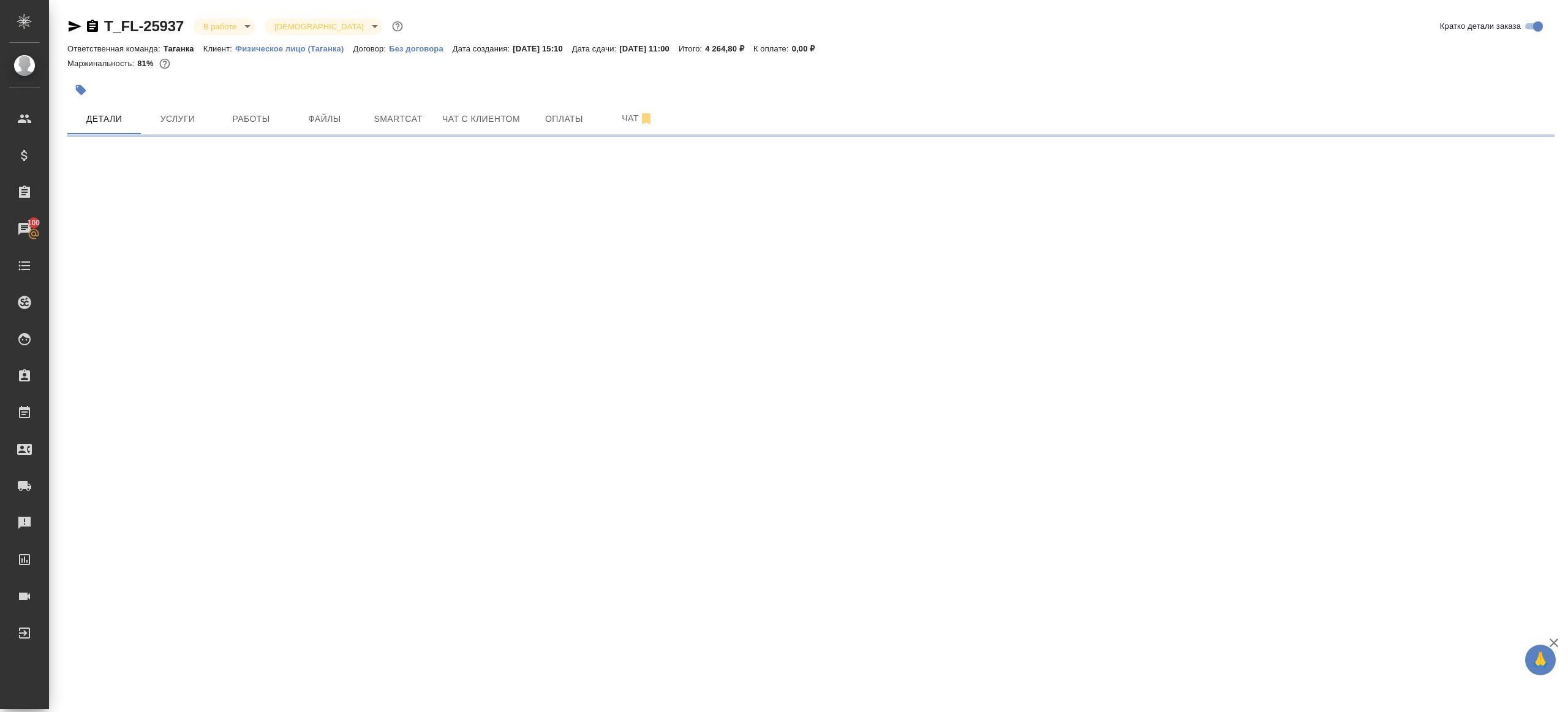
select select "RU"
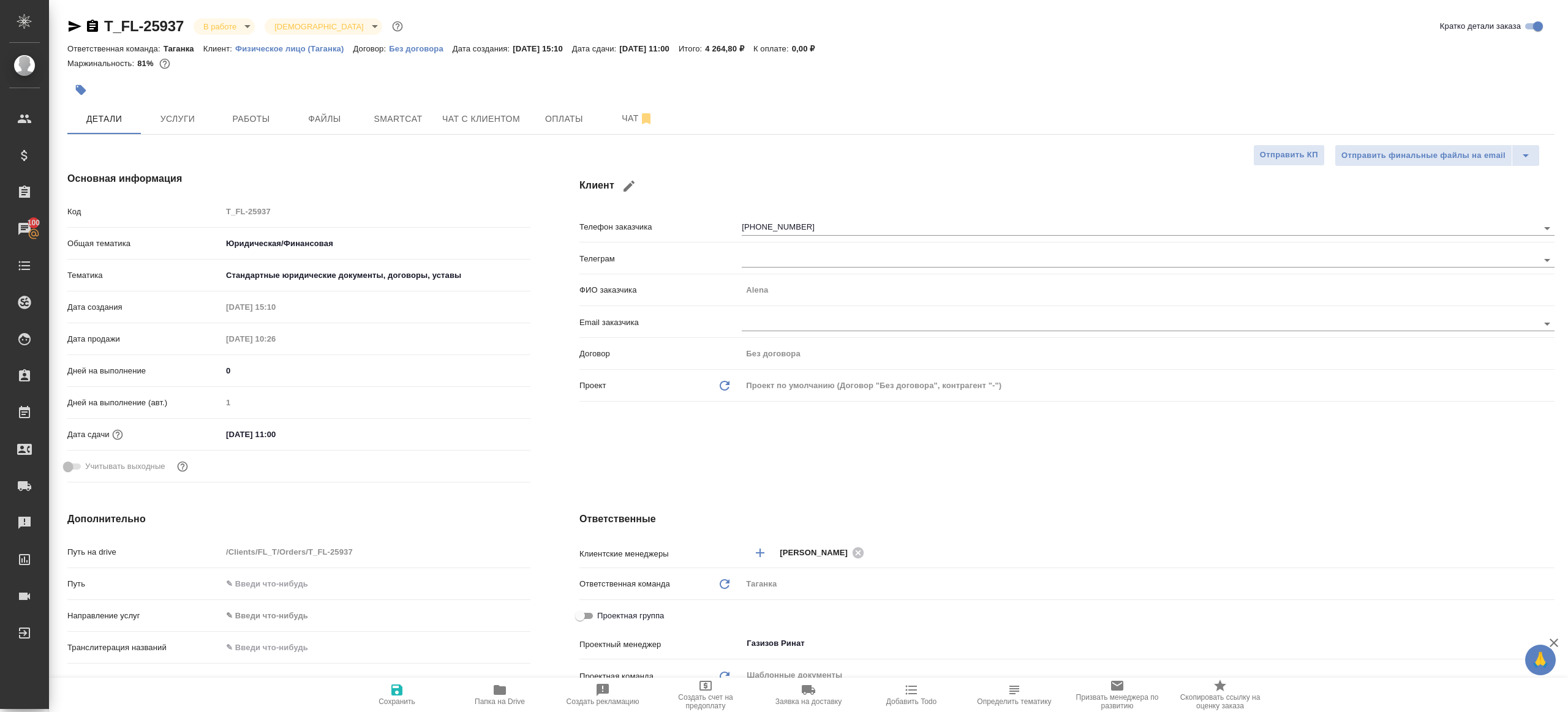
type textarea "x"
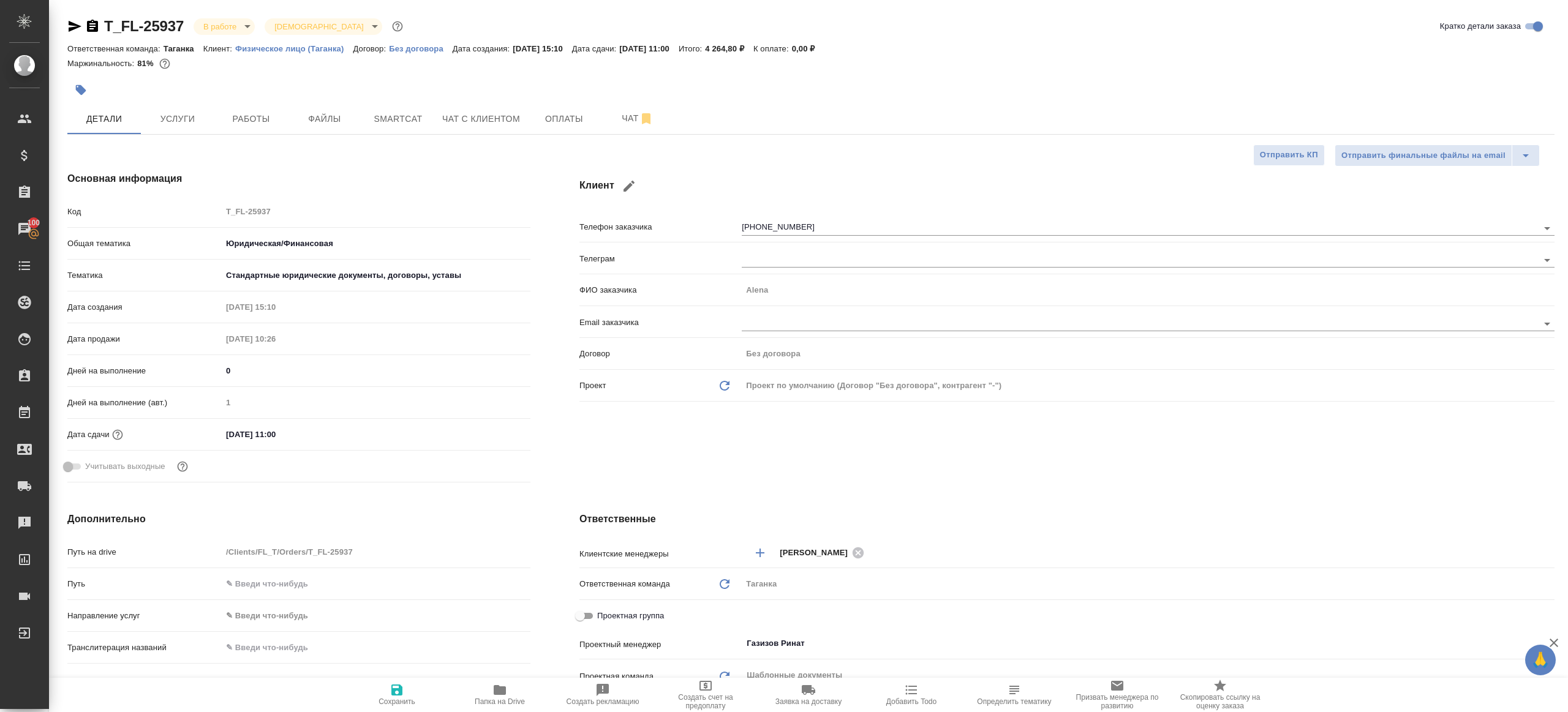
type textarea "x"
click at [250, 120] on span "Работы" at bounding box center [250, 119] width 59 height 15
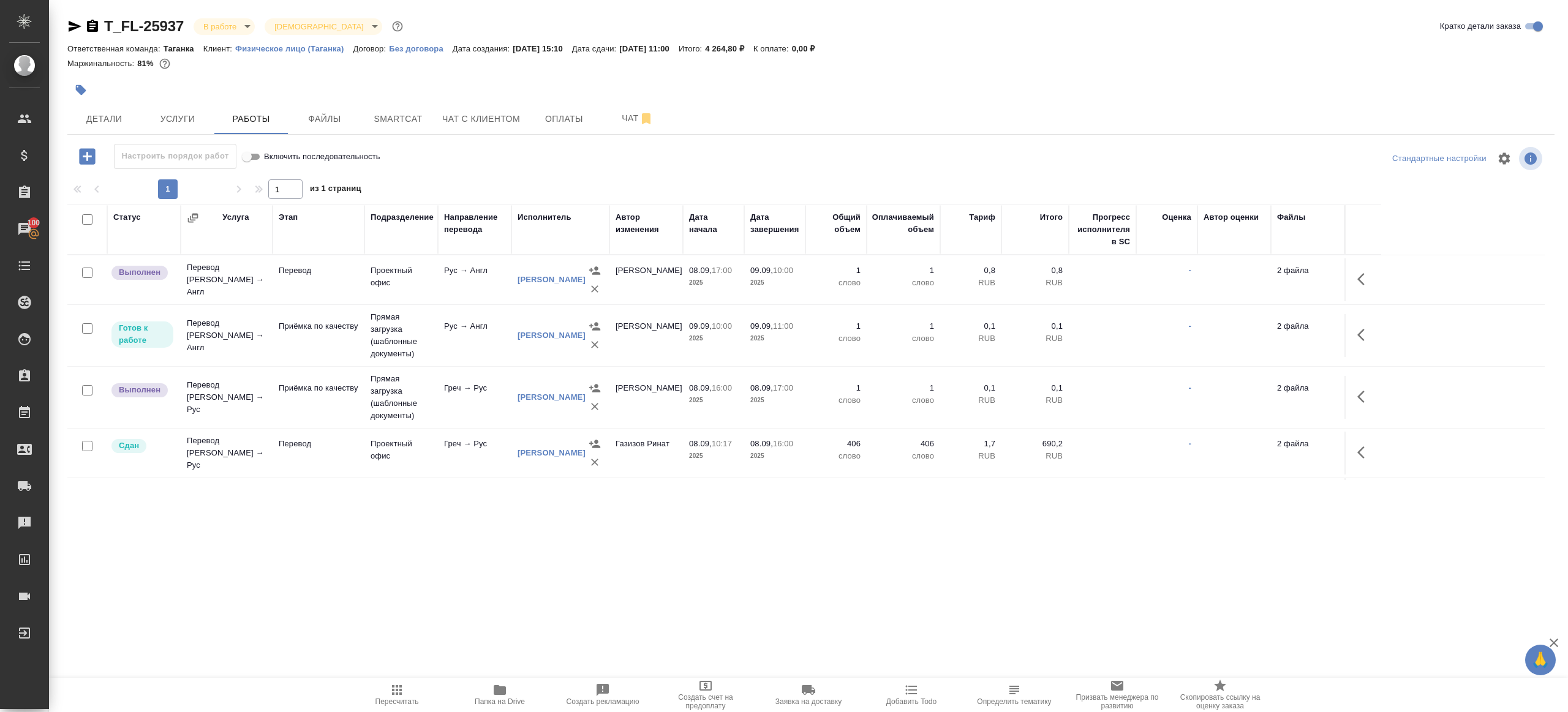
click at [529, 154] on div "Настроить порядок работ Включить последовательность" at bounding box center [315, 156] width 496 height 25
click at [1354, 282] on button "button" at bounding box center [1364, 279] width 30 height 30
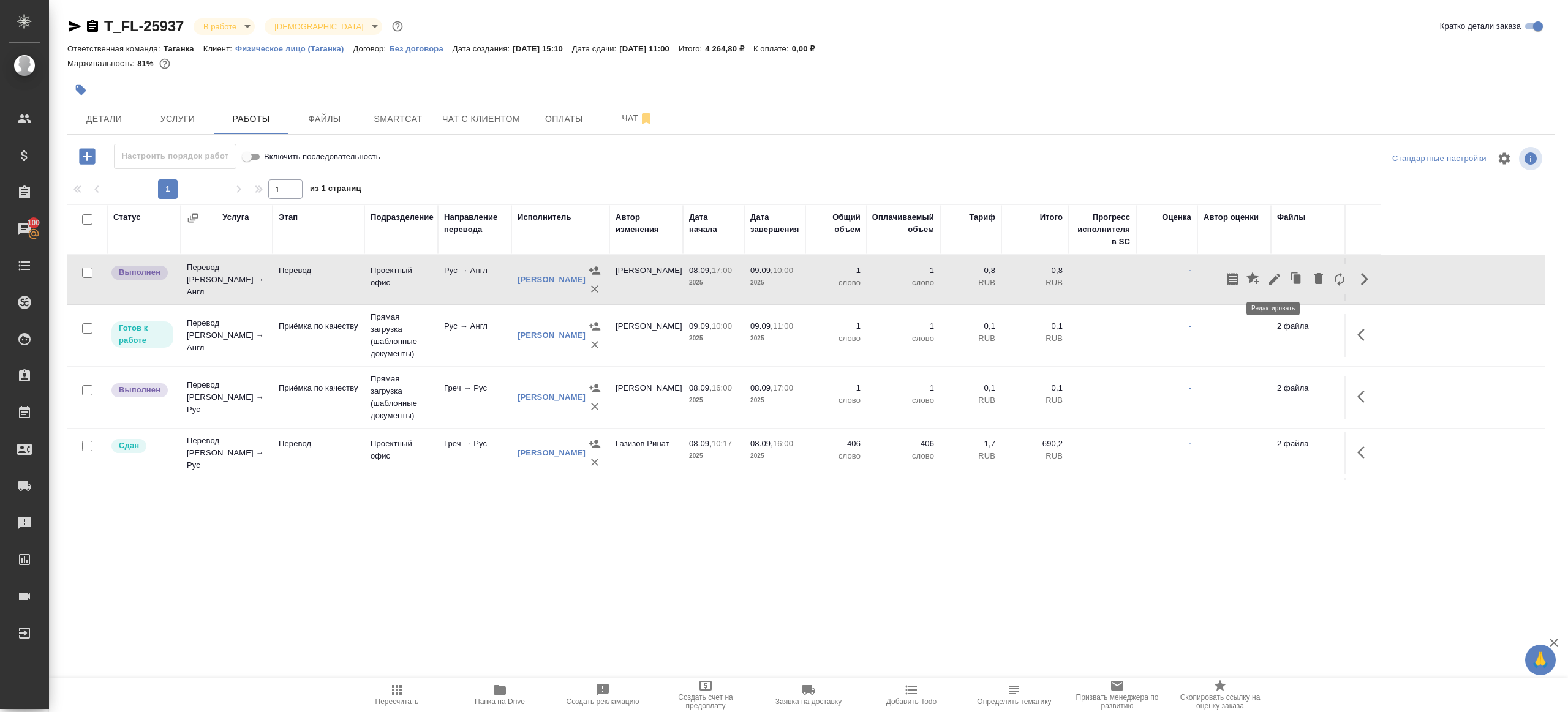
click at [1272, 277] on icon "button" at bounding box center [1273, 278] width 14 height 14
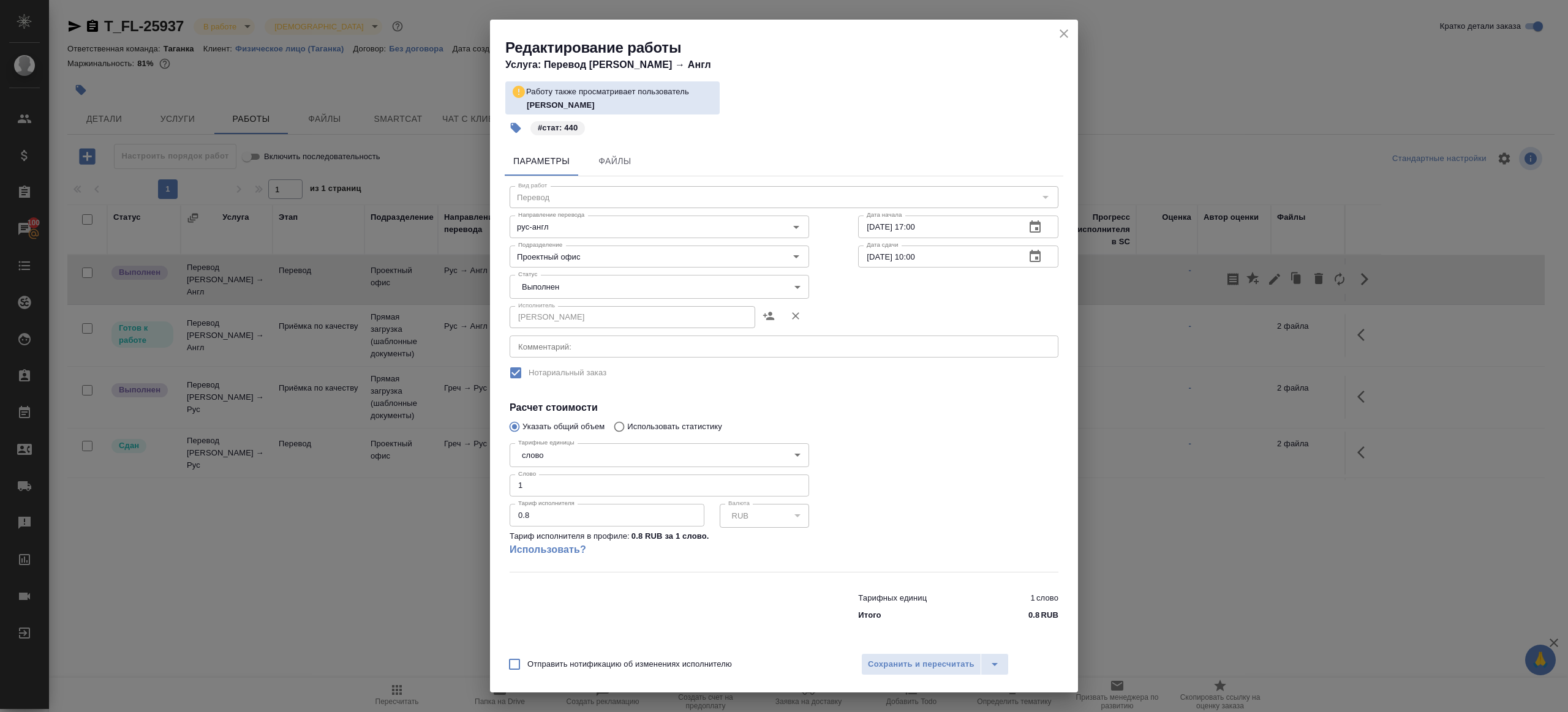
click at [586, 291] on body "🙏 .cls-1 fill:#fff; AWATERA Gazizov Rinat Клиенты Спецификации Заказы 100 Чаты …" at bounding box center [784, 356] width 1568 height 712
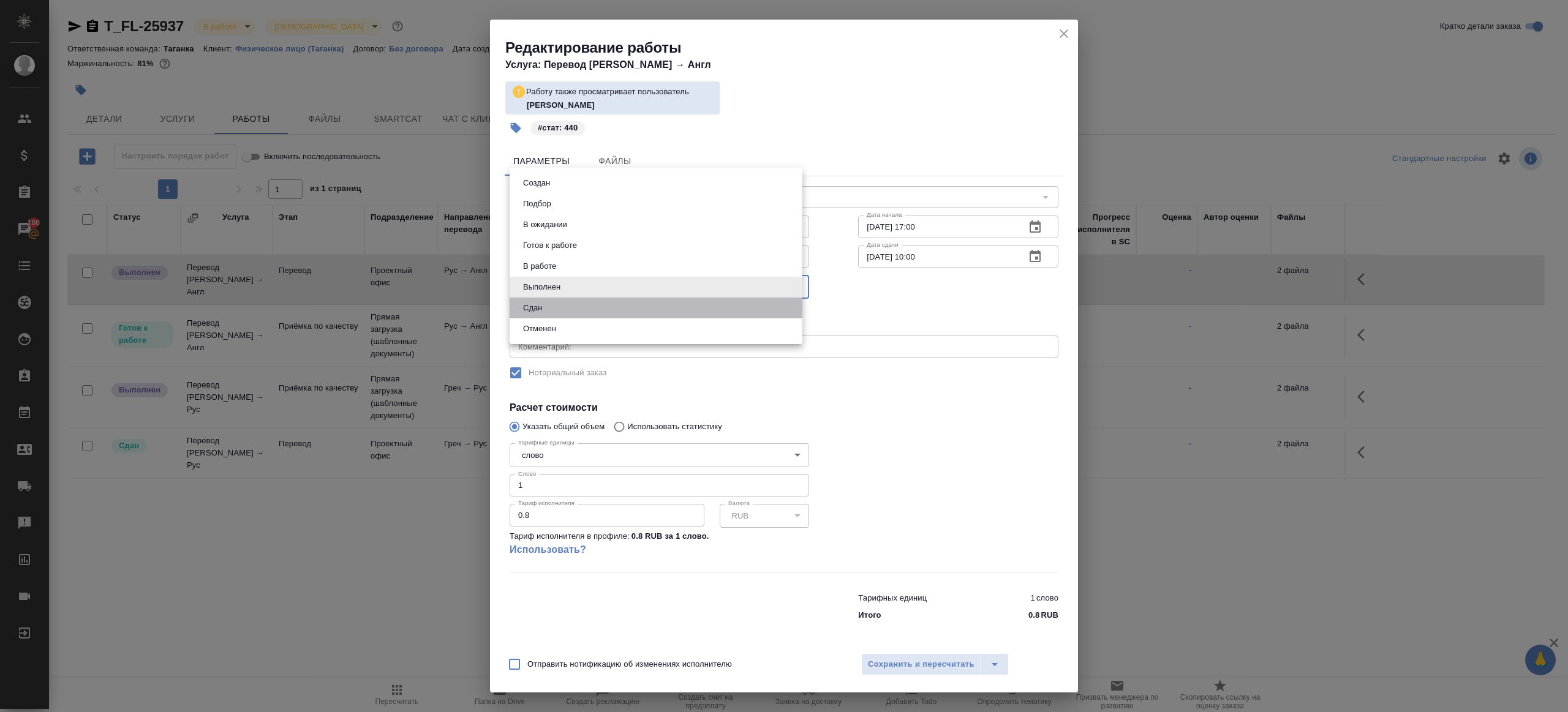
click at [579, 307] on li "Сдан" at bounding box center [655, 308] width 293 height 21
type input "closed"
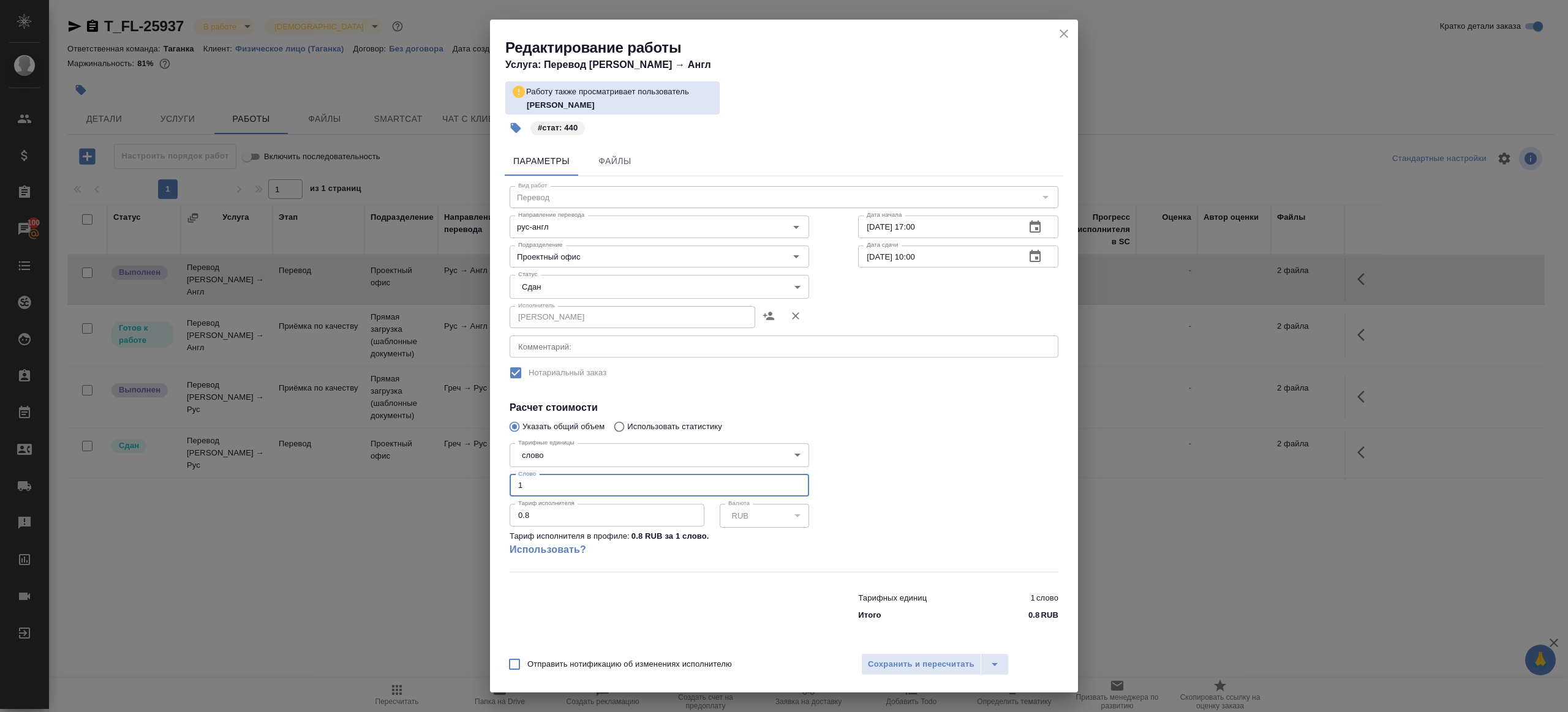
drag, startPoint x: 539, startPoint y: 488, endPoint x: 427, endPoint y: 469, distance: 113.6
click at [428, 469] on div "Редактирование работы Услуга: Перевод Стандарт Рус → Англ Работу также просматр…" at bounding box center [784, 356] width 1568 height 712
type input "440"
click at [901, 453] on div at bounding box center [958, 504] width 249 height 182
click at [892, 648] on div "Отправить нотификацию об изменениях исполнителю Сохранить и пересчитать" at bounding box center [784, 669] width 588 height 47
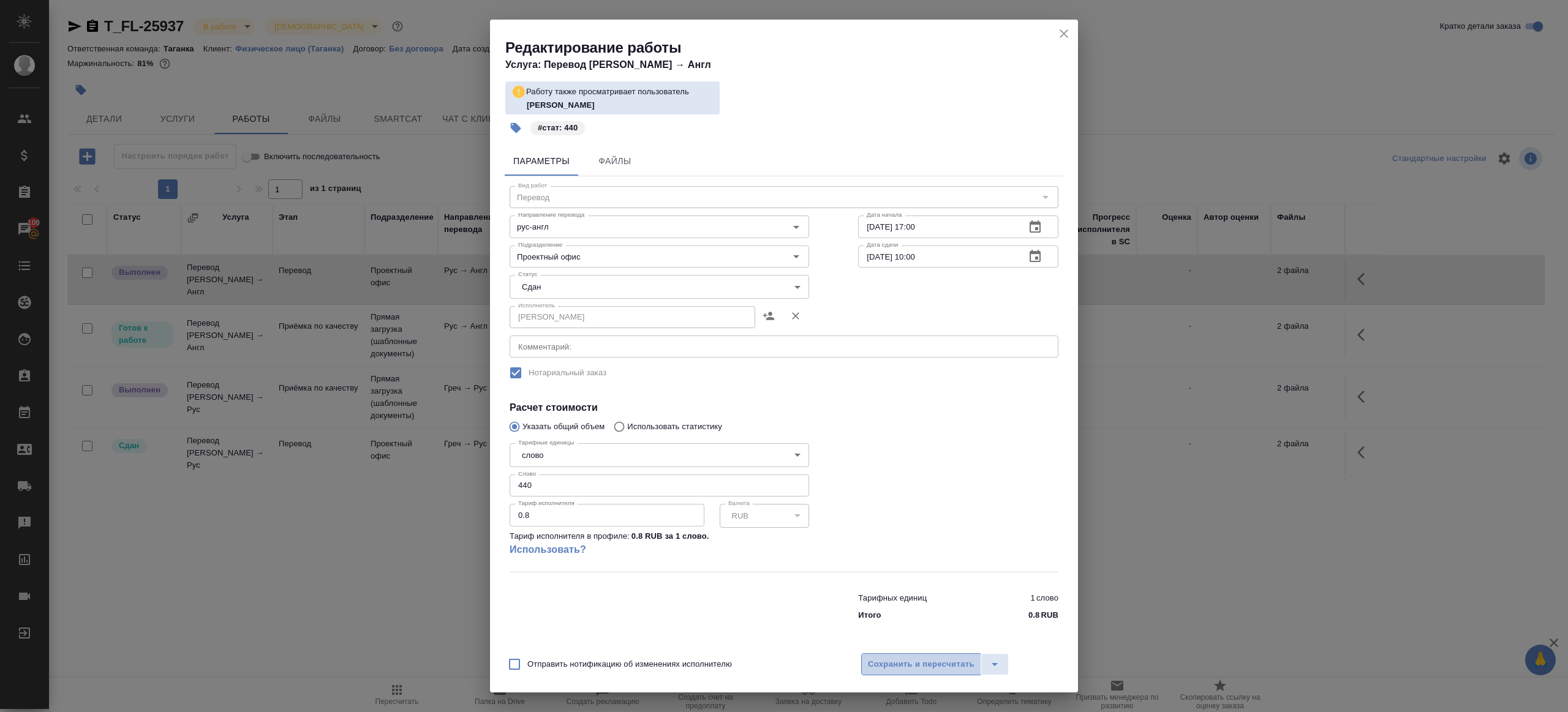
click at [895, 655] on button "Сохранить и пересчитать" at bounding box center [920, 664] width 120 height 22
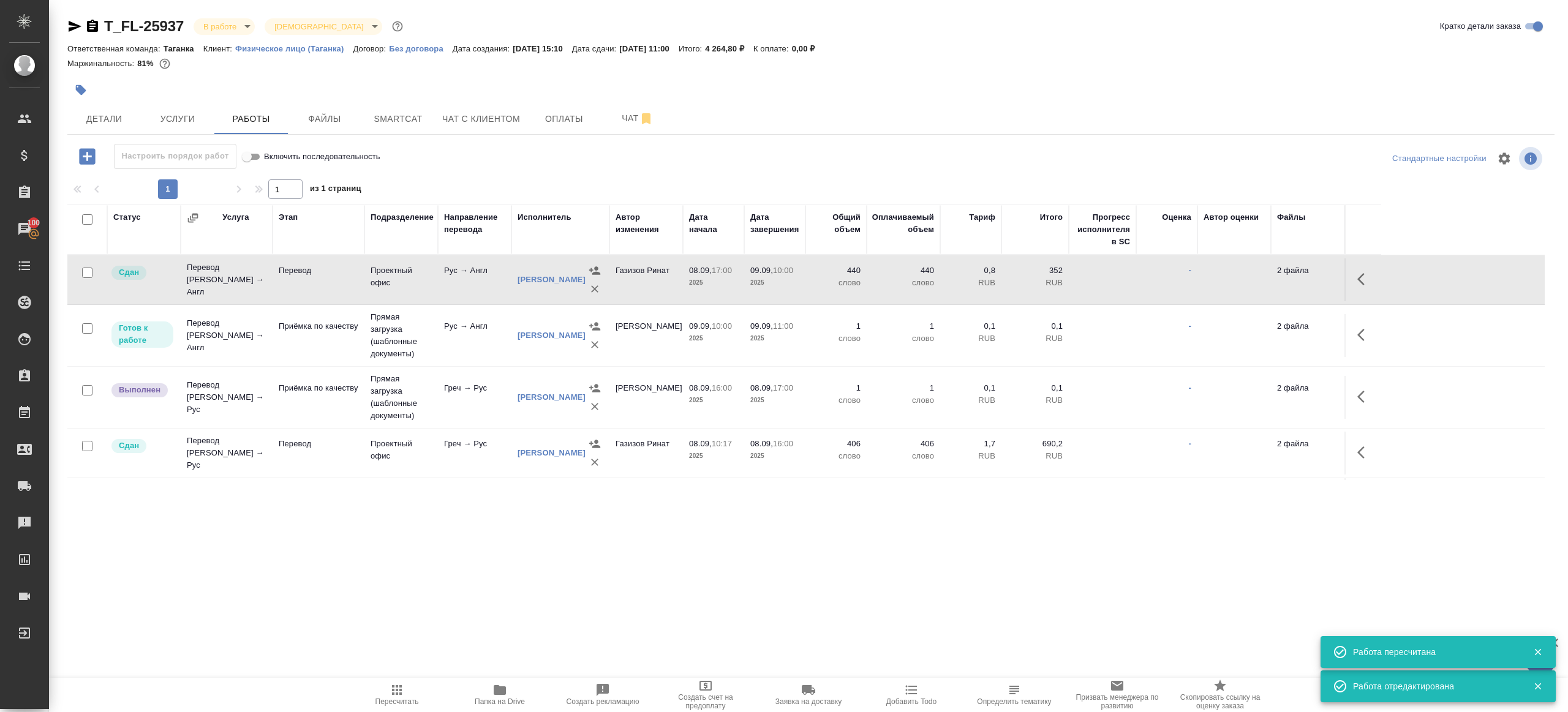
click at [1366, 394] on icon "button" at bounding box center [1364, 396] width 14 height 14
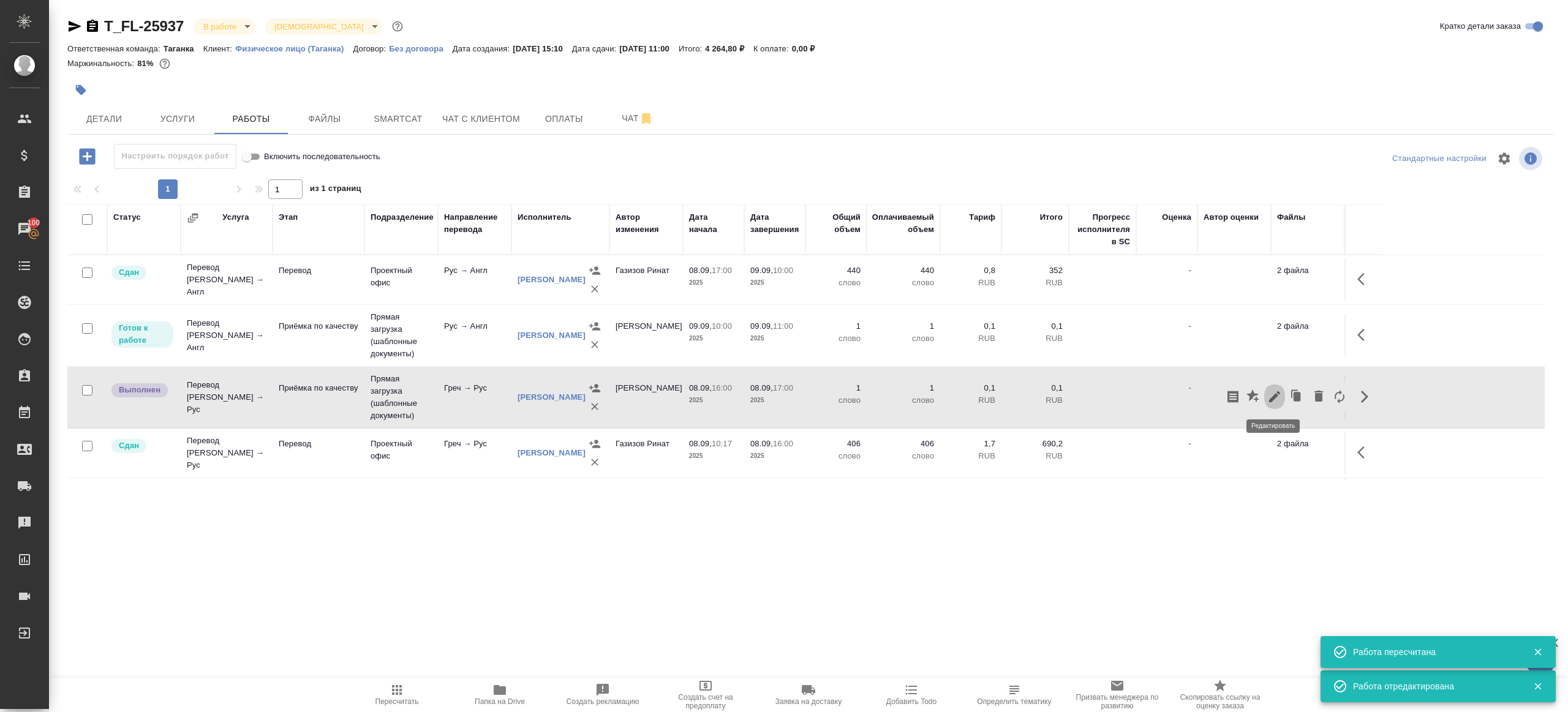
click at [1280, 394] on icon "button" at bounding box center [1273, 396] width 14 height 14
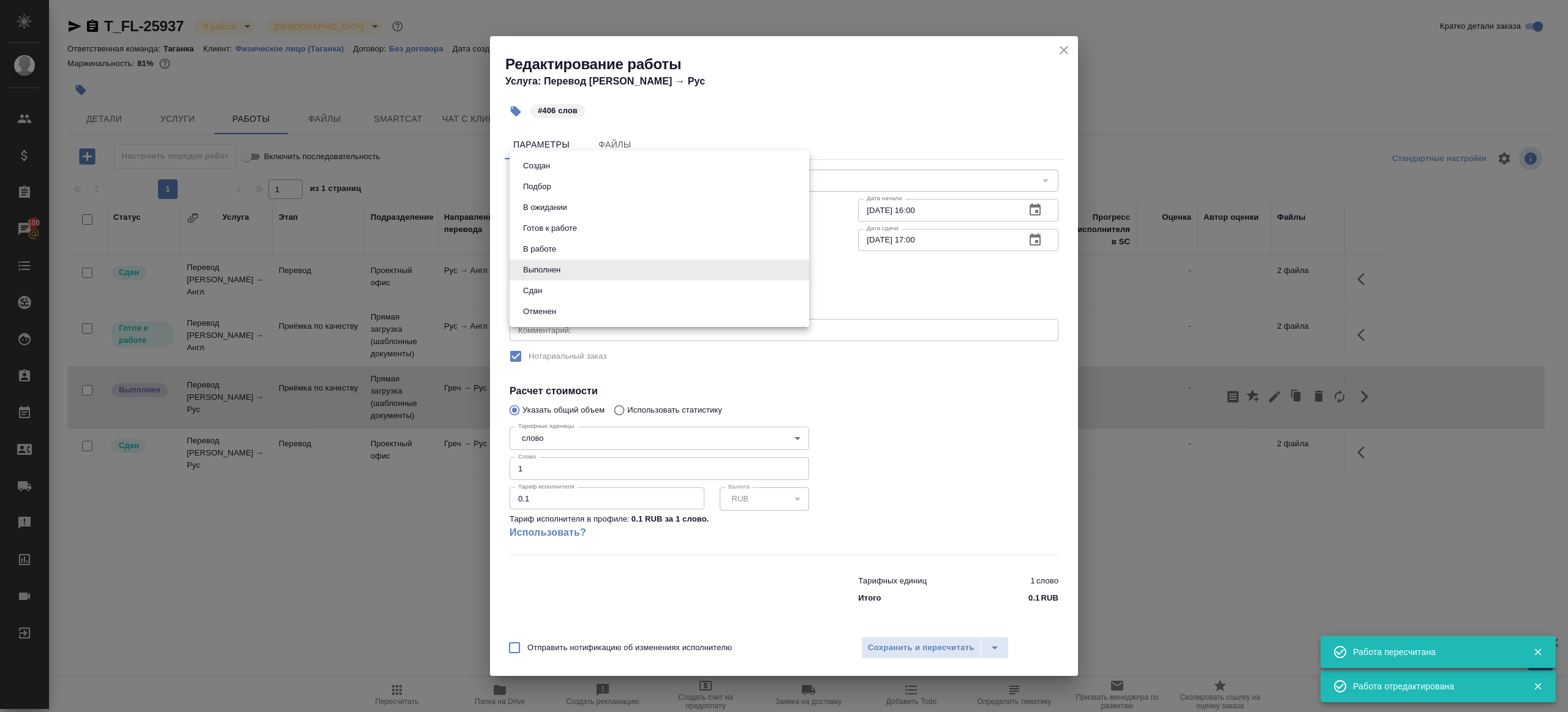
click at [595, 274] on body "🙏 .cls-1 fill:#fff; AWATERA Gazizov Rinat Клиенты Спецификации Заказы 100 Чаты …" at bounding box center [784, 356] width 1568 height 712
click at [563, 296] on li "Сдан" at bounding box center [658, 291] width 299 height 21
type input "closed"
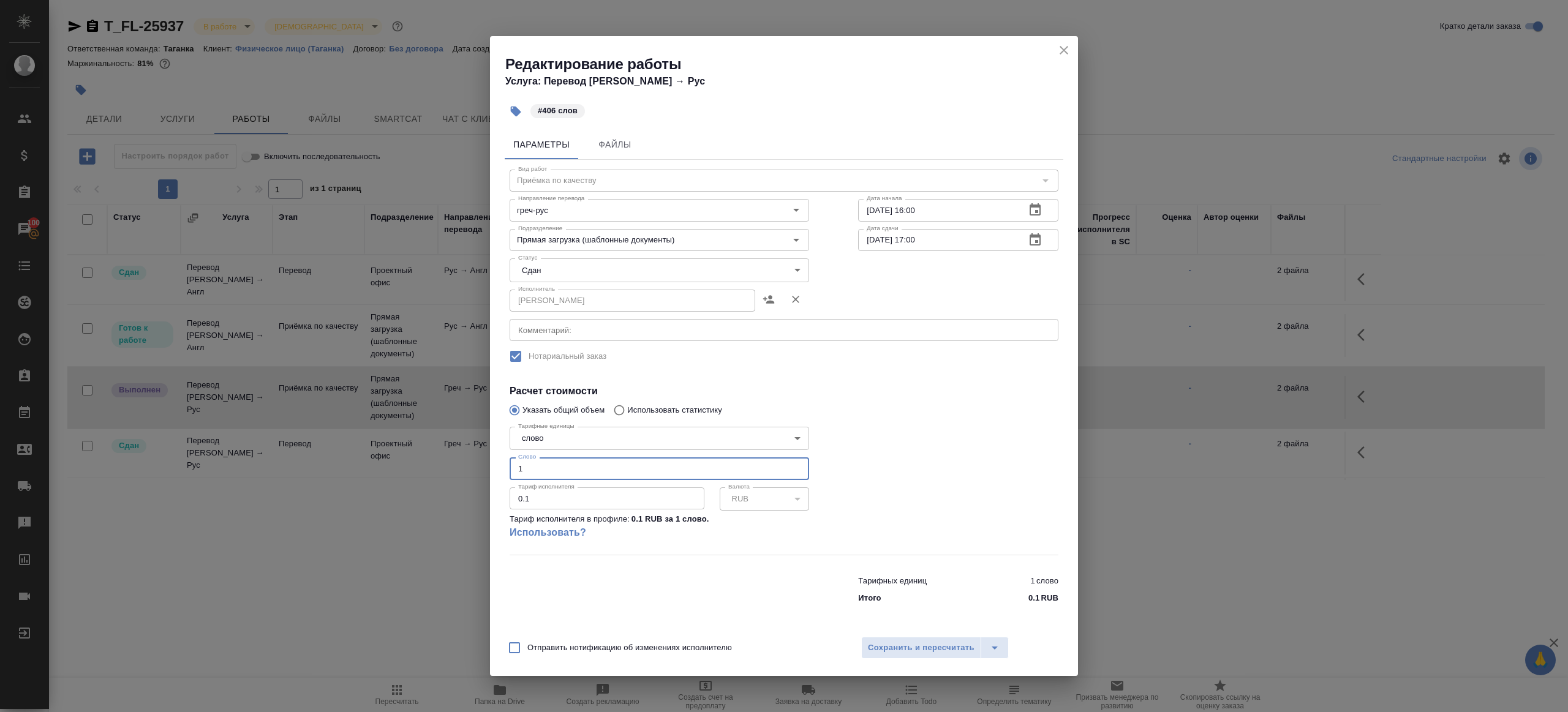
drag, startPoint x: 541, startPoint y: 474, endPoint x: 453, endPoint y: 462, distance: 88.8
click at [460, 461] on div "Редактирование работы Услуга: Перевод Стандарт Греч → Рус #406 слов Параметры Ф…" at bounding box center [784, 356] width 1568 height 712
type input "406"
click at [877, 421] on div at bounding box center [958, 488] width 249 height 182
click at [914, 628] on div "Отправить нотификацию об изменениях исполнителю Сохранить и пересчитать" at bounding box center [784, 651] width 588 height 47
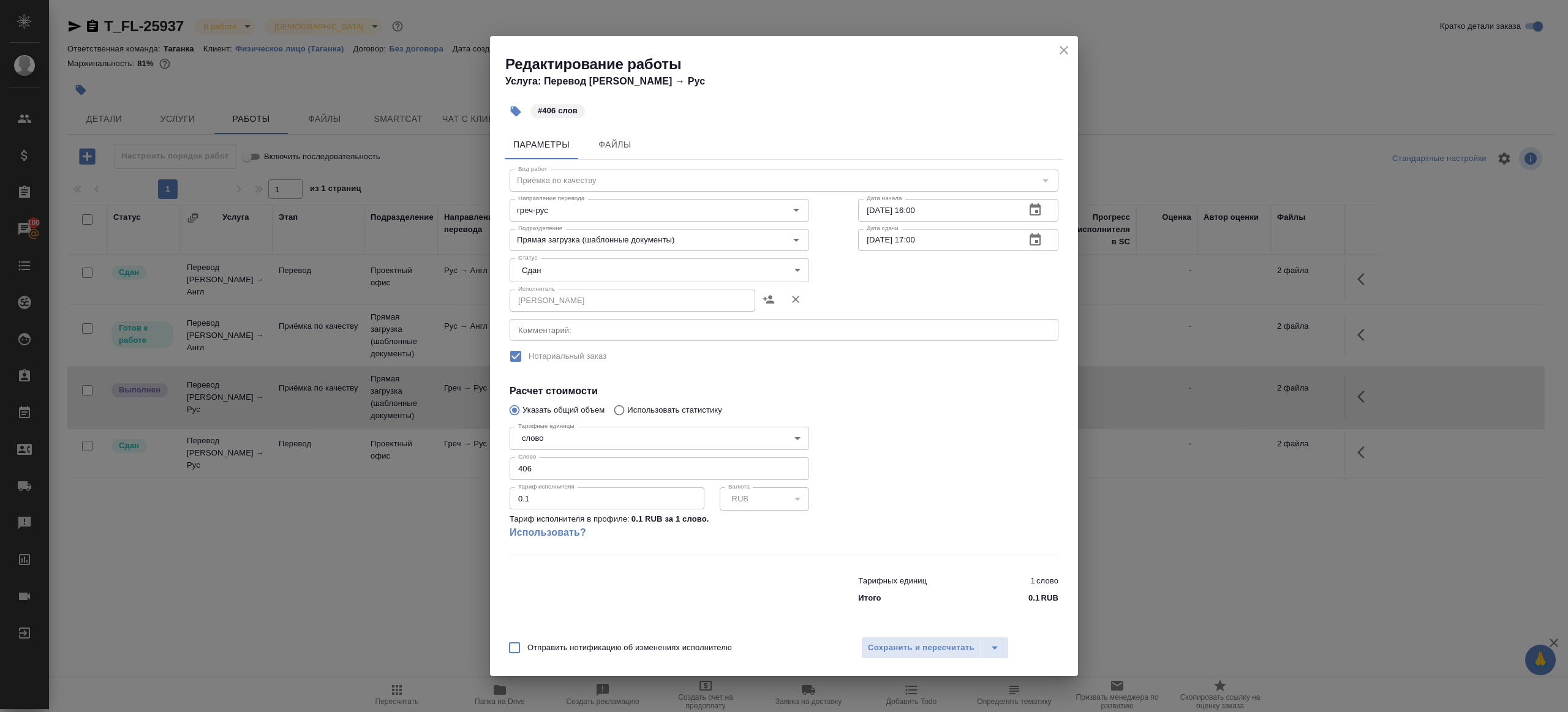
click at [918, 659] on div "Отправить нотификацию об изменениях исполнителю Сохранить и пересчитать" at bounding box center [784, 651] width 588 height 47
click at [917, 653] on span "Сохранить и пересчитать" at bounding box center [920, 648] width 107 height 14
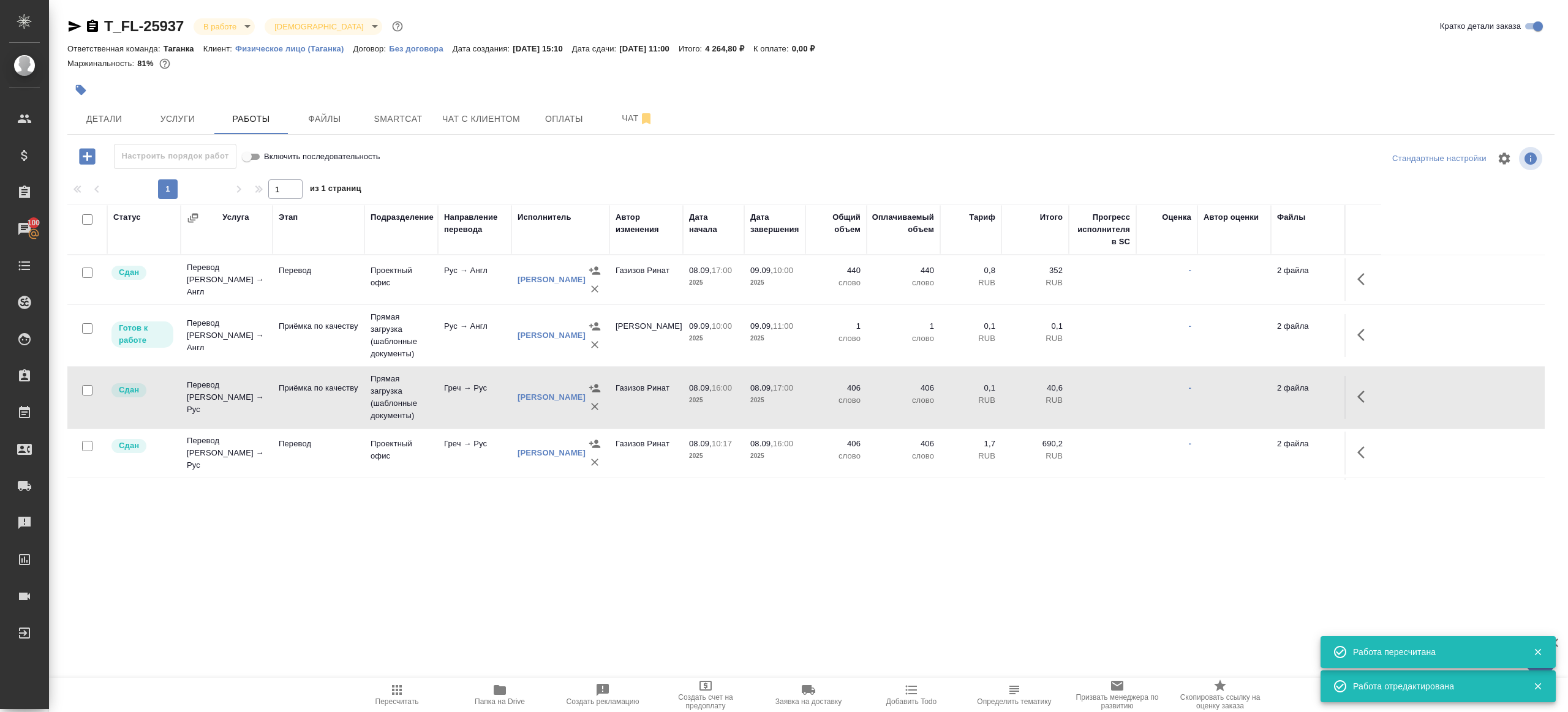
click at [406, 687] on span "Пересчитать" at bounding box center [397, 694] width 89 height 23
click at [507, 593] on div ".cls-1 fill:#fff; AWATERA Gazizov Rinat Клиенты Спецификации Заказы 100 Чаты To…" at bounding box center [784, 356] width 1568 height 712
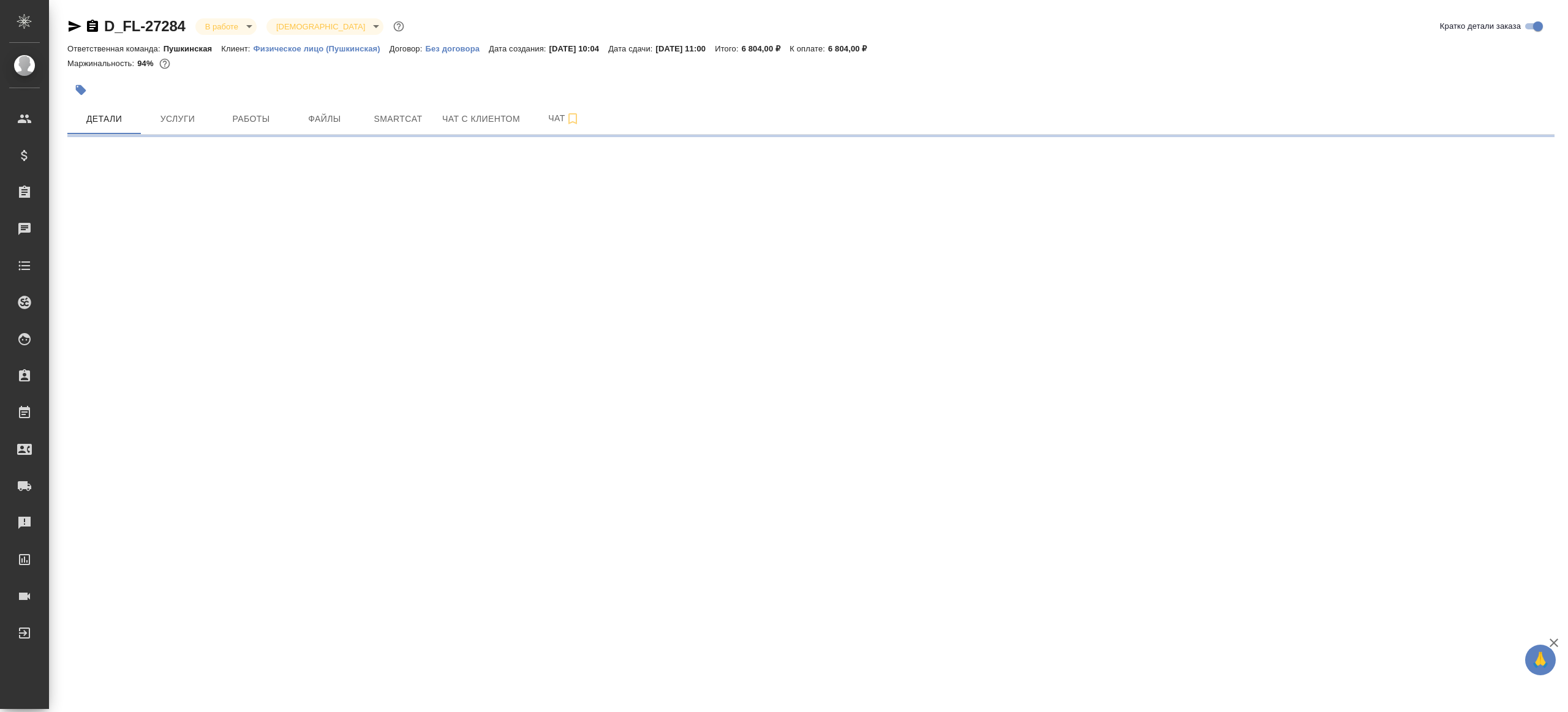
select select "RU"
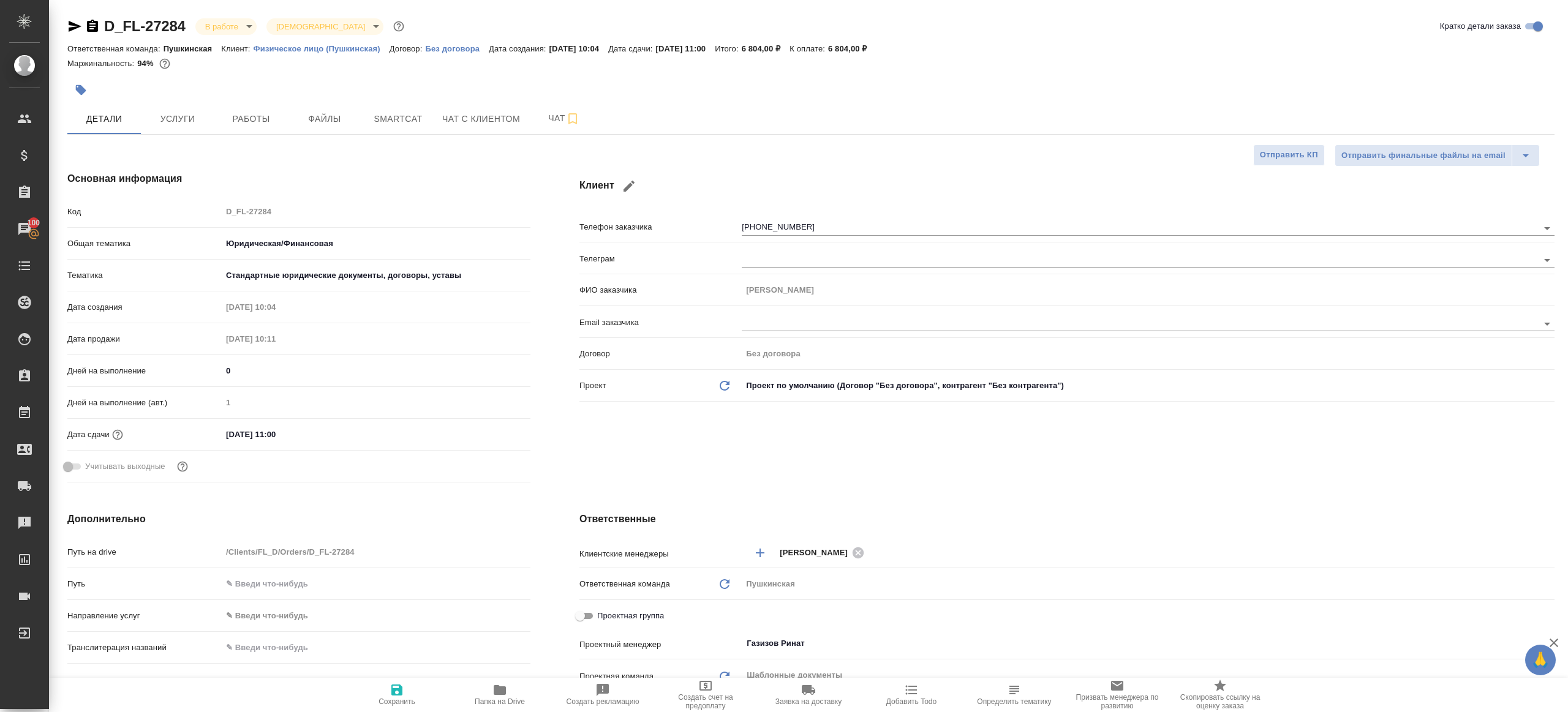
type textarea "x"
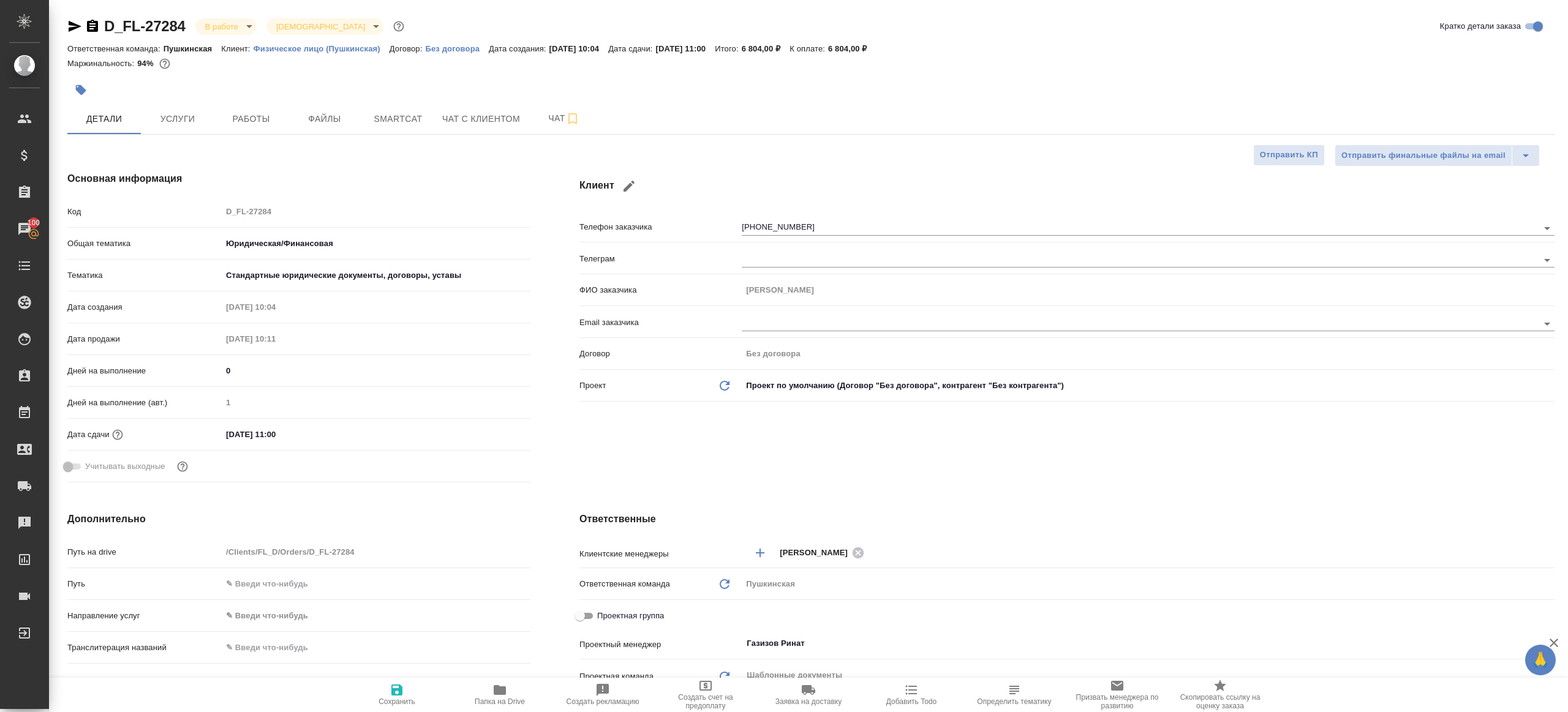
type textarea "x"
click at [272, 126] on button "Работы" at bounding box center [251, 119] width 73 height 31
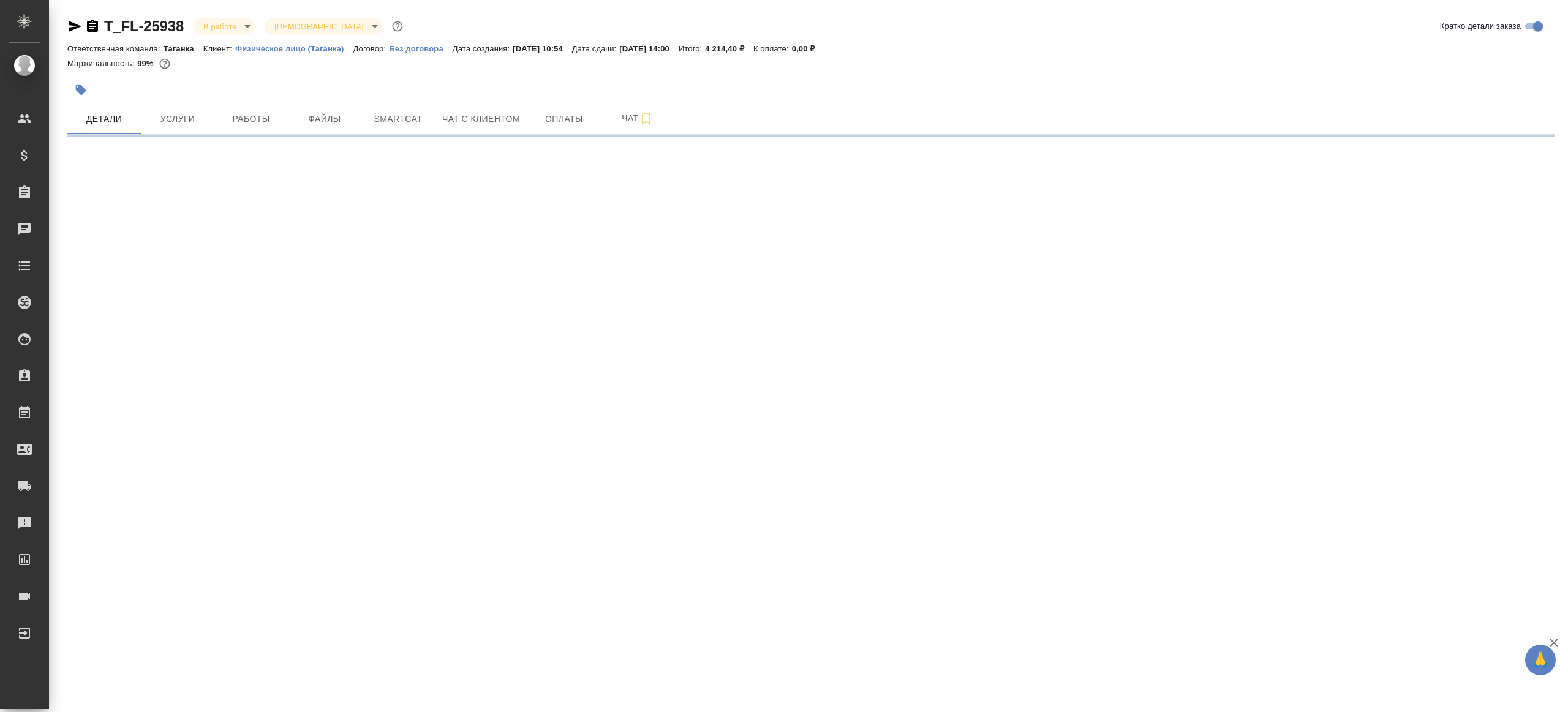
select select "RU"
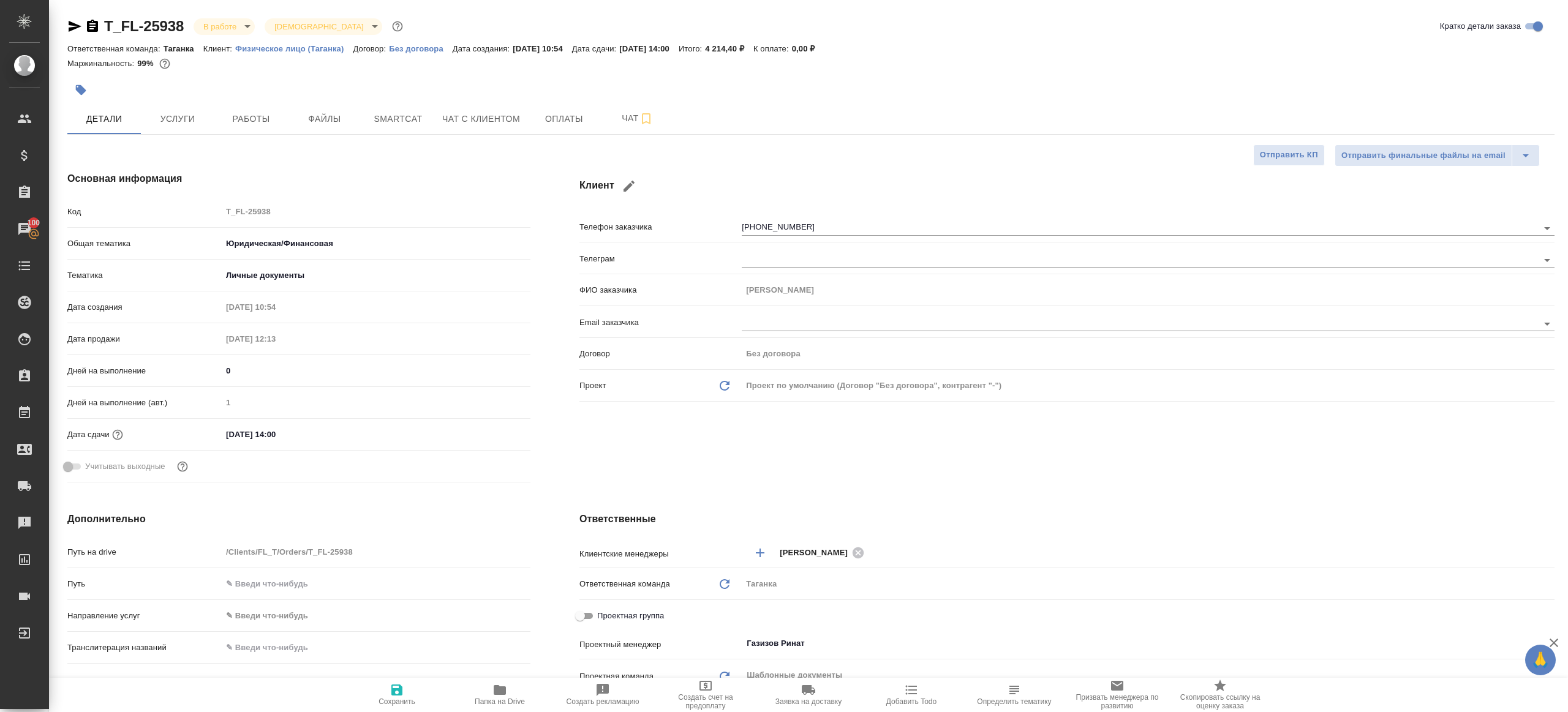
type textarea "x"
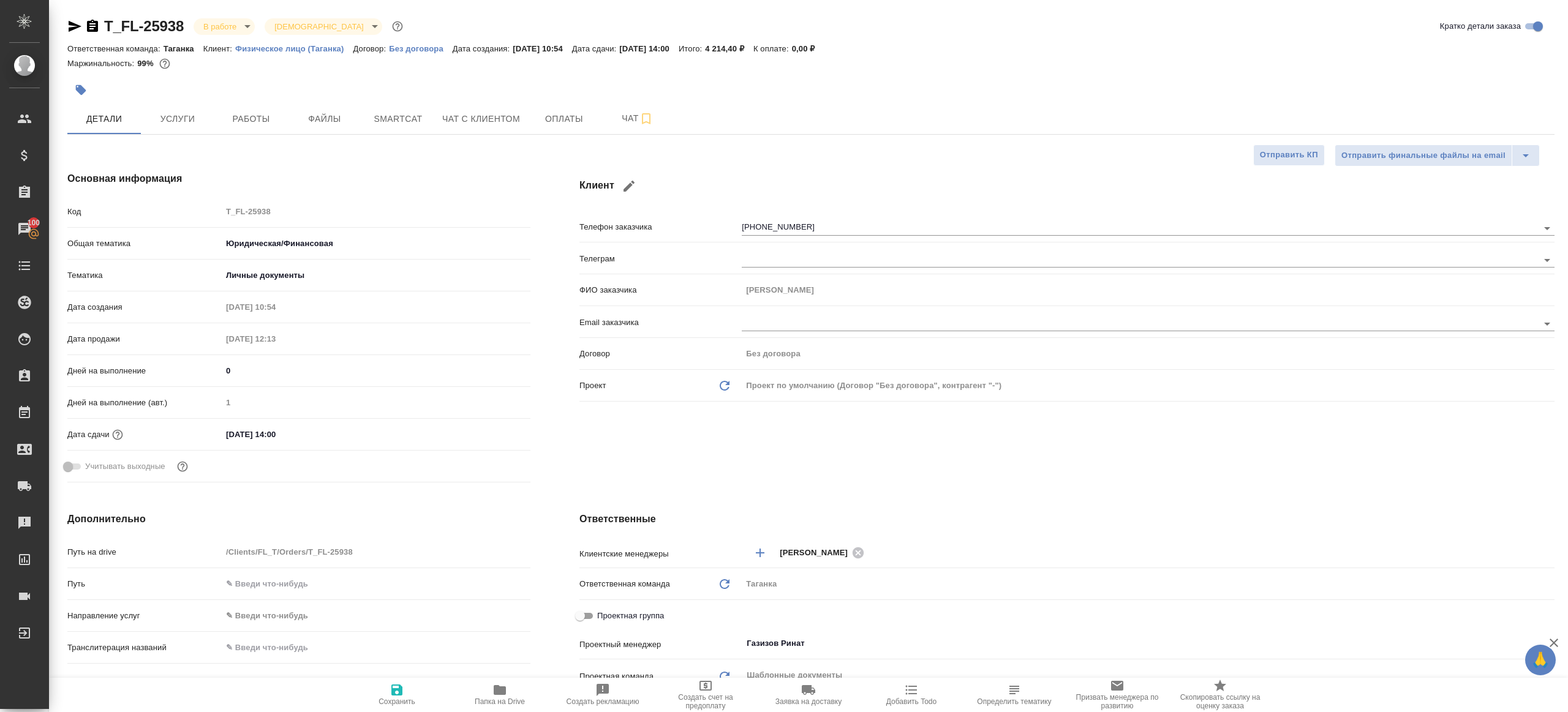
type textarea "x"
click at [275, 144] on div "Отправить финальные файлы на email Отправить КП" at bounding box center [806, 155] width 1477 height 22
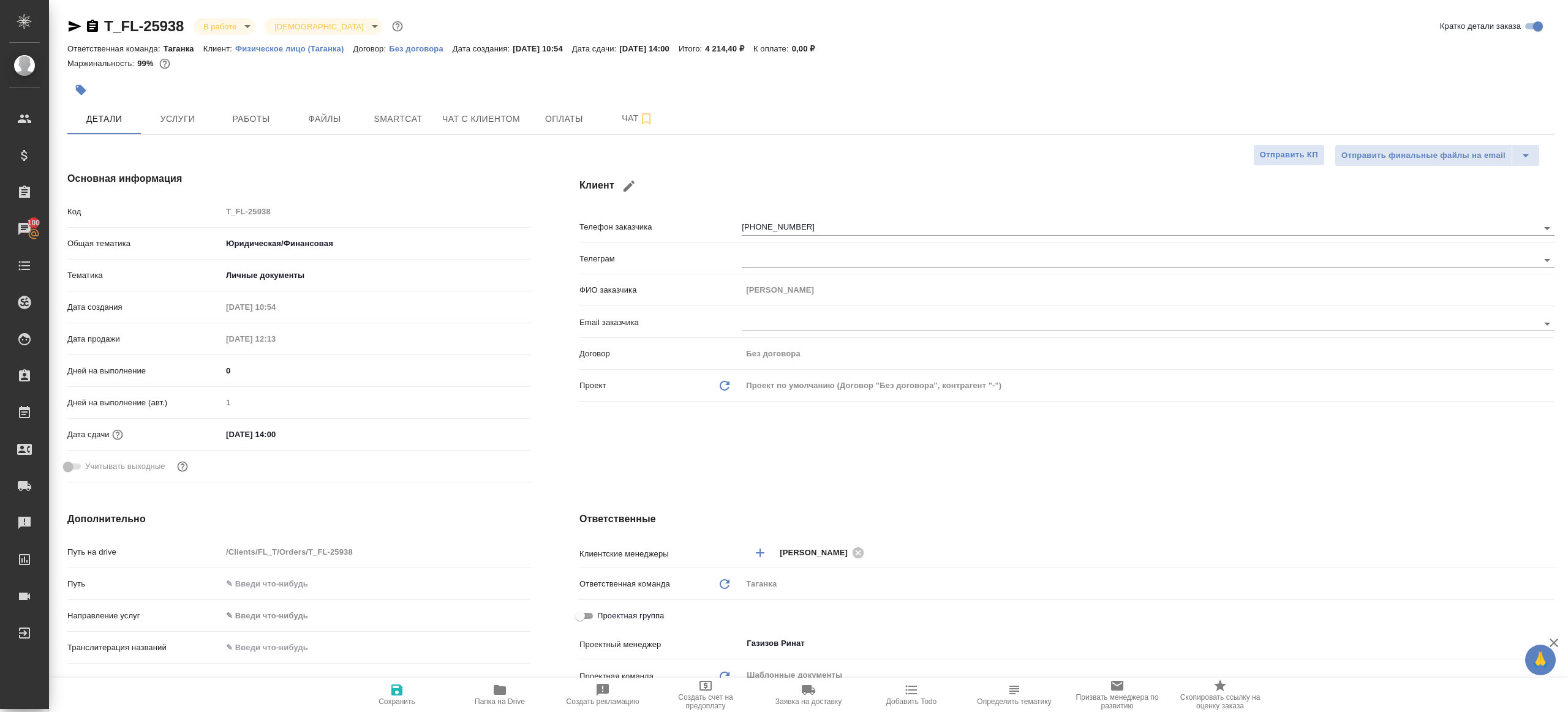
click at [263, 137] on div "T_FL-25938 В работе inProgress Святая троица holyTrinity Кратко детали заказа О…" at bounding box center [810, 617] width 1501 height 1233
click at [251, 120] on span "Работы" at bounding box center [250, 119] width 59 height 15
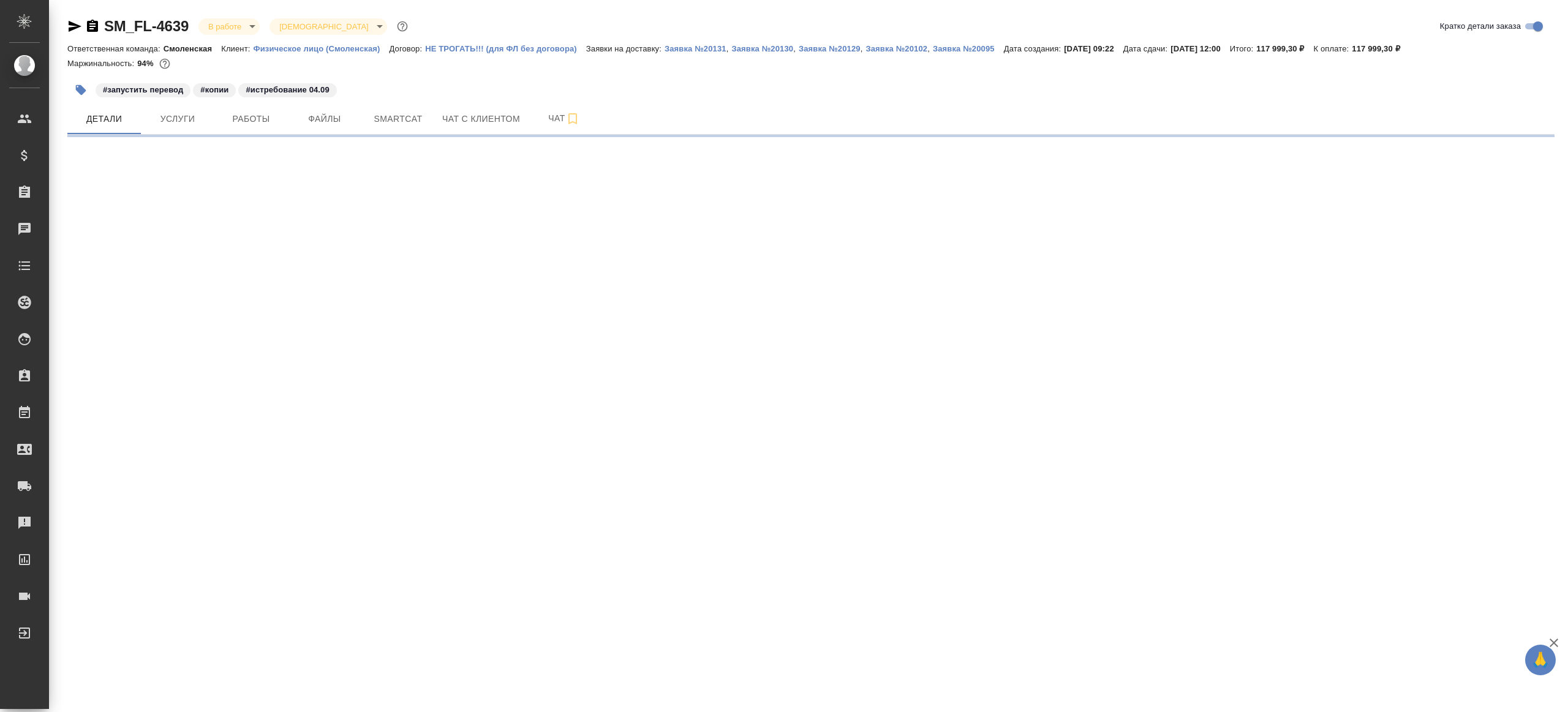
select select "RU"
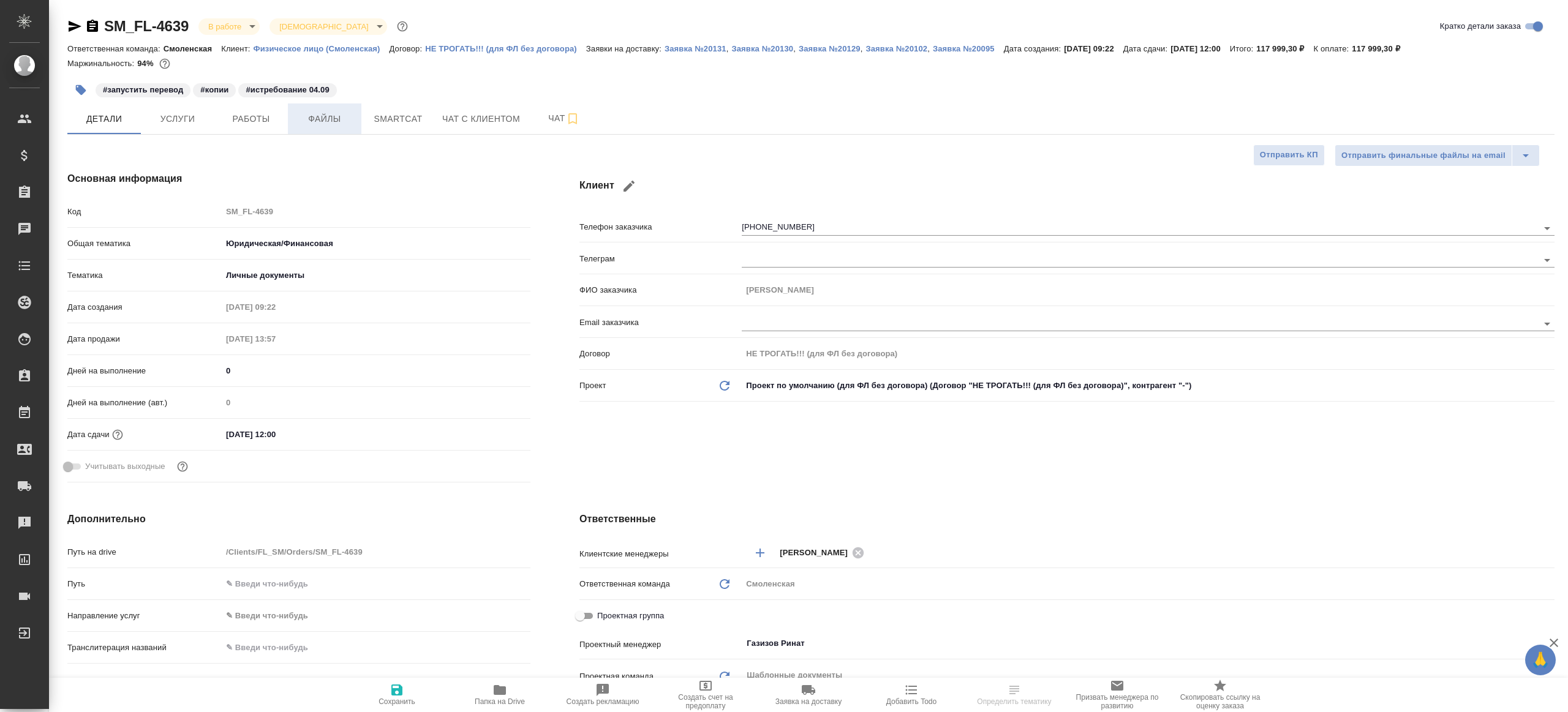
type textarea "x"
click at [280, 123] on button "Работы" at bounding box center [251, 119] width 73 height 31
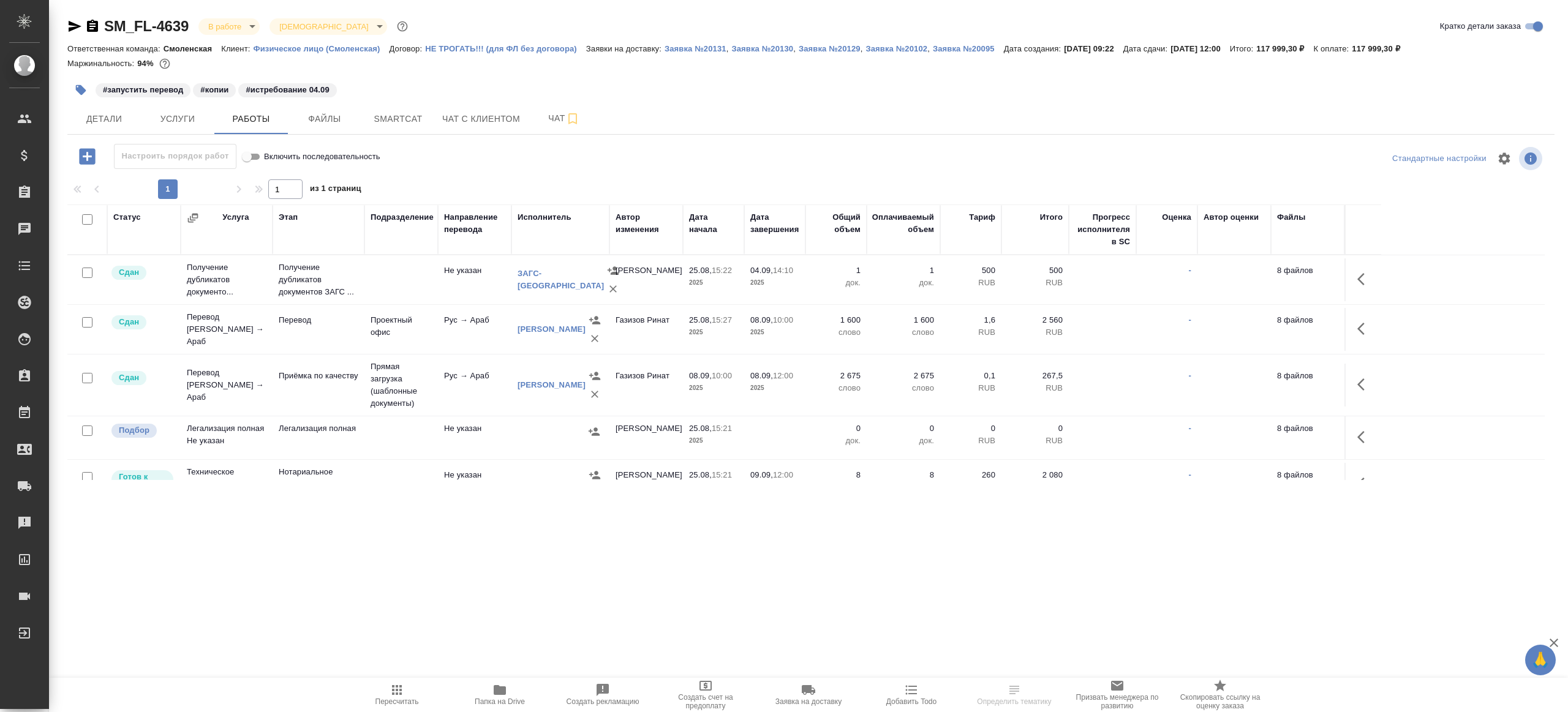
click at [494, 163] on div "Настроить порядок работ Включить последовательность" at bounding box center [315, 156] width 496 height 25
click at [218, 29] on body "🙏 .cls-1 fill:#fff; AWATERA Gazizov Rinat Клиенты Спецификации Заказы 100 Чаты …" at bounding box center [784, 356] width 1568 height 712
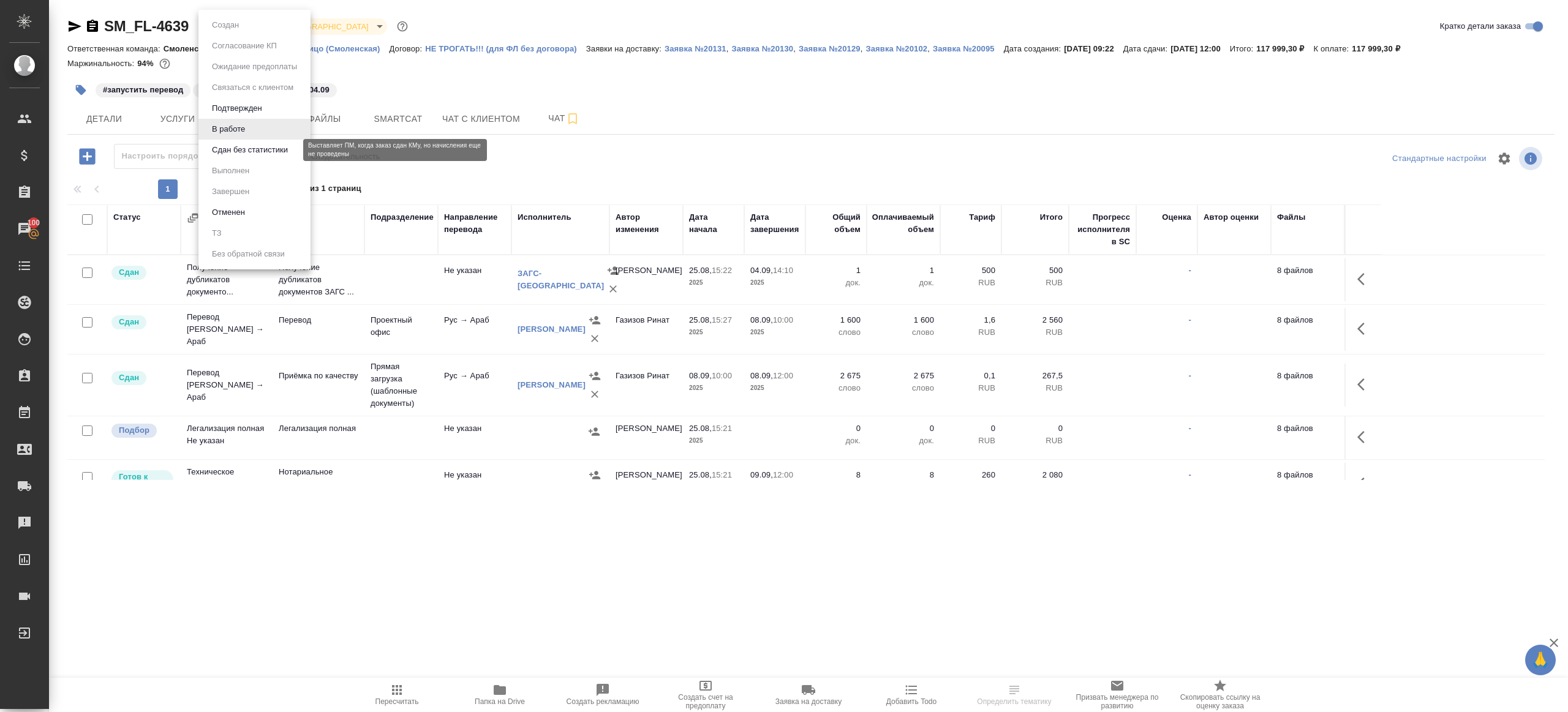
click at [245, 147] on button "Сдан без статистики" at bounding box center [249, 150] width 84 height 13
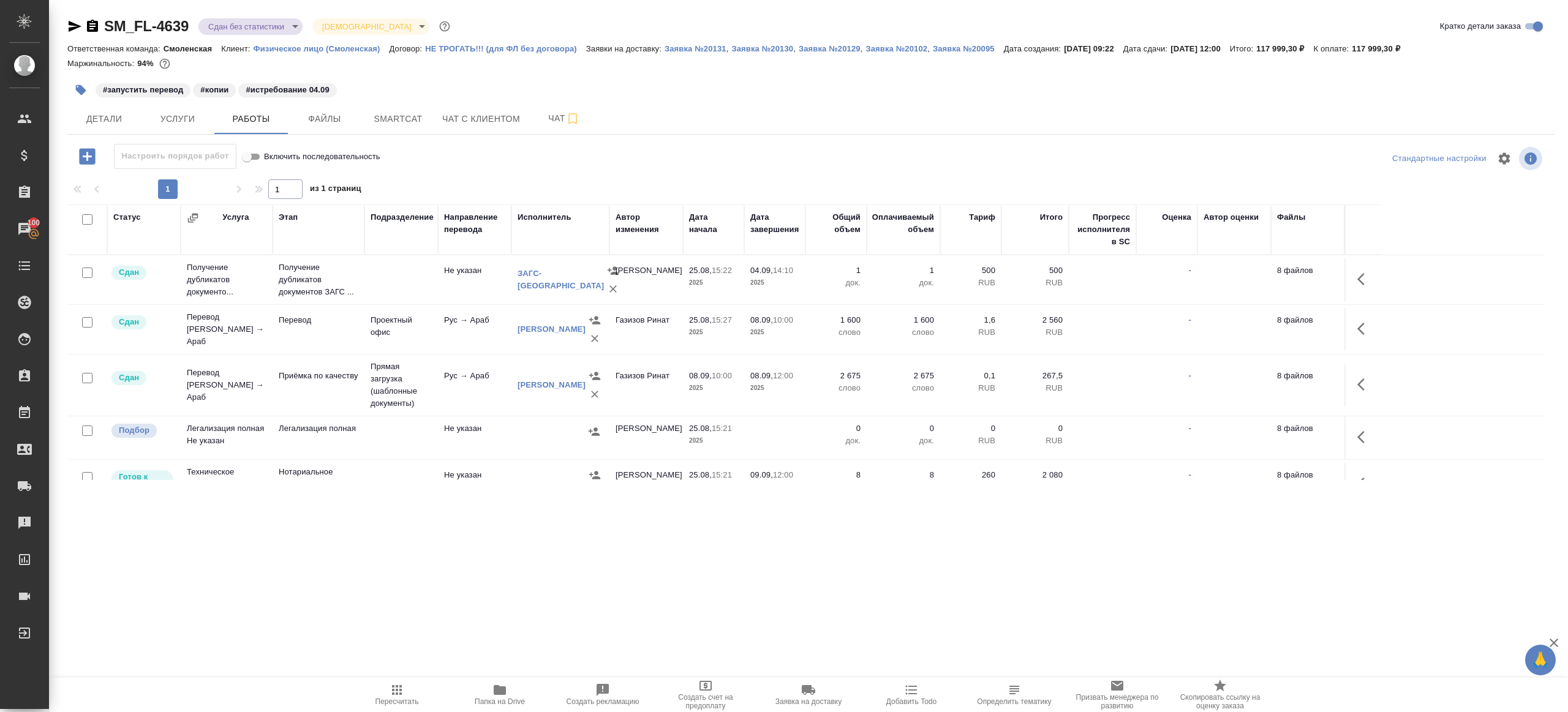
click at [253, 28] on body "🙏 .cls-1 fill:#fff; AWATERA Gazizov Rinat Клиенты Спецификации Заказы 100 Чаты …" at bounding box center [784, 356] width 1568 height 712
click at [260, 172] on li "Выполнен" at bounding box center [254, 171] width 112 height 21
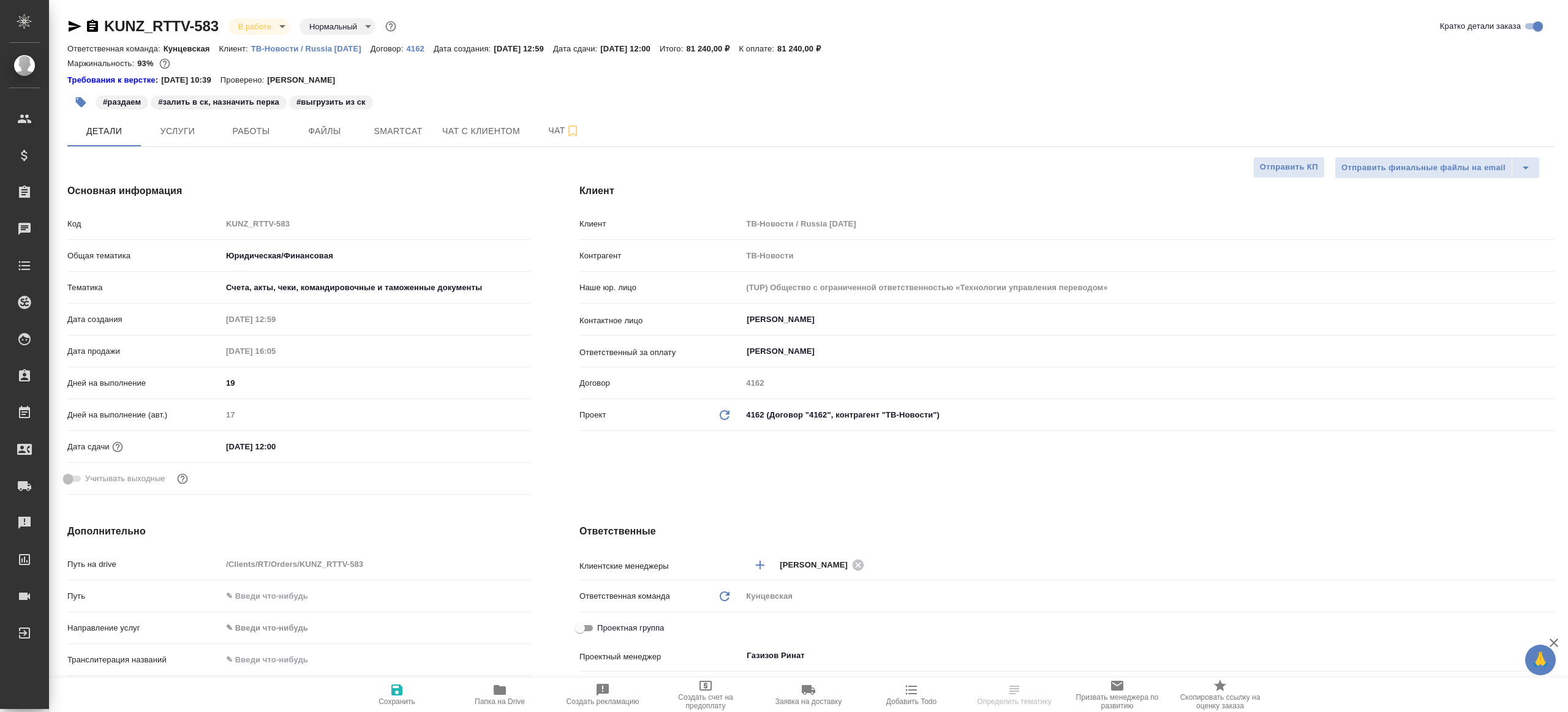
select select "RU"
click at [279, 140] on button "Работы" at bounding box center [251, 131] width 73 height 31
select select "RU"
click at [243, 126] on span "Работы" at bounding box center [250, 132] width 59 height 15
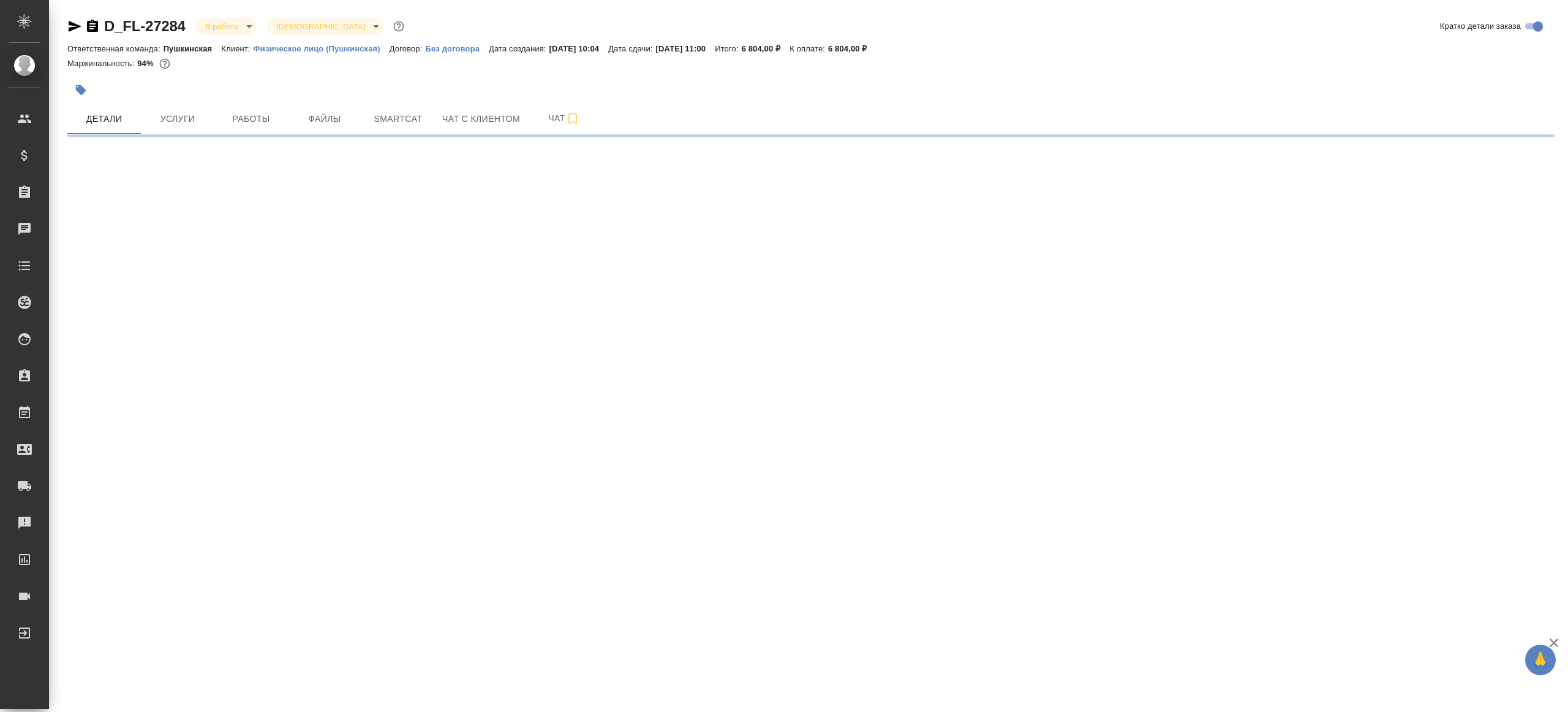
select select "RU"
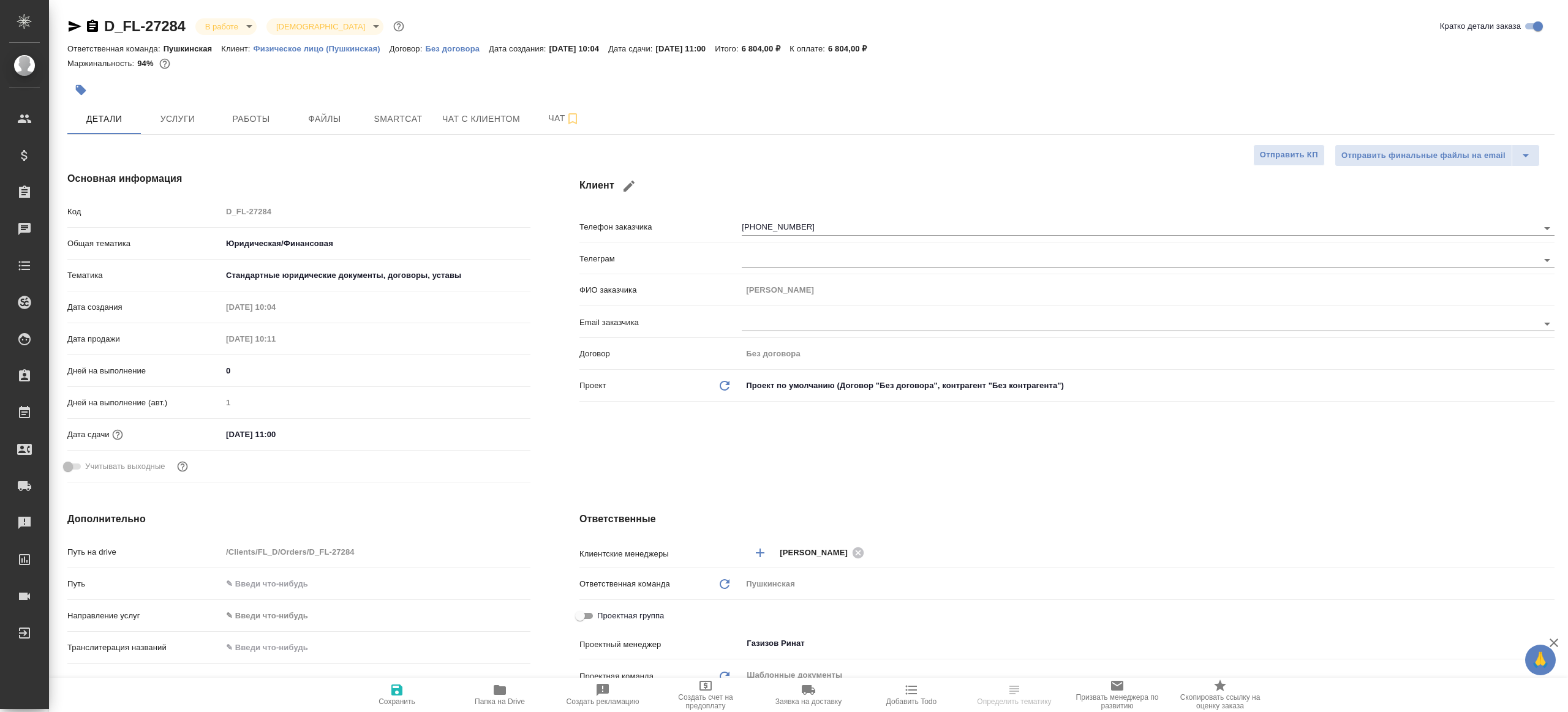
type textarea "x"
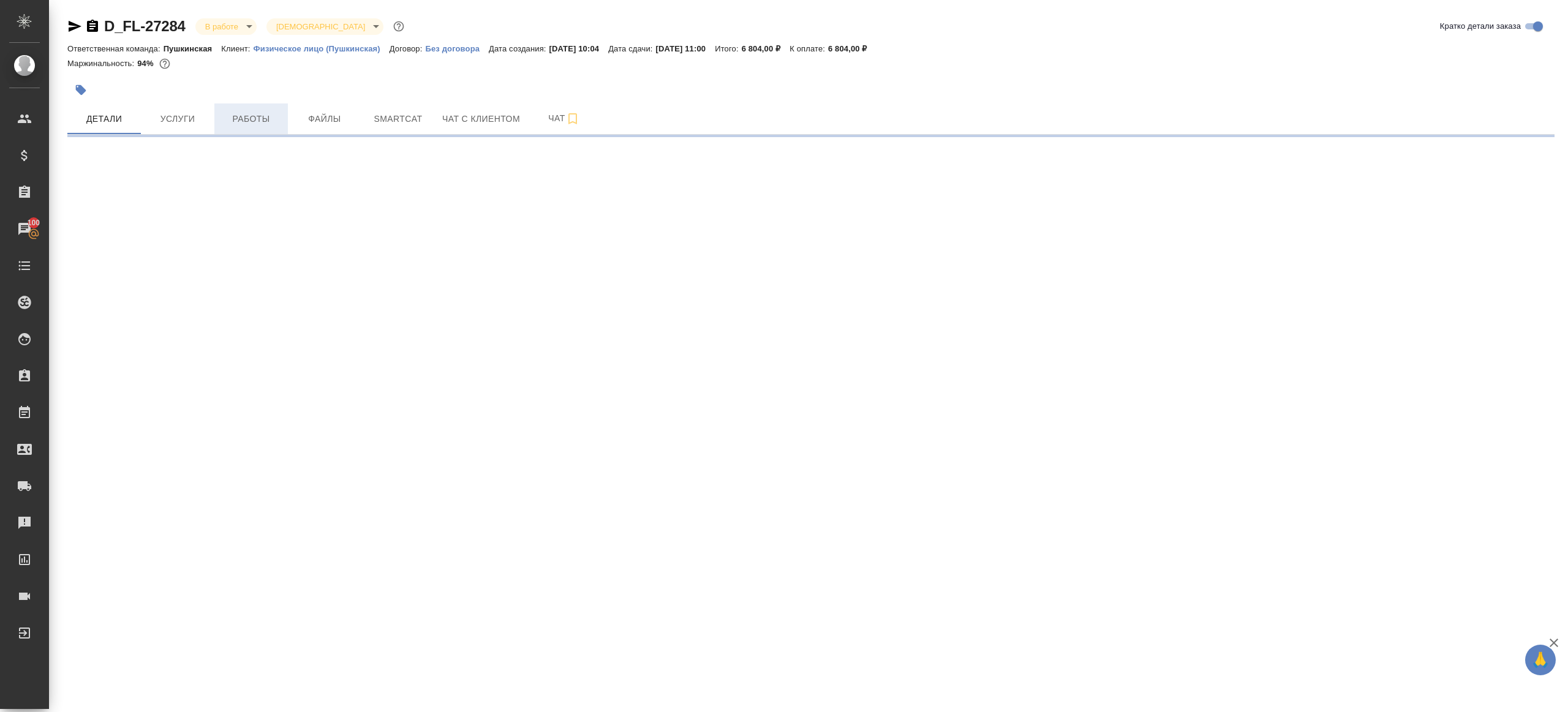
click at [250, 107] on button "Работы" at bounding box center [251, 119] width 73 height 31
select select "RU"
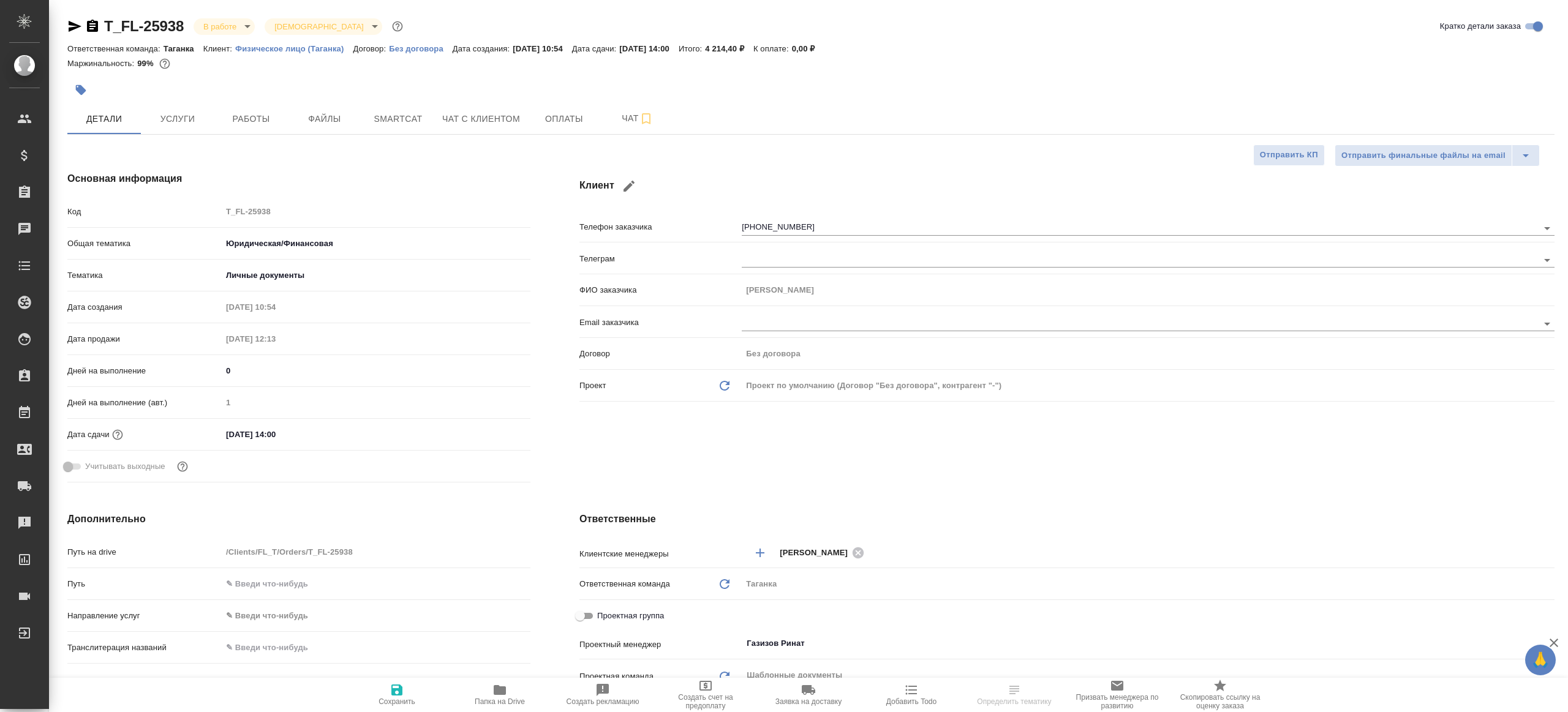
type textarea "x"
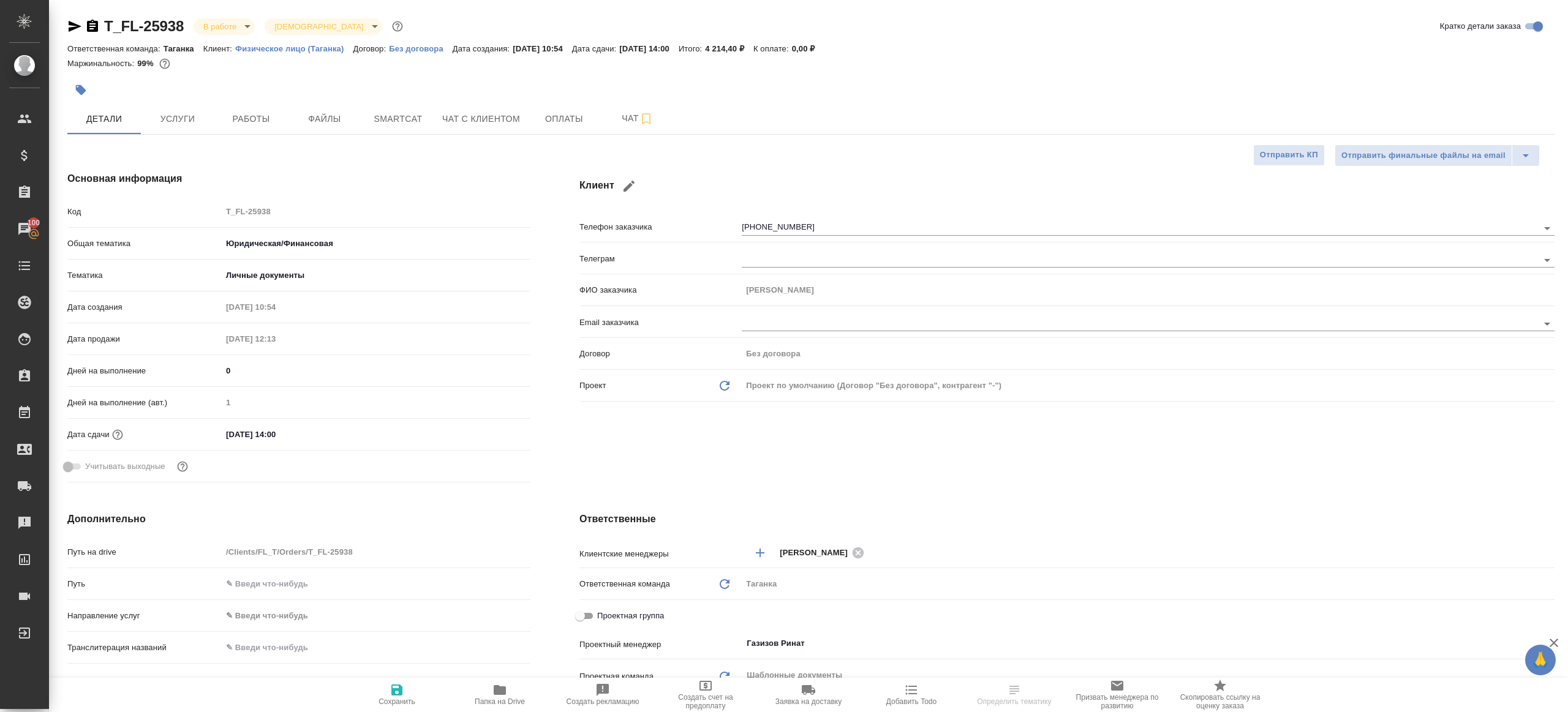
type textarea "x"
click at [256, 131] on button "Работы" at bounding box center [251, 119] width 73 height 31
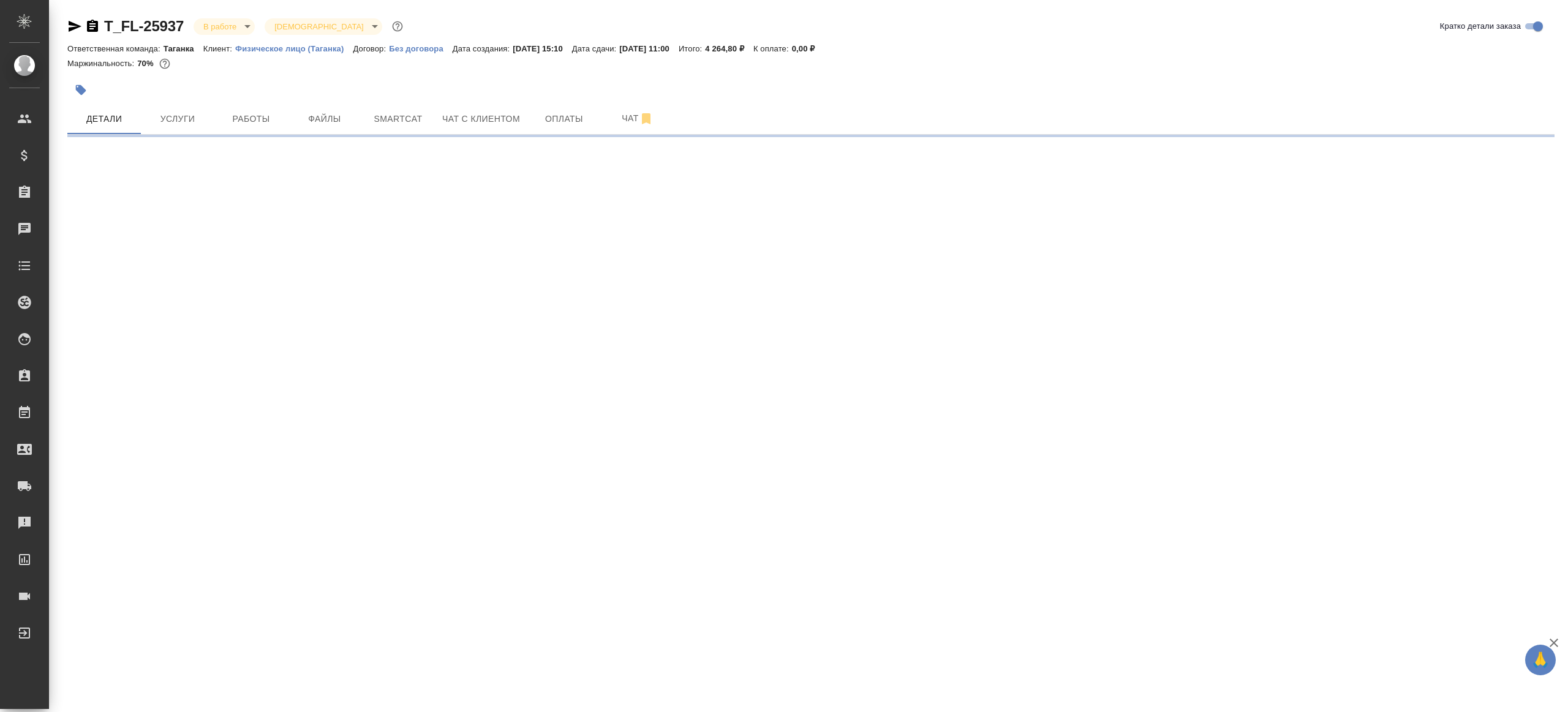
select select "RU"
click at [271, 137] on div at bounding box center [810, 136] width 1487 height 3
click at [270, 128] on button "Работы" at bounding box center [251, 119] width 73 height 31
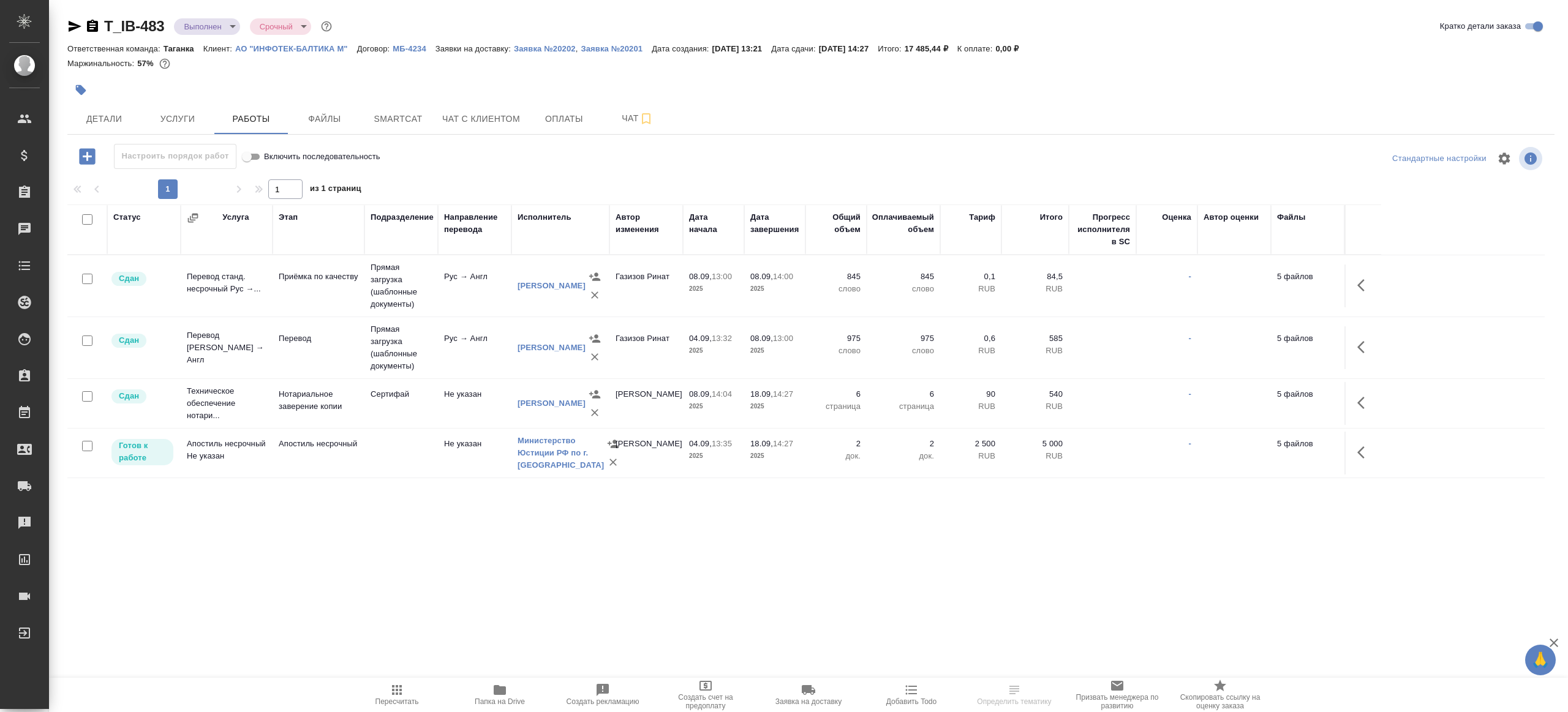
click at [458, 267] on td "Рус → Англ" at bounding box center [475, 286] width 73 height 43
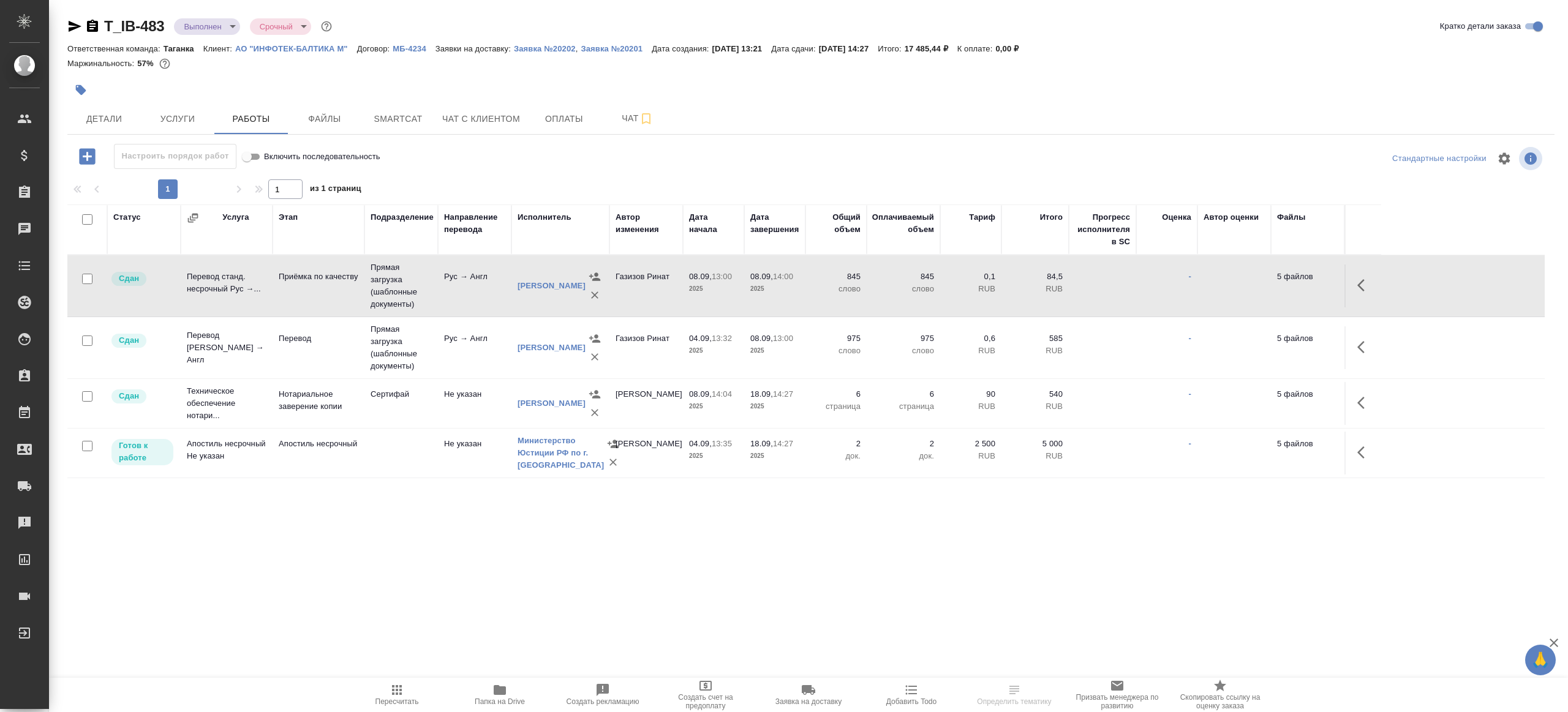
click at [458, 267] on td "Рус → Англ" at bounding box center [475, 286] width 73 height 43
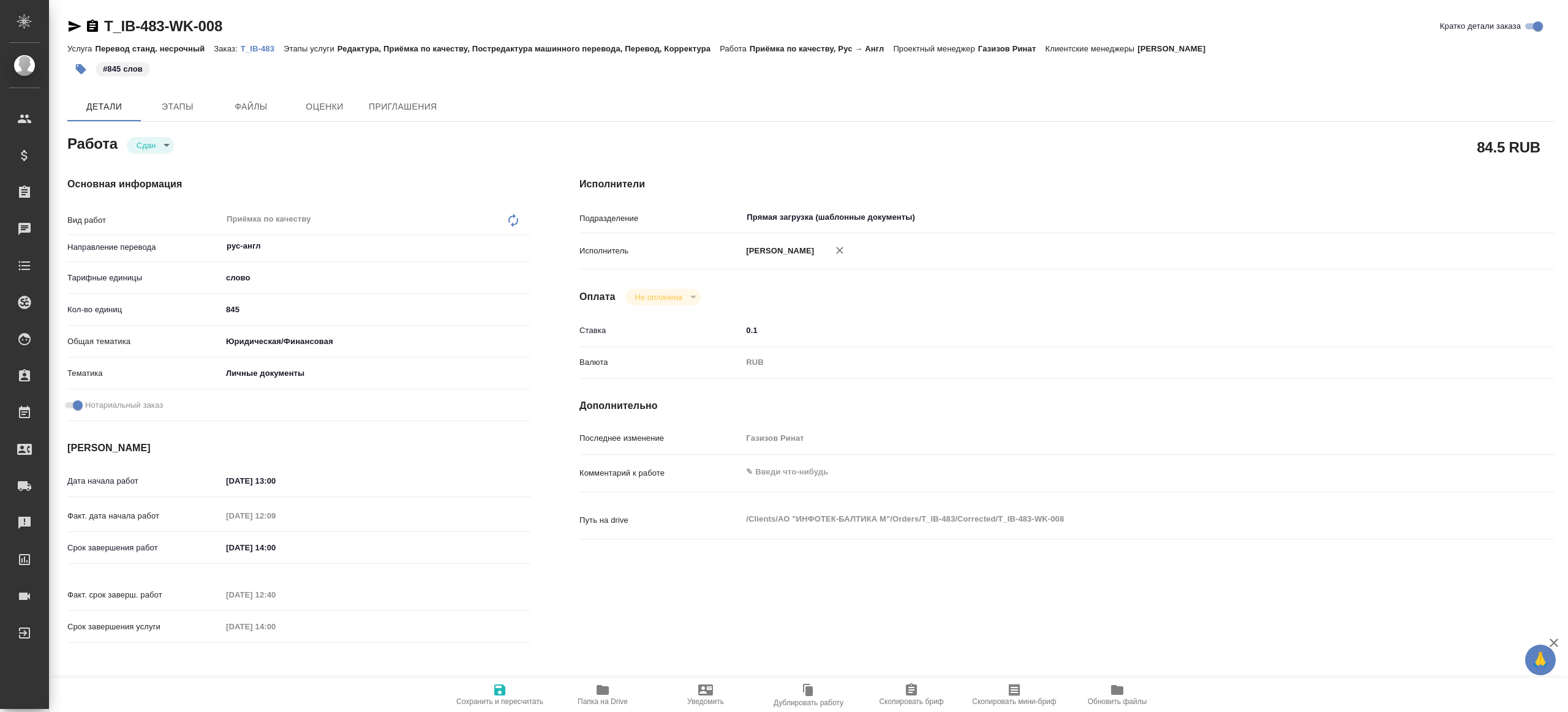
type textarea "x"
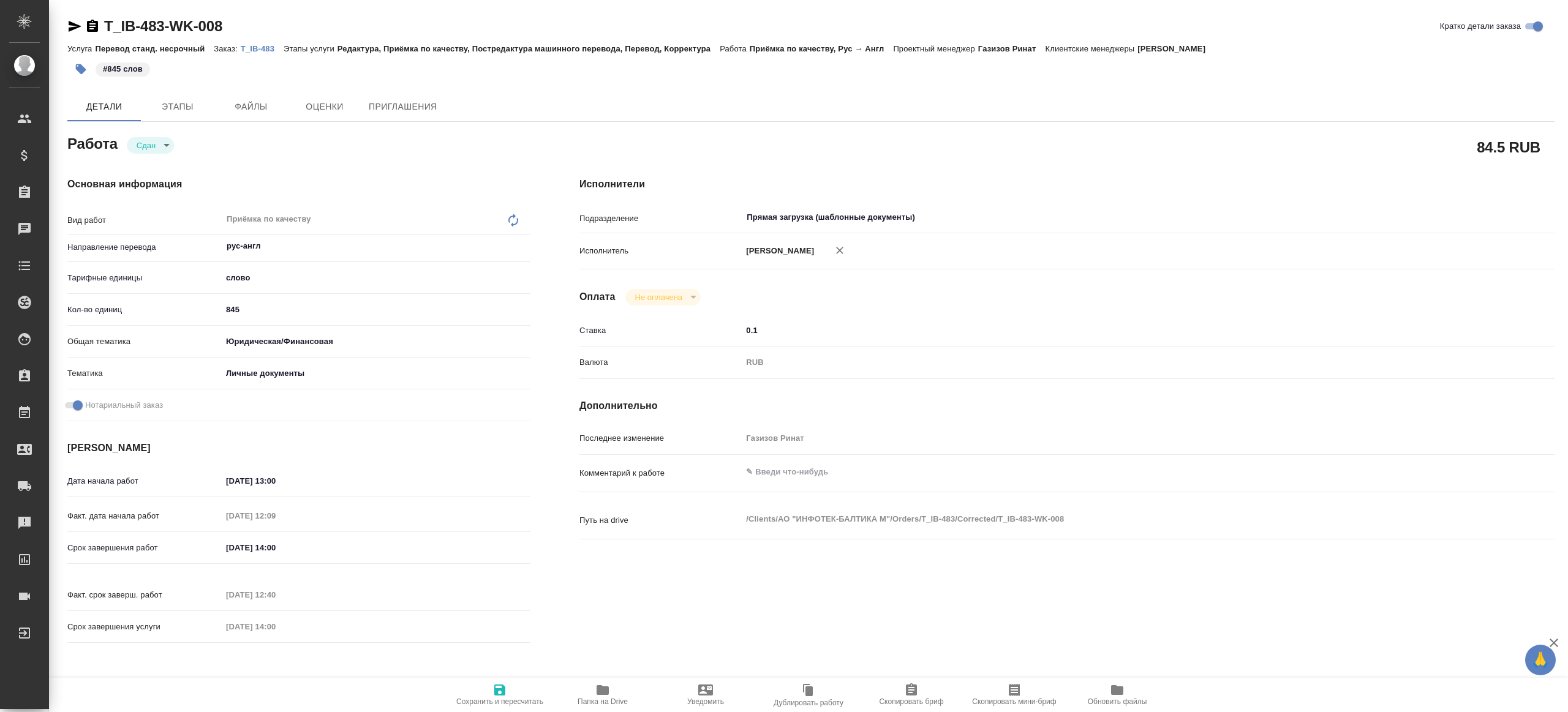
type textarea "x"
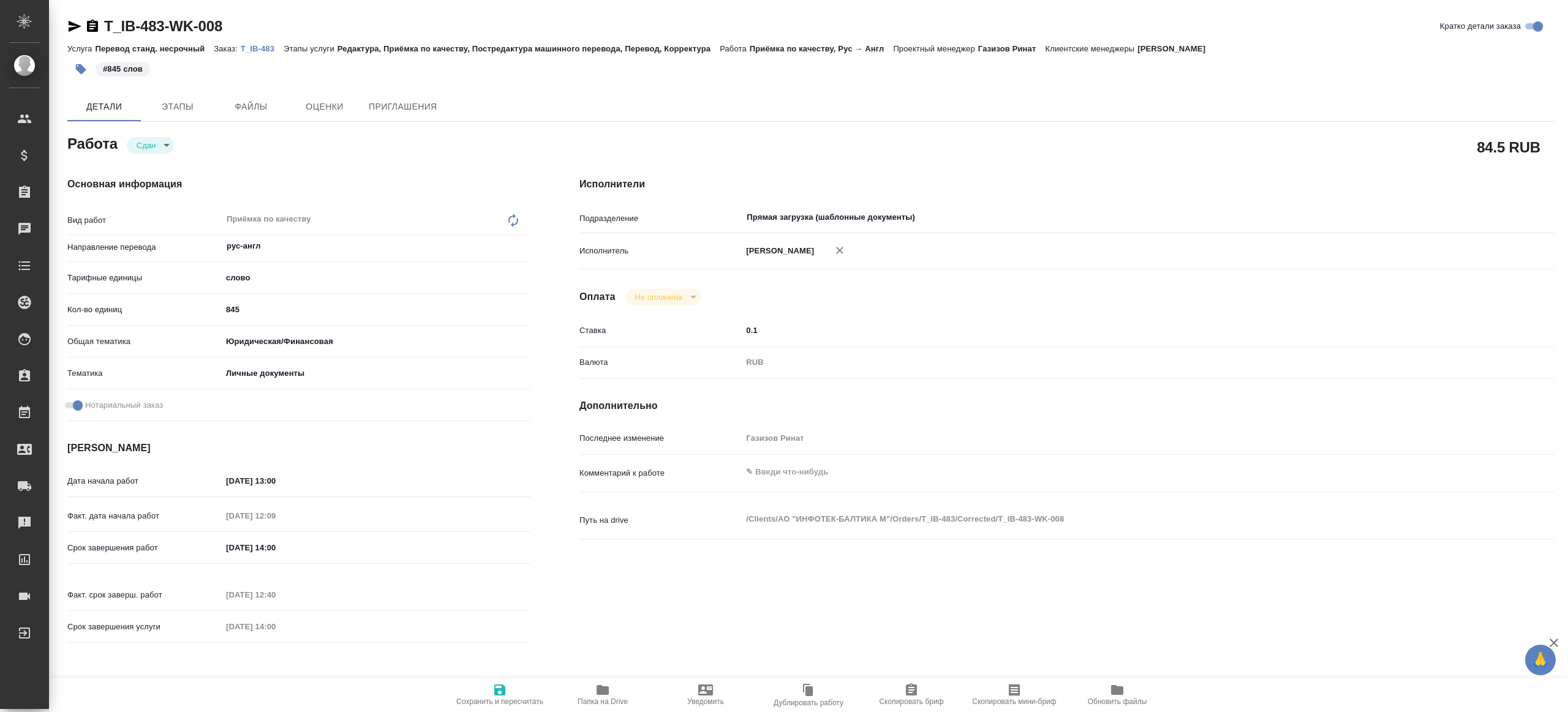
type textarea "x"
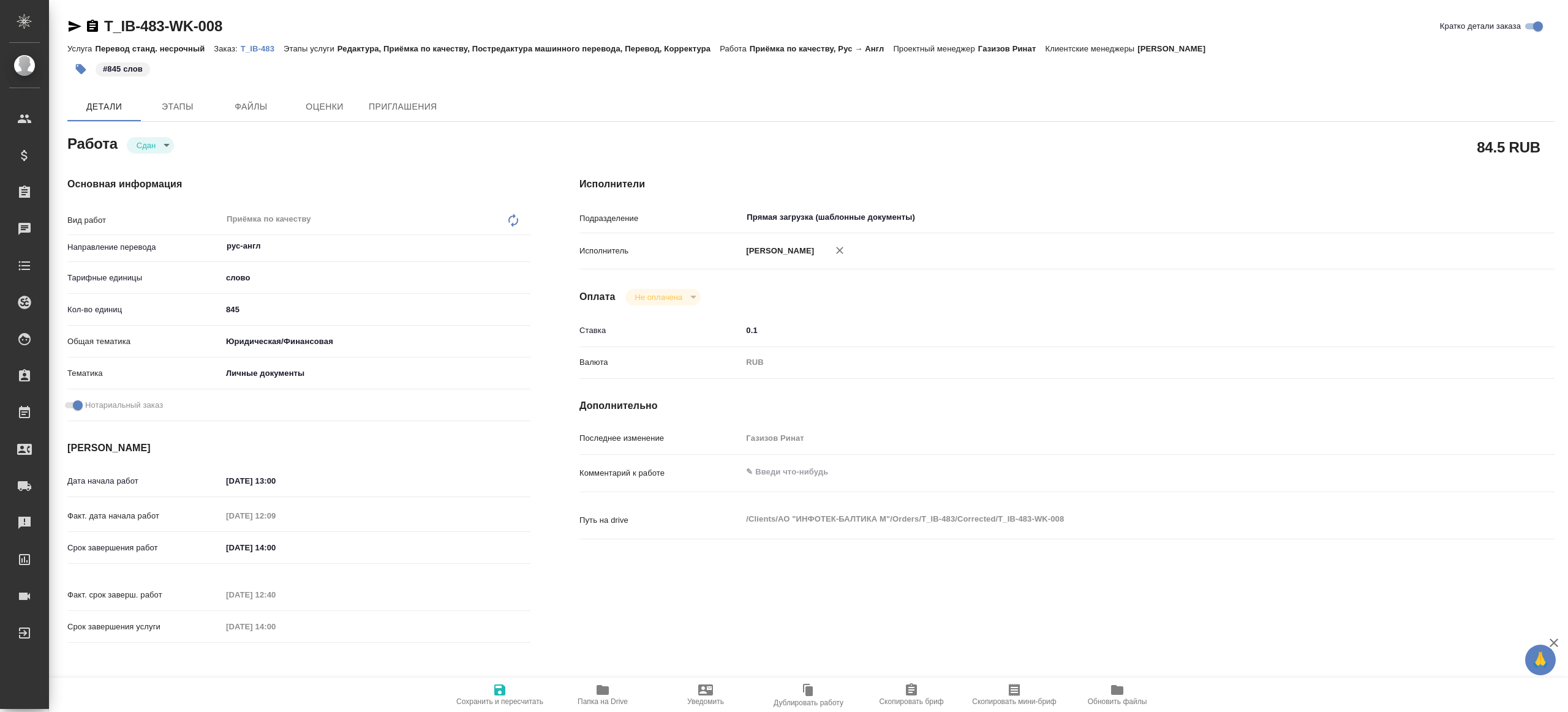
type textarea "x"
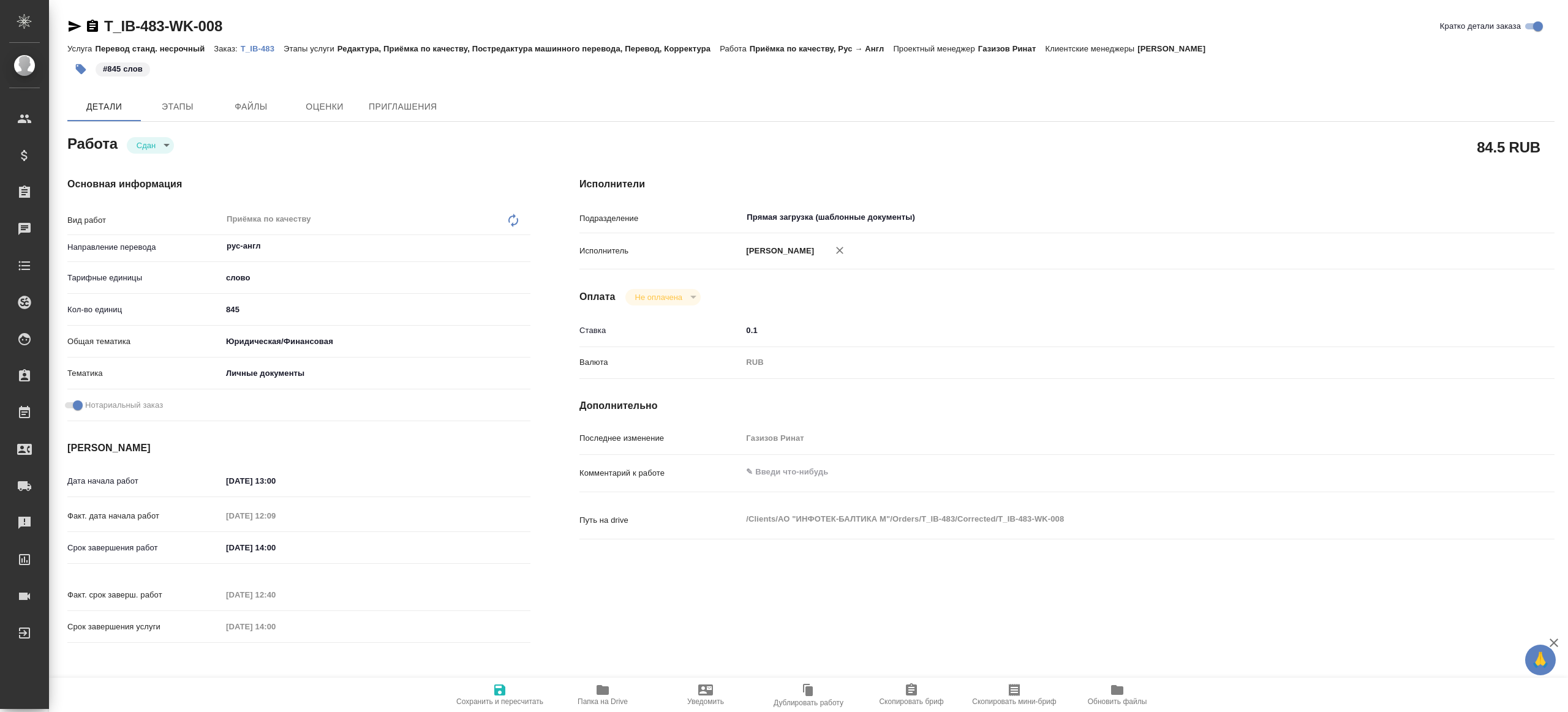
type textarea "x"
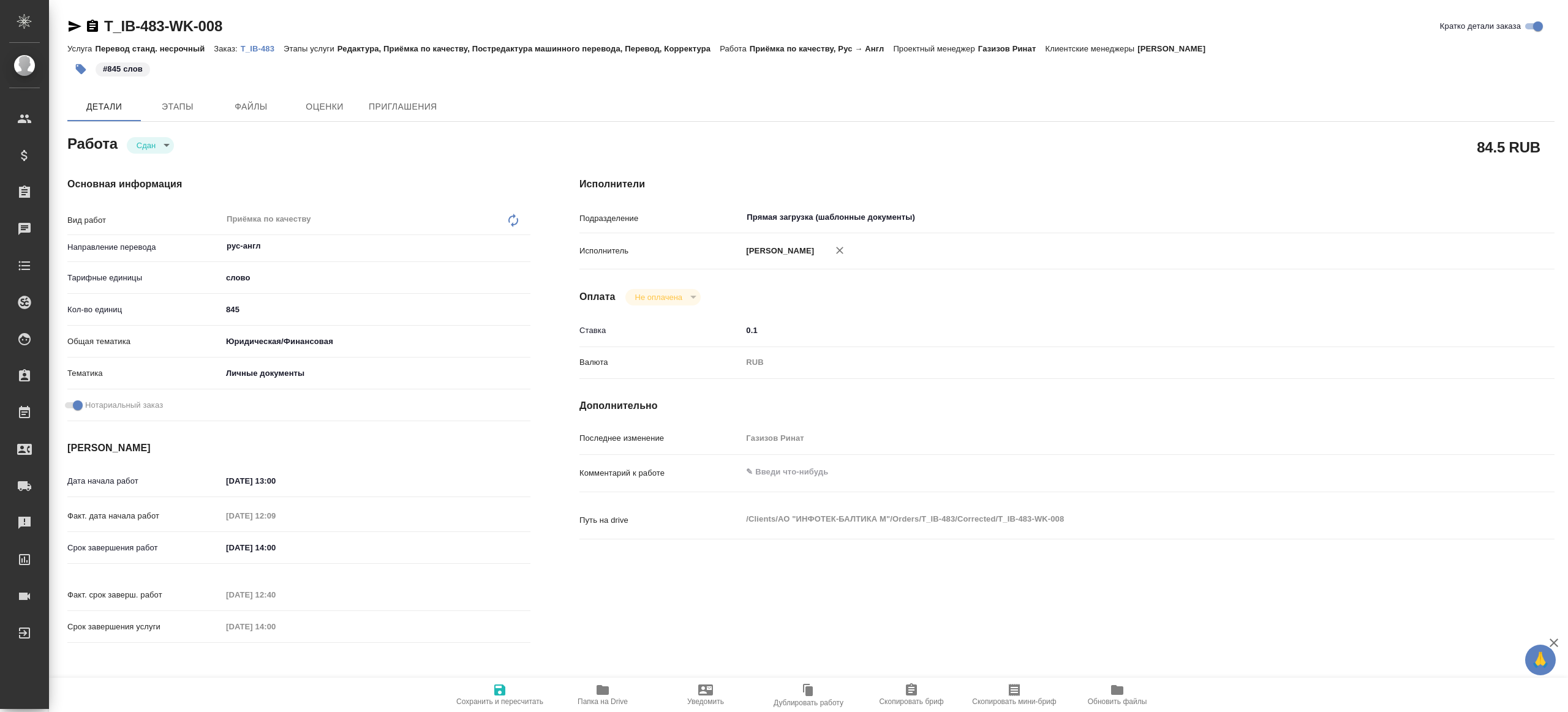
type textarea "x"
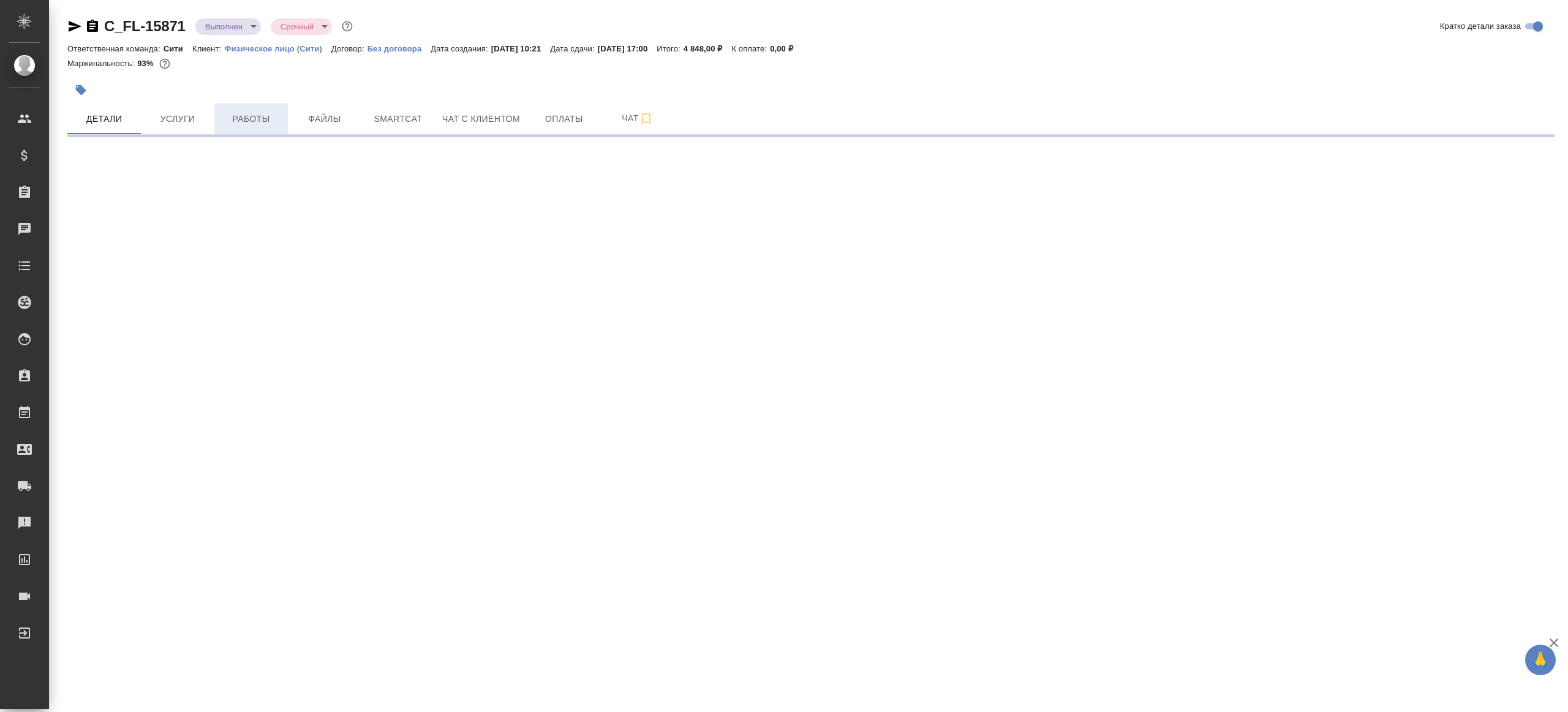
click at [260, 115] on span "Работы" at bounding box center [250, 119] width 59 height 15
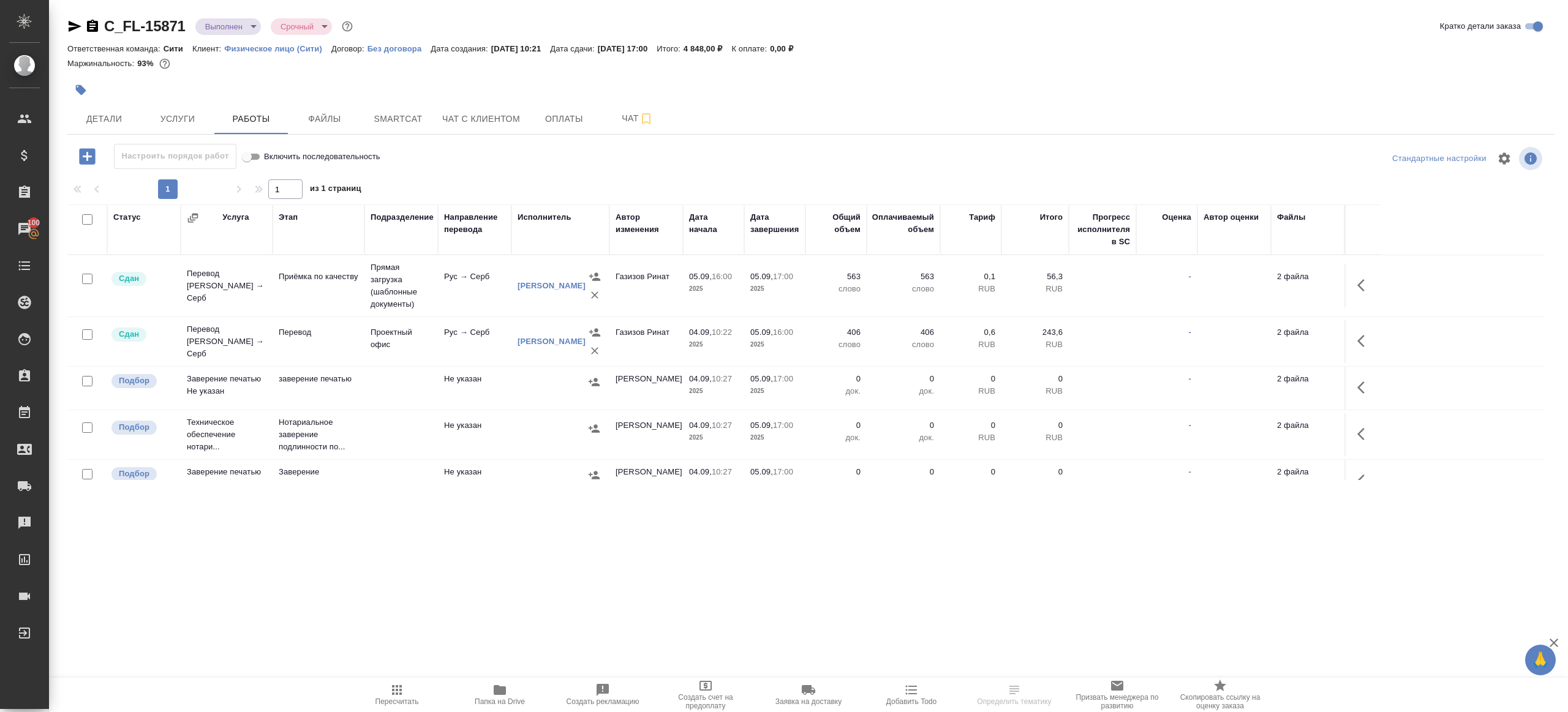
click at [787, 339] on p "2025" at bounding box center [774, 344] width 49 height 13
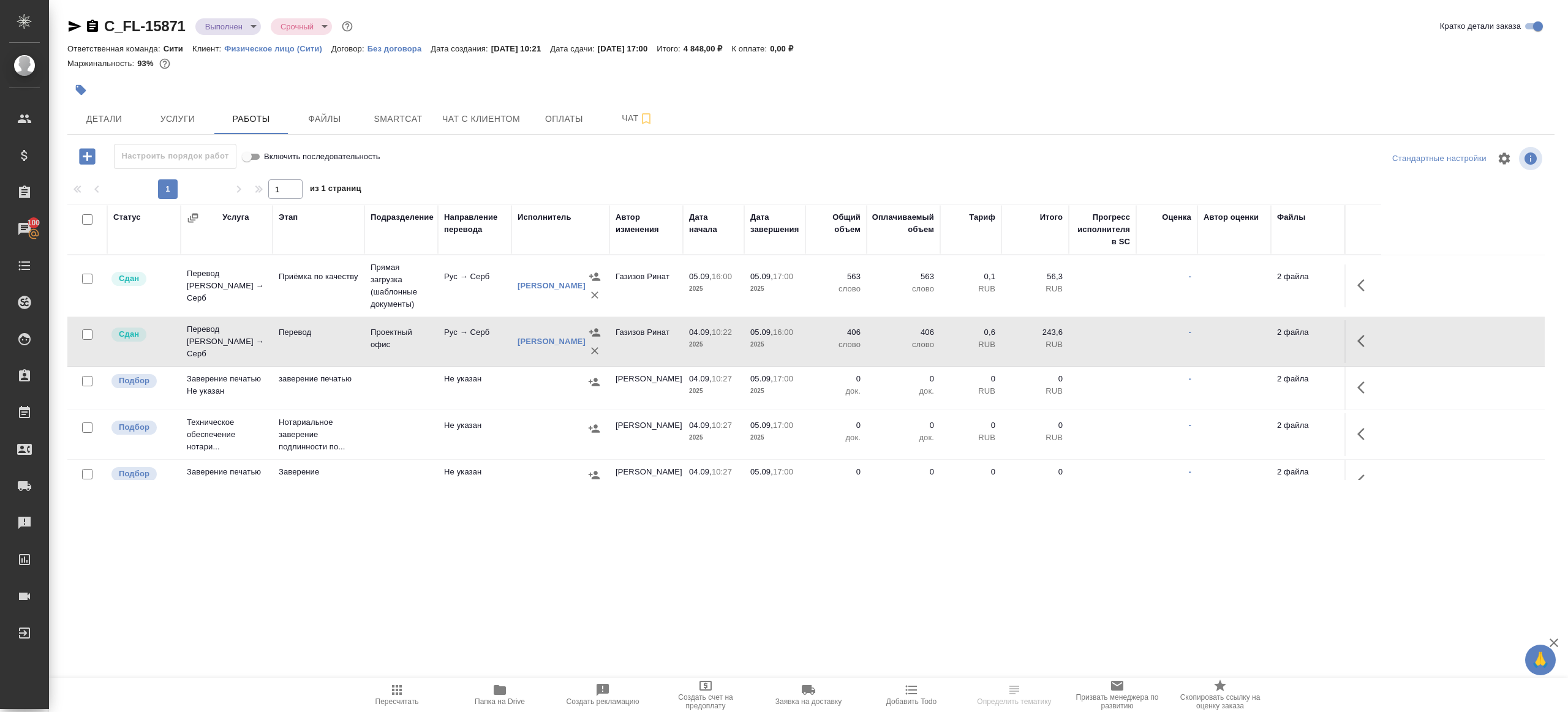
click at [787, 339] on p "2025" at bounding box center [774, 344] width 49 height 13
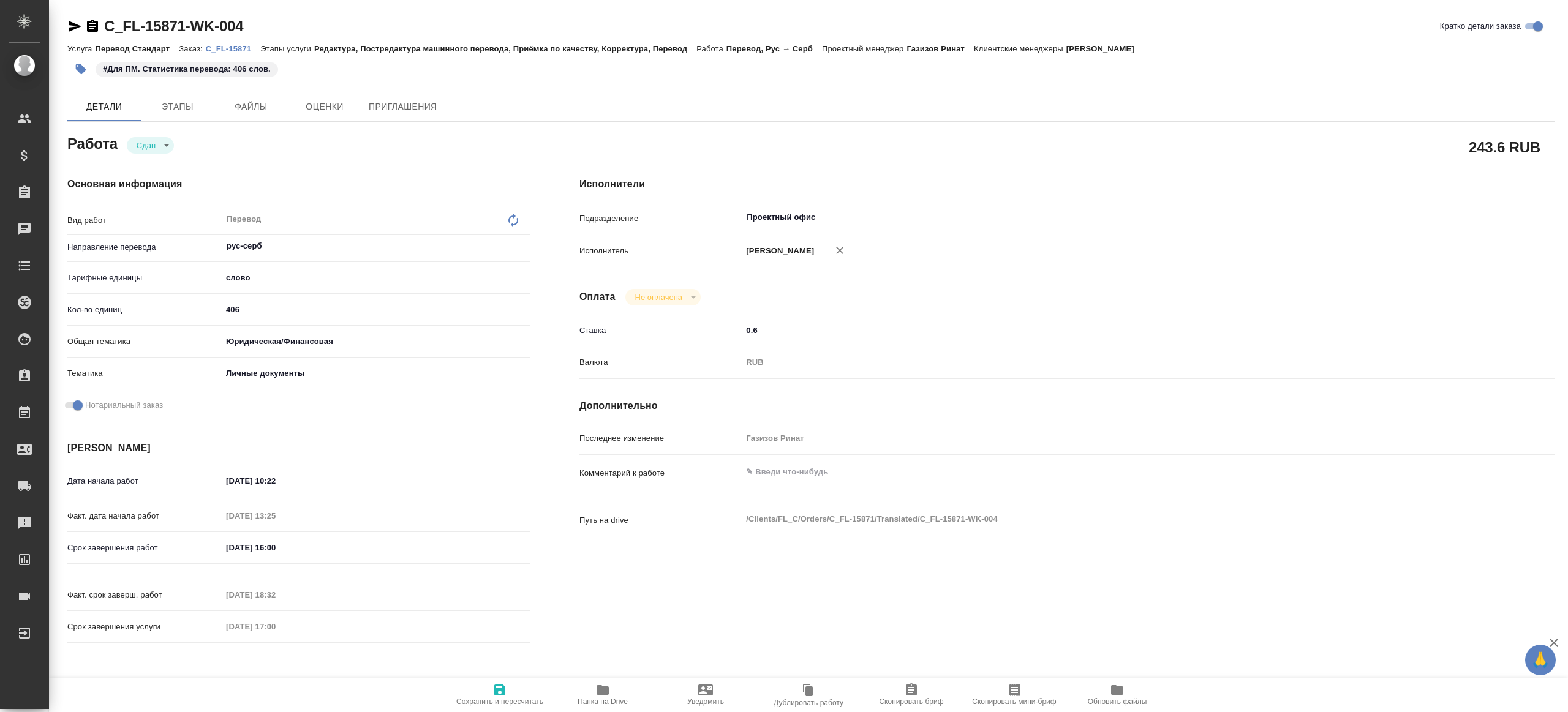
type textarea "x"
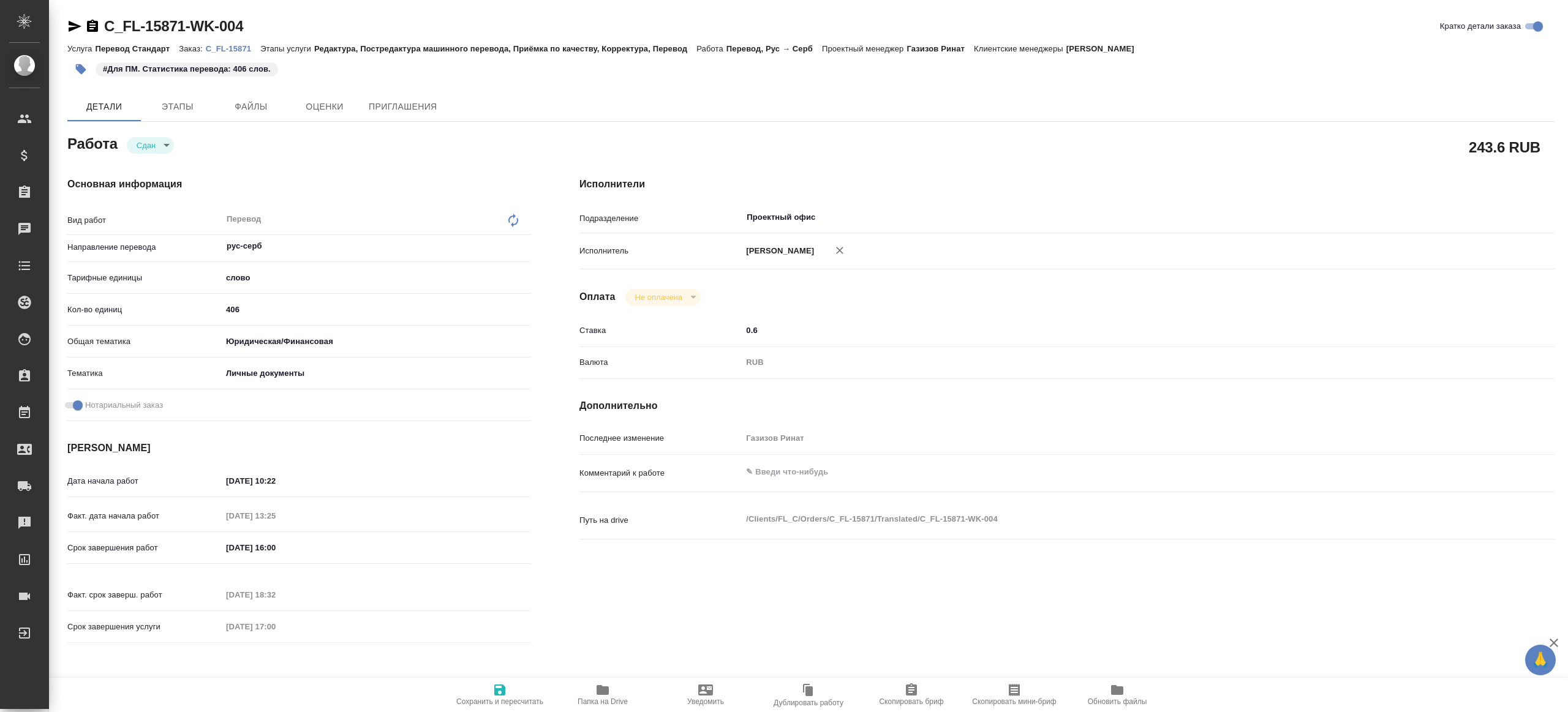
type textarea "x"
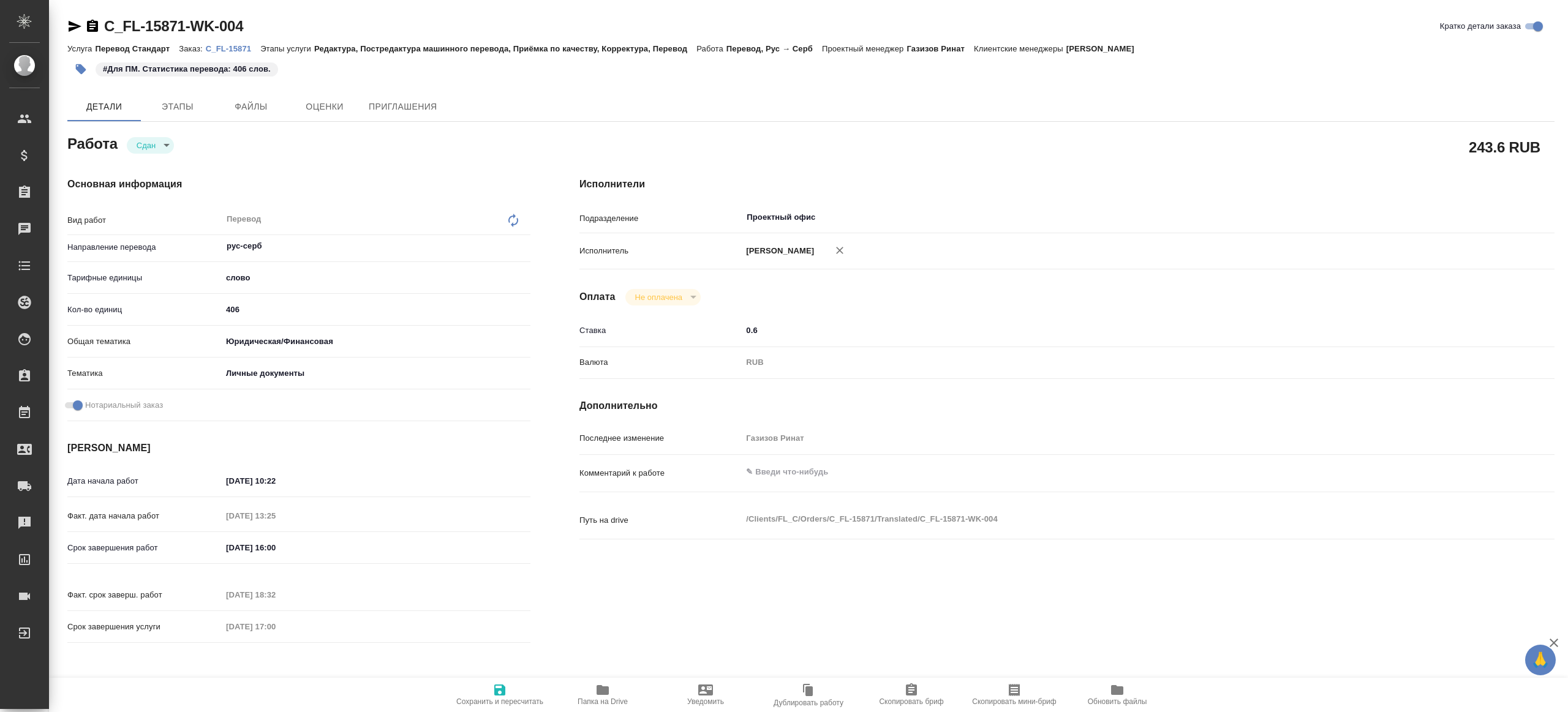
type textarea "x"
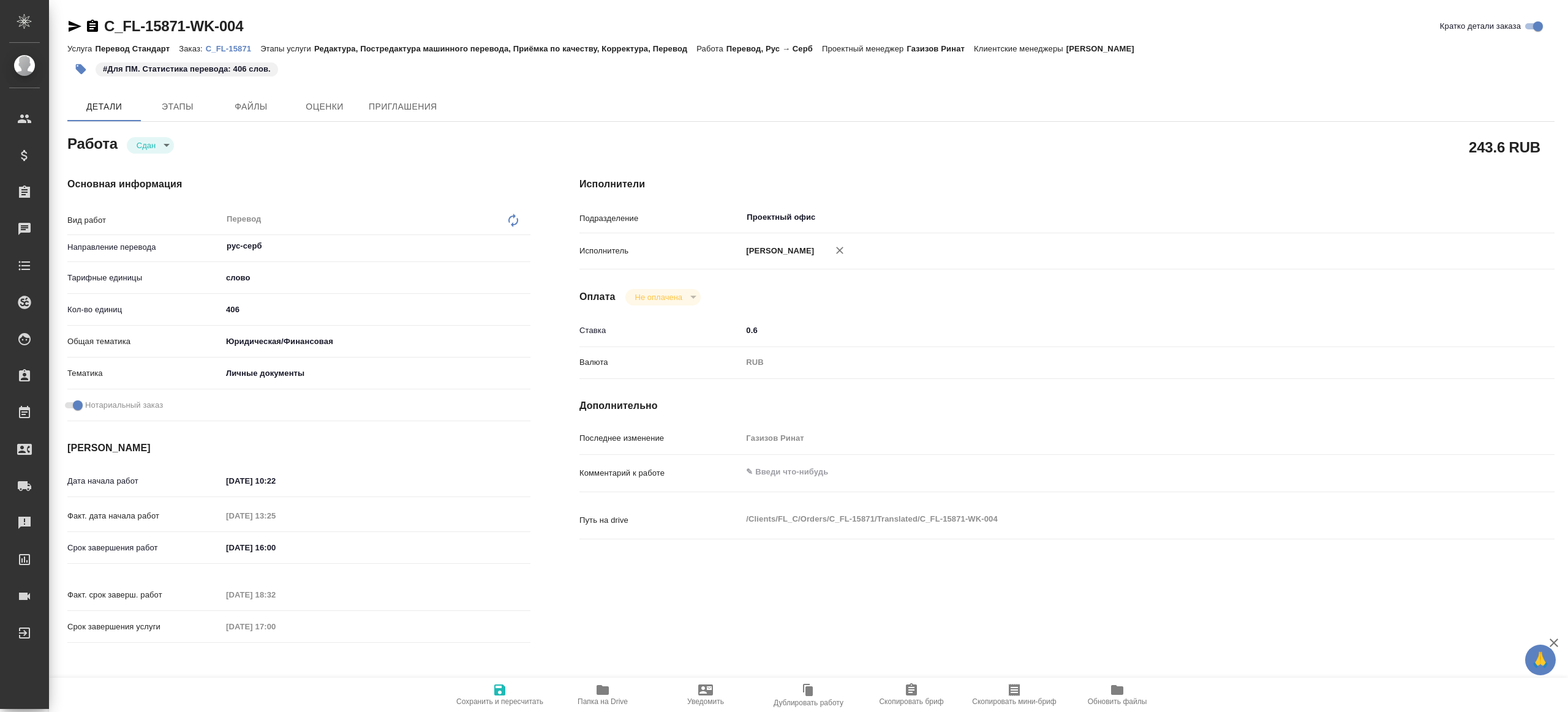
type textarea "x"
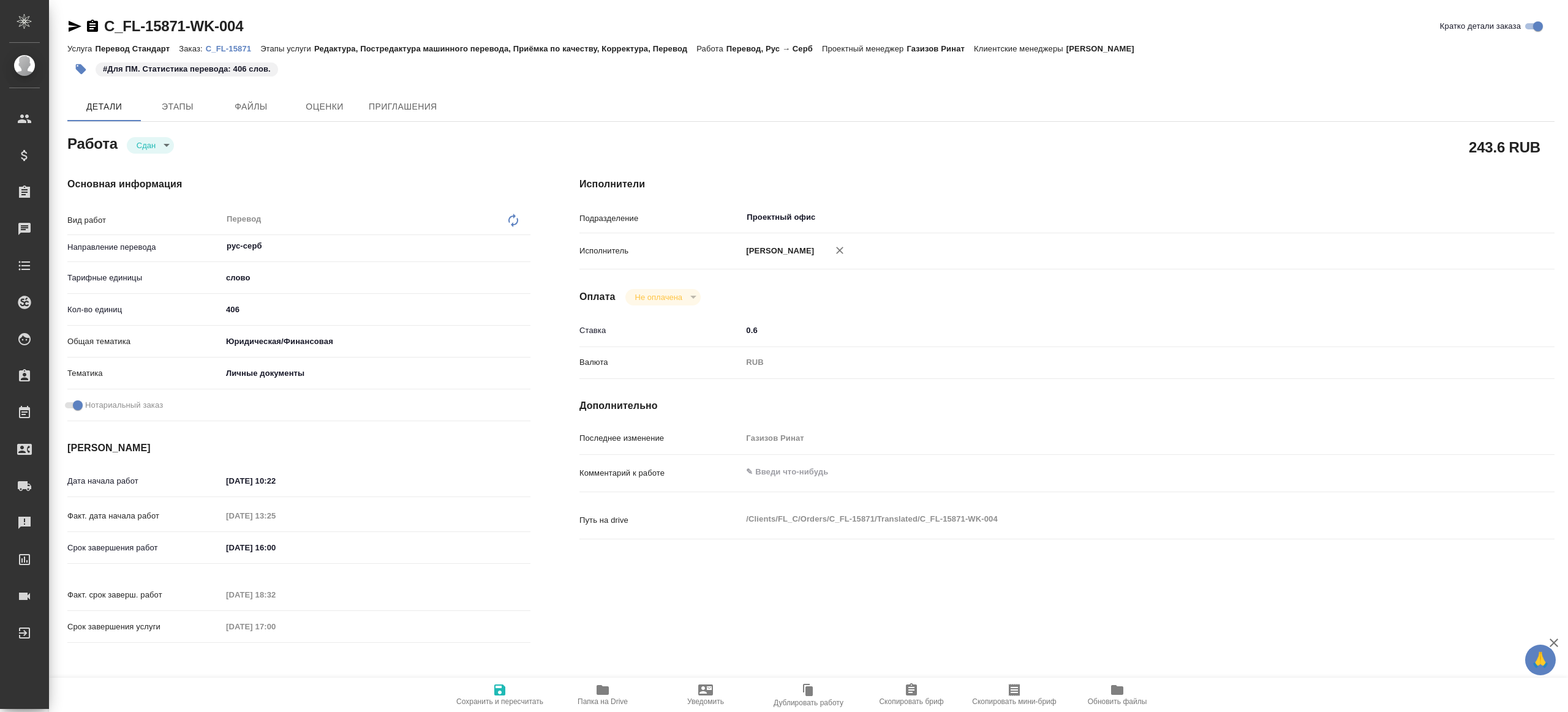
type textarea "x"
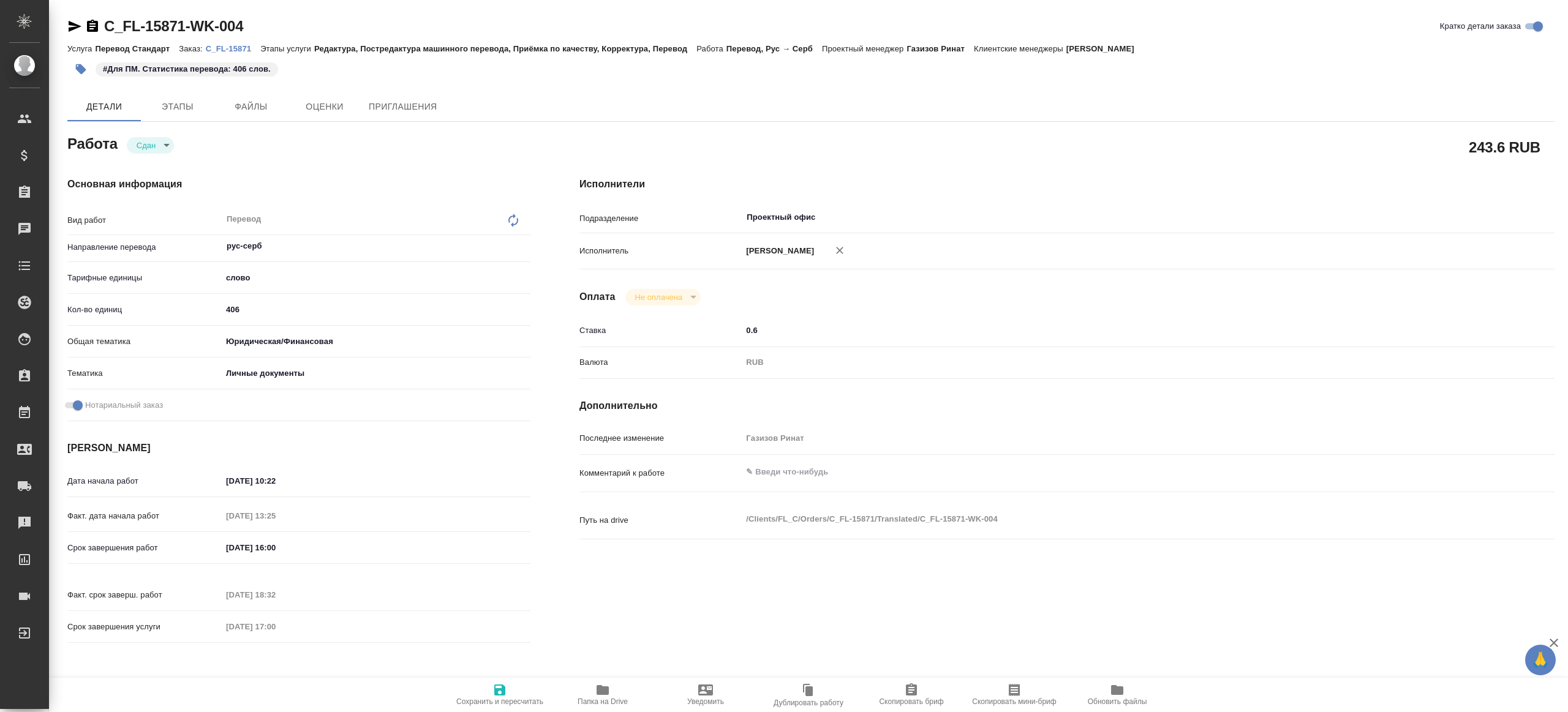
type textarea "x"
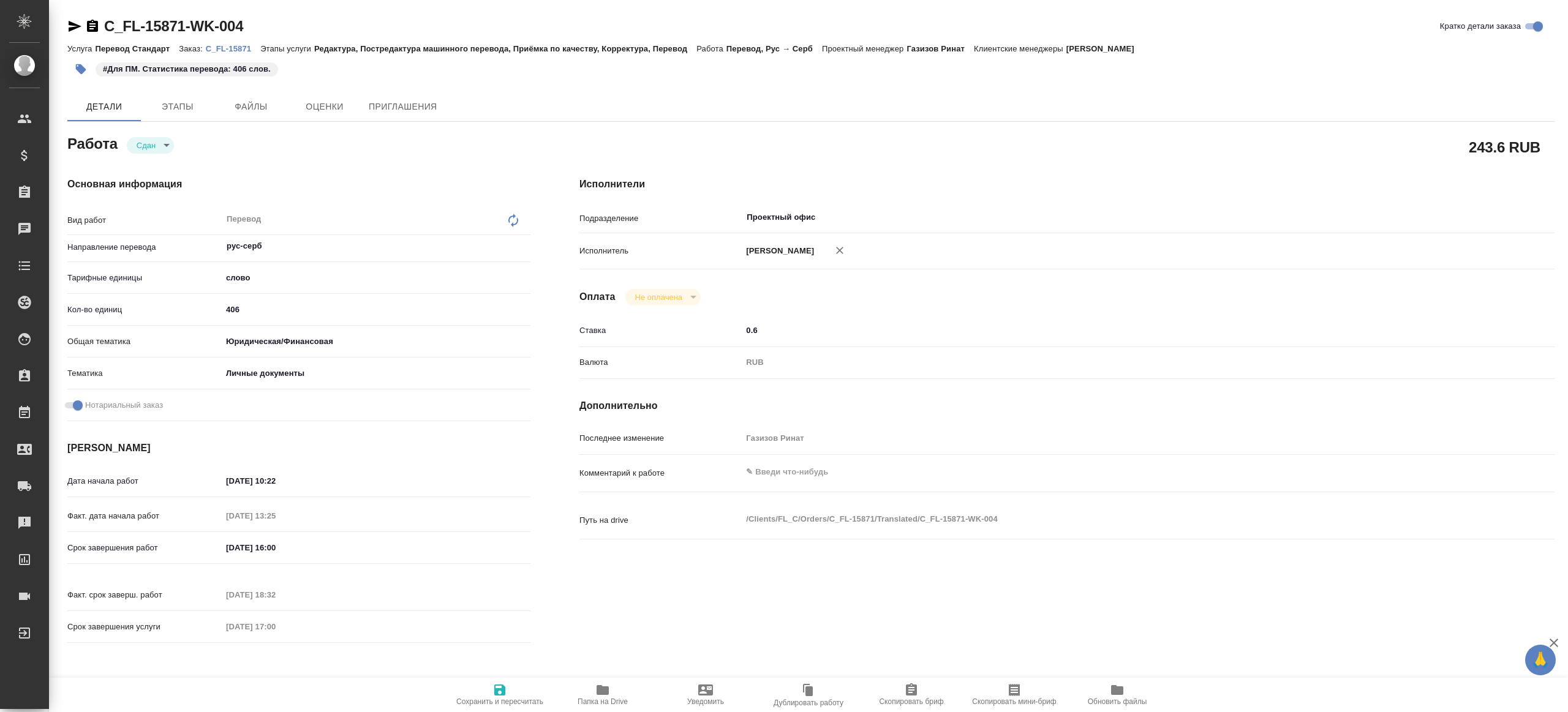
type textarea "x"
